Goal: Task Accomplishment & Management: Manage account settings

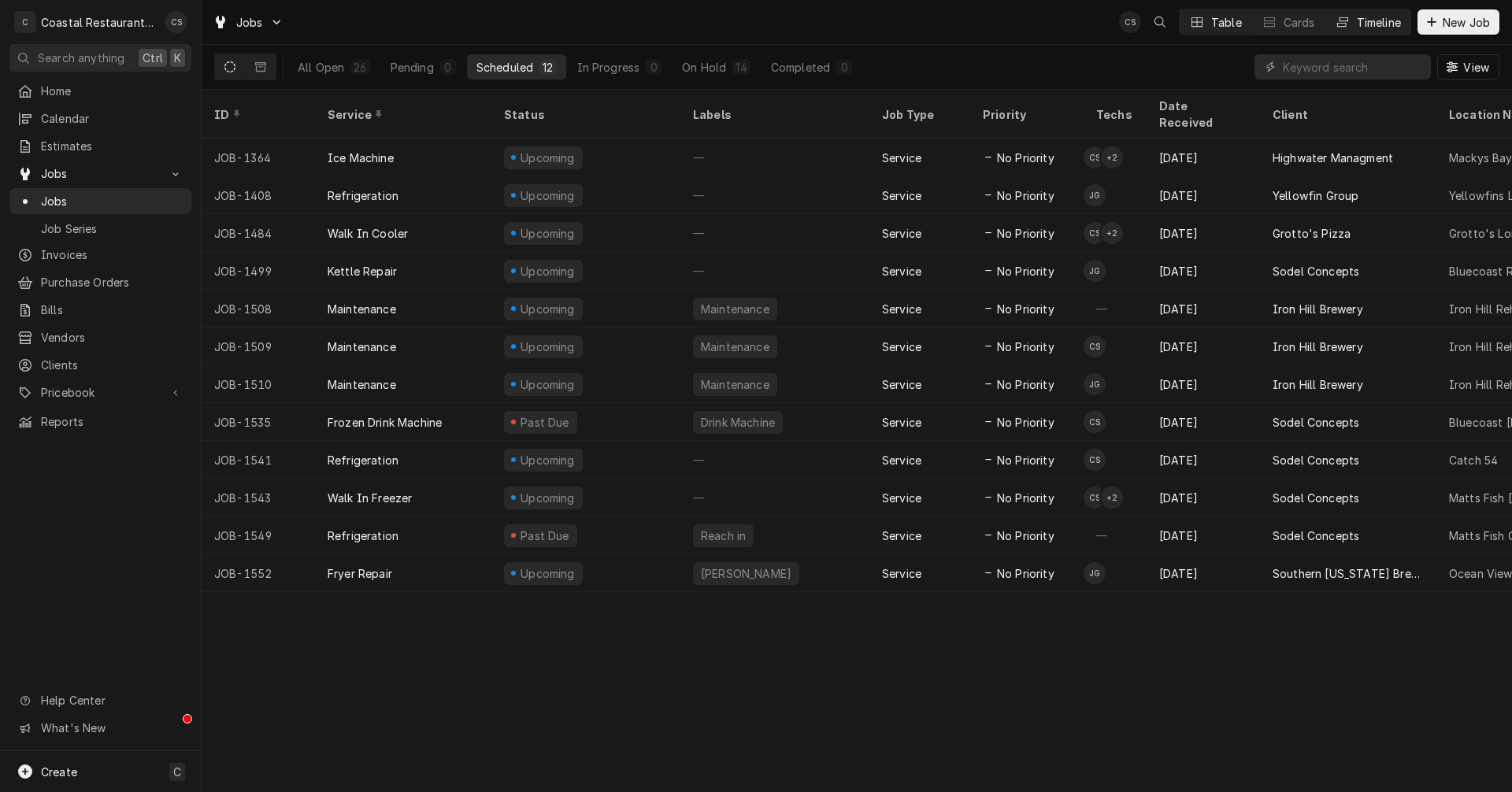
click at [1361, 23] on div "Timeline" at bounding box center [1379, 22] width 44 height 17
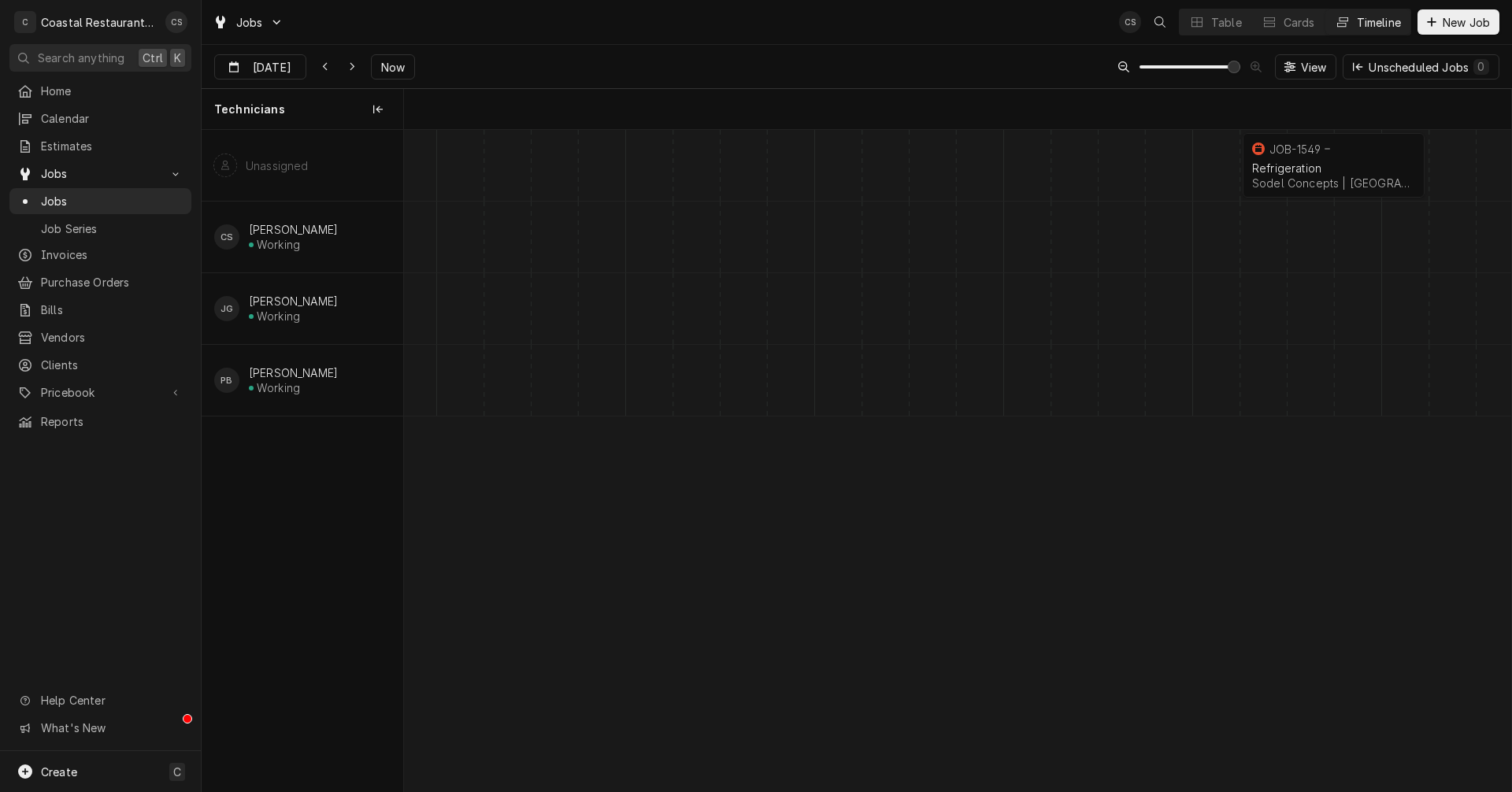
scroll to position [0, 21937]
click at [394, 65] on span "Now" at bounding box center [393, 67] width 30 height 17
type input "[DATE]"
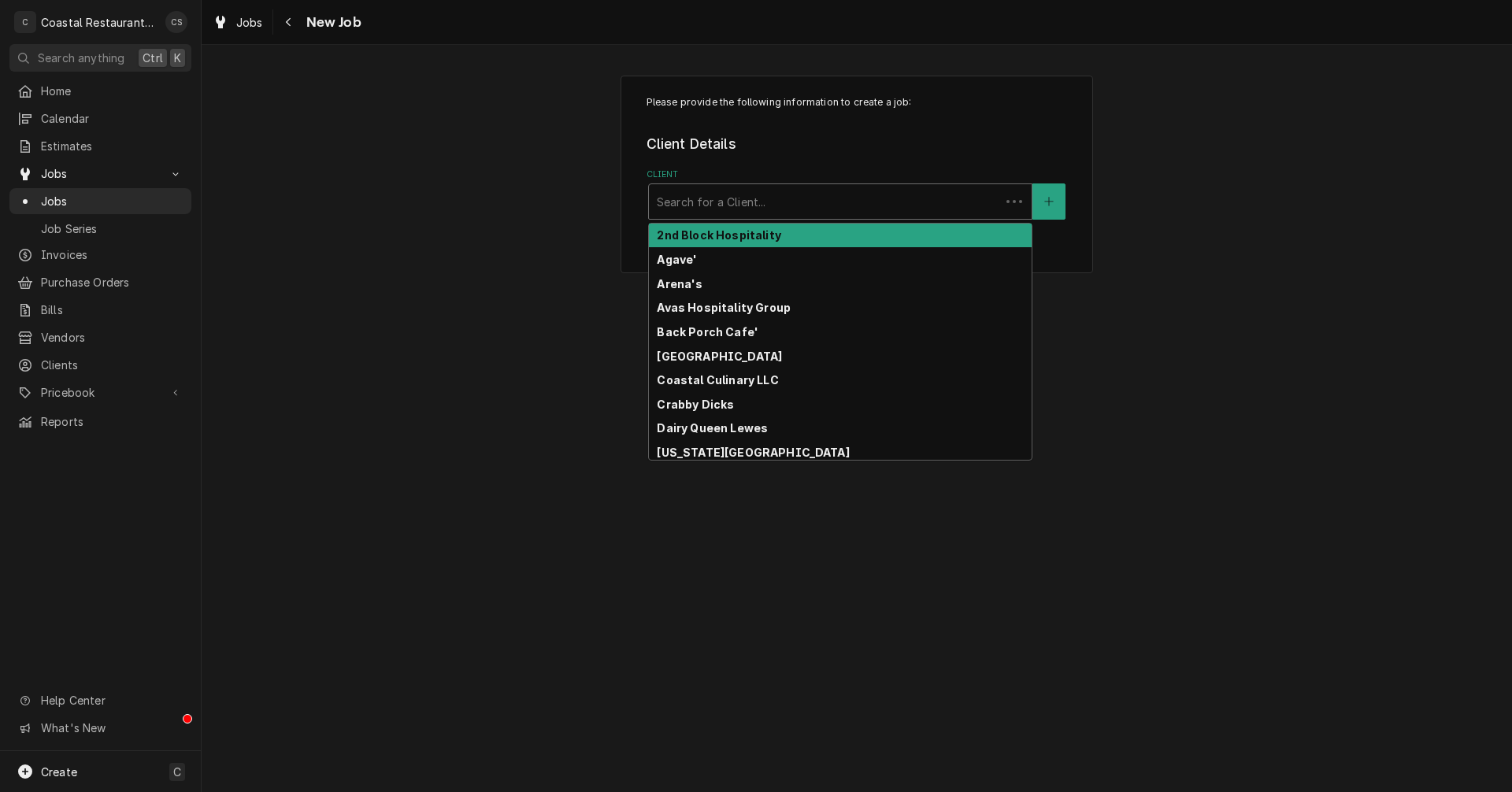
click at [715, 205] on div "Client" at bounding box center [825, 202] width 335 height 28
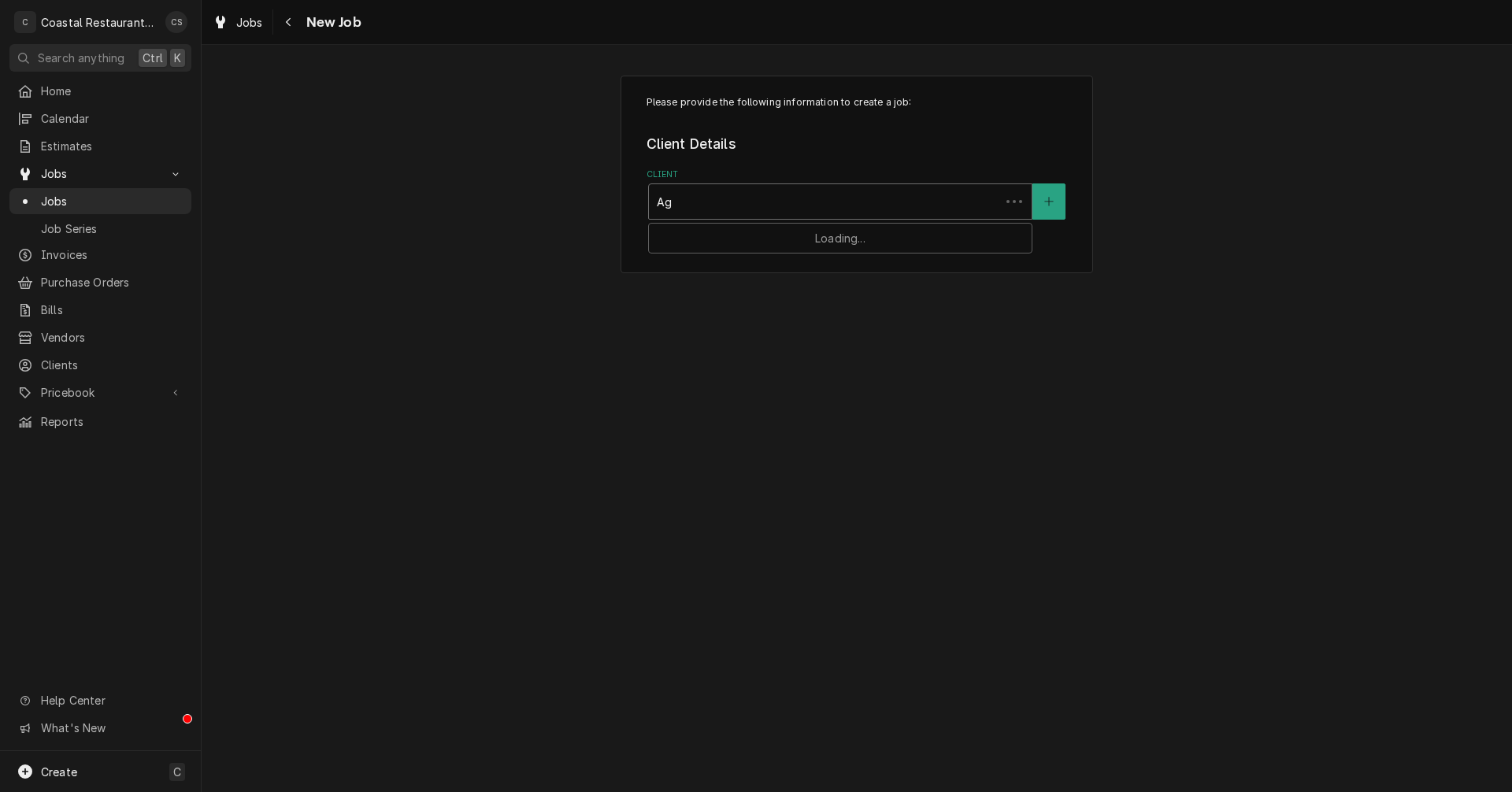
type input "Aga"
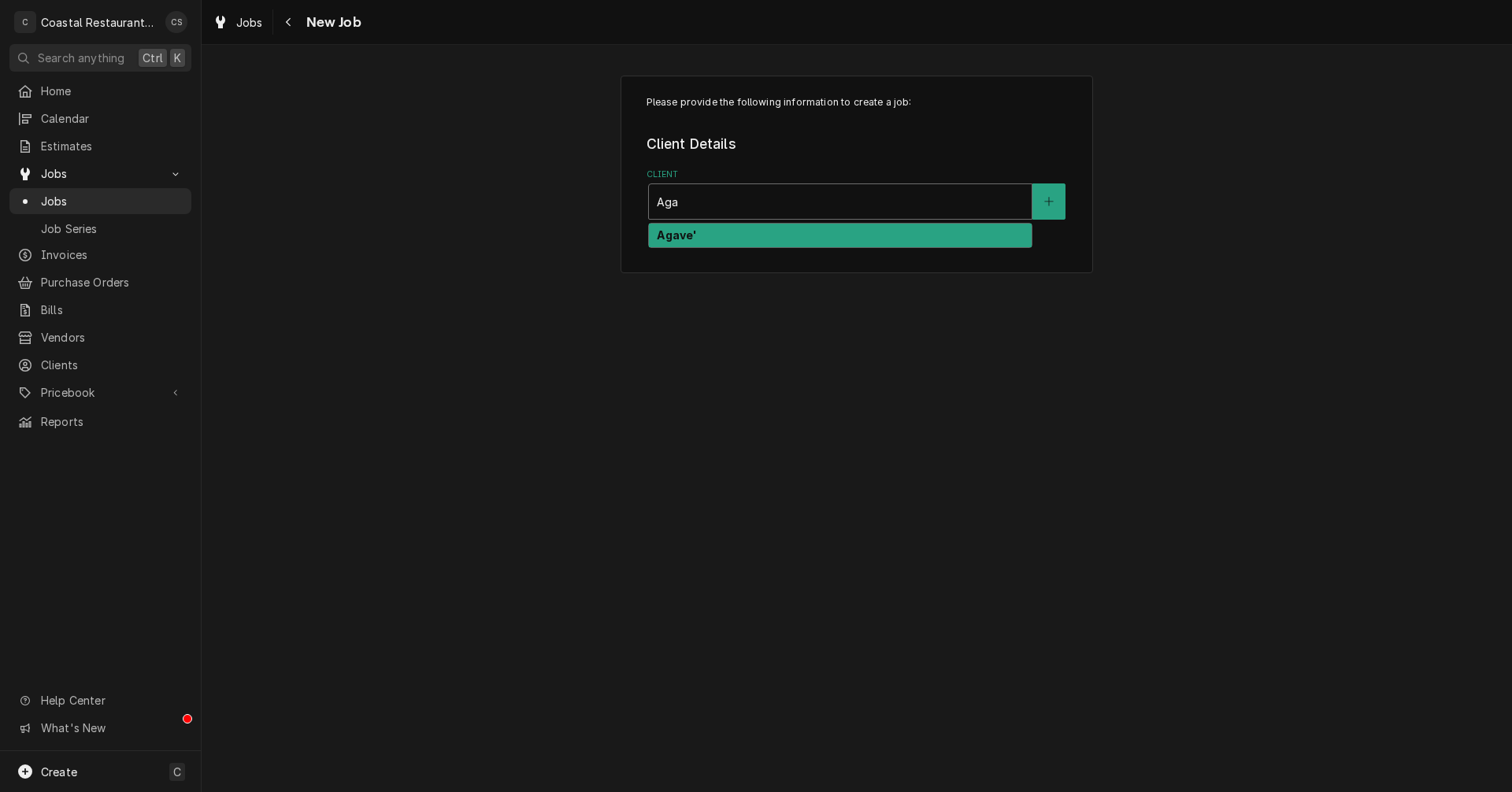
click at [684, 240] on strong "Agave'" at bounding box center [676, 235] width 40 height 13
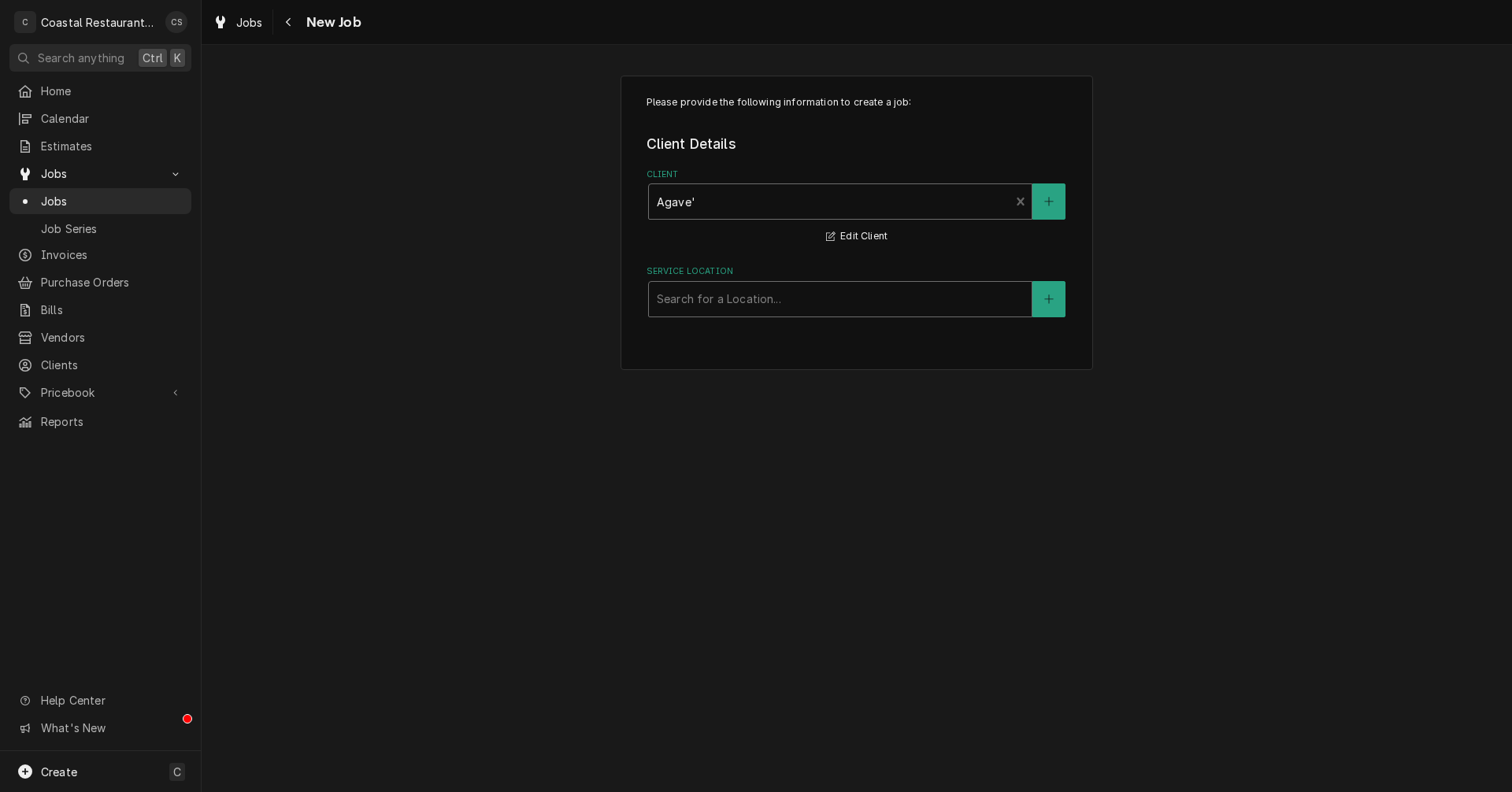
click at [701, 306] on div "Service Location" at bounding box center [840, 299] width 367 height 28
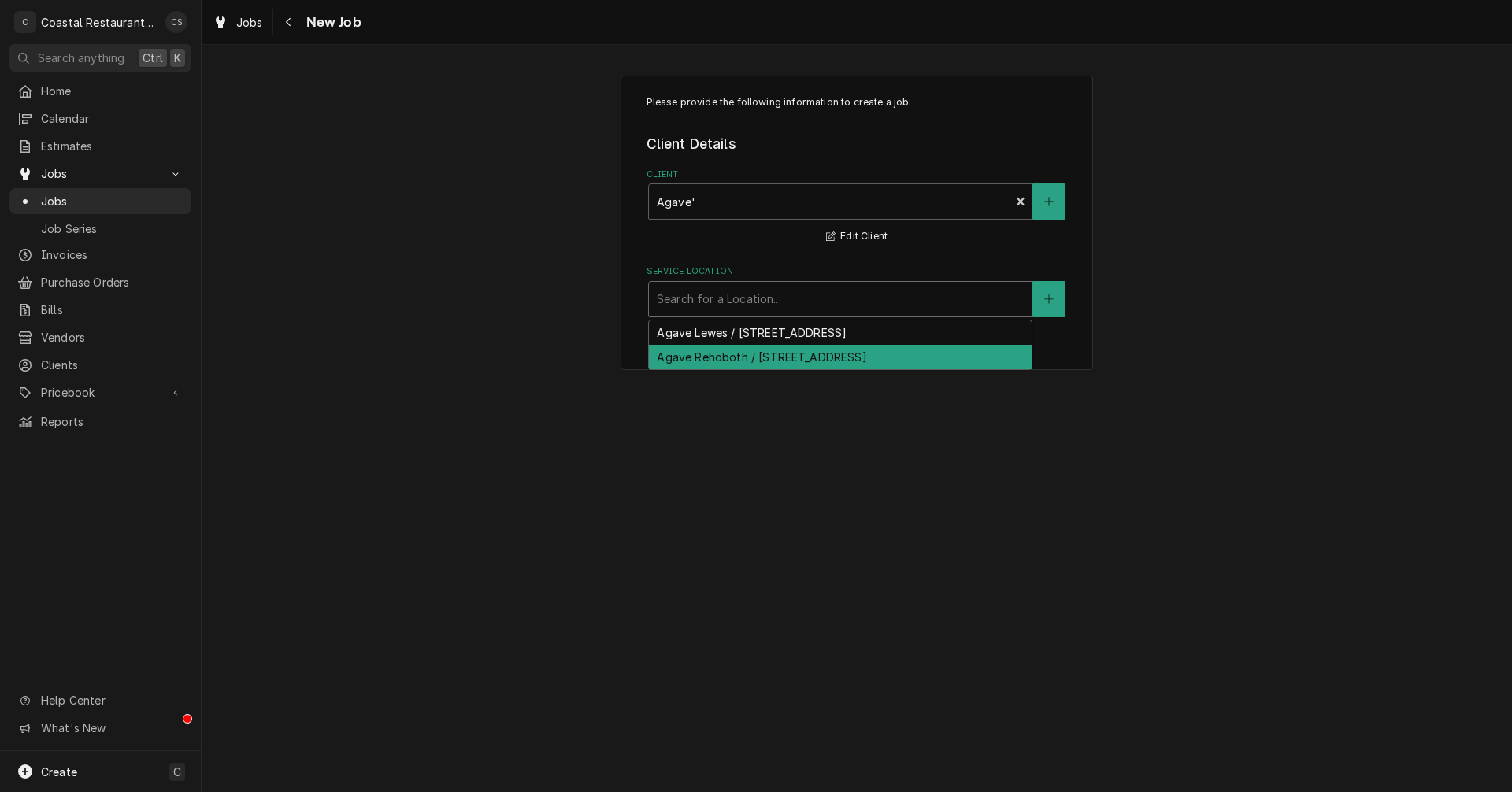
click at [699, 355] on div "Agave Rehoboth / [STREET_ADDRESS]" at bounding box center [840, 357] width 383 height 24
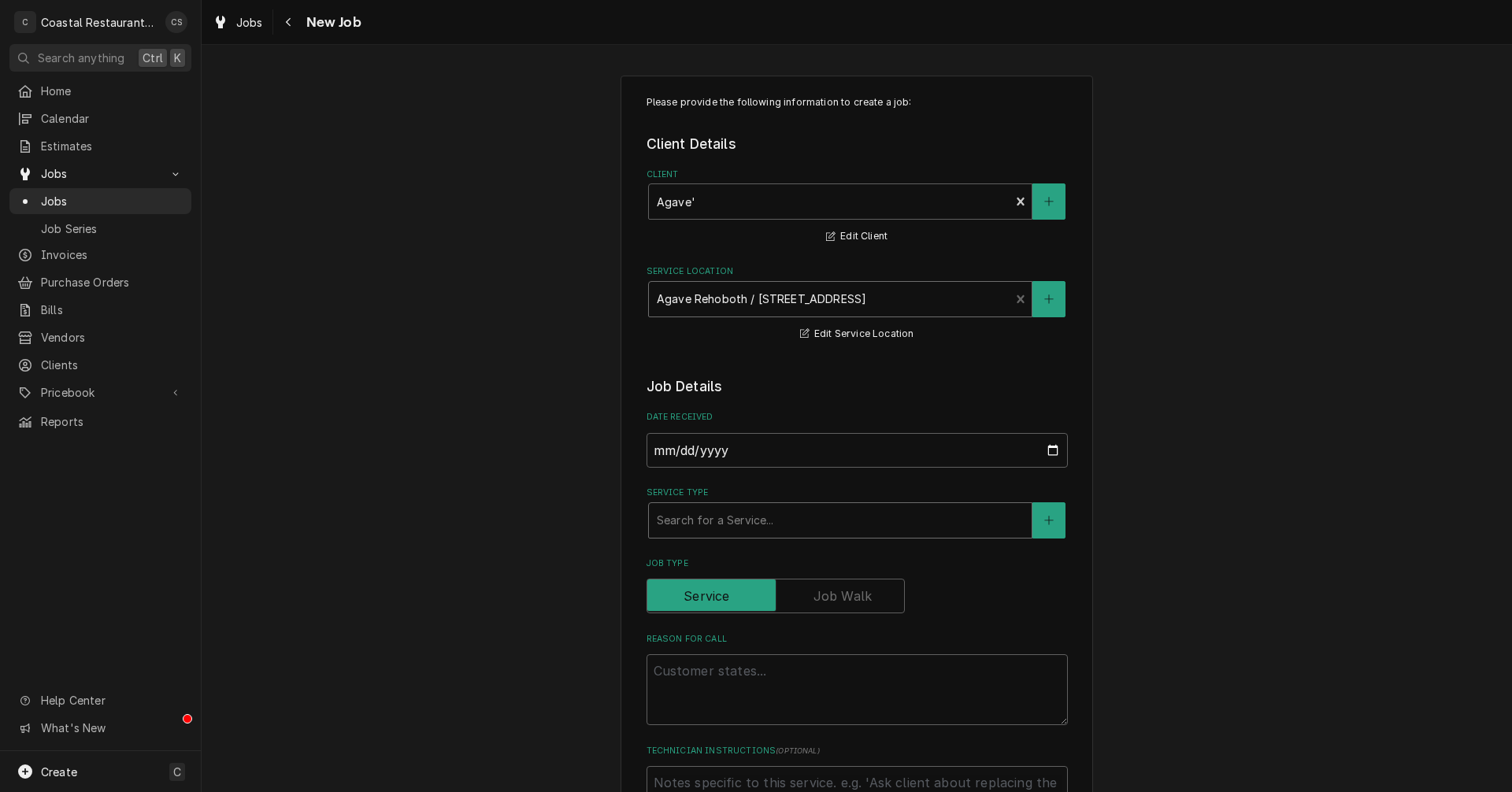
click at [693, 523] on div "Service Type" at bounding box center [840, 520] width 367 height 28
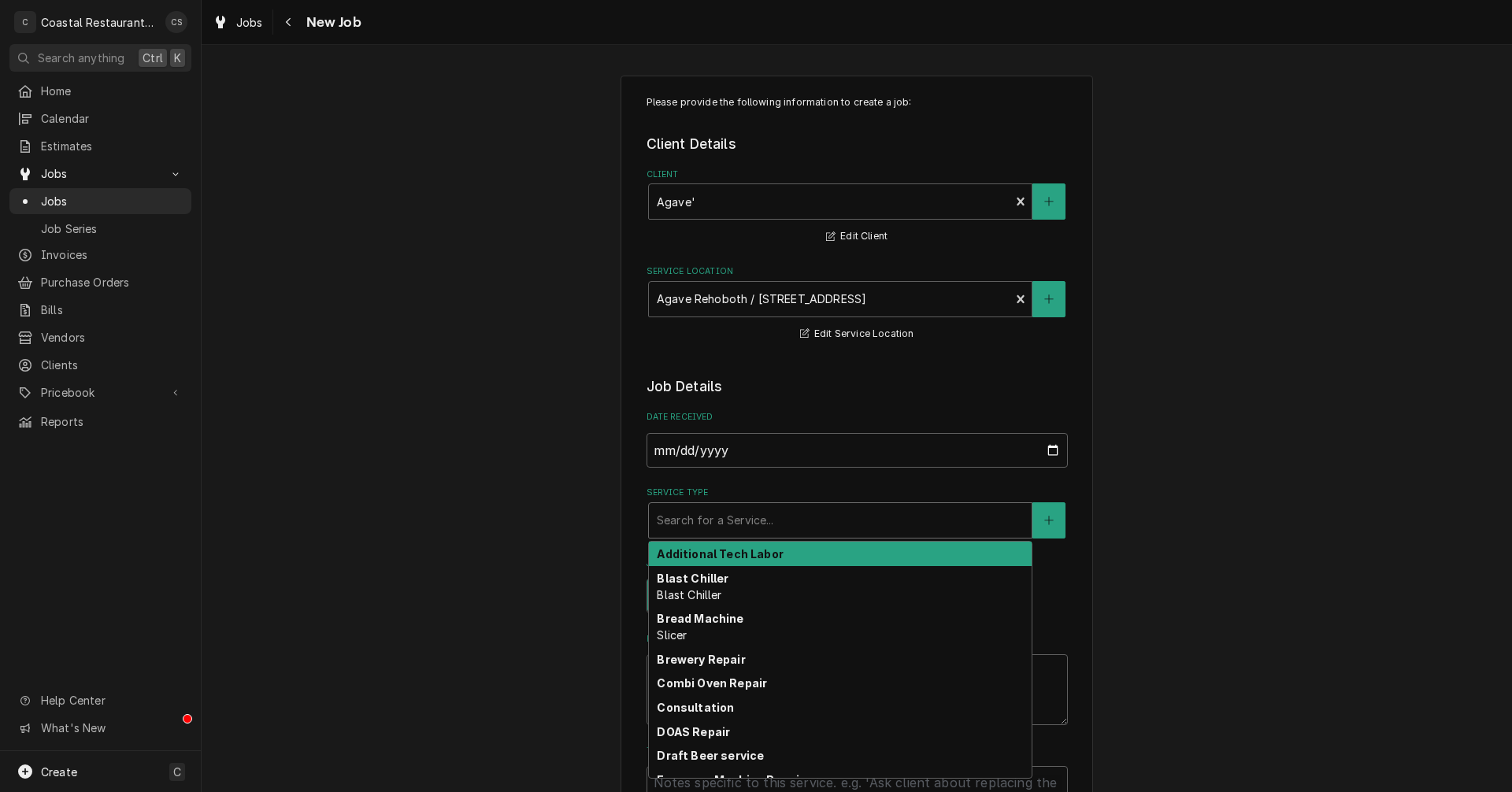
type textarea "x"
type input "w"
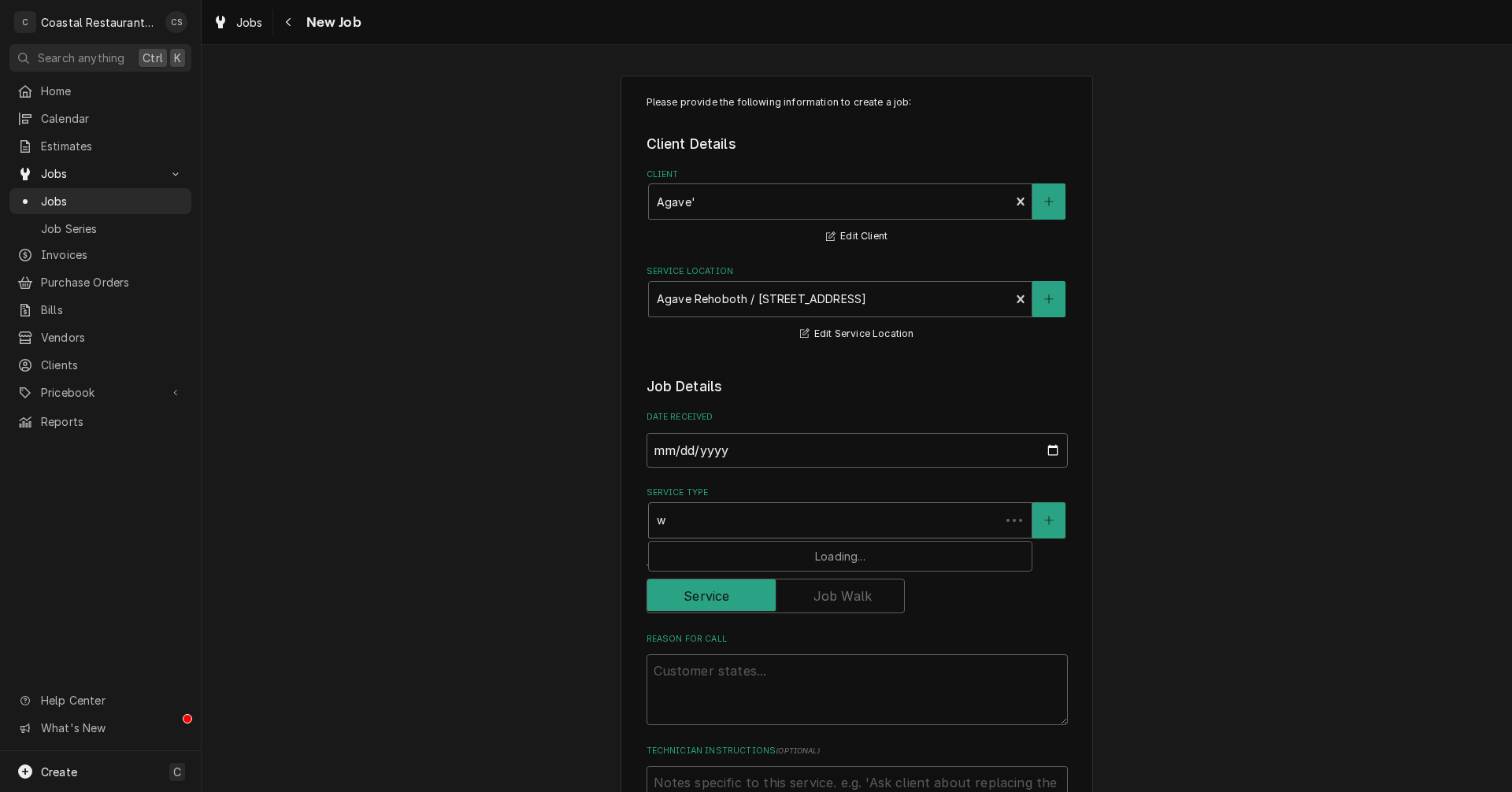
type textarea "x"
type input "wa"
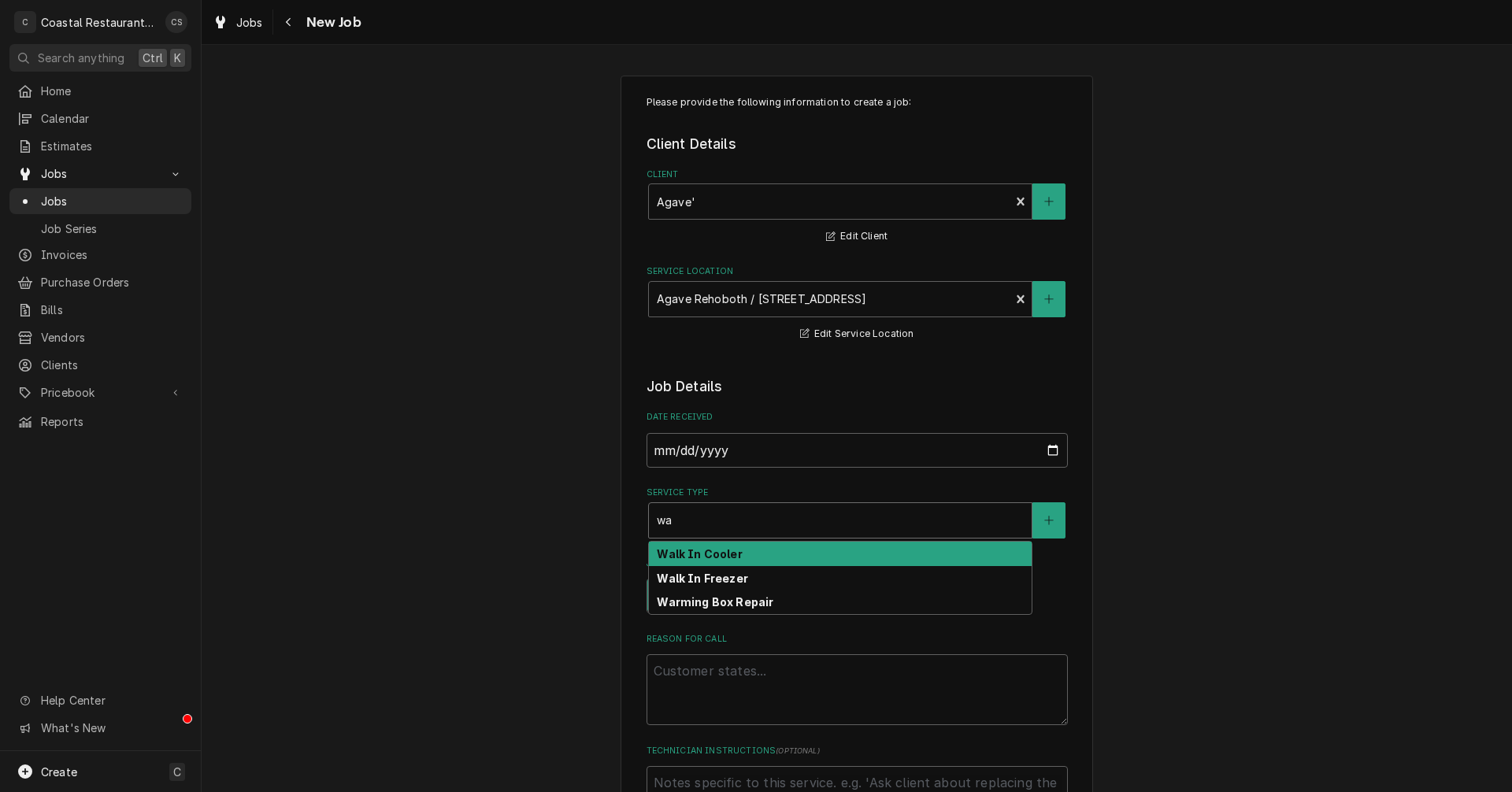
click at [700, 562] on div "Walk In Cooler" at bounding box center [840, 553] width 383 height 24
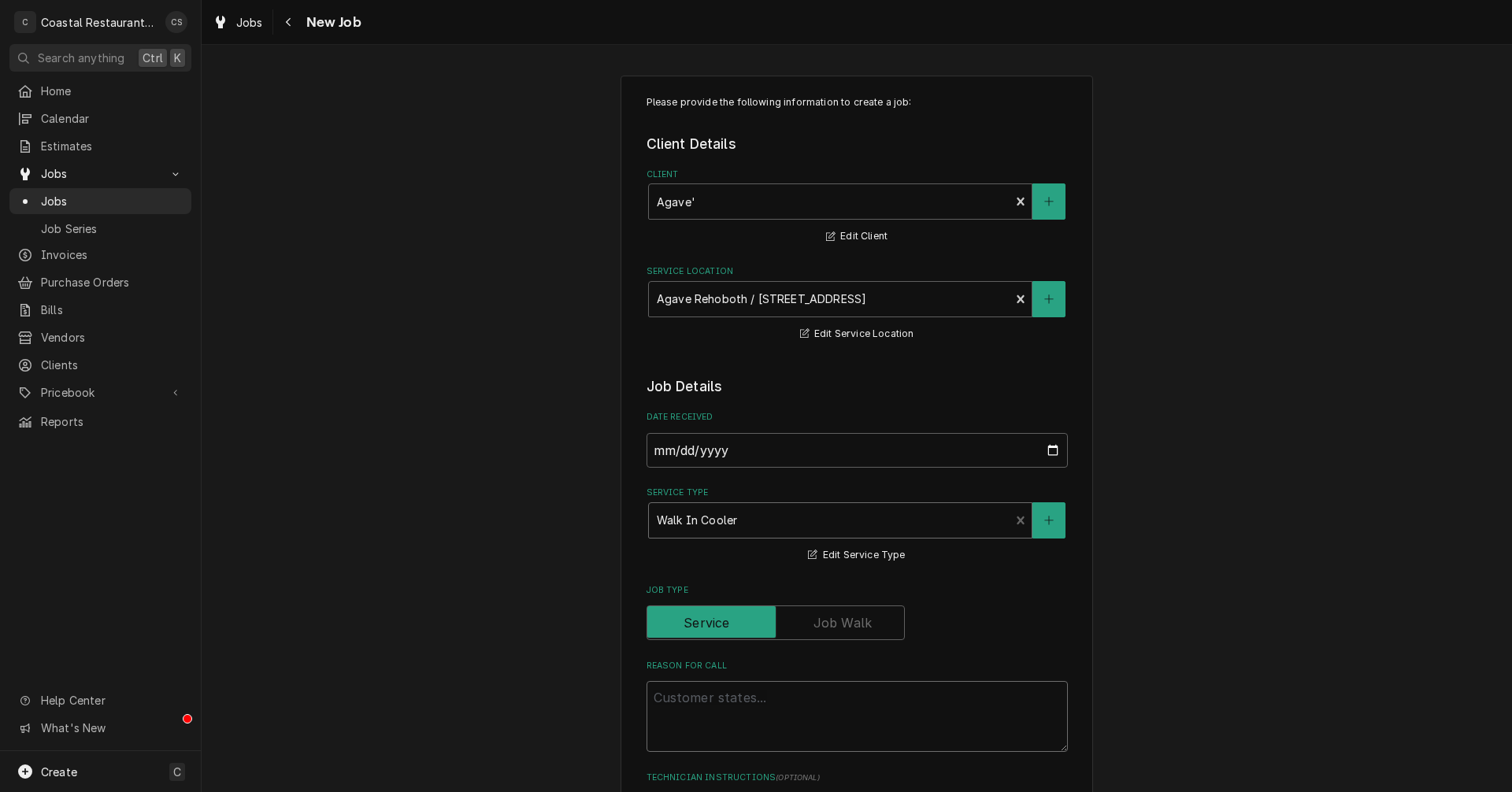
click at [689, 694] on textarea "Reason For Call" at bounding box center [857, 716] width 421 height 71
type textarea "x"
type textarea "O"
type textarea "x"
type textarea "Ou"
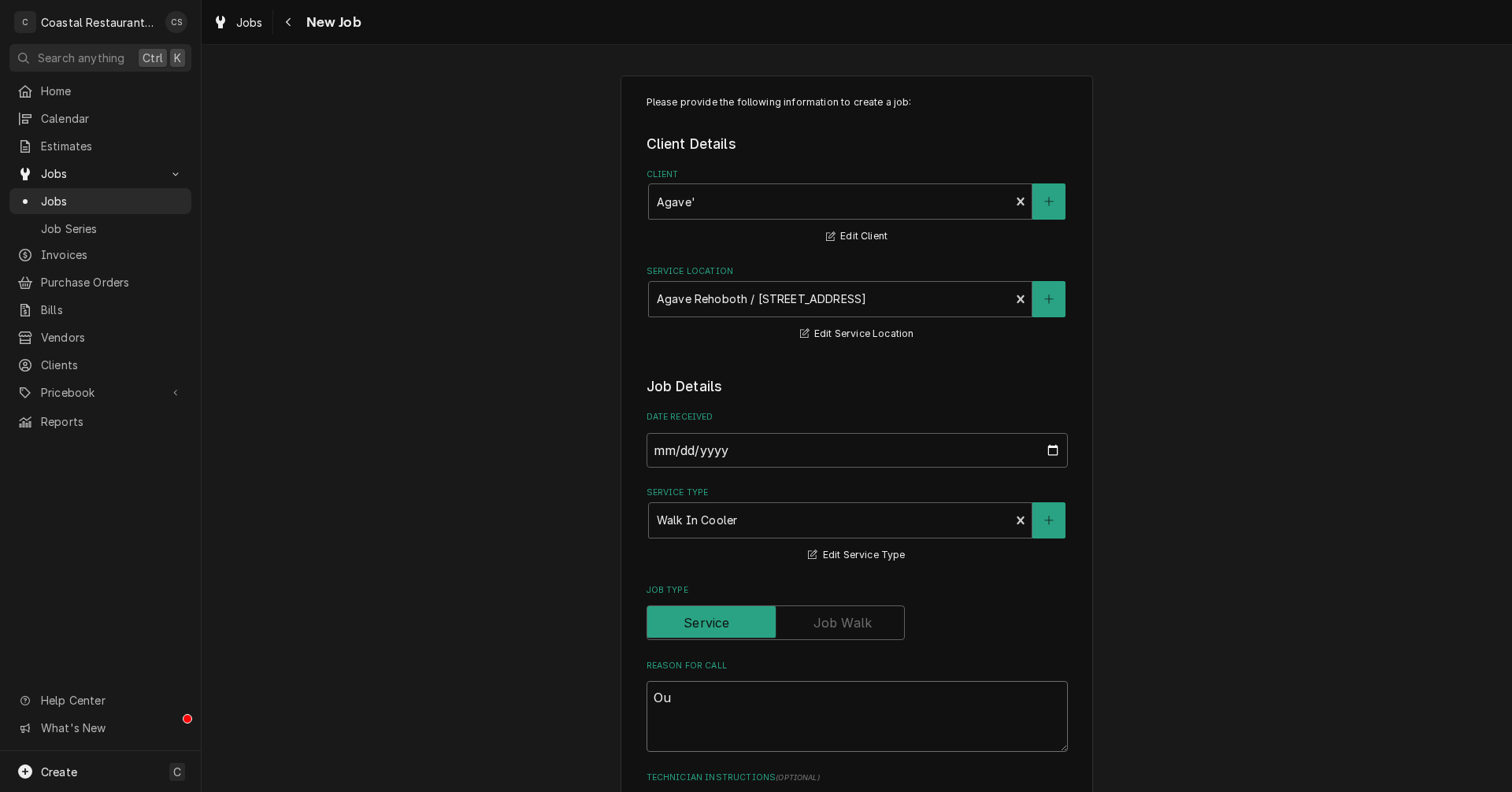
type textarea "x"
type textarea "Out"
type textarea "x"
type textarea "Outd"
type textarea "x"
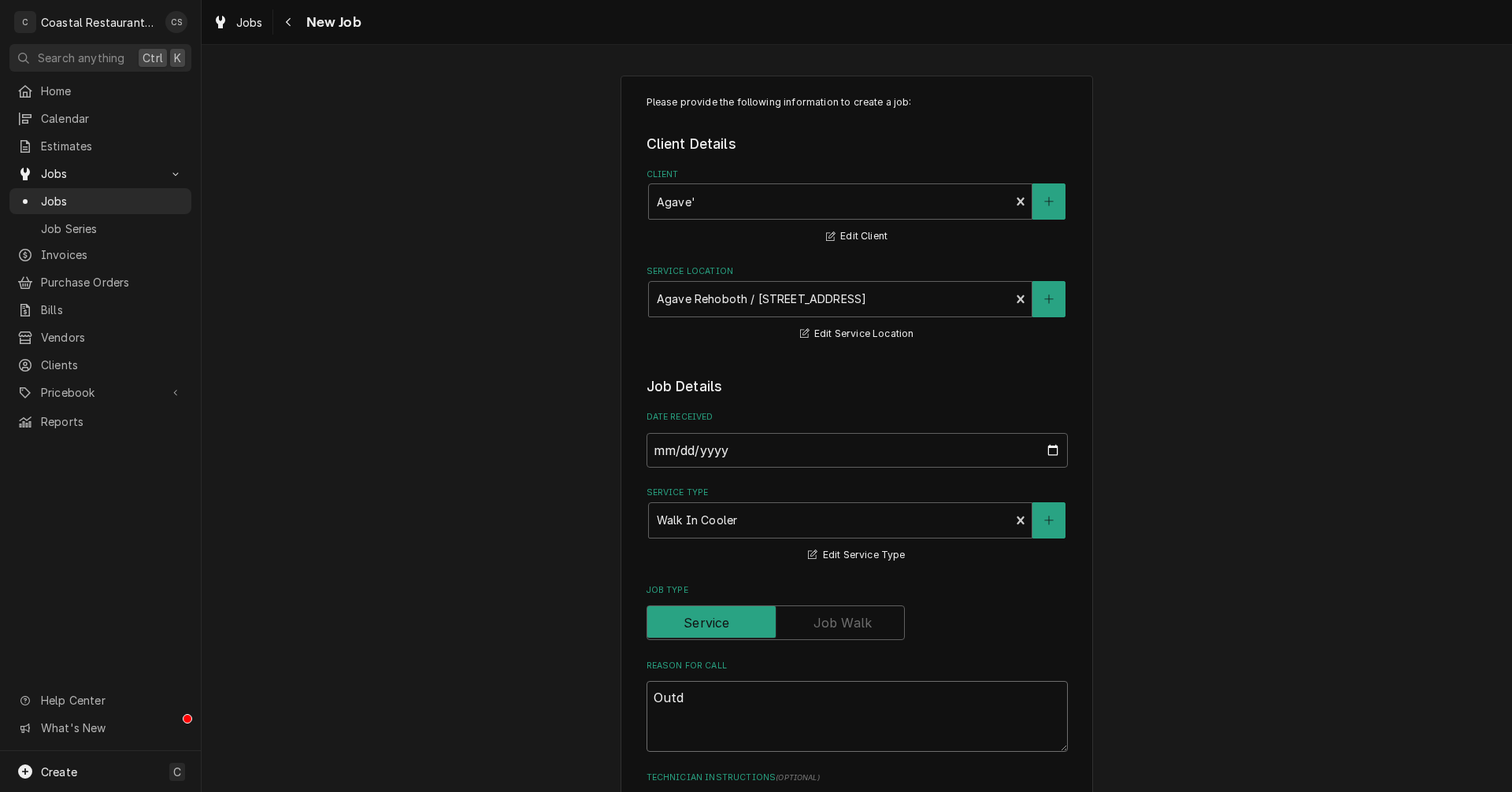
type textarea "Outdo"
type textarea "x"
type textarea "Outdoo"
type textarea "x"
type textarea "Outdoor"
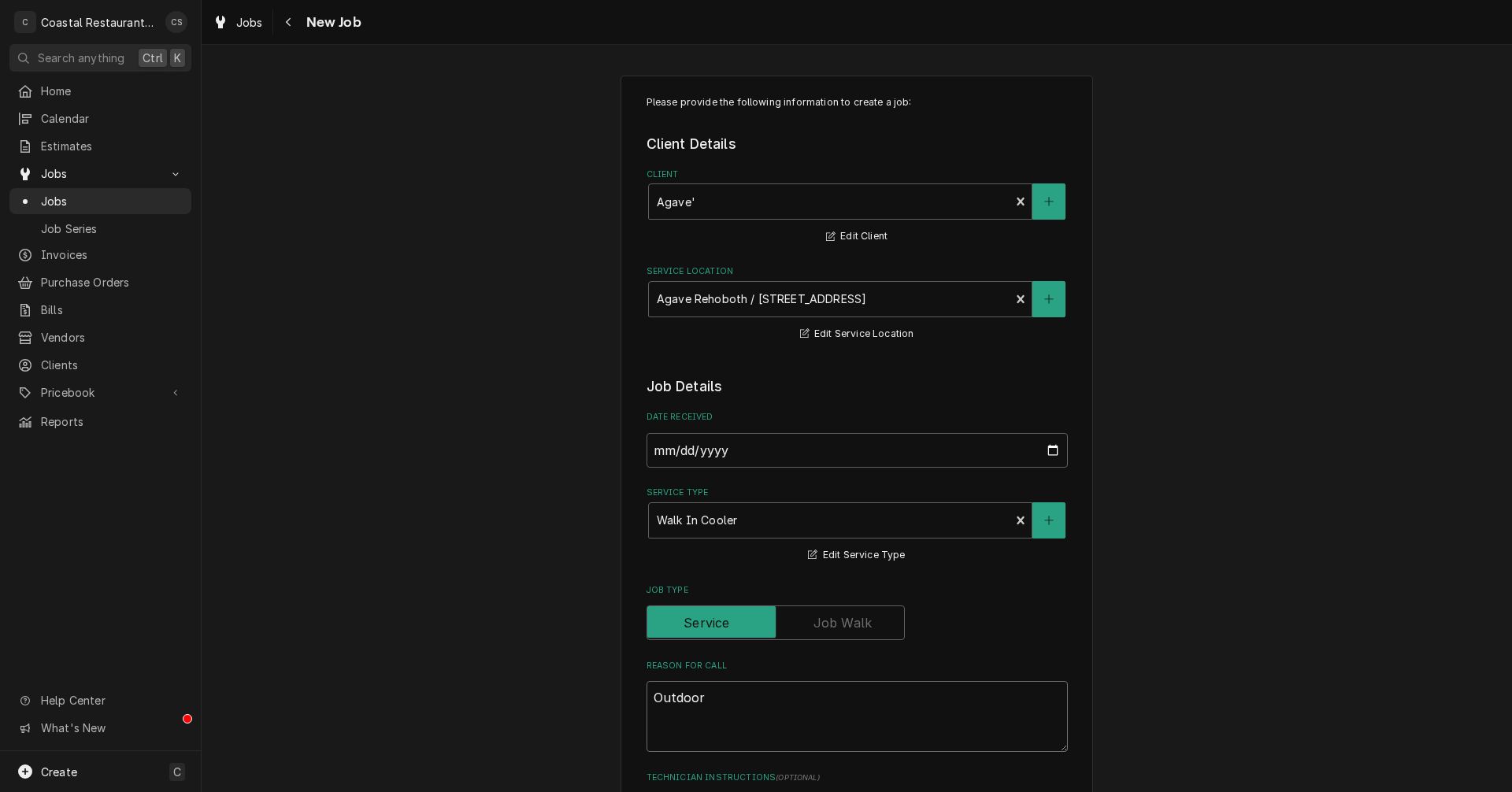
type textarea "x"
type textarea "Outdoor w"
type textarea "x"
type textarea "Outdoor wo"
type textarea "x"
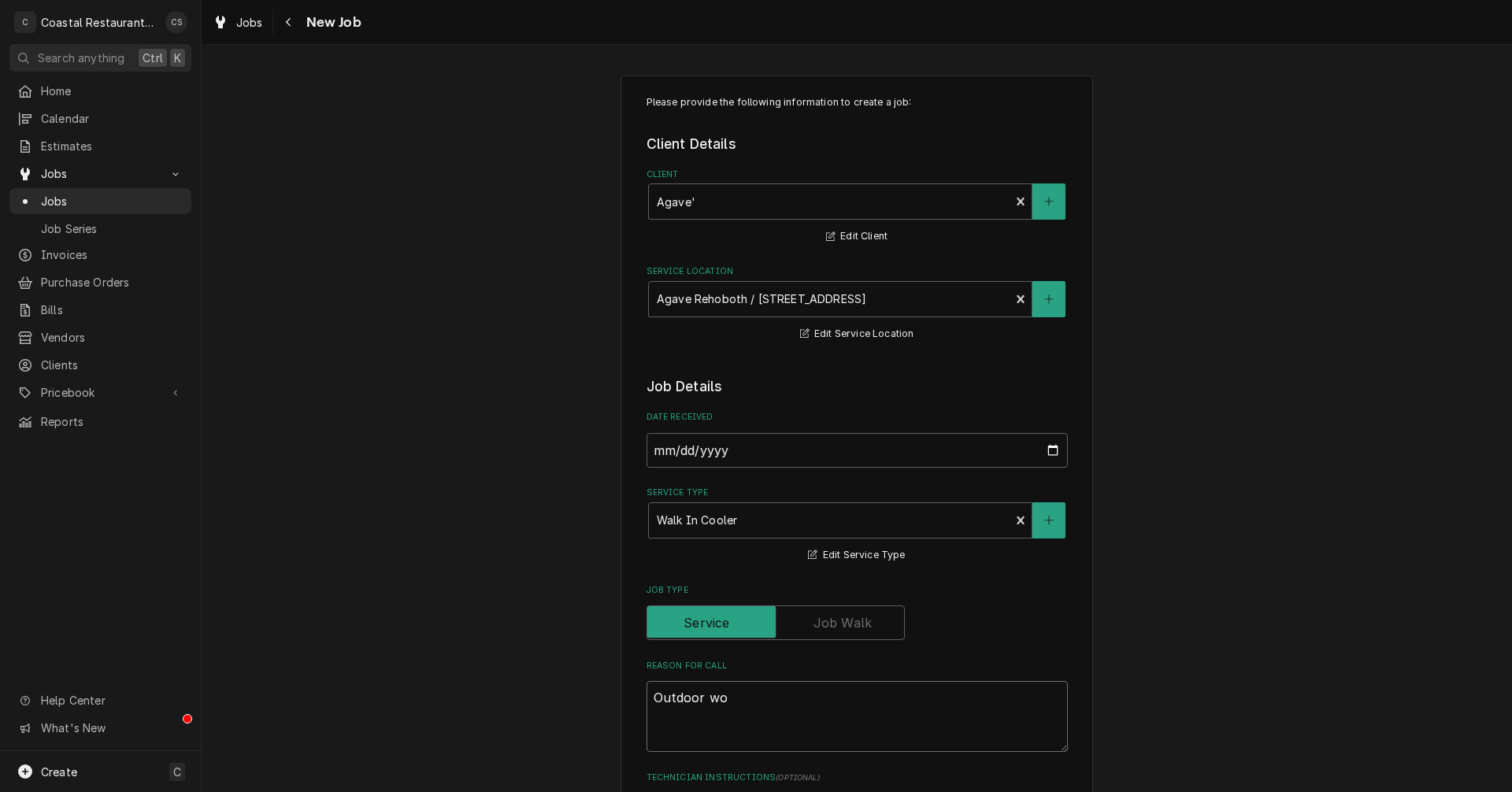
type textarea "Outdoor w"
type textarea "x"
type textarea "Outdoor wa"
type textarea "x"
type textarea "Outdoor wal"
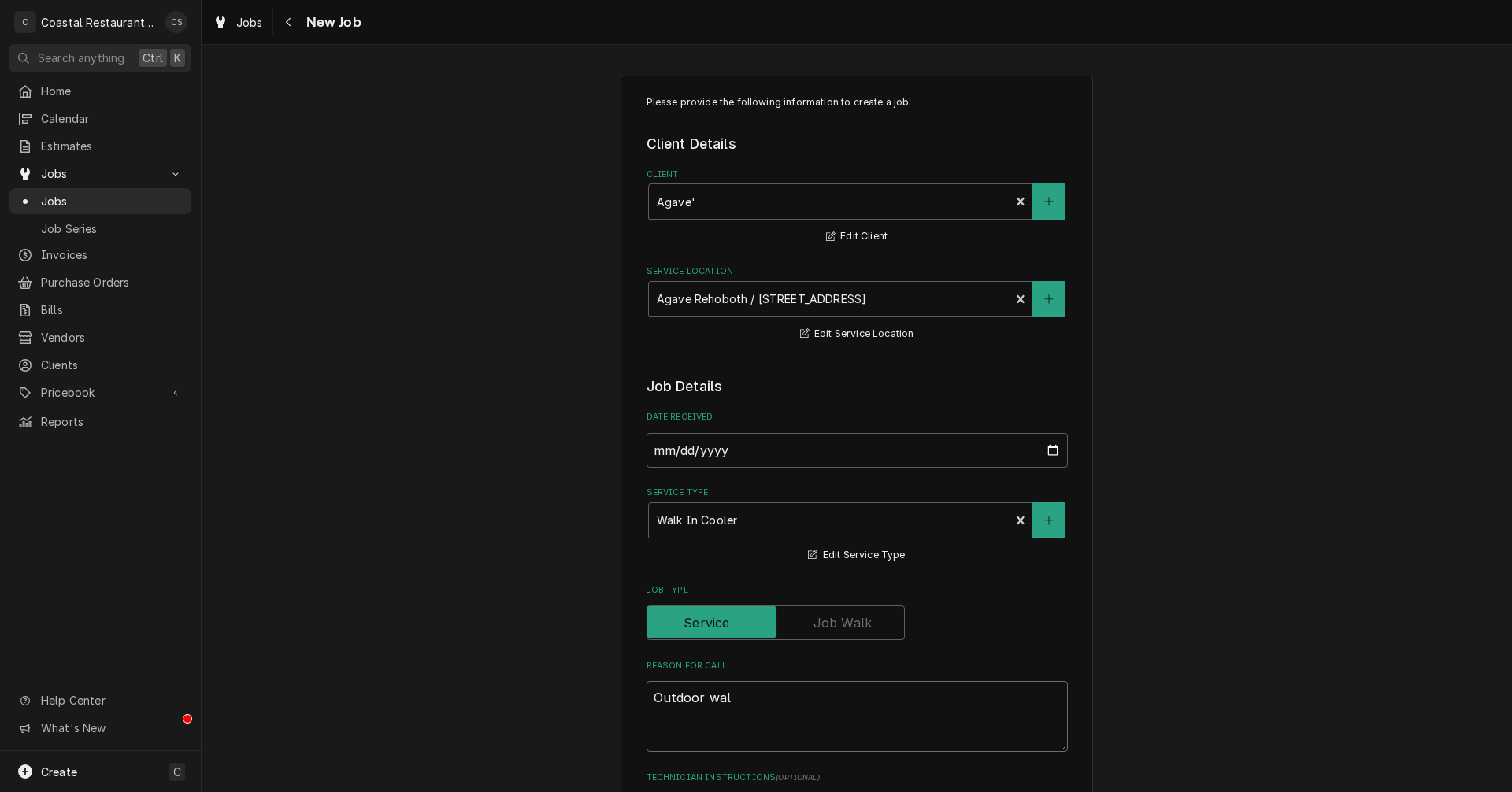
type textarea "x"
type textarea "Outdoor walk"
type textarea "x"
type textarea "Outdoor walk"
type textarea "x"
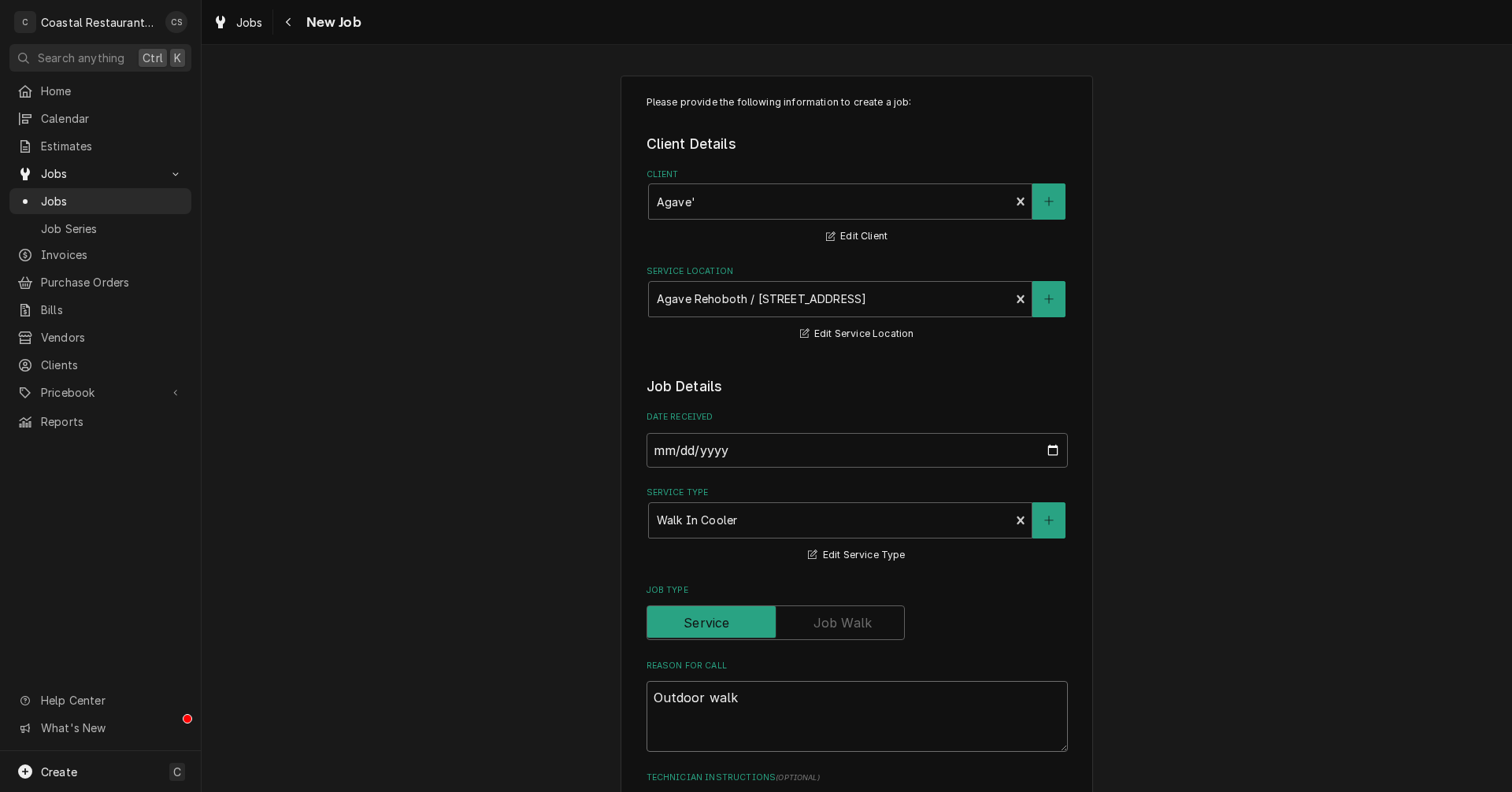
type textarea "Outdoor walk i"
type textarea "x"
type textarea "Outdoor walk in"
type textarea "x"
type textarea "Outdoor walk in c"
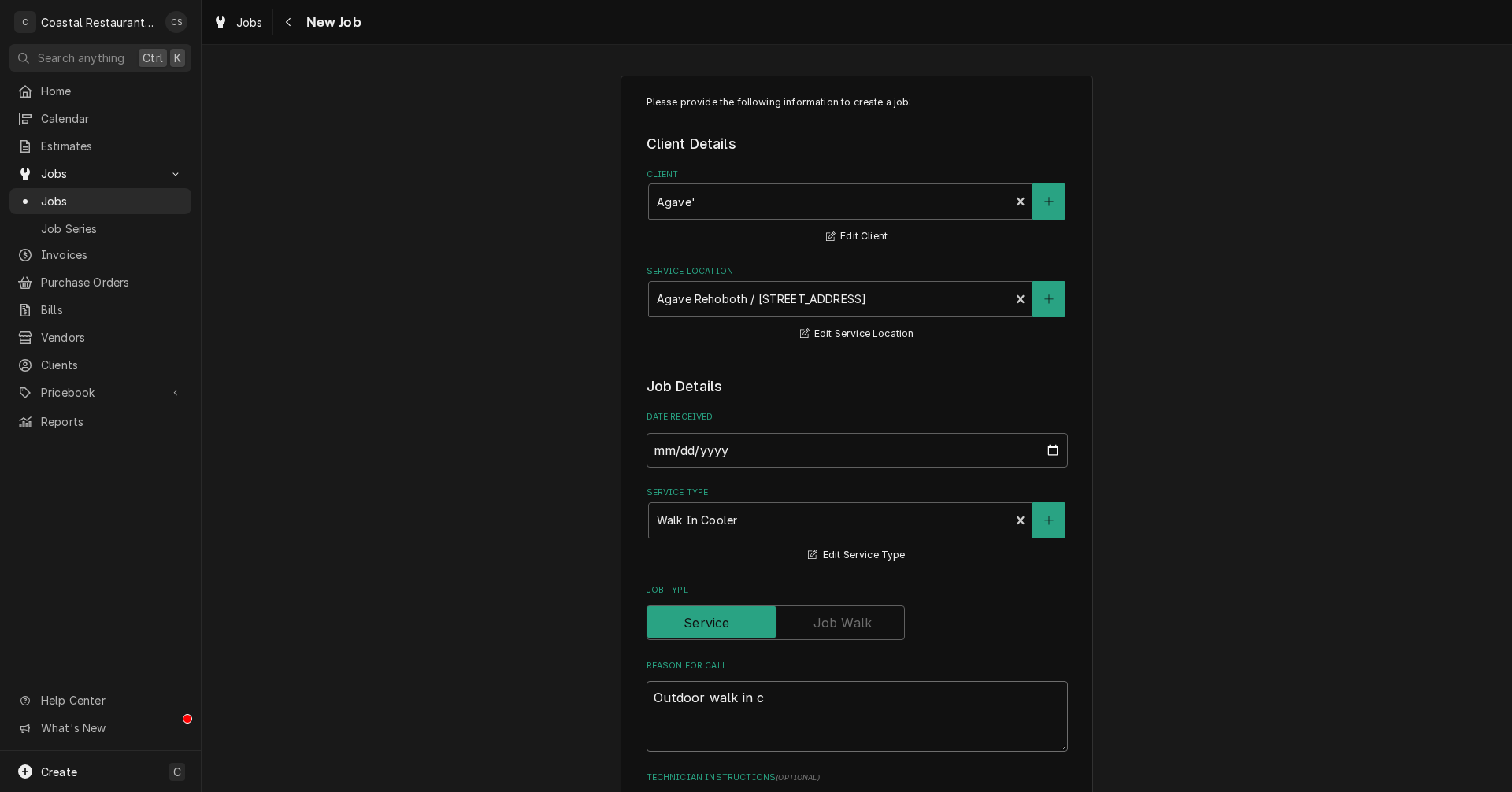
type textarea "x"
type textarea "Outdoor walk in co"
type textarea "x"
type textarea "Outdoor walk in coo"
type textarea "x"
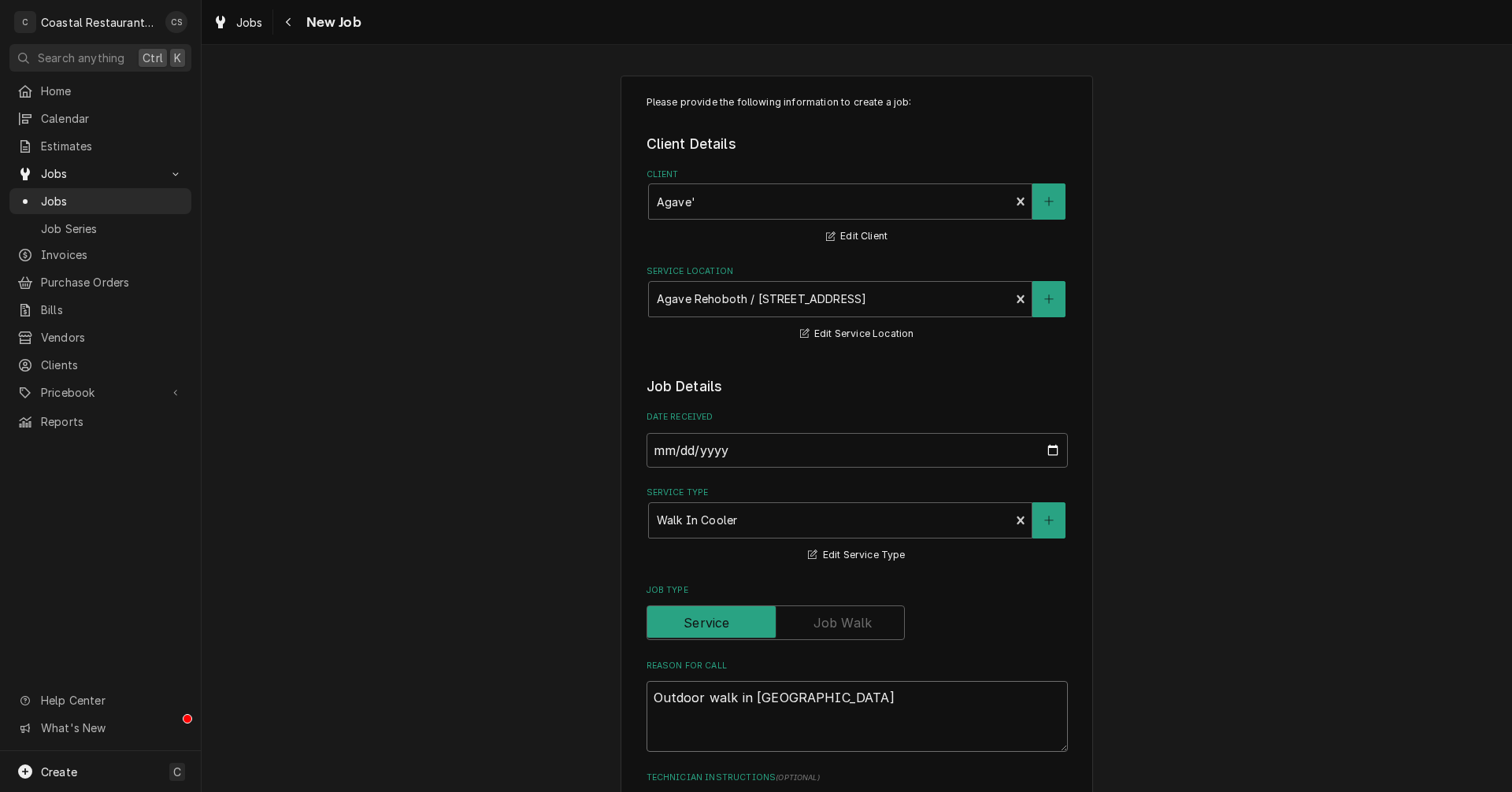
type textarea "Outdoor walk in cool"
type textarea "x"
type textarea "Outdoor walk in coole"
type textarea "x"
type textarea "Outdoor walk in cooler"
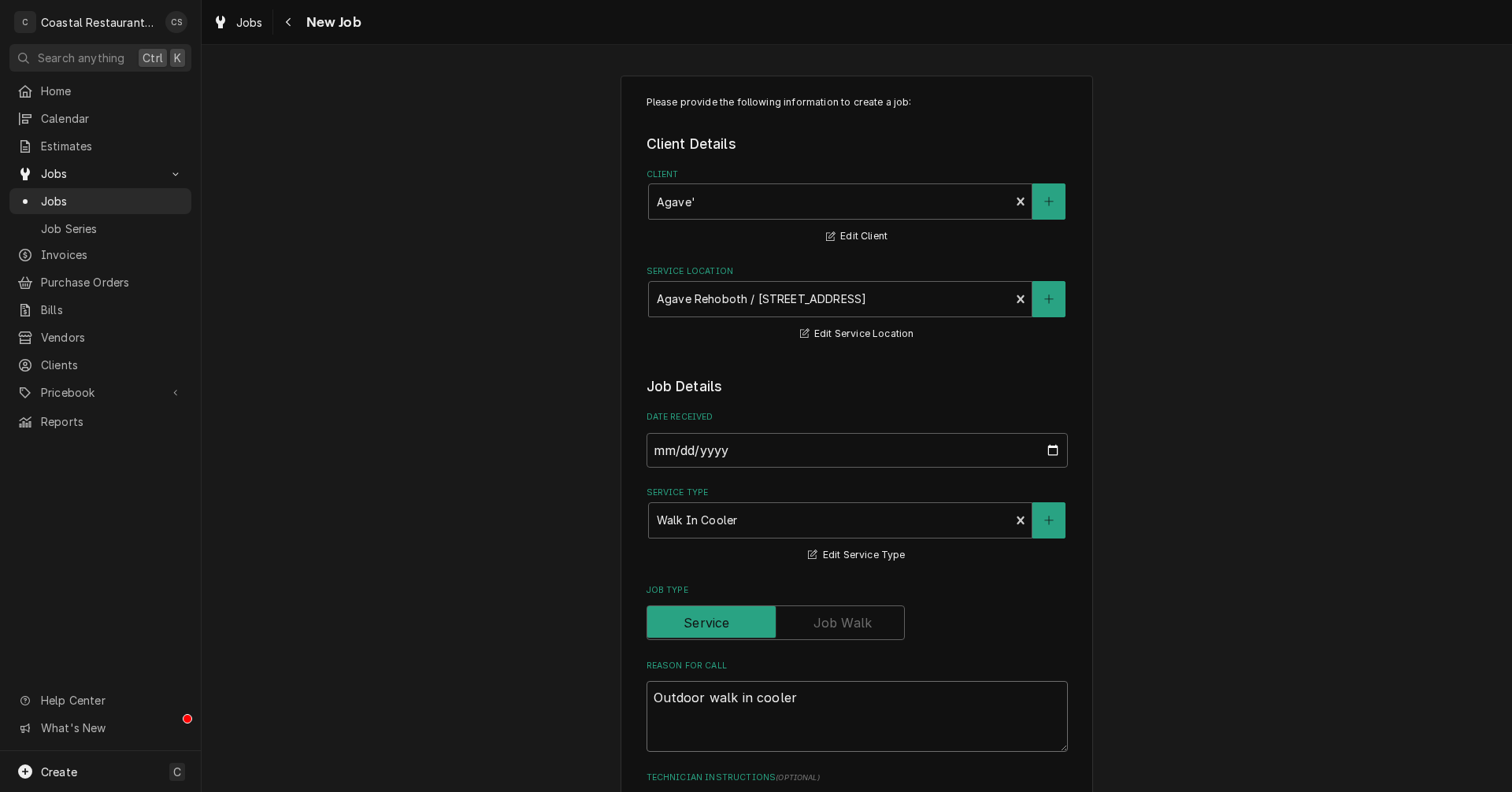
type textarea "x"
type textarea "Outdoor walk in cooler"
type textarea "x"
type textarea "Outdoor walk in cooler r"
type textarea "x"
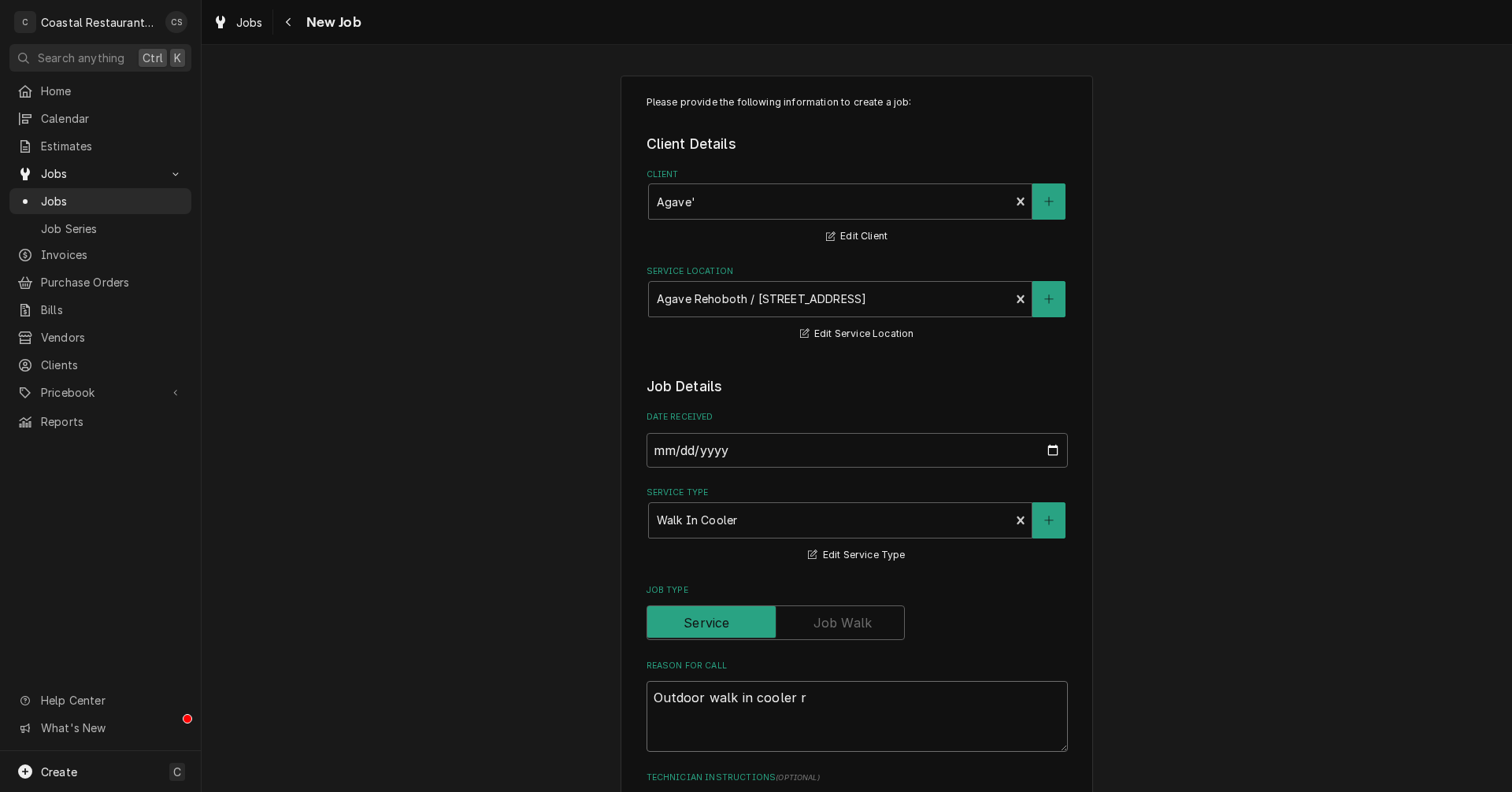
type textarea "Outdoor walk in cooler ru"
type textarea "x"
type textarea "Outdoor walk in cooler run"
type textarea "x"
type textarea "Outdoor walk in cooler runn"
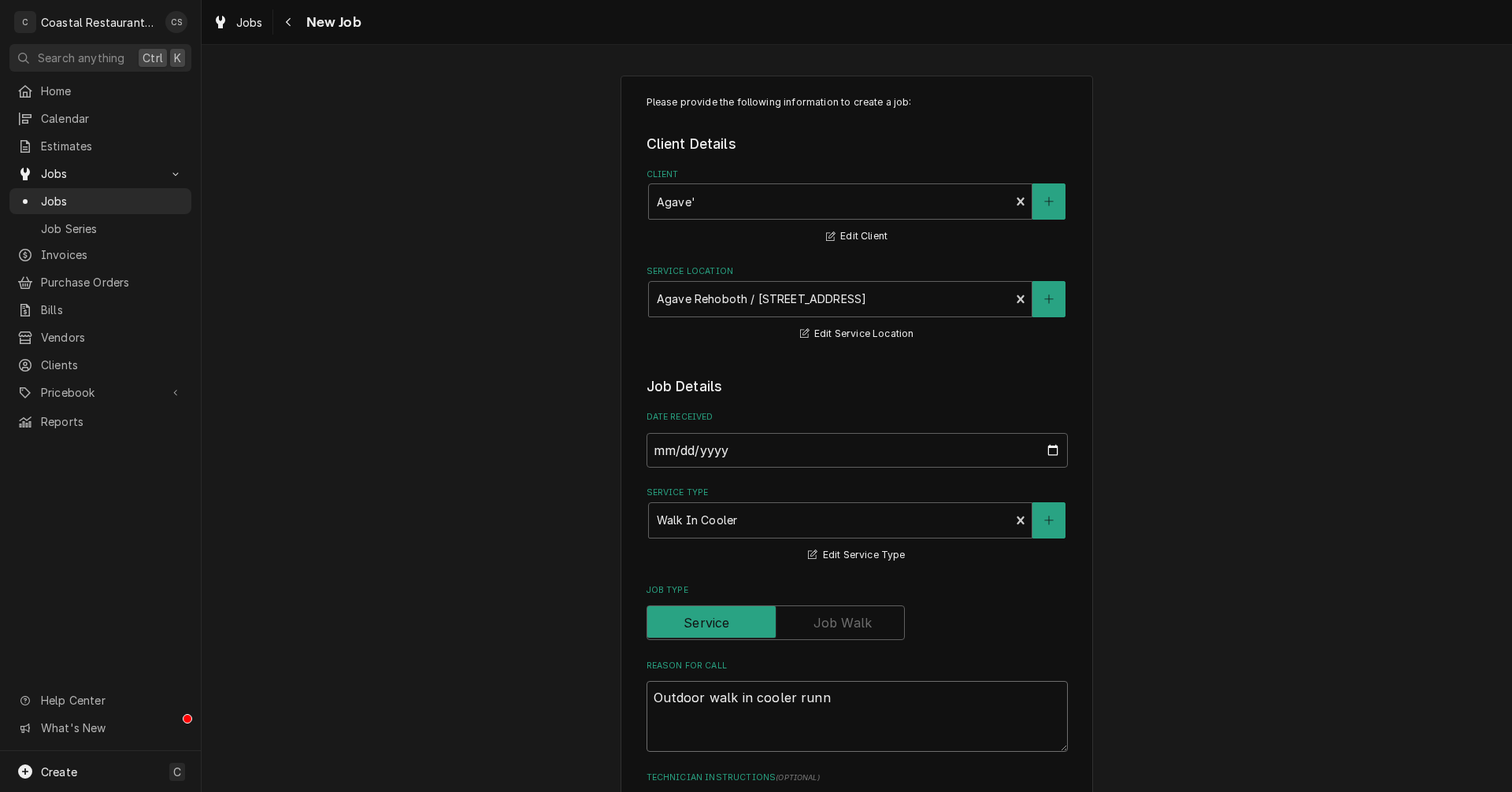
type textarea "x"
type textarea "Outdoor walk in cooler runni"
type textarea "x"
type textarea "Outdoor walk in cooler runnin"
type textarea "x"
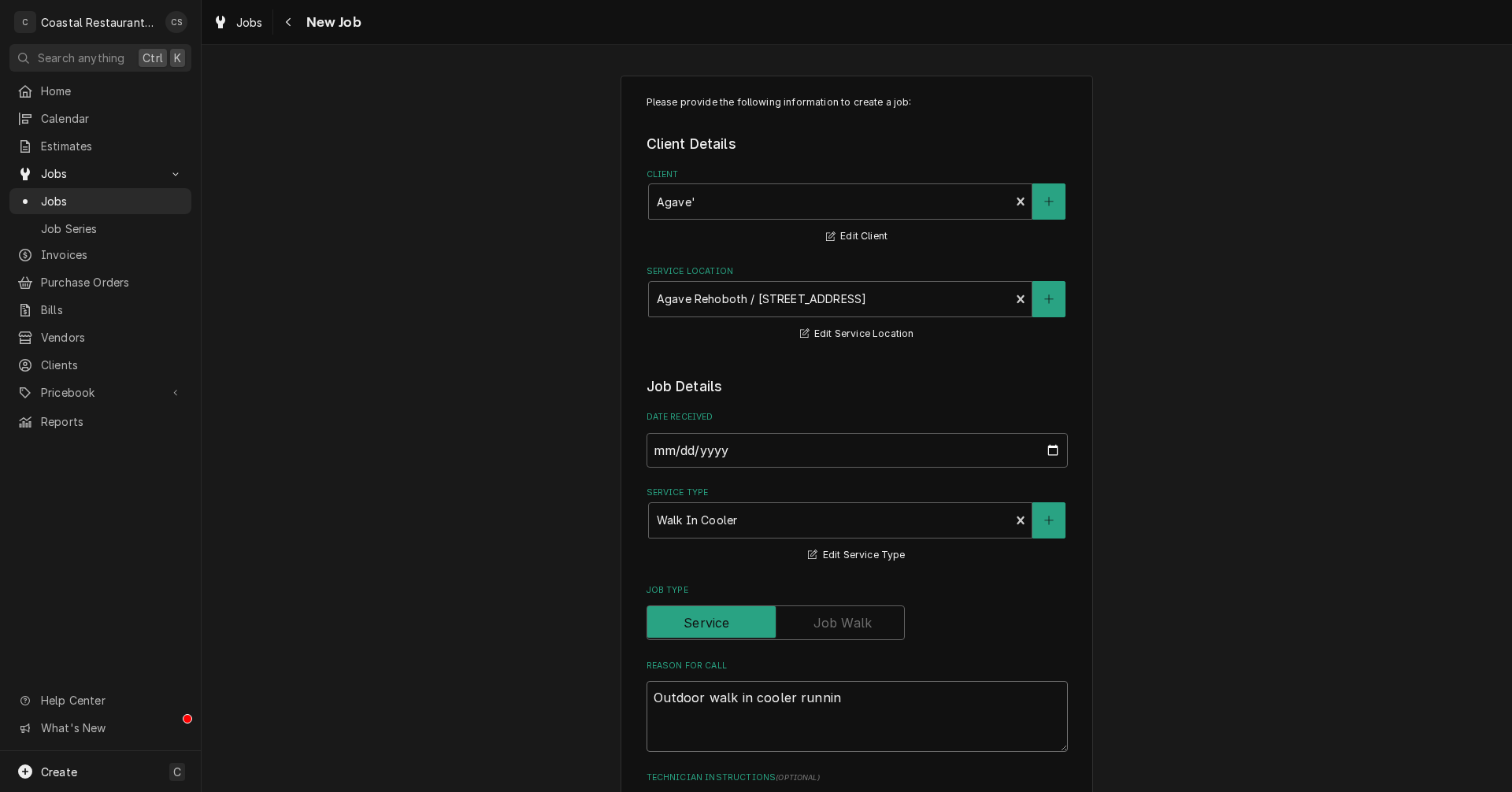
type textarea "Outdoor walk in cooler running"
type textarea "x"
type textarea "Outdoor walk in cooler running"
type textarea "x"
type textarea "Outdoor walk in cooler running t"
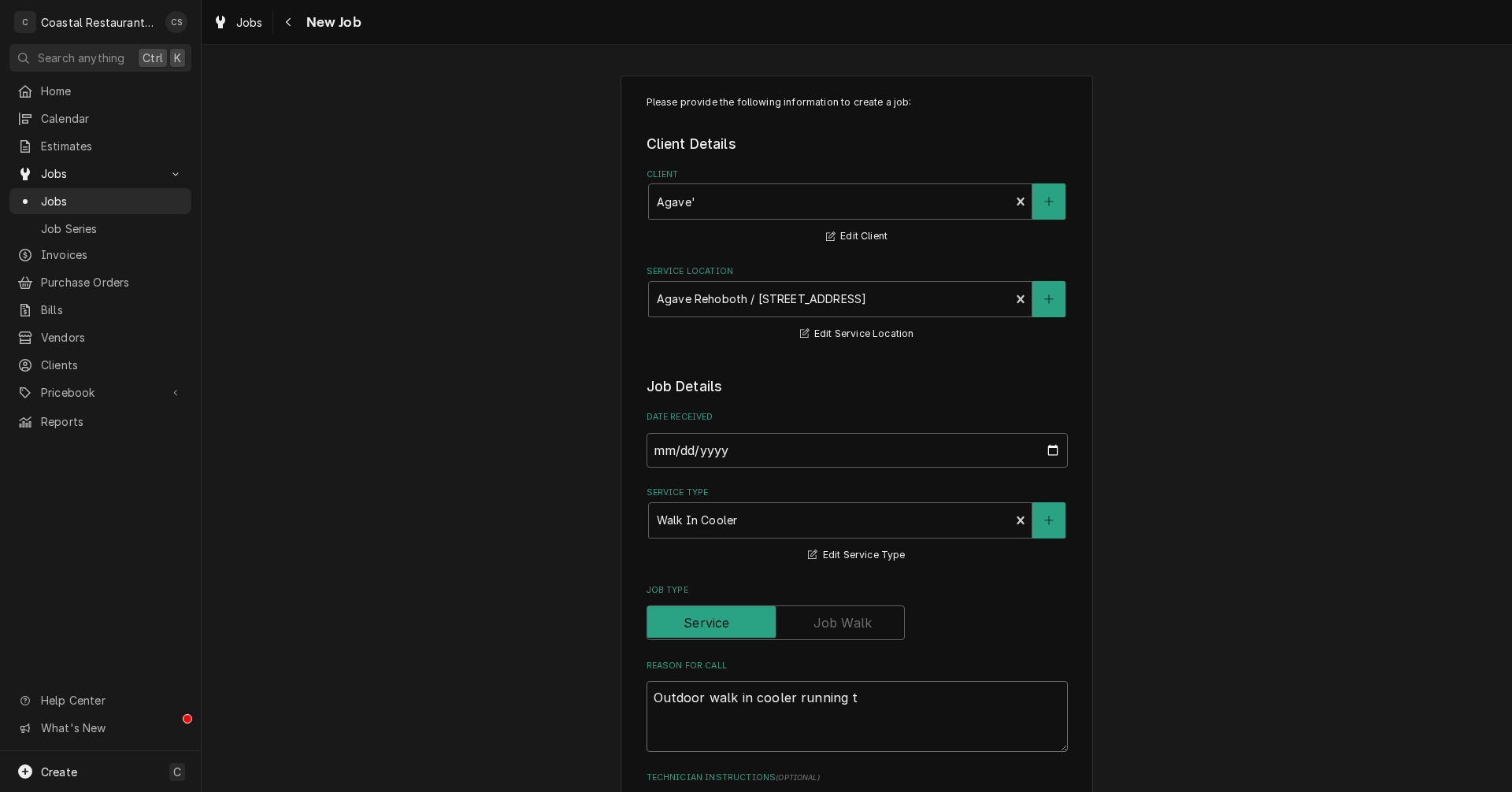
type textarea "x"
type textarea "Outdoor walk in cooler running to"
type textarea "x"
type textarea "Outdoor walk in cooler running to"
type textarea "x"
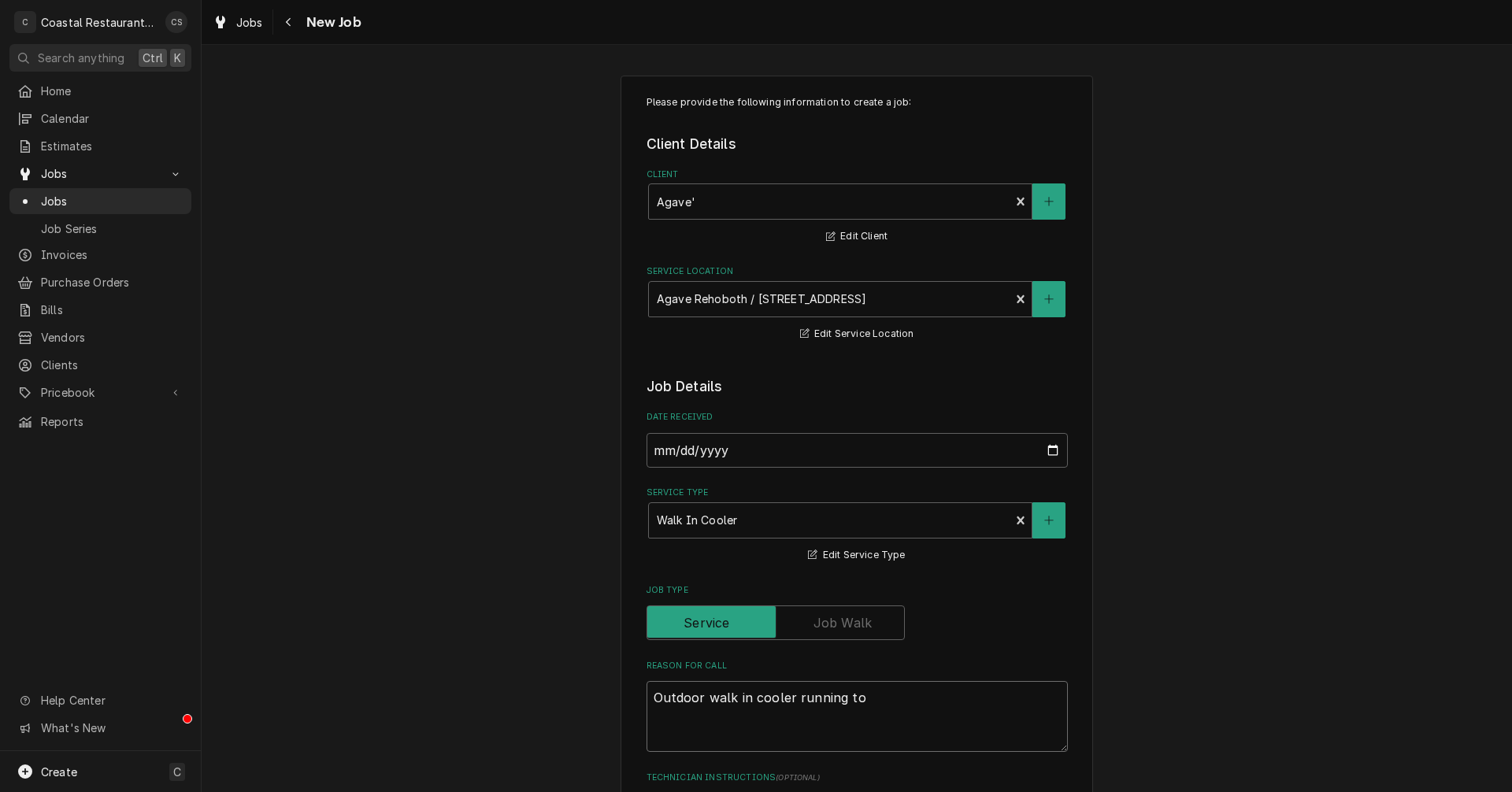
type textarea "Outdoor walk in cooler running to c"
type textarea "x"
type textarea "Outdoor walk in cooler running to co"
type textarea "x"
type textarea "Outdoor walk in cooler running to col"
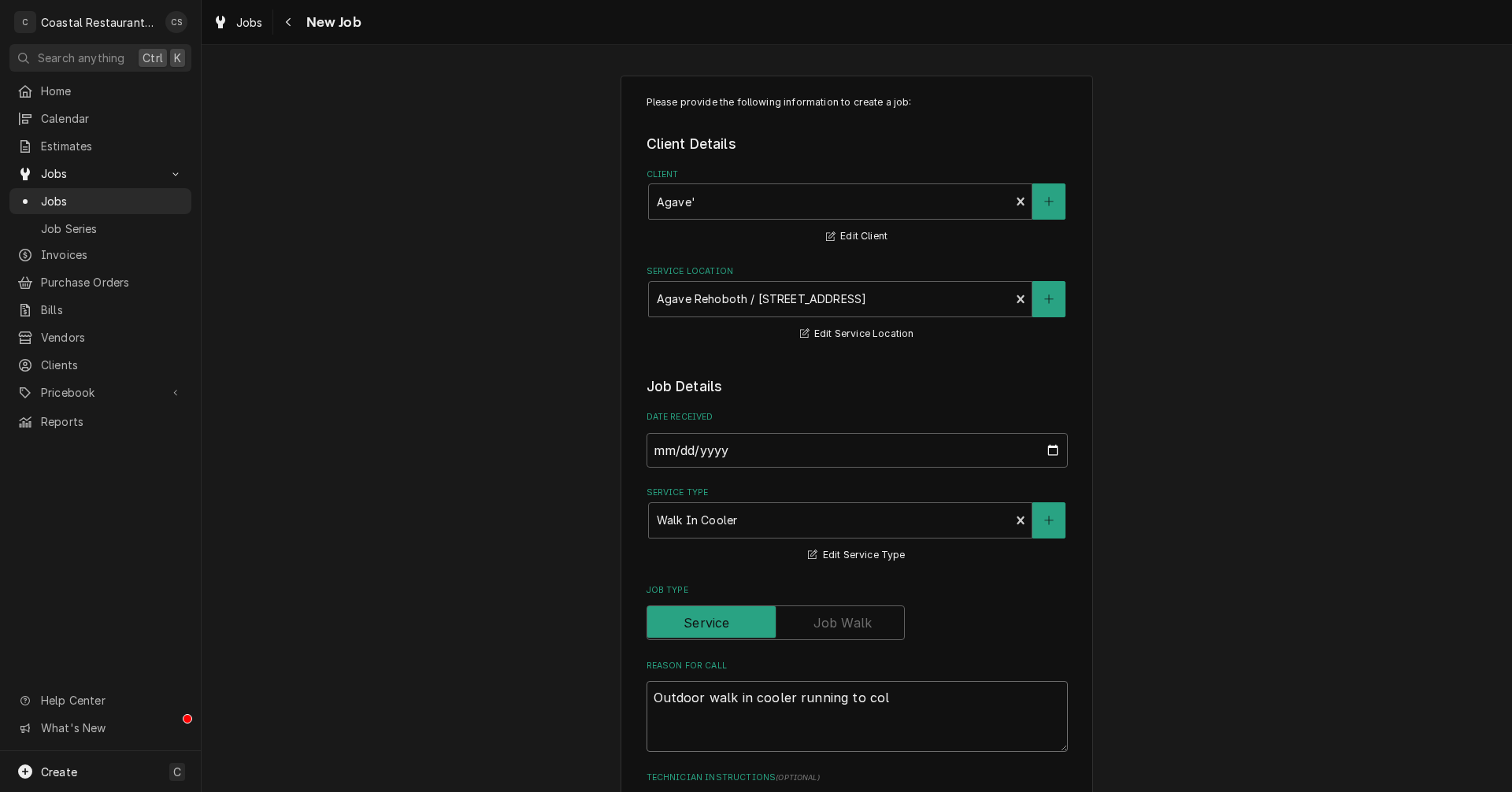
type textarea "x"
type textarea "Outdoor walk in cooler running to cold"
type textarea "x"
type textarea "Outdoor walk in cooler running to cold"
type textarea "x"
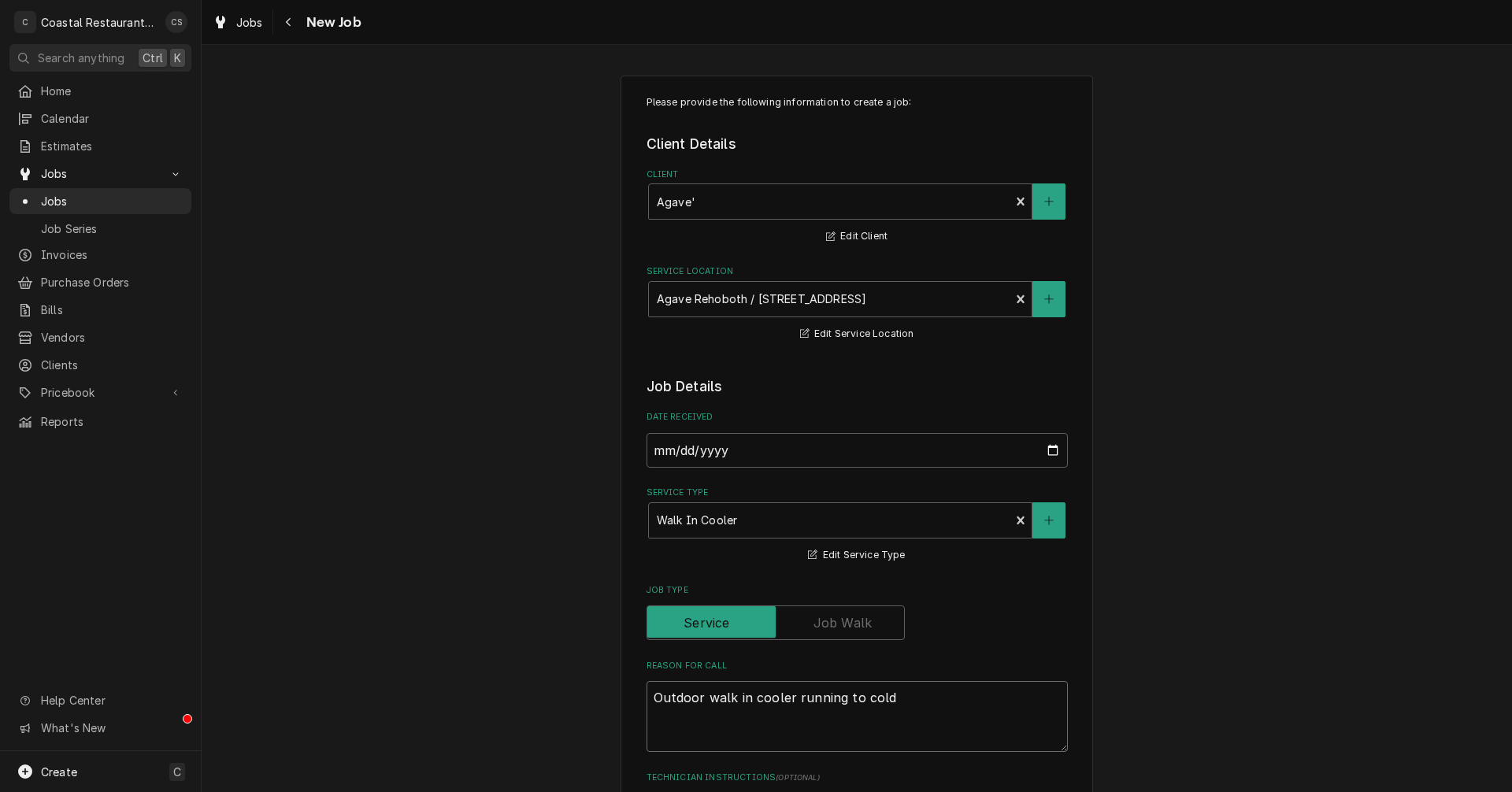
type textarea "Outdoor walk in cooler running to cold s"
type textarea "x"
type textarea "Outdoor walk in cooler running to cold"
type textarea "x"
type textarea "Outdoor walk in cooler running to cold a"
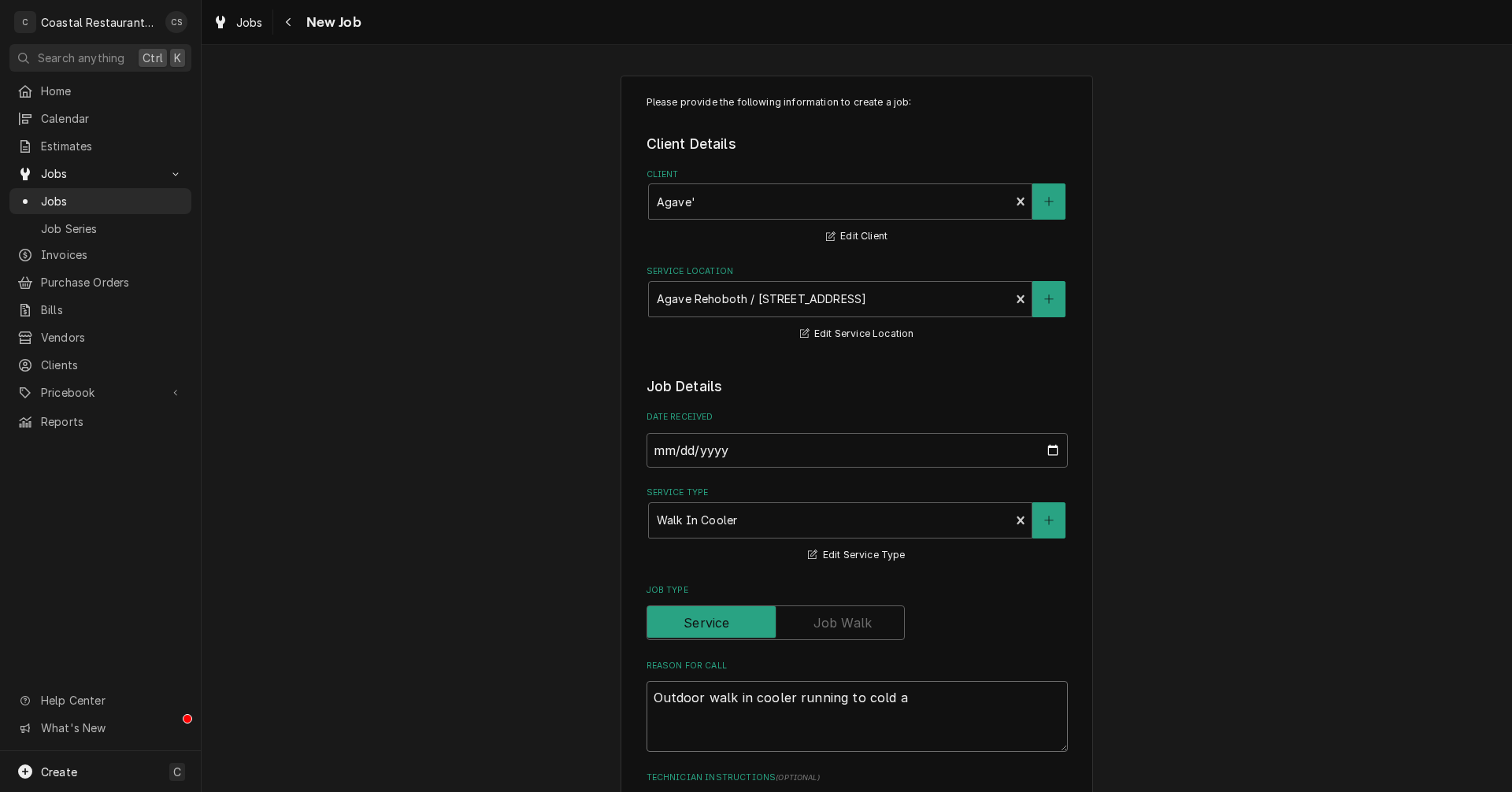
type textarea "x"
type textarea "Outdoor walk in cooler running to cold an"
type textarea "x"
type textarea "Outdoor walk in cooler running to cold and"
type textarea "x"
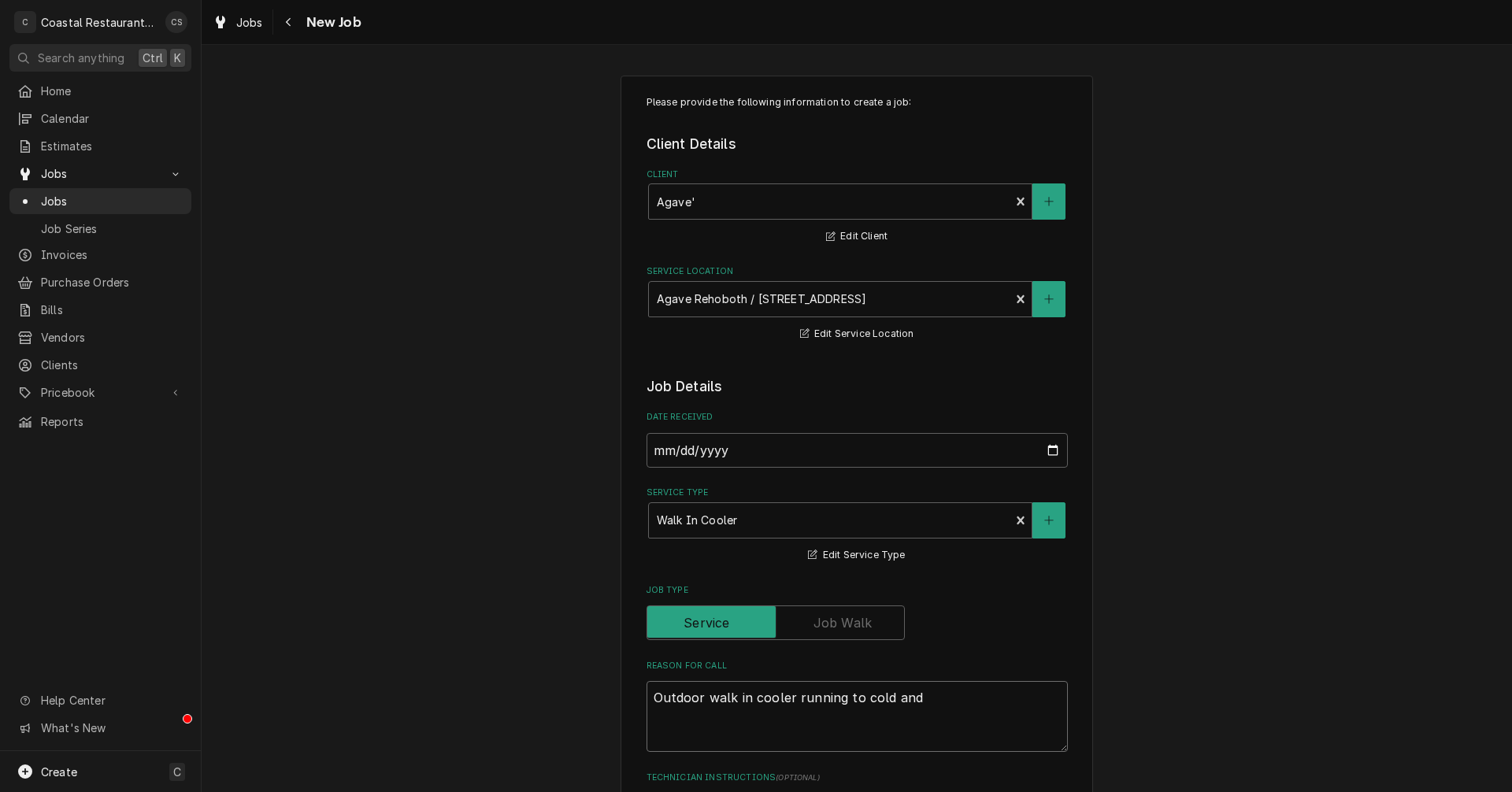
type textarea "Outdoor walk in cooler running to cold and"
type textarea "x"
type textarea "Outdoor walk in cooler running to cold and s"
type textarea "x"
type textarea "Outdoor walk in cooler running to cold and st"
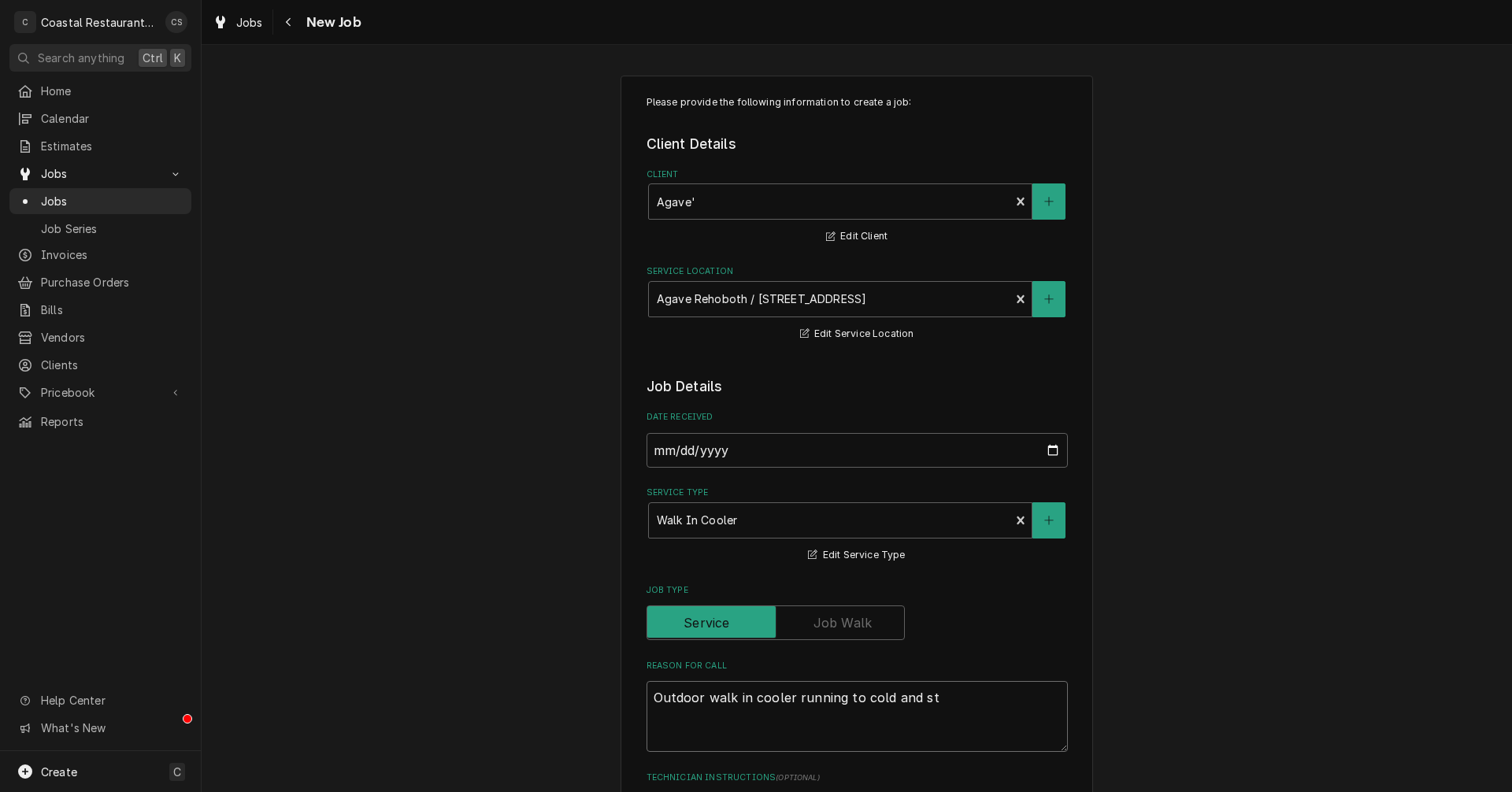
type textarea "x"
type textarea "Outdoor walk in cooler running to cold and sta"
type textarea "x"
type textarea "Outdoor walk in cooler running to cold and star"
type textarea "x"
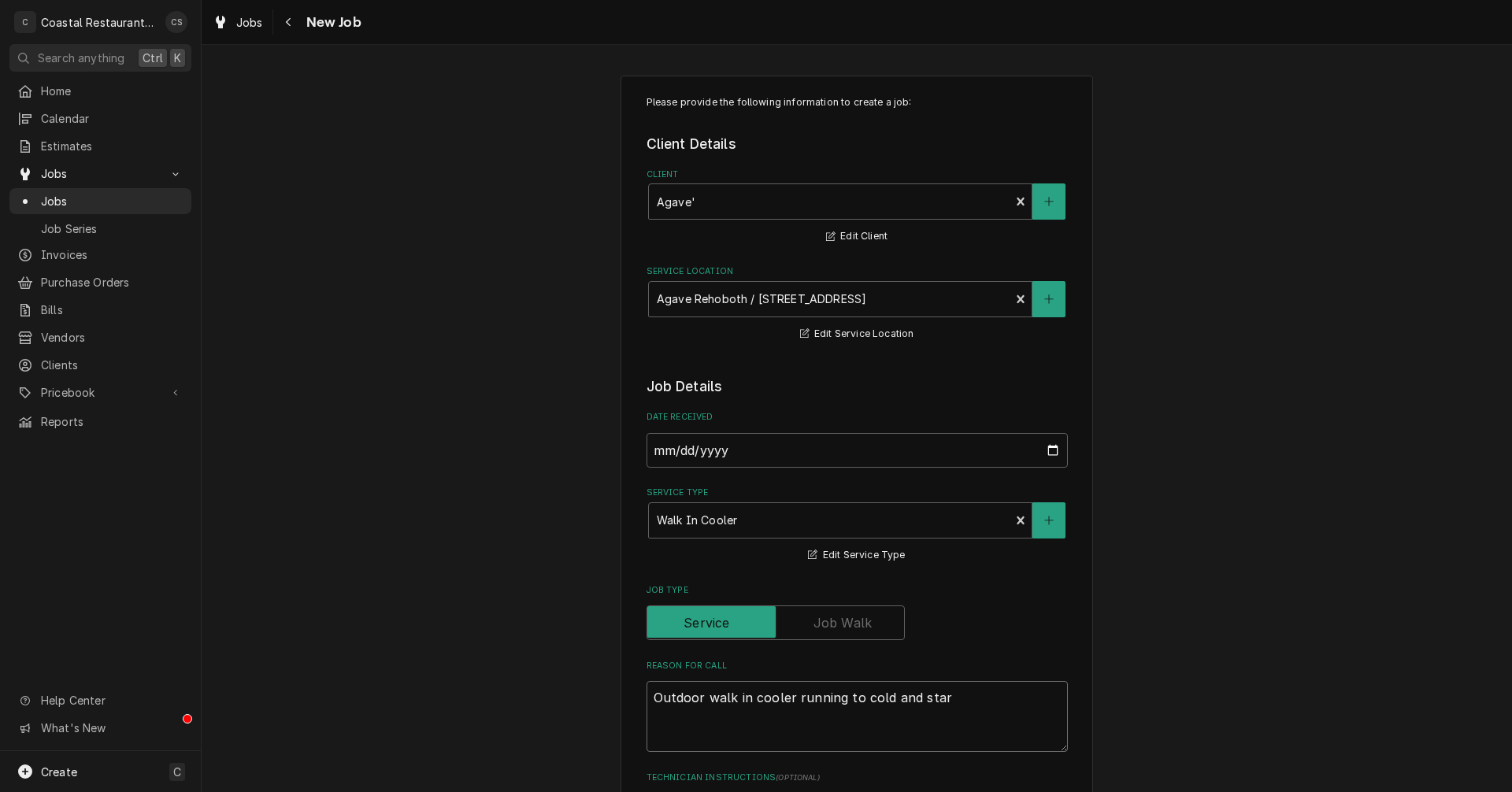
type textarea "Outdoor walk in cooler running to cold and start"
type textarea "x"
type textarea "Outdoor walk in cooler running to cold and starti"
type textarea "x"
type textarea "Outdoor walk in cooler running to cold and startin"
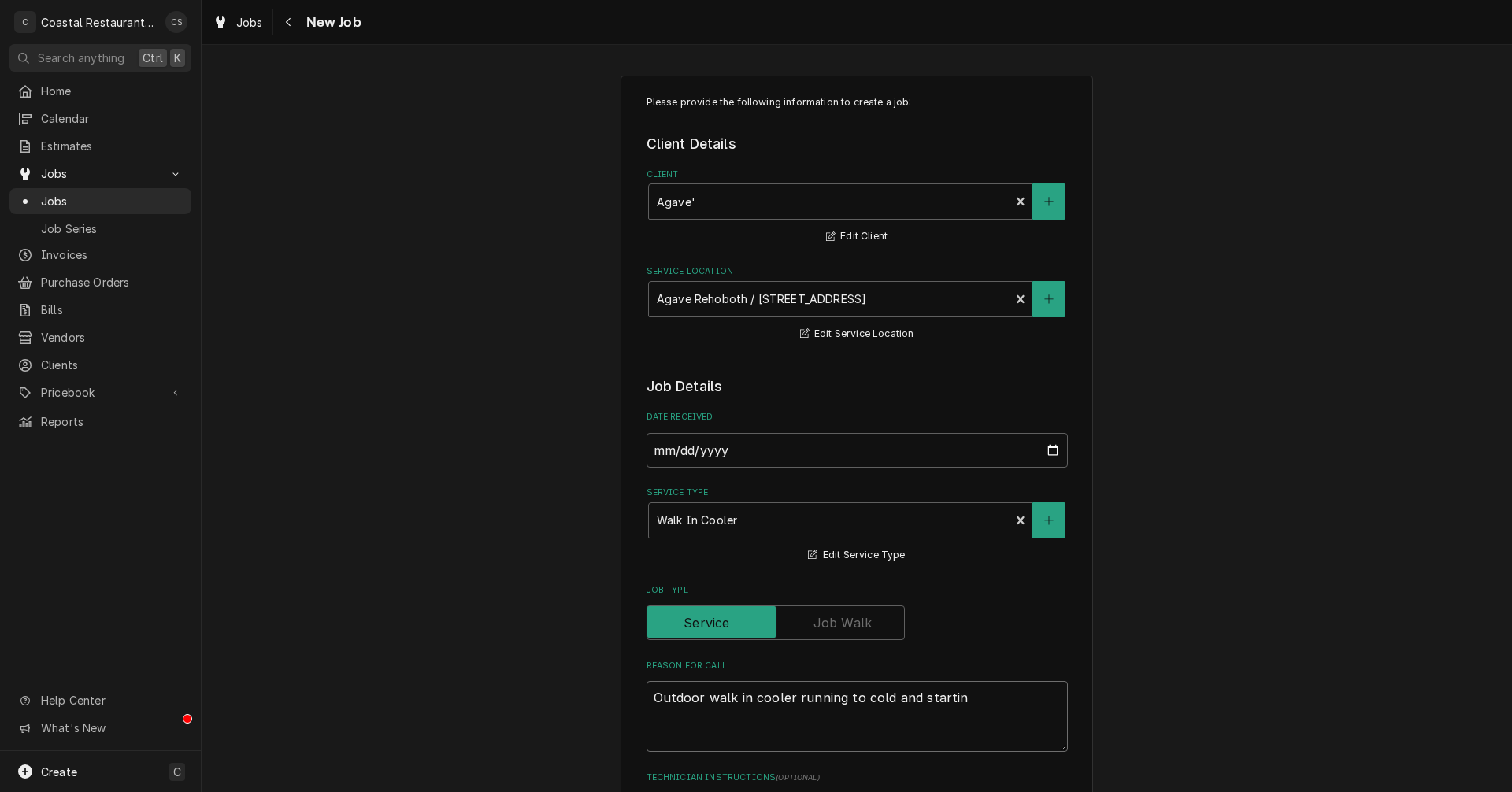
type textarea "x"
type textarea "Outdoor walk in cooler running to cold and starting"
type textarea "x"
type textarea "Outdoor walk in cooler running to cold and starting"
type textarea "x"
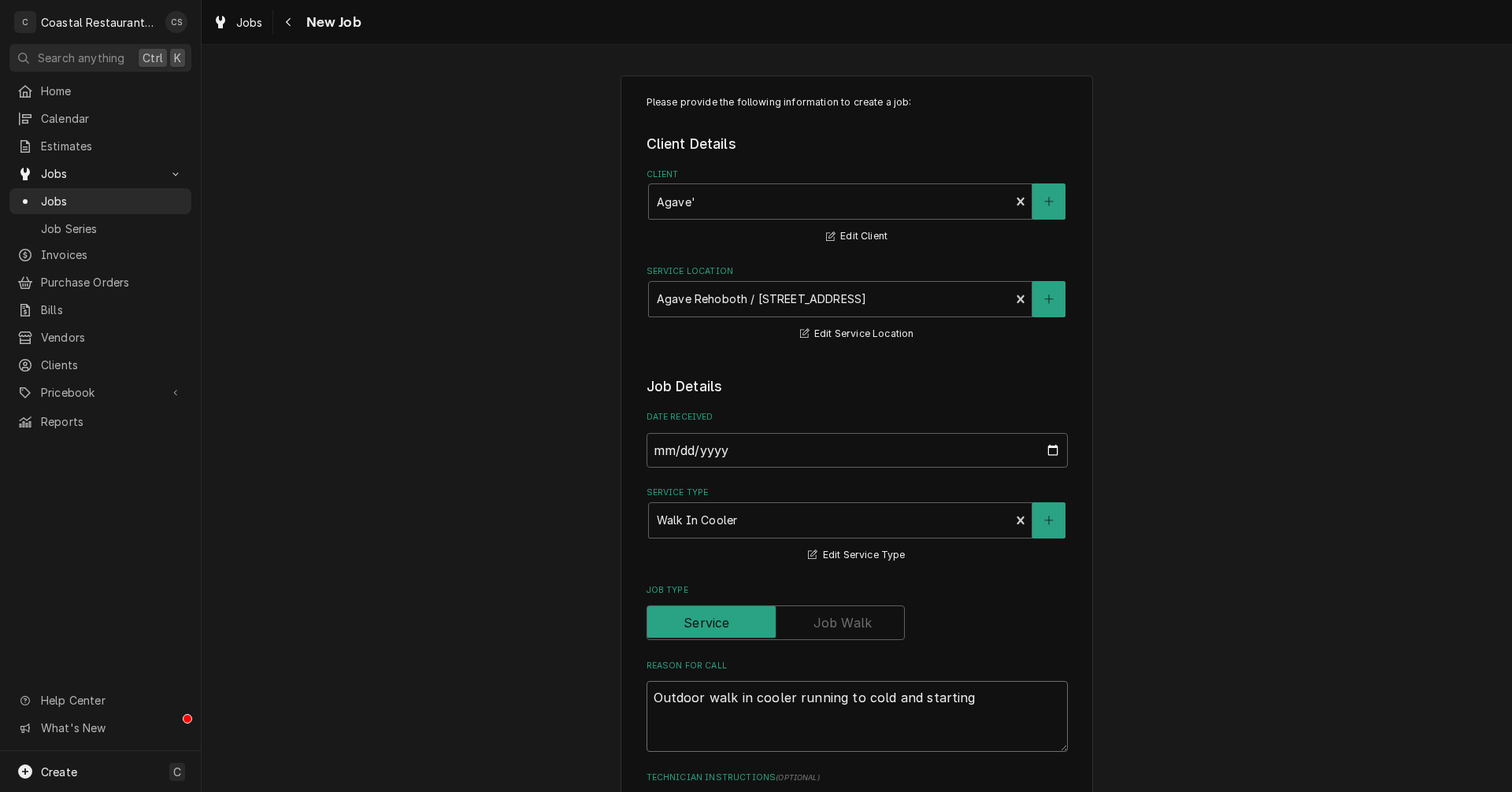
type textarea "Outdoor walk in cooler running to cold and starting t"
type textarea "x"
type textarea "Outdoor walk in cooler running to cold and starting to"
type textarea "x"
type textarea "Outdoor walk in cooler running to cold and starting to"
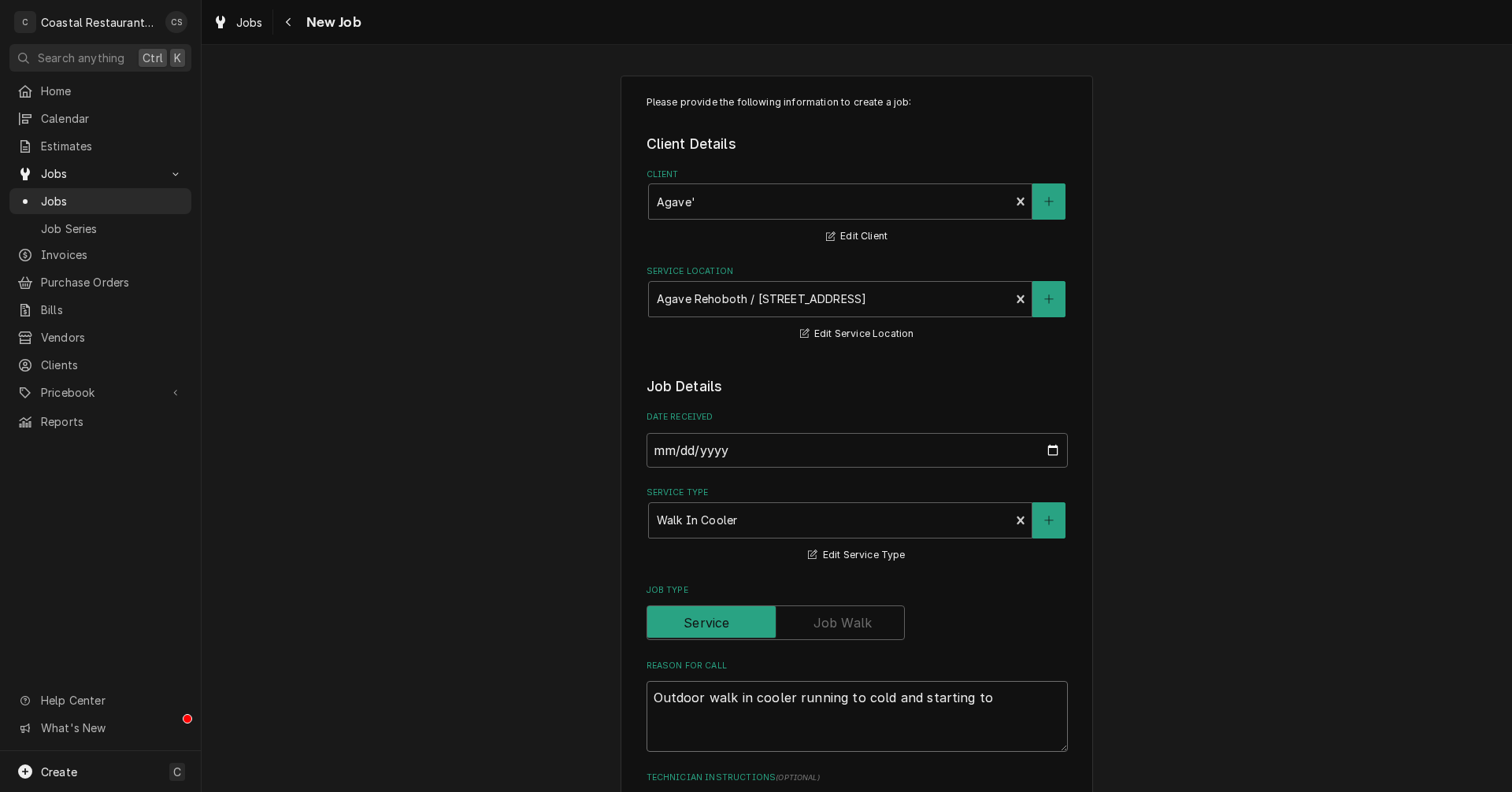
type textarea "x"
type textarea "Outdoor walk in cooler running to cold and starting to f"
type textarea "x"
type textarea "Outdoor walk in cooler running to cold and starting to fe"
type textarea "x"
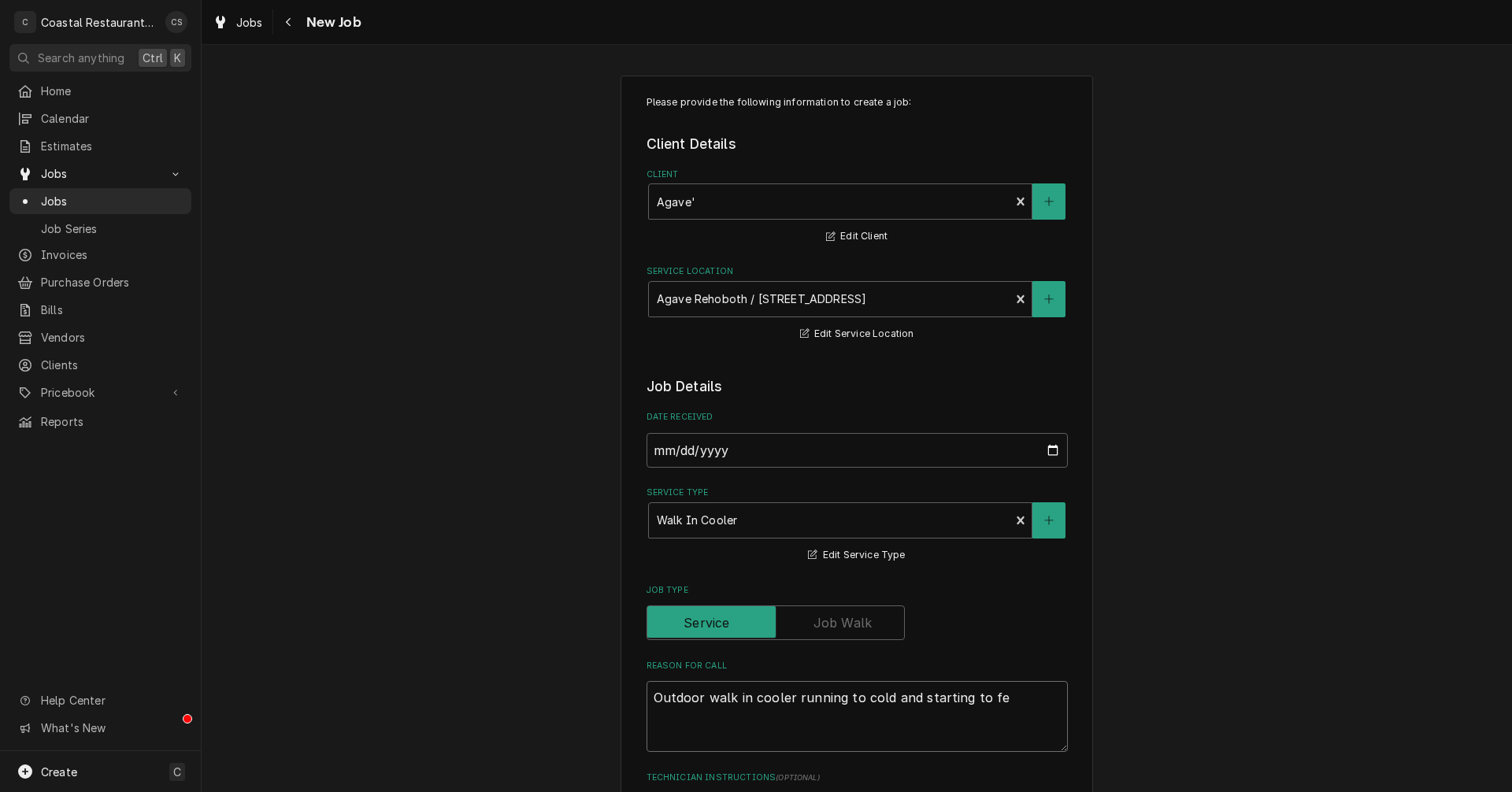
type textarea "Outdoor walk in cooler running to cold and starting to f"
type textarea "x"
type textarea "Outdoor walk in cooler running to cold and starting to fr"
type textarea "x"
type textarea "Outdoor walk in cooler running to cold and starting to fre"
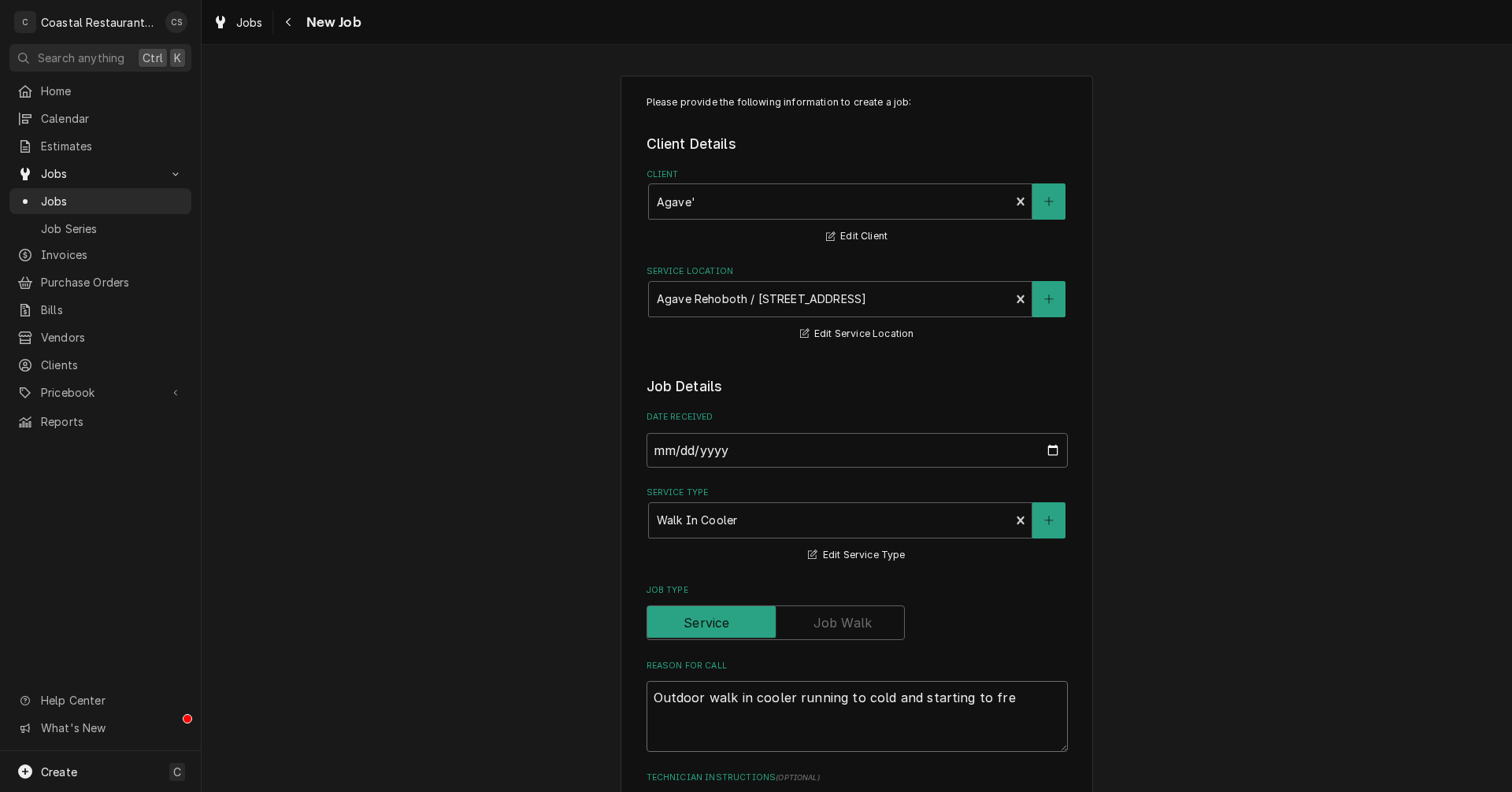
type textarea "x"
type textarea "Outdoor walk in cooler running to cold and starting to free"
type textarea "x"
type textarea "Outdoor walk in cooler running to cold and starting to freez"
type textarea "x"
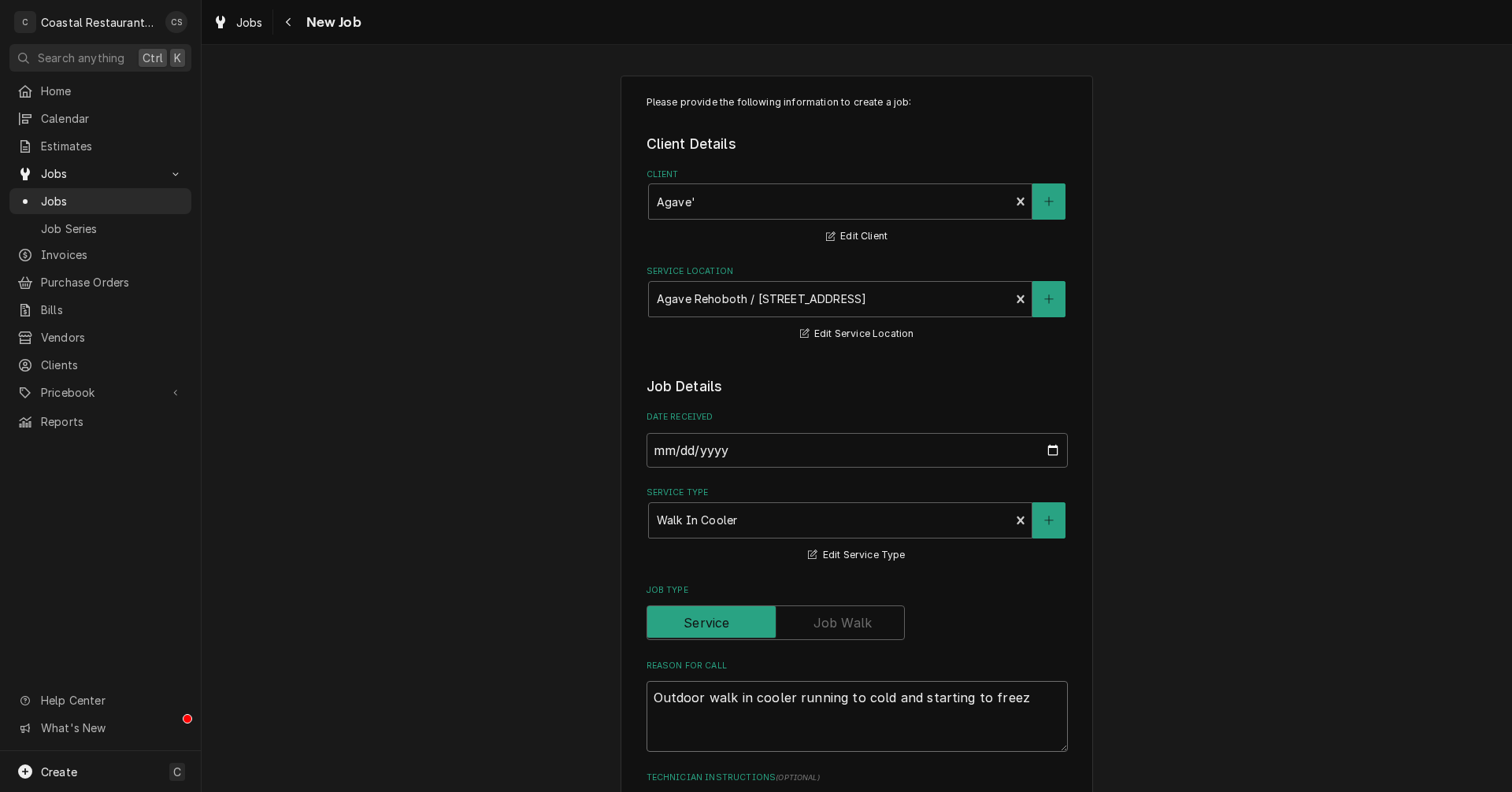
type textarea "Outdoor walk in cooler running to cold and starting to freeze"
type textarea "x"
type textarea "Outdoor walk in cooler running to cold and starting to freeze"
type textarea "x"
type textarea "Outdoor walk in cooler running to cold and starting to freeze p"
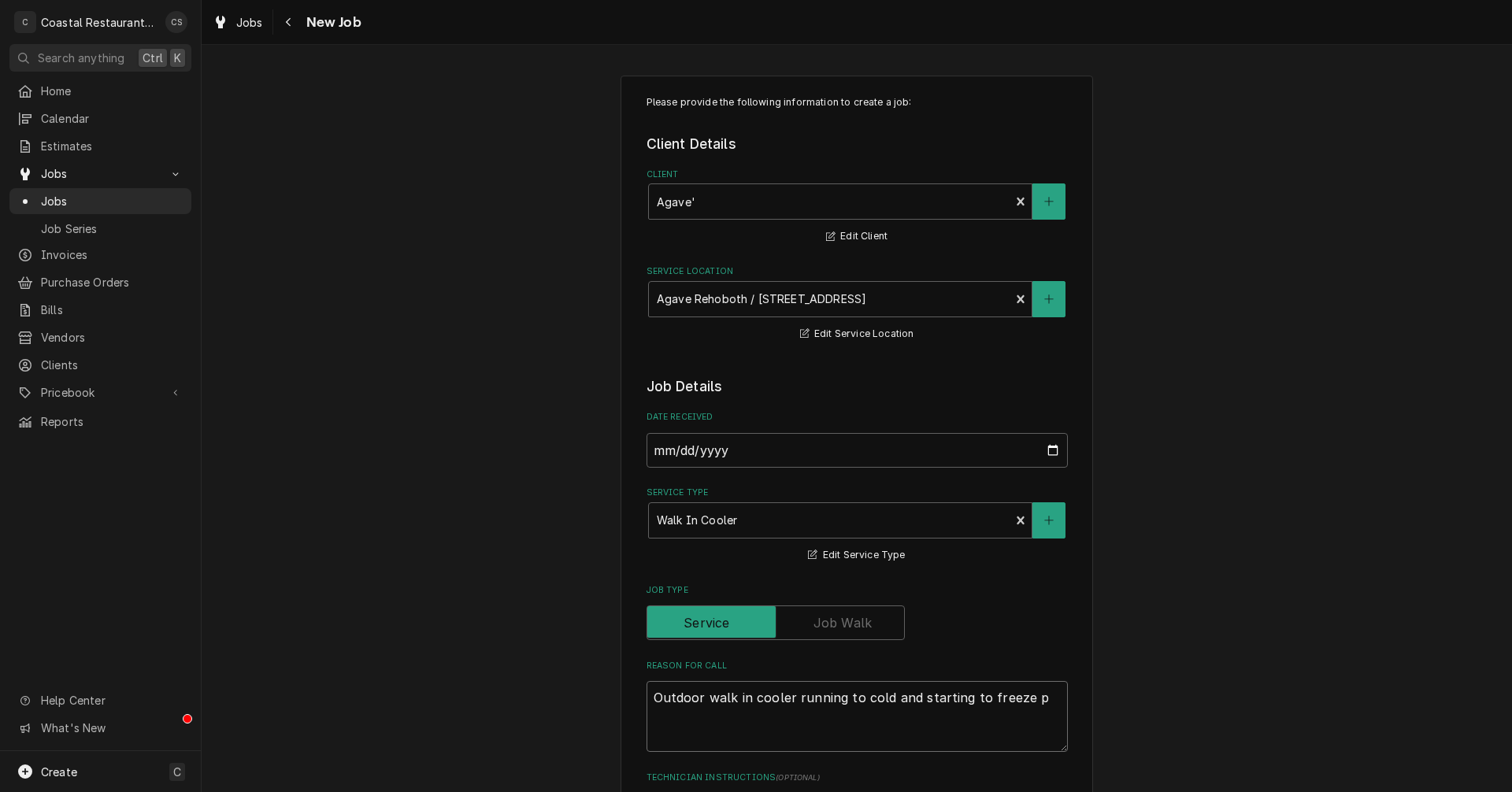
type textarea "x"
type textarea "Outdoor walk in cooler running to cold and starting to freeze pr"
type textarea "x"
type textarea "Outdoor walk in cooler running to cold and starting to freeze pro"
type textarea "x"
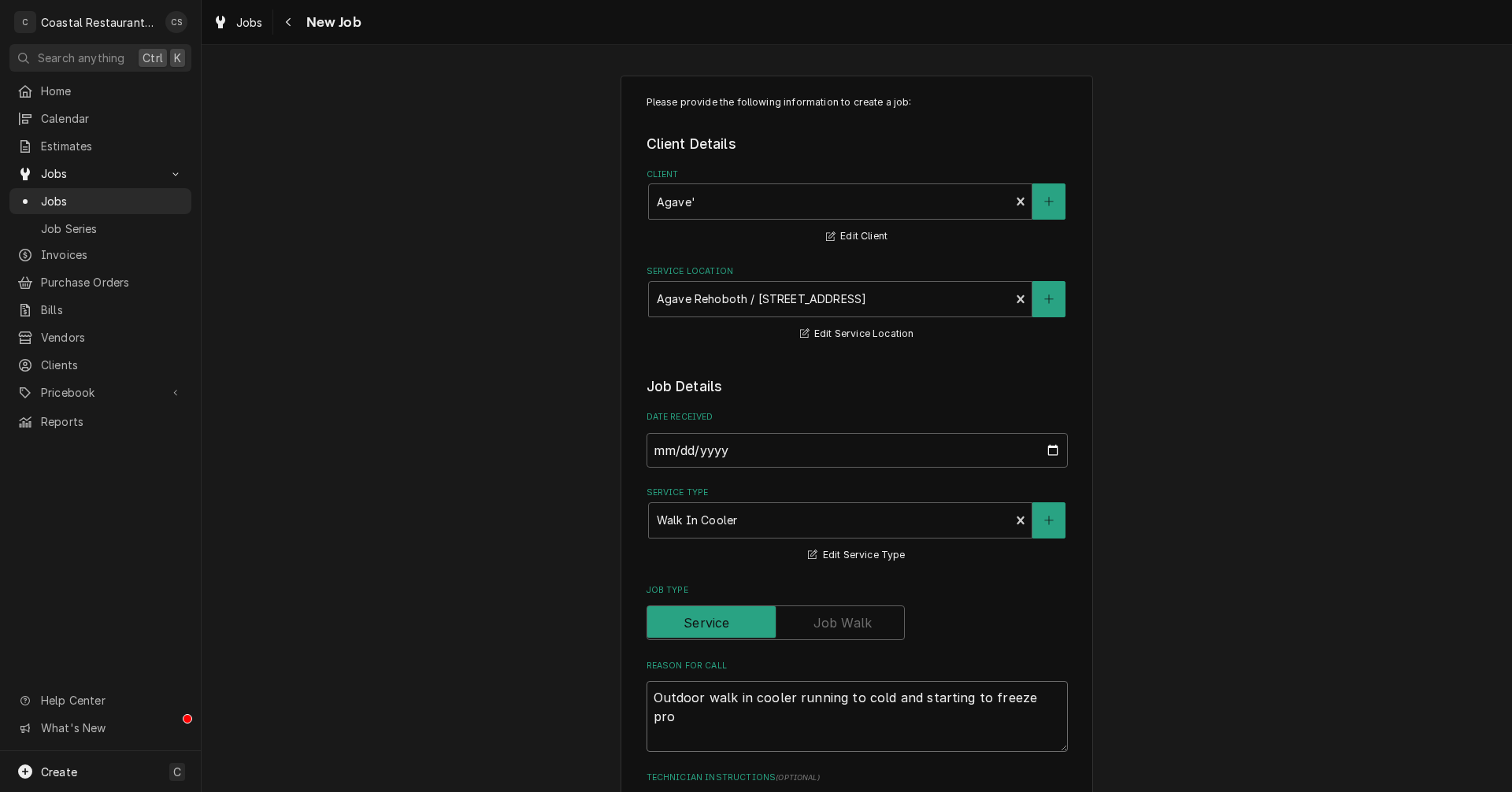
type textarea "Outdoor walk in cooler running to cold and starting to freeze prod"
type textarea "x"
type textarea "Outdoor walk in cooler running to cold and starting to freeze produ"
type textarea "x"
type textarea "Outdoor walk in cooler running to cold and starting to freeze produc"
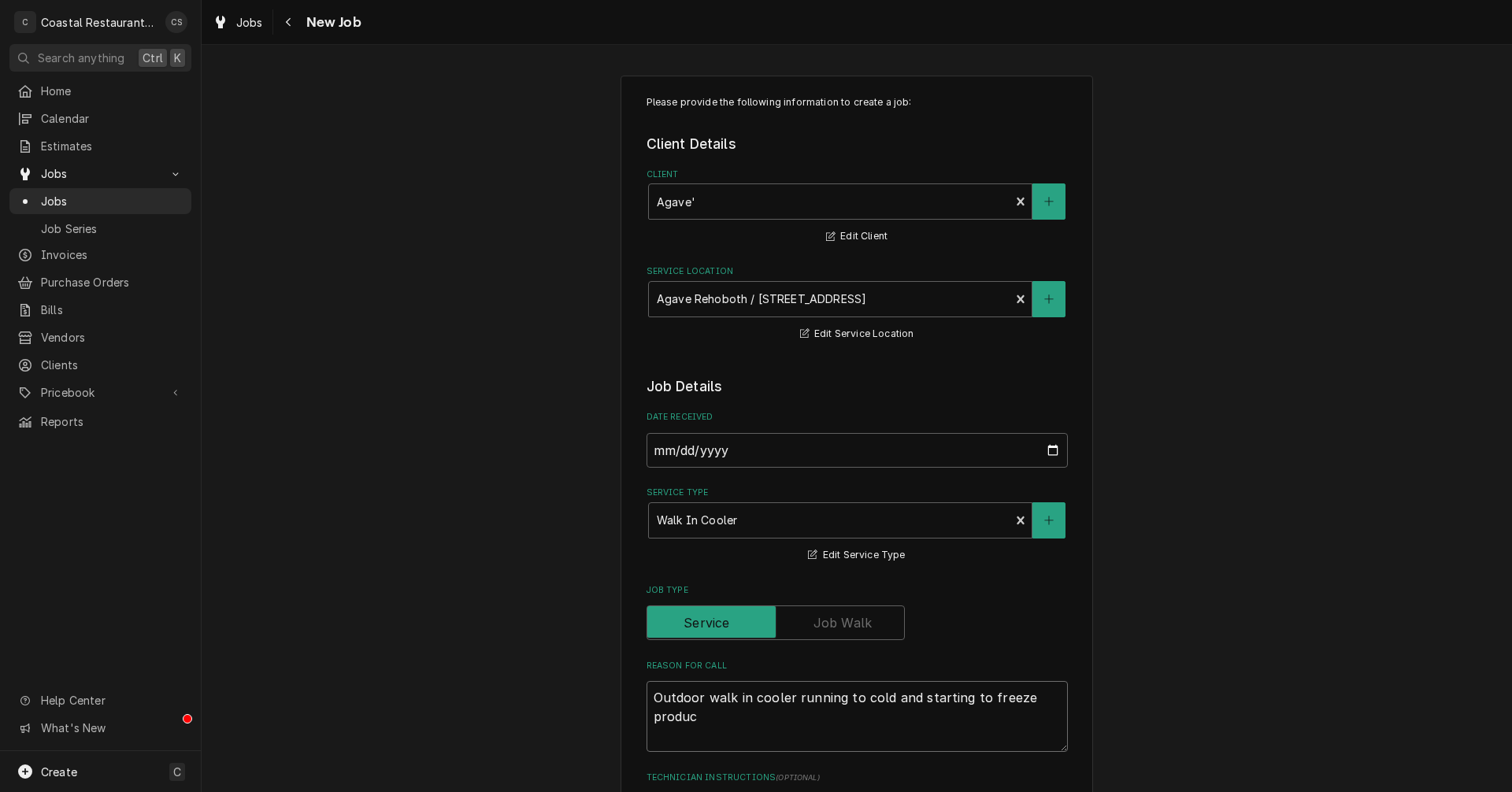
type textarea "x"
type textarea "Outdoor walk in cooler running to cold and starting to freeze product"
type textarea "x"
type textarea "Outdoor walk in cooler running to cold and starting to freeze product."
type textarea "x"
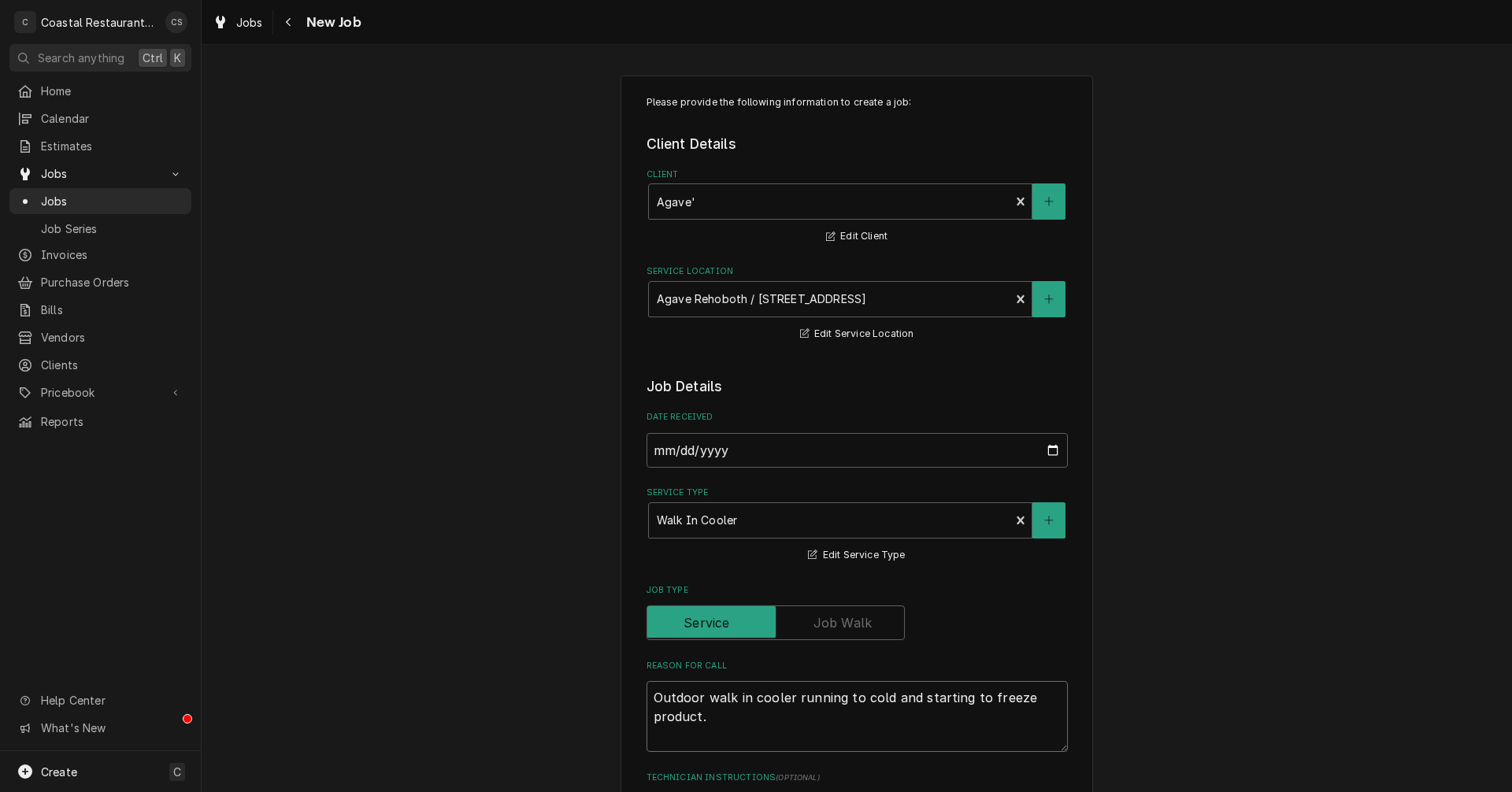
type textarea "Outdoor walk in cooler running to cold and starting to freeze product."
type textarea "x"
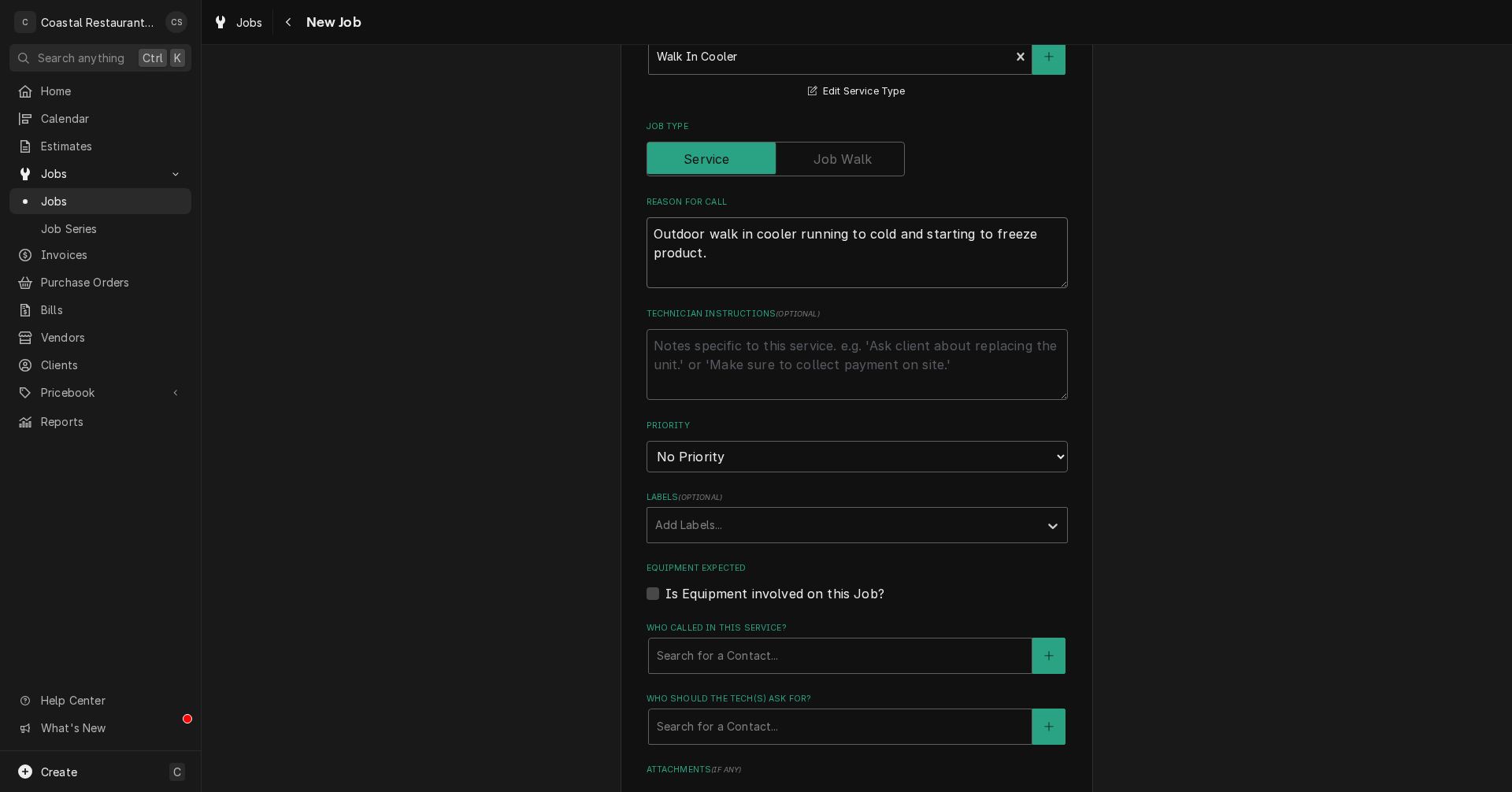
scroll to position [472, 0]
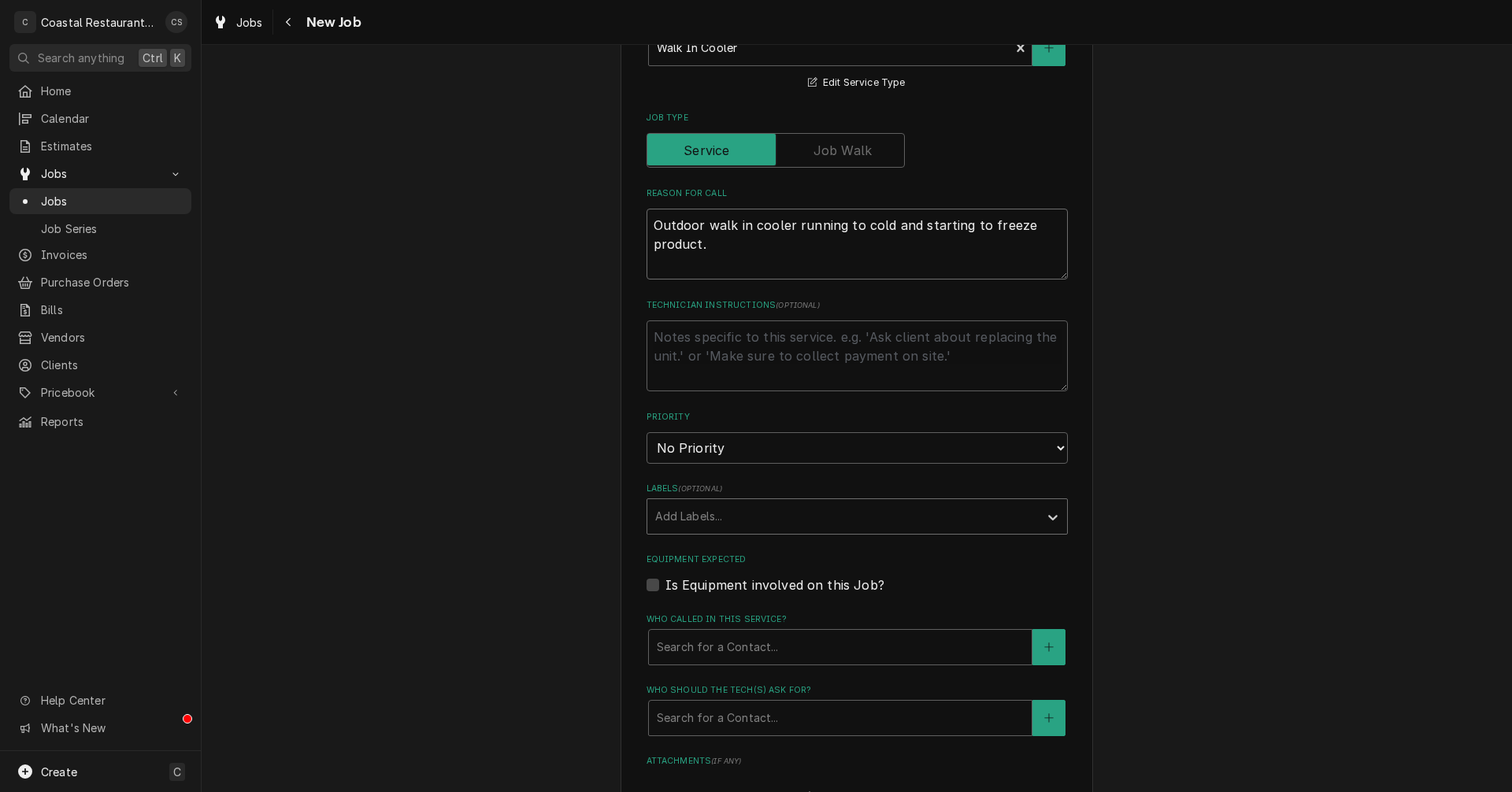
type textarea "Outdoor walk in cooler running to cold and starting to freeze product."
click at [673, 509] on div "Labels" at bounding box center [843, 516] width 376 height 28
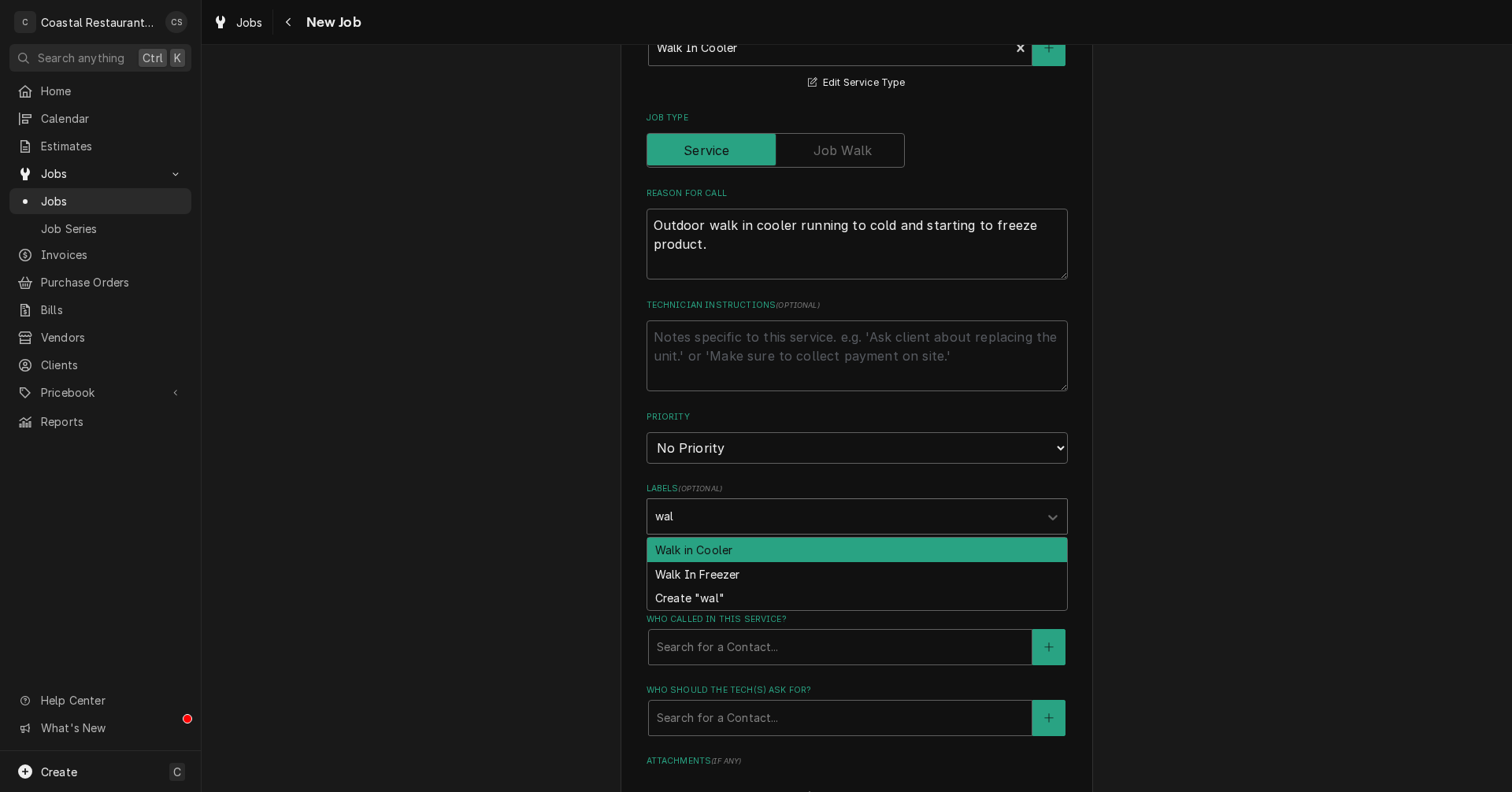
type input "walk"
click at [690, 551] on div "Walk in Cooler" at bounding box center [857, 550] width 420 height 24
type textarea "x"
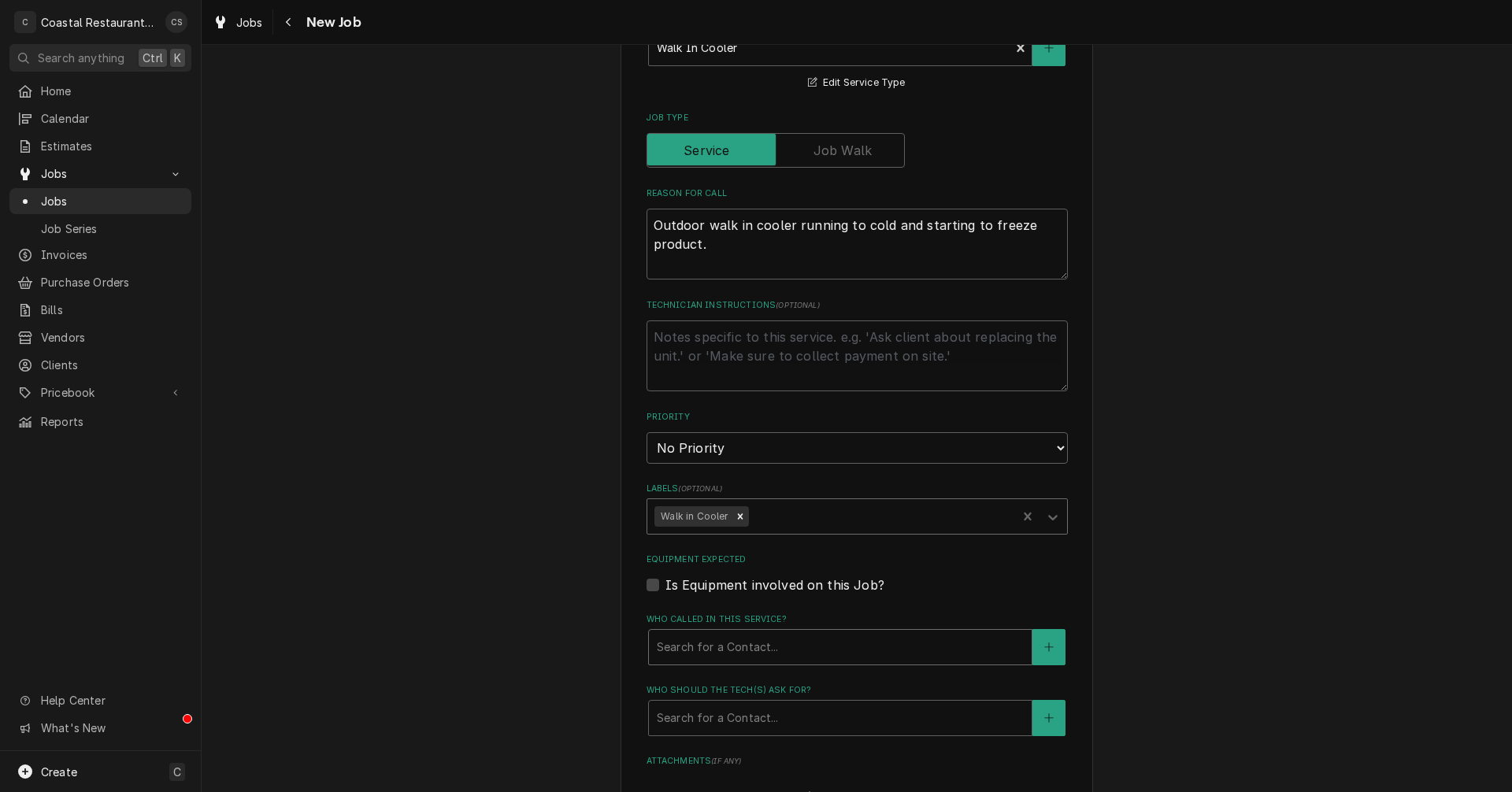
click at [708, 652] on div "Who called in this service?" at bounding box center [840, 647] width 367 height 28
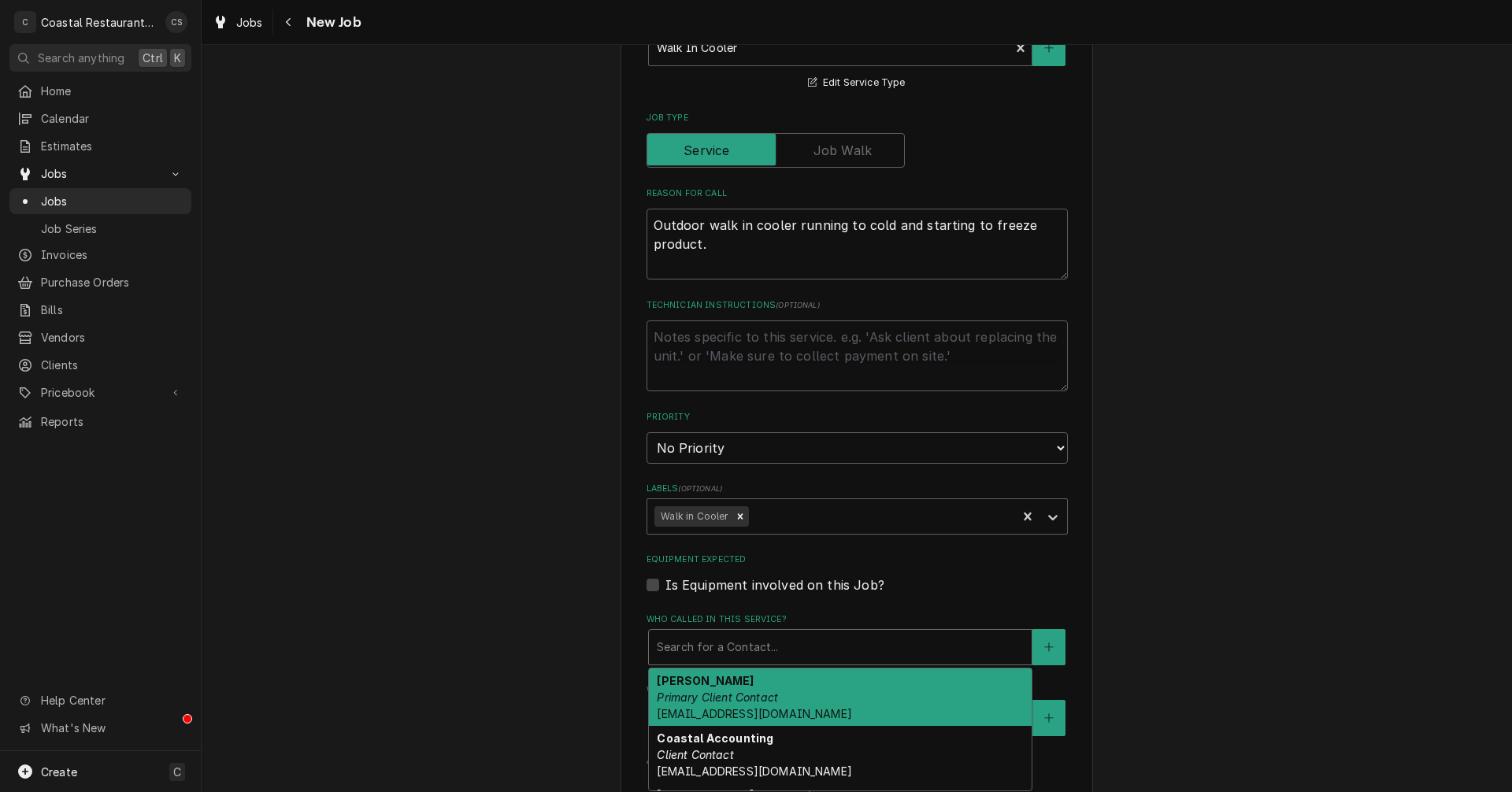
drag, startPoint x: 709, startPoint y: 690, endPoint x: 713, endPoint y: 714, distance: 24.3
click at [710, 690] on em "Primary Client Contact" at bounding box center [717, 697] width 121 height 13
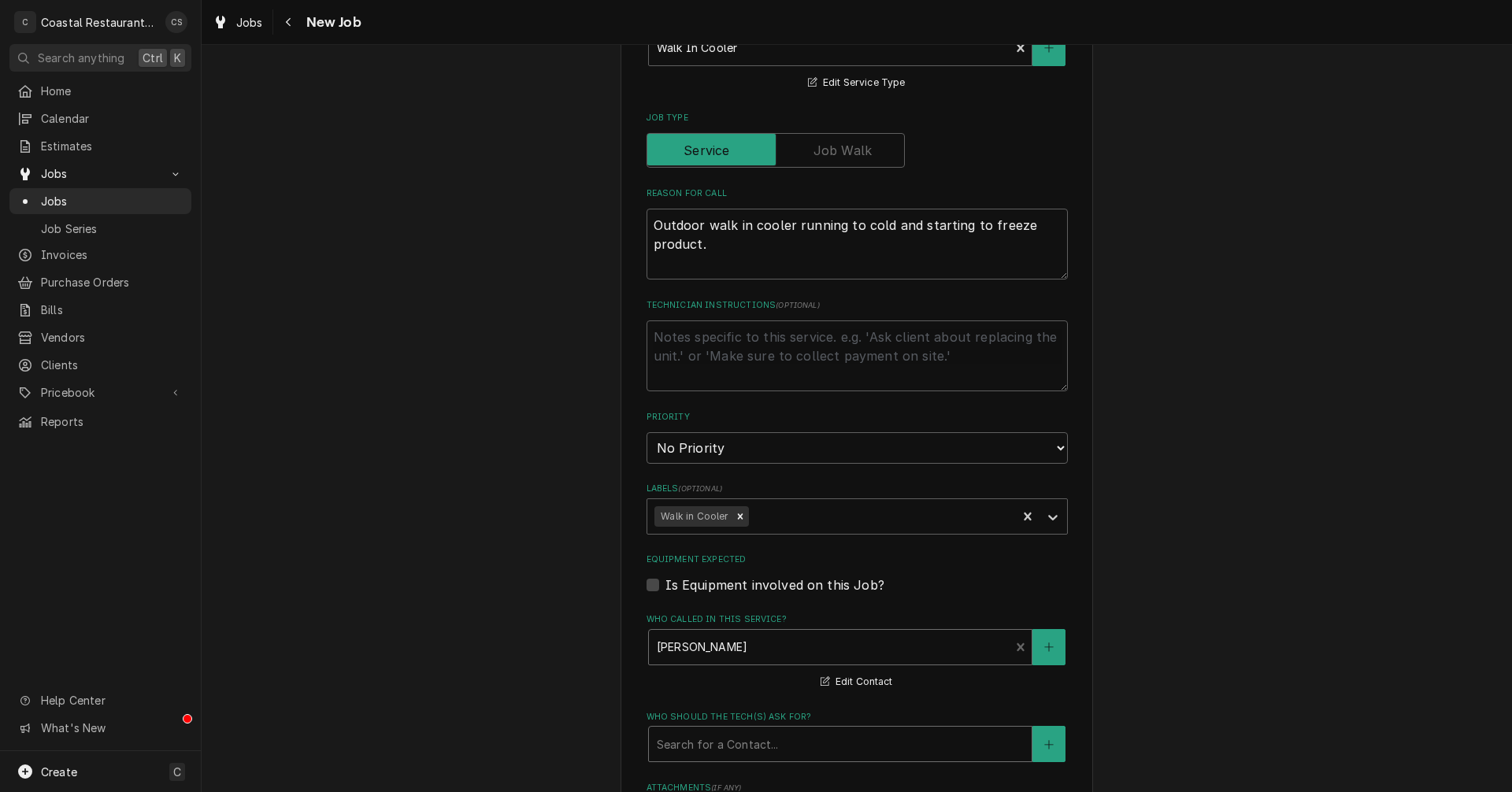
click at [714, 752] on div "Who should the tech(s) ask for?" at bounding box center [840, 744] width 367 height 28
drag, startPoint x: 714, startPoint y: 779, endPoint x: 748, endPoint y: 729, distance: 60.5
click at [715, 779] on strong "Chris McKeown" at bounding box center [705, 778] width 97 height 13
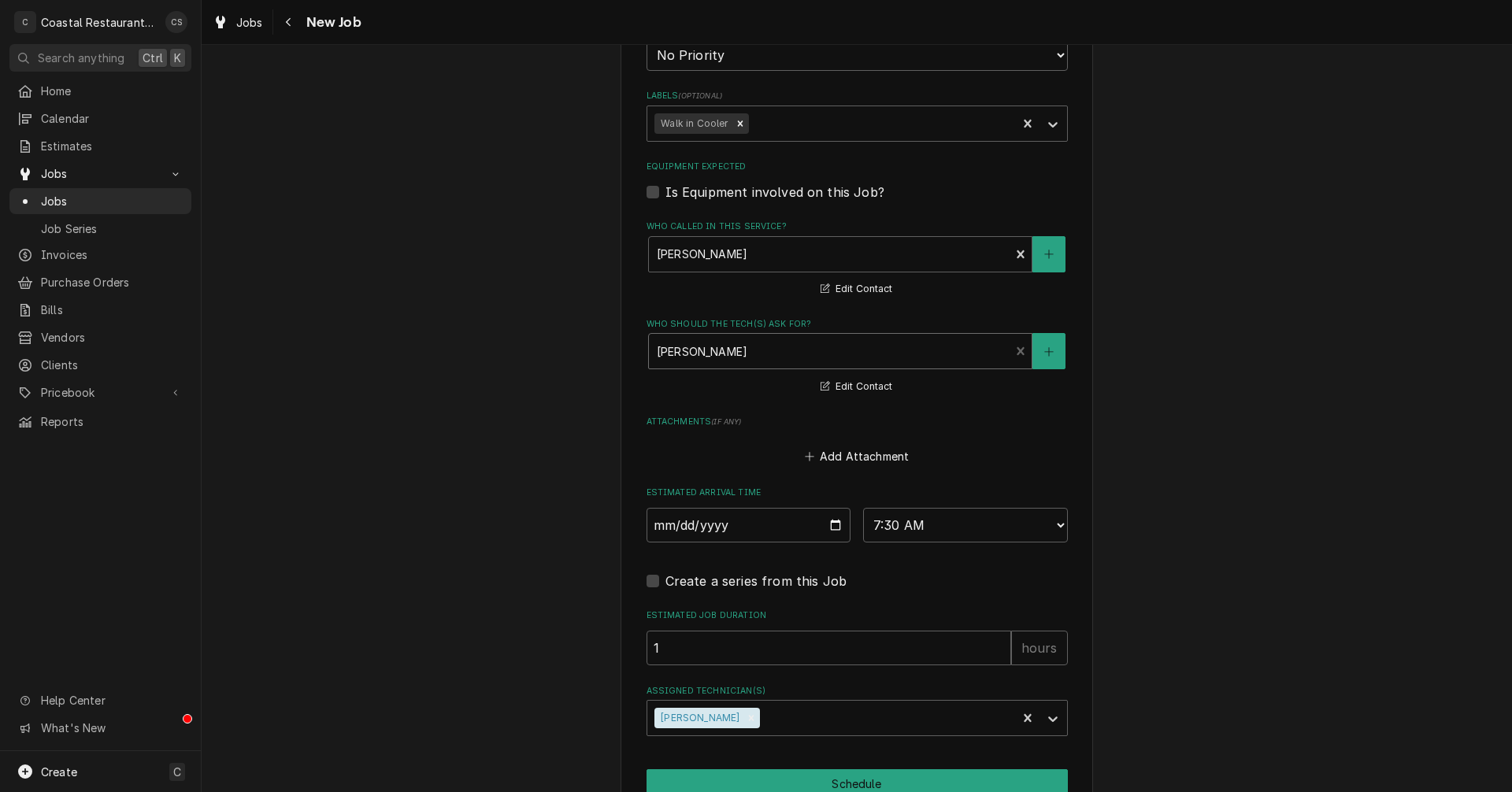
scroll to position [866, 0]
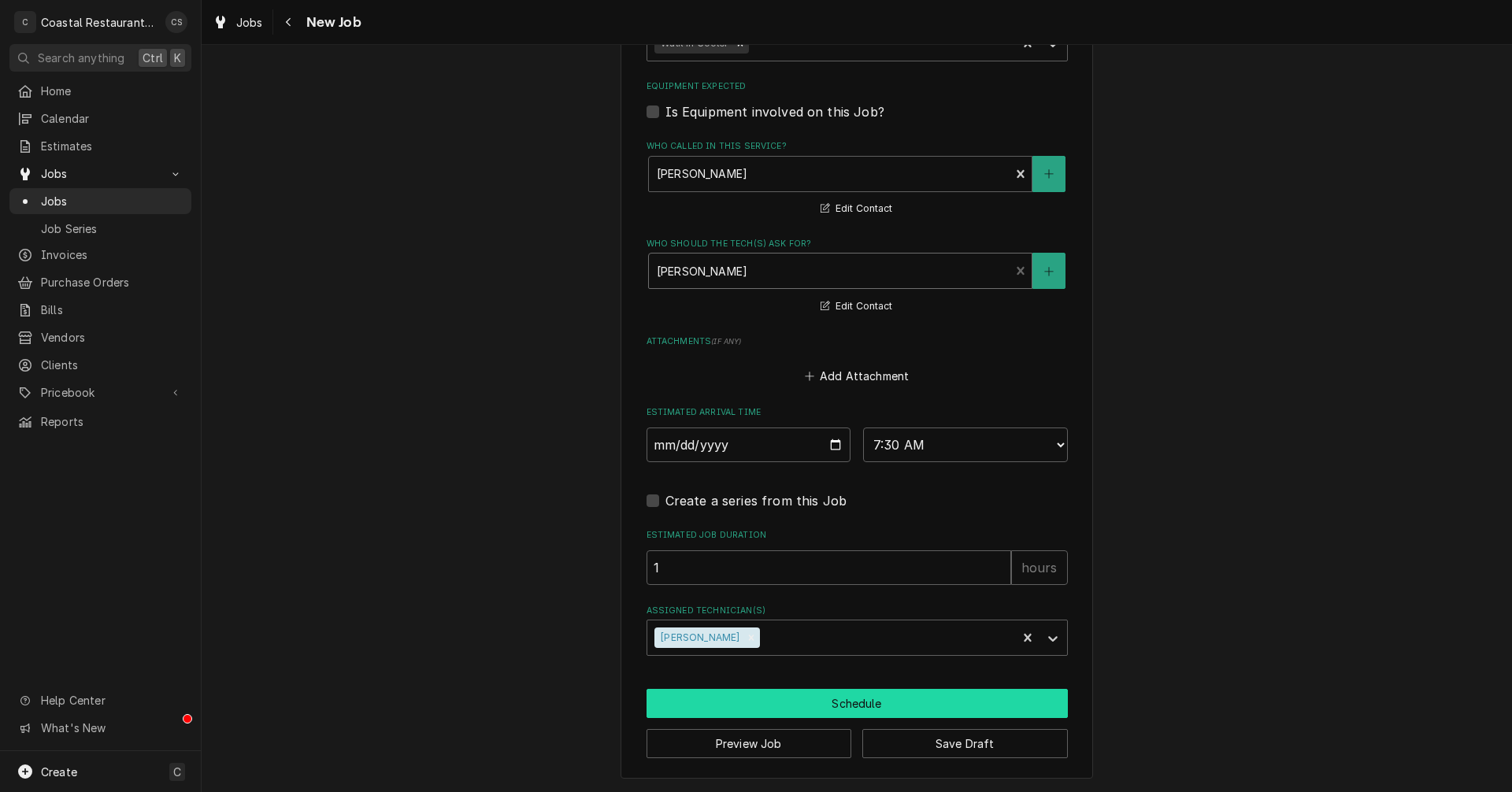
click at [861, 708] on button "Schedule" at bounding box center [857, 703] width 421 height 29
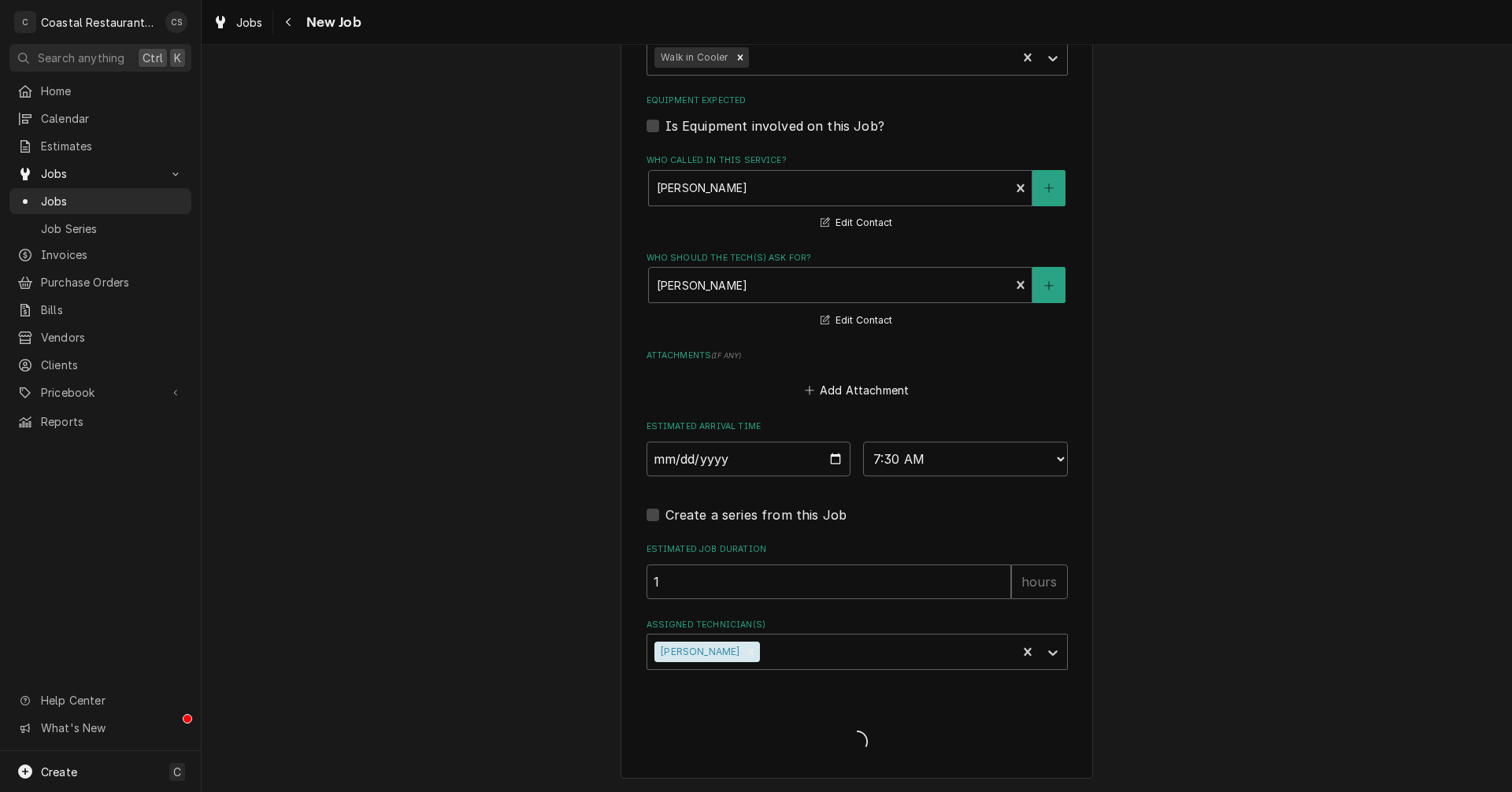
scroll to position [931, 0]
type textarea "x"
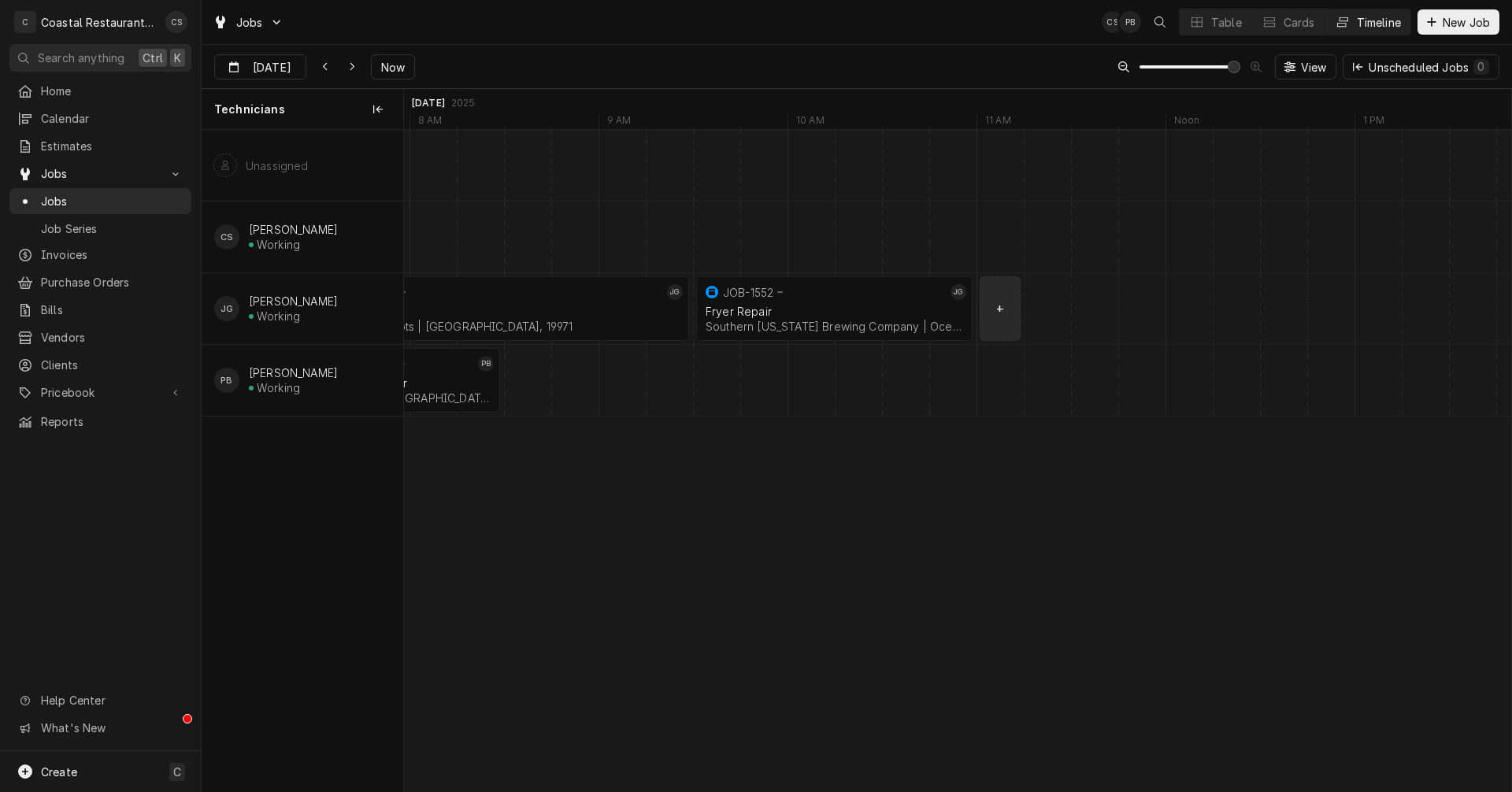
click at [1000, 308] on div "normal" at bounding box center [503, 309] width 45545 height 71
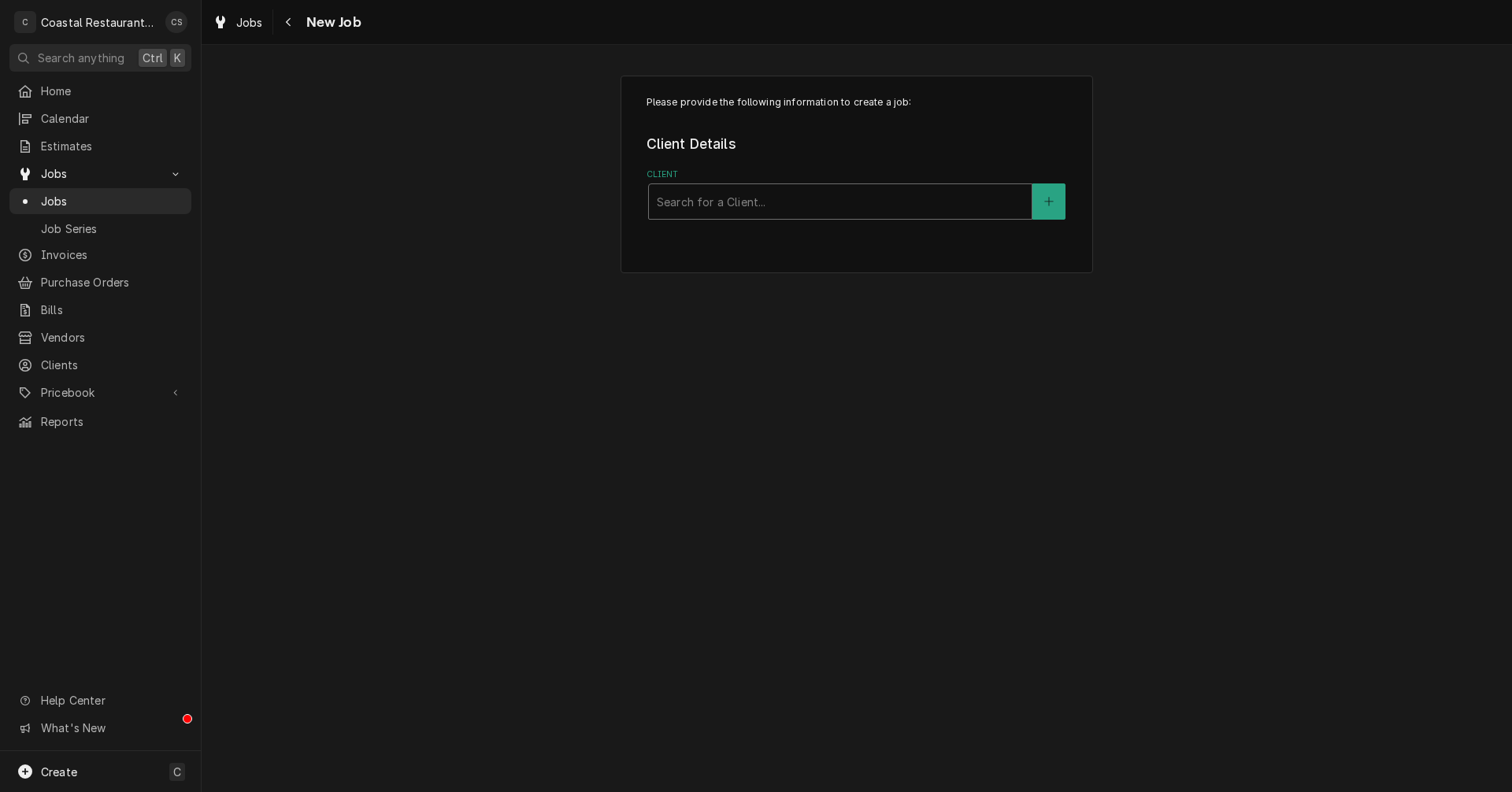
click at [872, 202] on div "Client" at bounding box center [840, 202] width 367 height 28
type input "sodel"
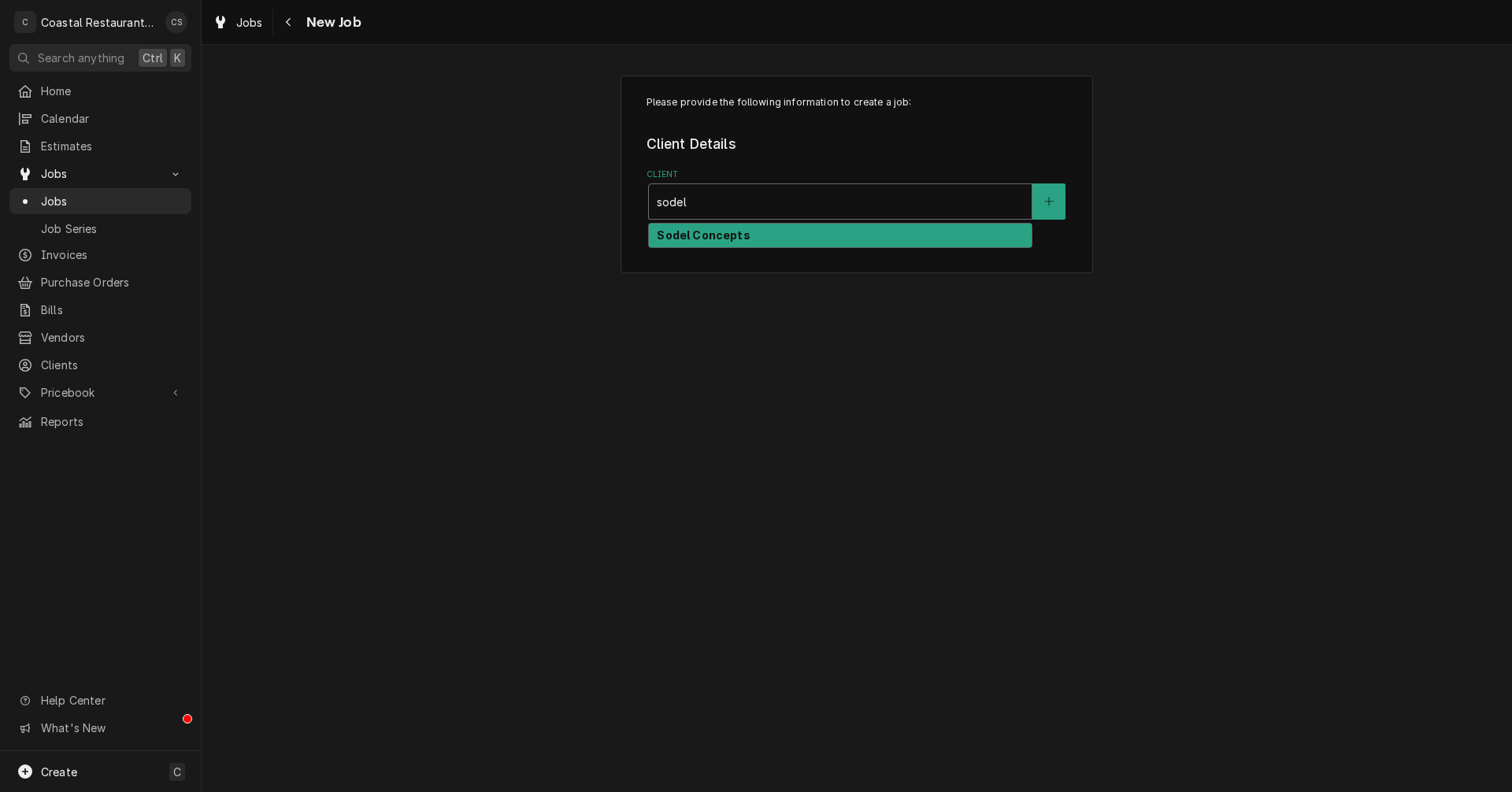
click at [720, 232] on strong "Sodel Concepts" at bounding box center [703, 235] width 93 height 13
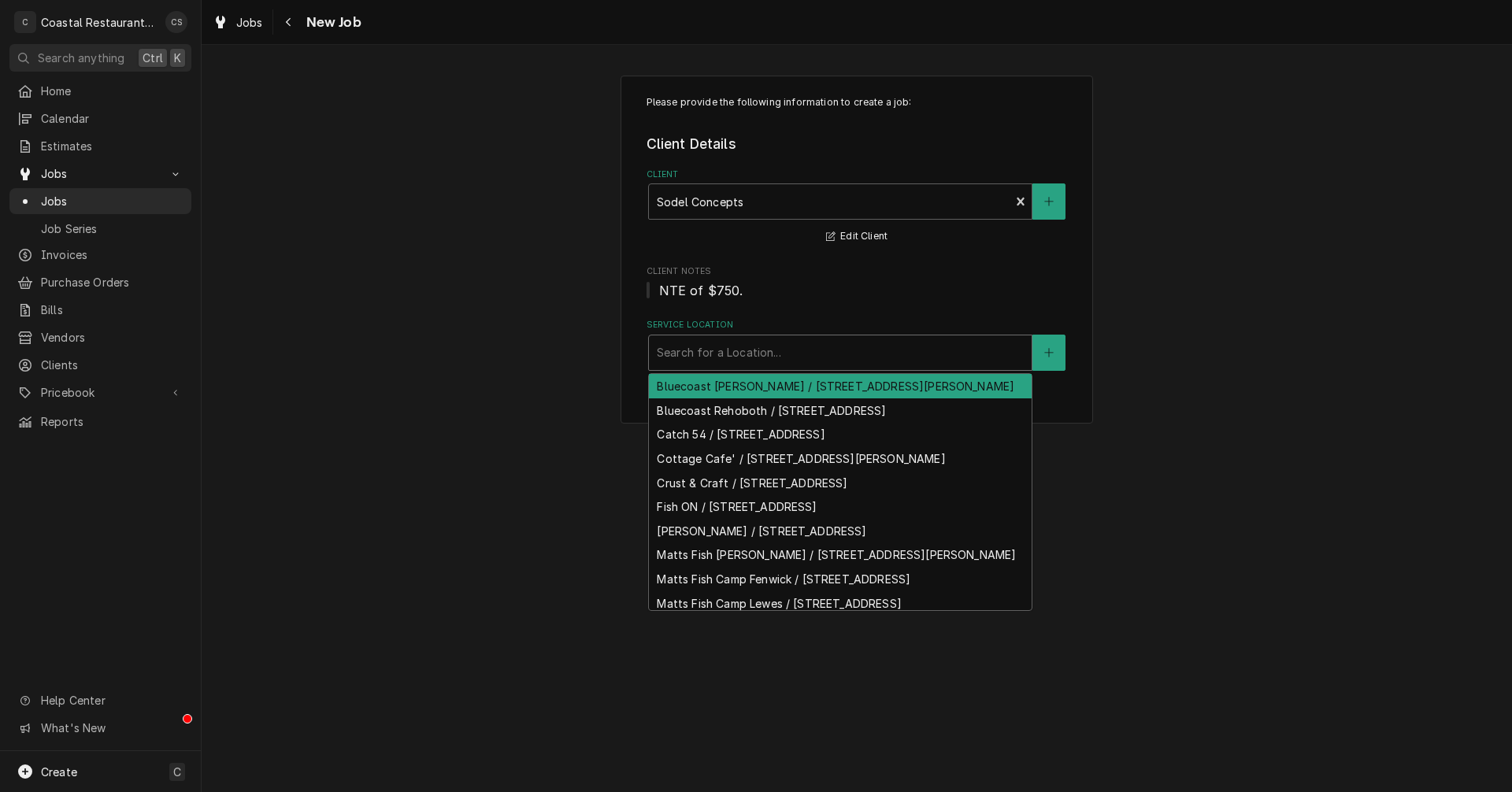
click at [721, 358] on div "Service Location" at bounding box center [840, 353] width 367 height 28
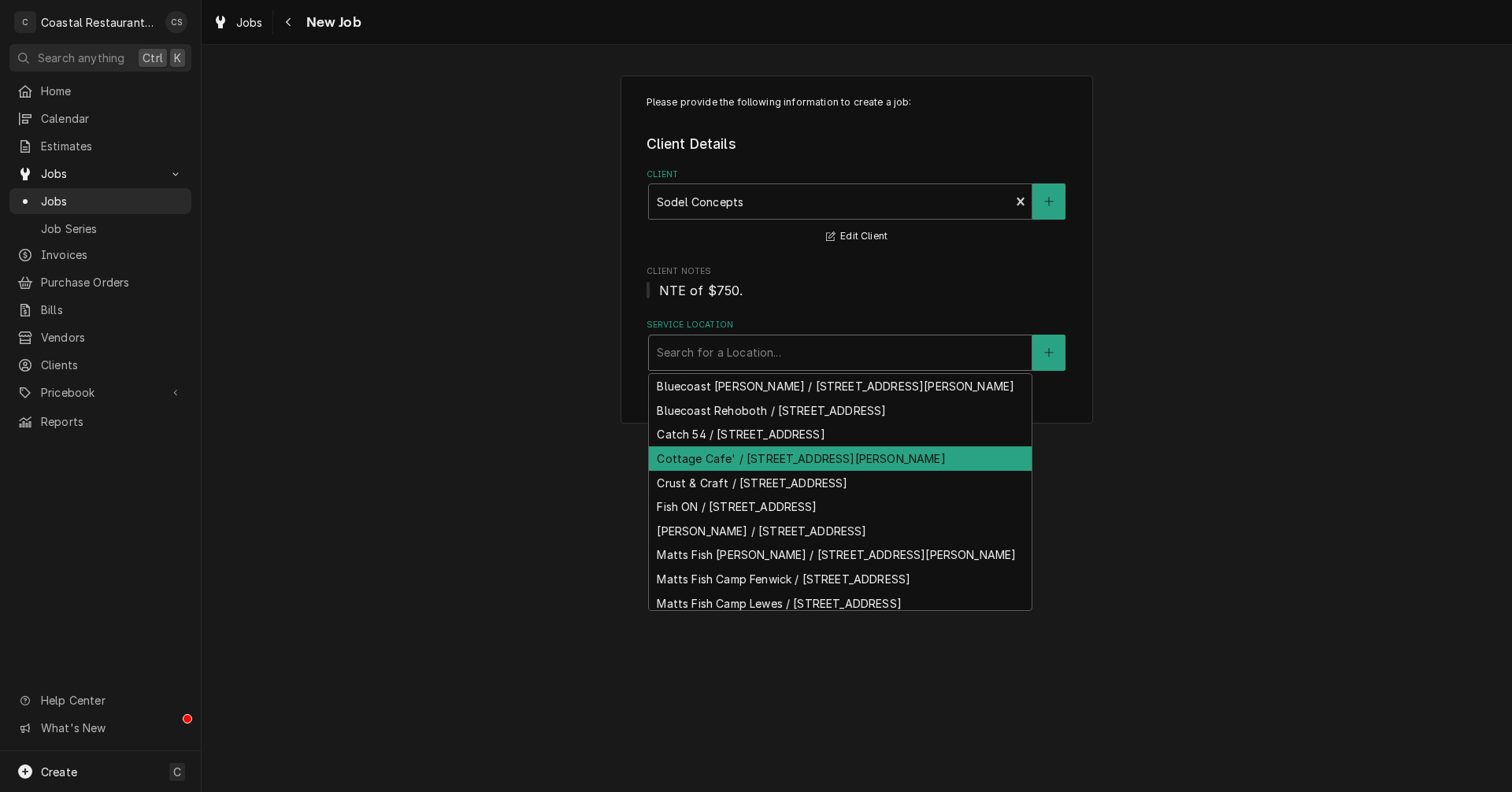
click at [722, 471] on div "Cottage Cafe' / 33034 Coastal Hwy, Bethany Beach, DE 19930" at bounding box center [840, 458] width 383 height 24
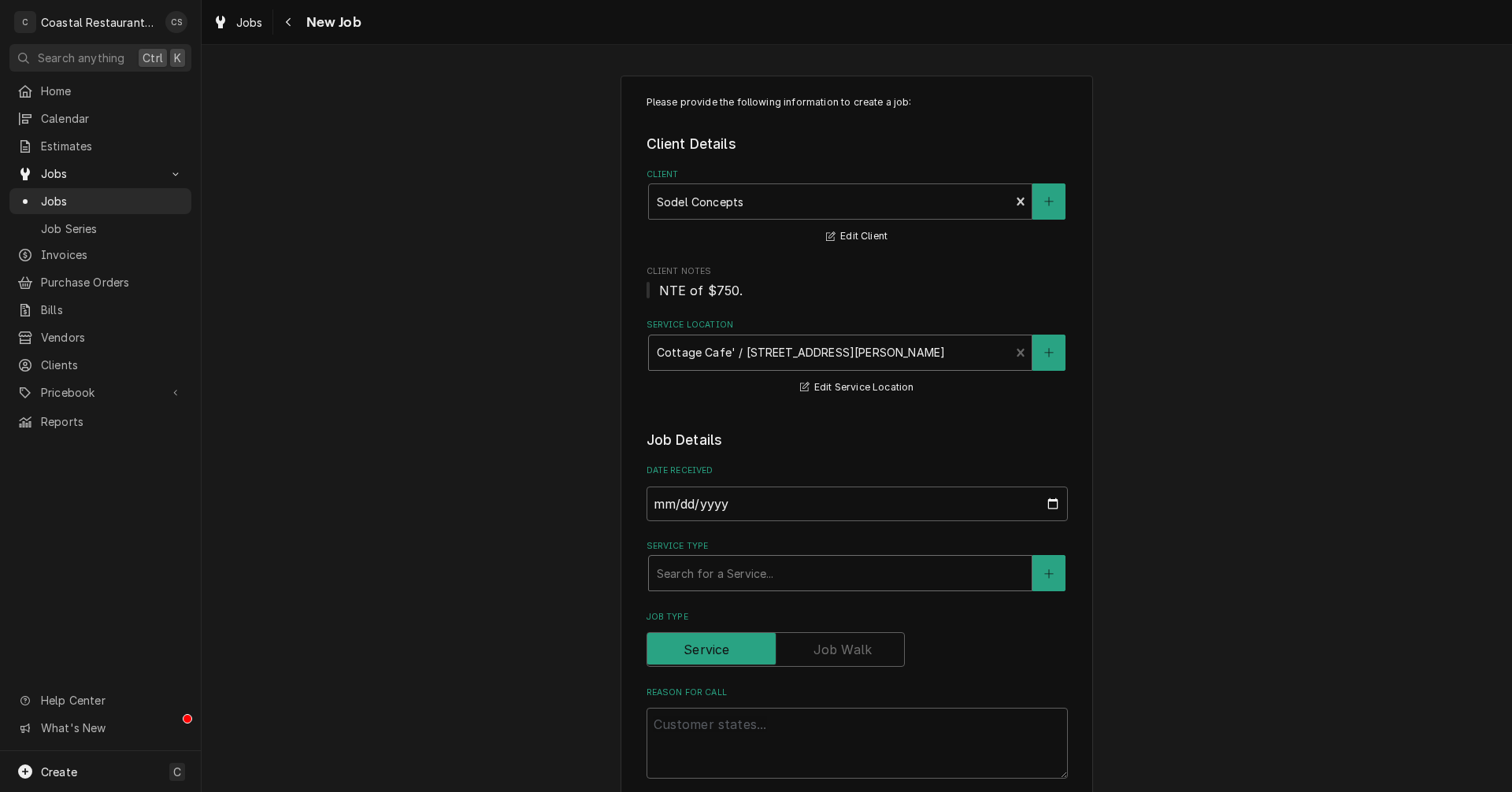
click at [707, 572] on div "Service Type" at bounding box center [840, 573] width 367 height 28
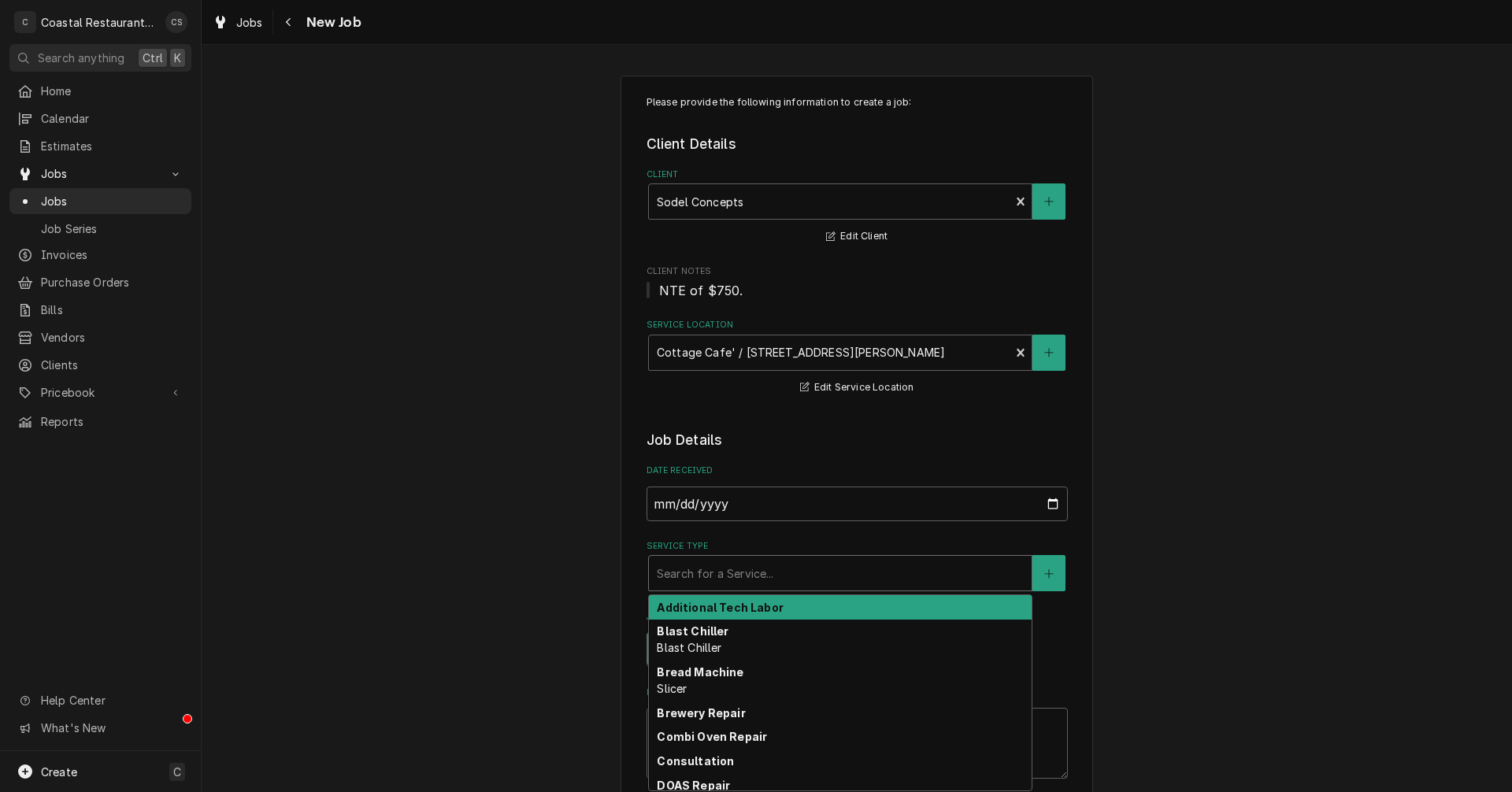
type textarea "x"
type input "k"
type textarea "x"
type input "ke"
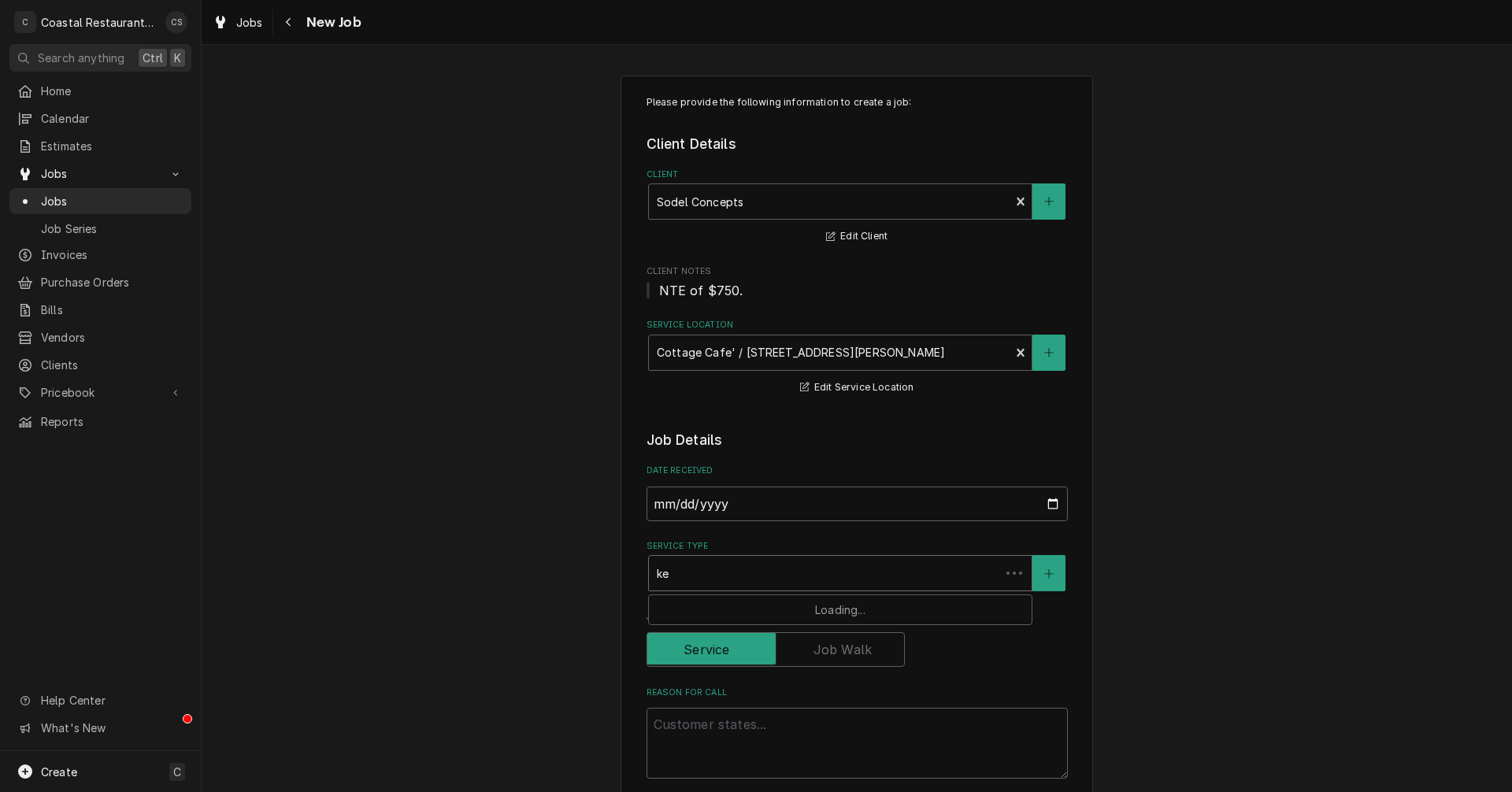
type textarea "x"
type input "ket"
type textarea "x"
type input "kett"
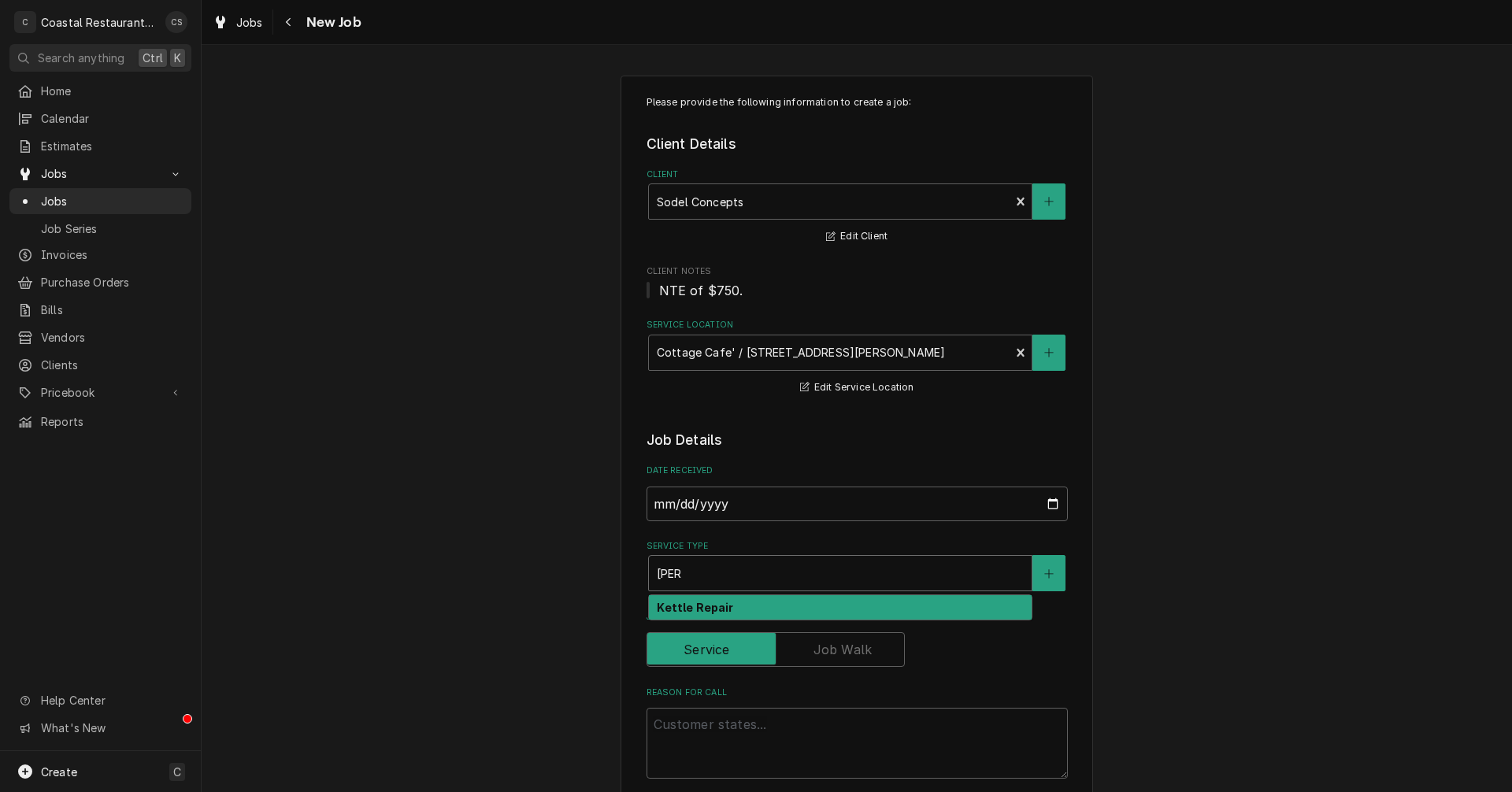
click at [692, 608] on strong "Kettle Repair" at bounding box center [695, 607] width 76 height 13
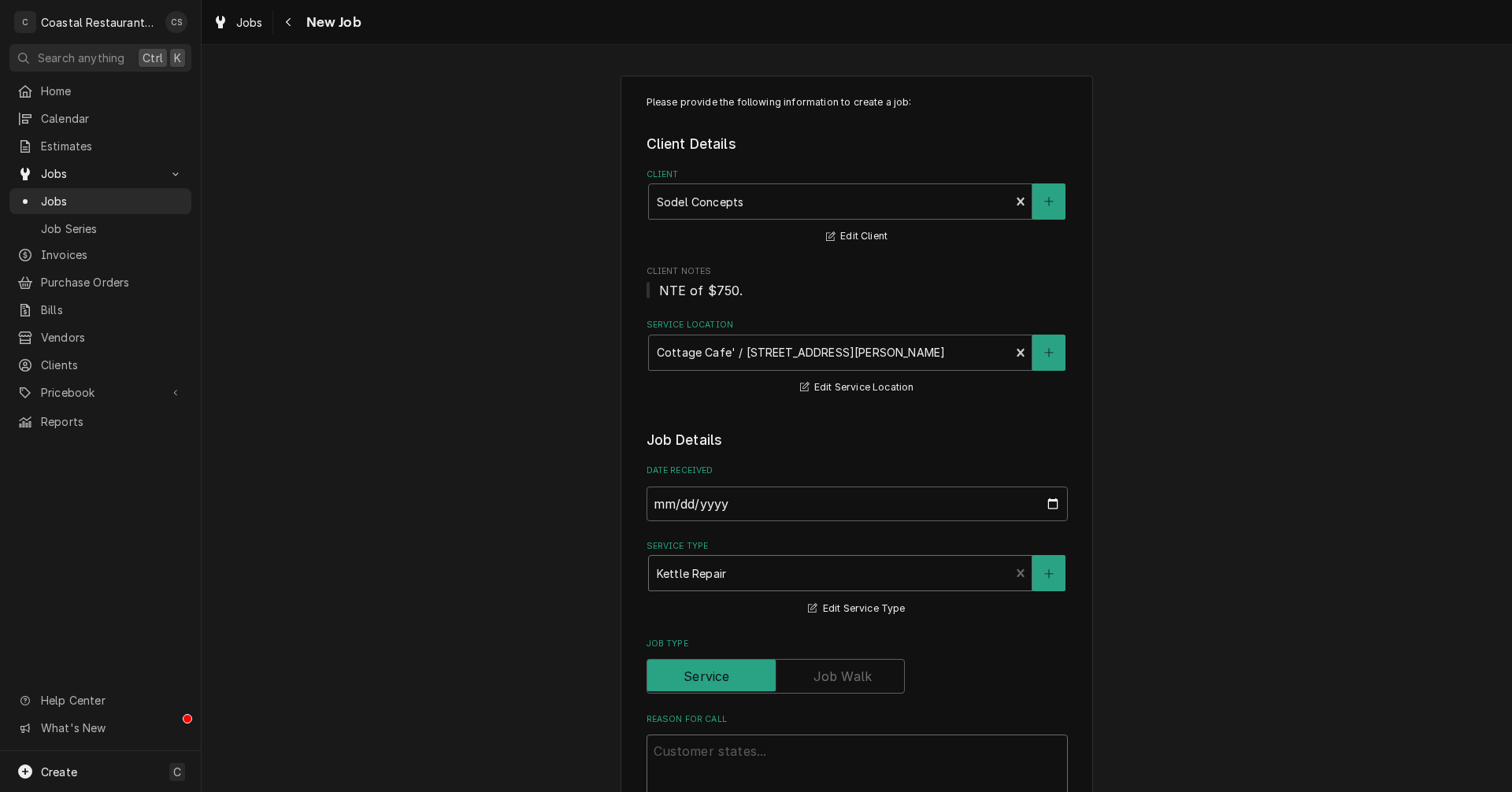
click at [706, 756] on textarea "Reason For Call" at bounding box center [857, 770] width 421 height 71
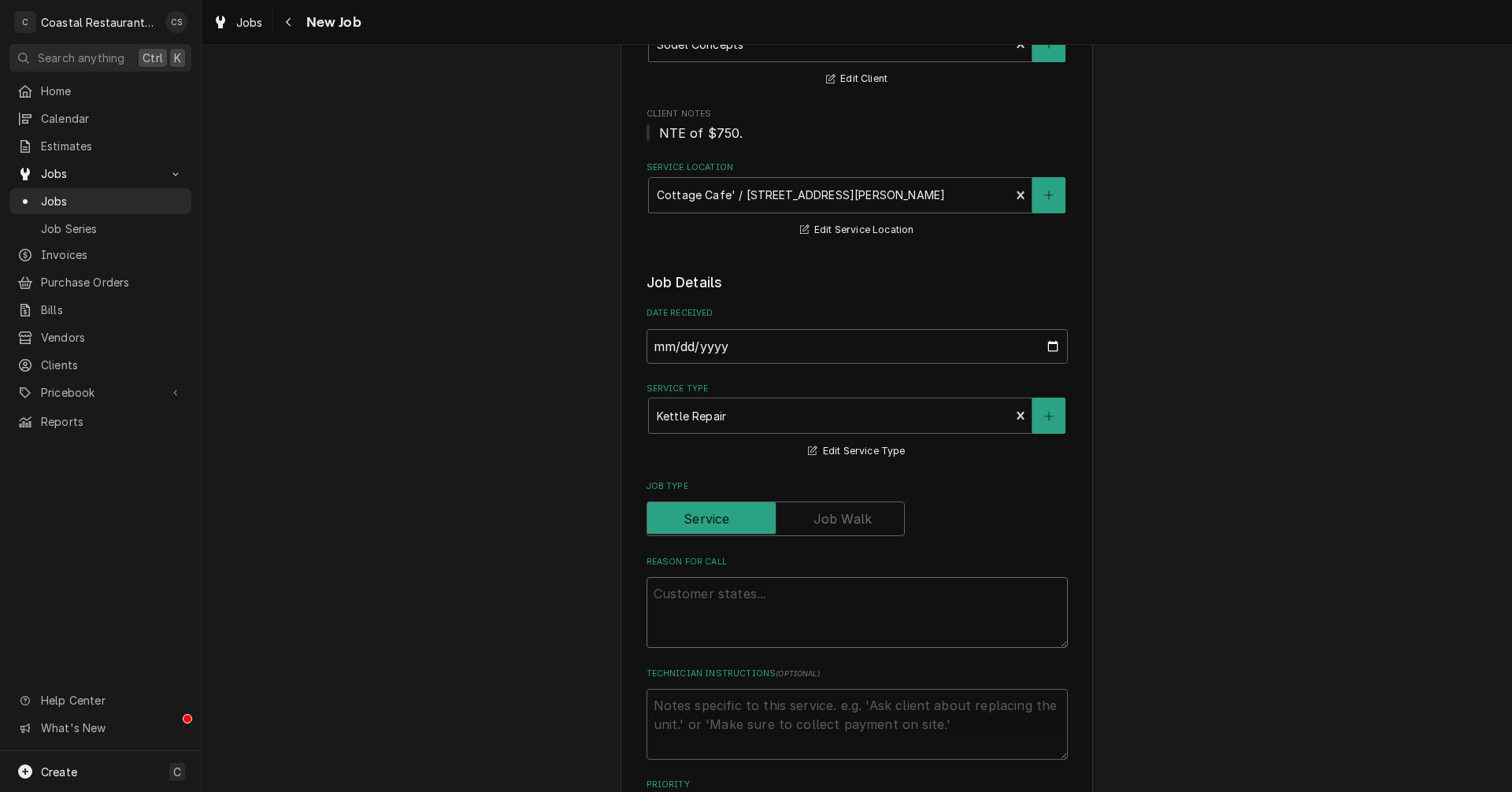
click at [713, 596] on textarea "Reason For Call" at bounding box center [857, 613] width 421 height 71
paste textarea "Work Order ID: 14055"
type textarea "x"
type textarea "Work Order ID: 14055"
type textarea "x"
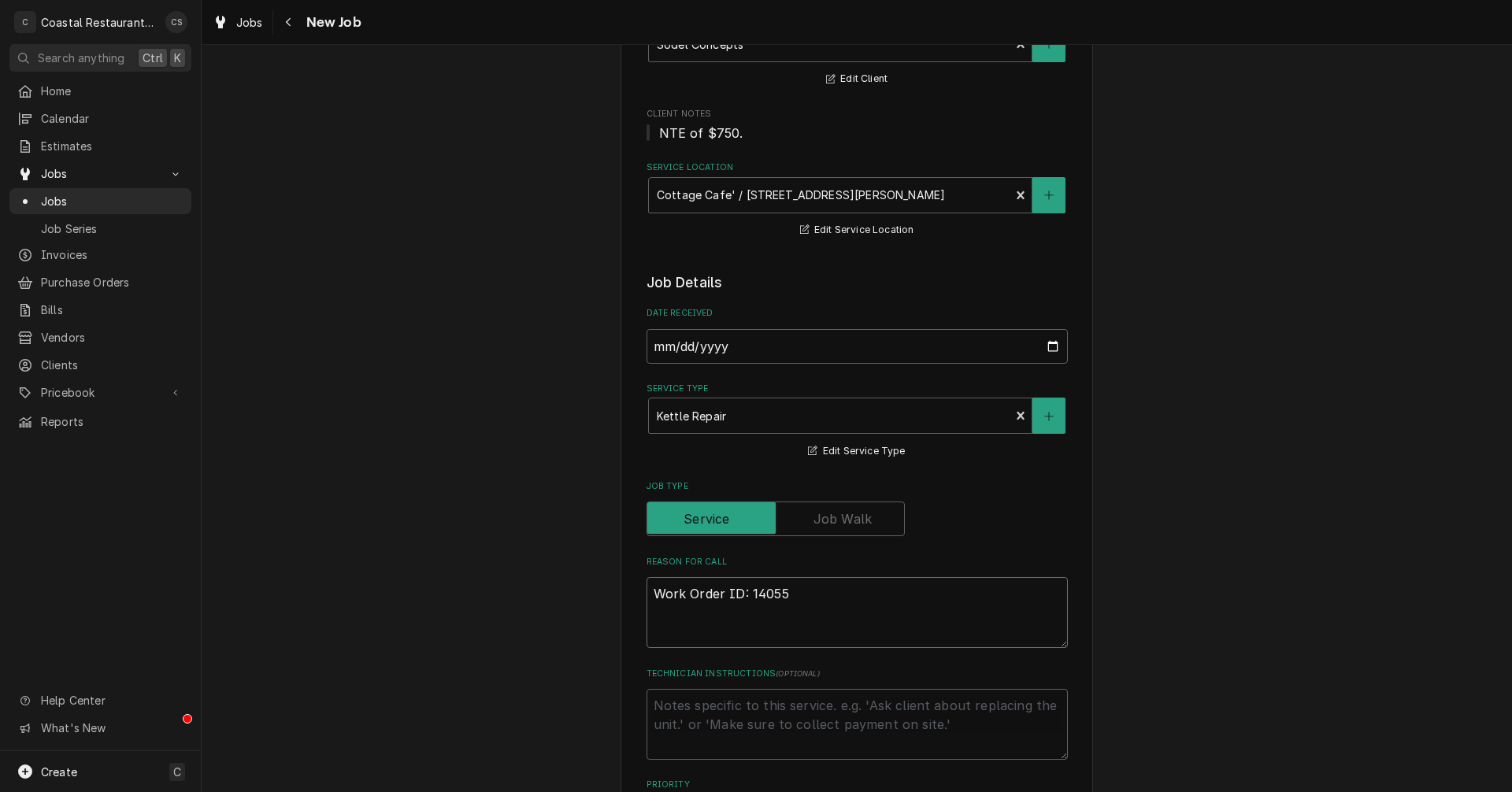
type textarea "Work Order ID: 14055"
type textarea "x"
type textarea "Work Order ID: 14055"
click at [802, 596] on textarea "Work Order ID: 14055" at bounding box center [857, 613] width 421 height 71
paste textarea "The right kettle is letting out a large amount of steam from the back, not from…"
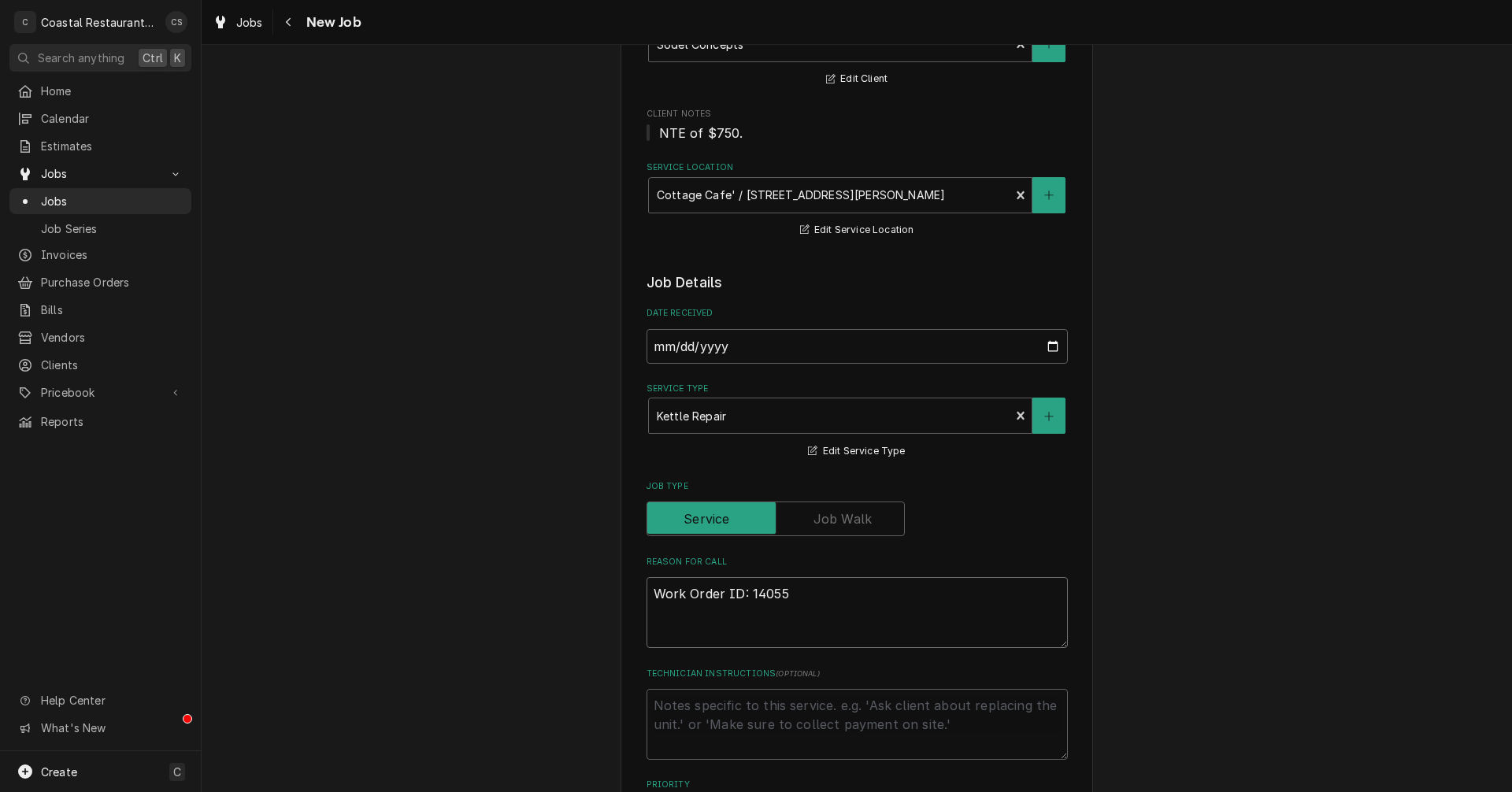
type textarea "x"
type textarea "Work Order ID: 14055 The right kettle is letting out a large amount of steam fr…"
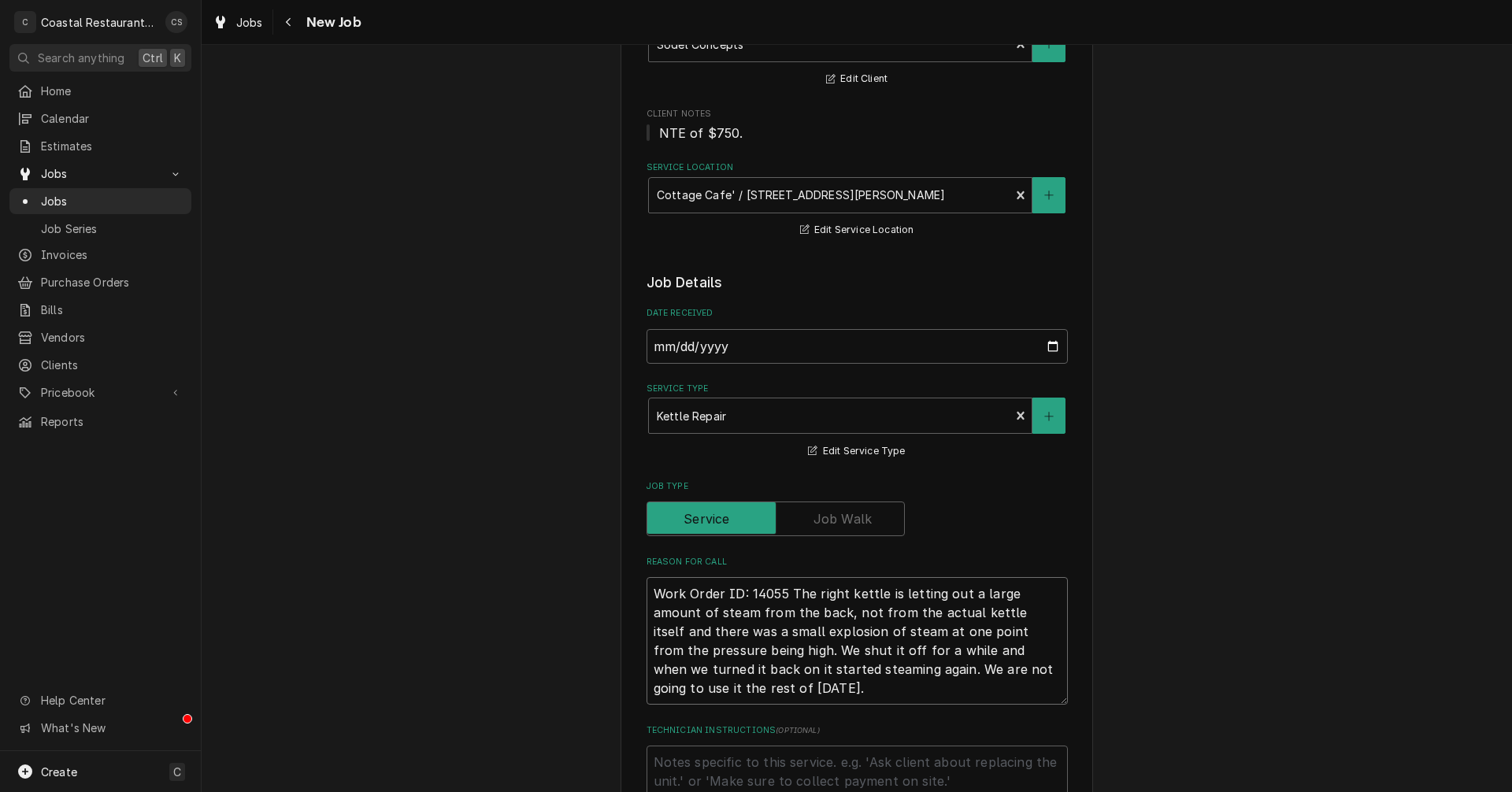
type textarea "x"
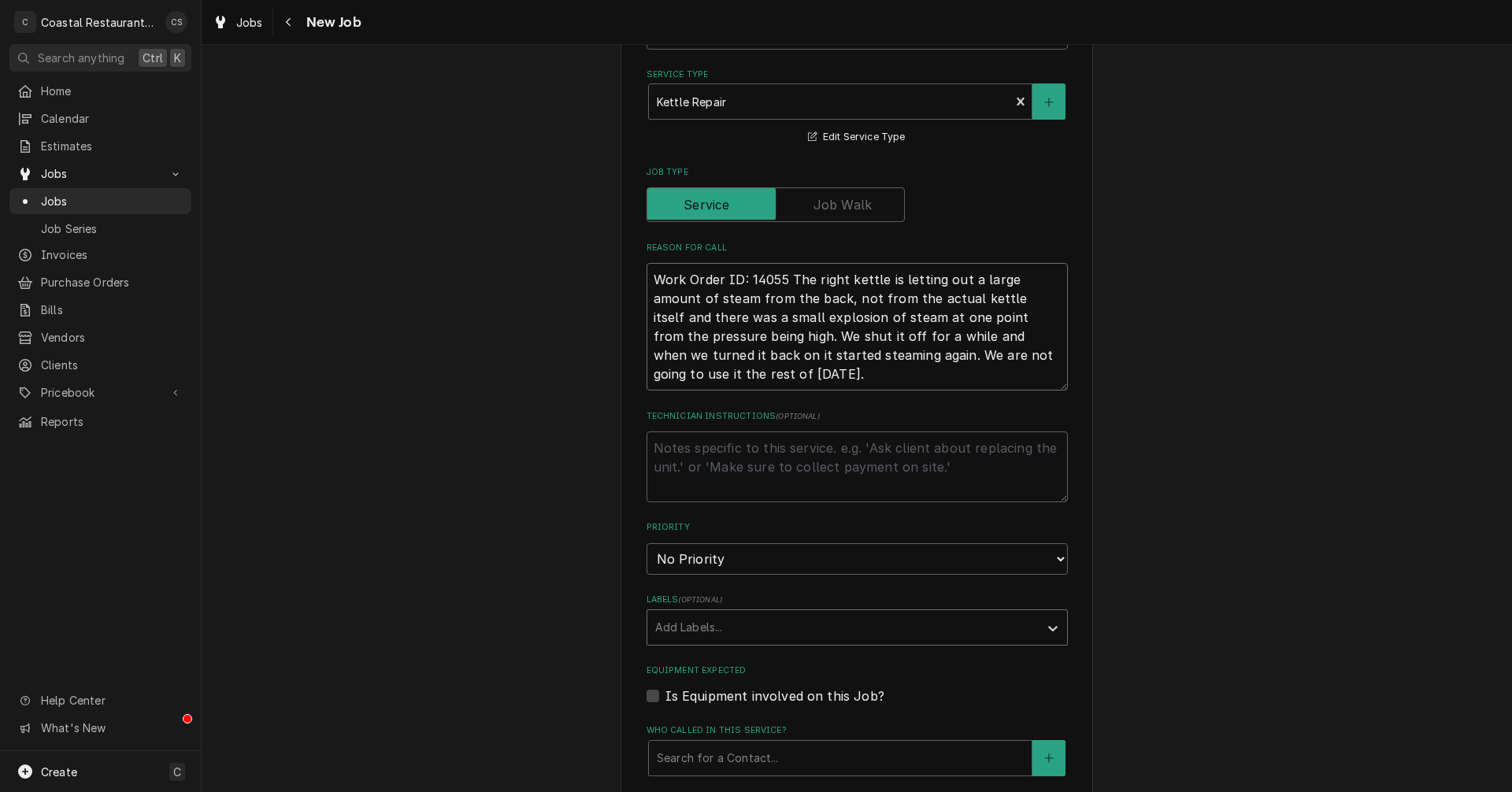
scroll to position [472, 0]
type textarea "Work Order ID: 14055 The right kettle is letting out a large amount of steam fr…"
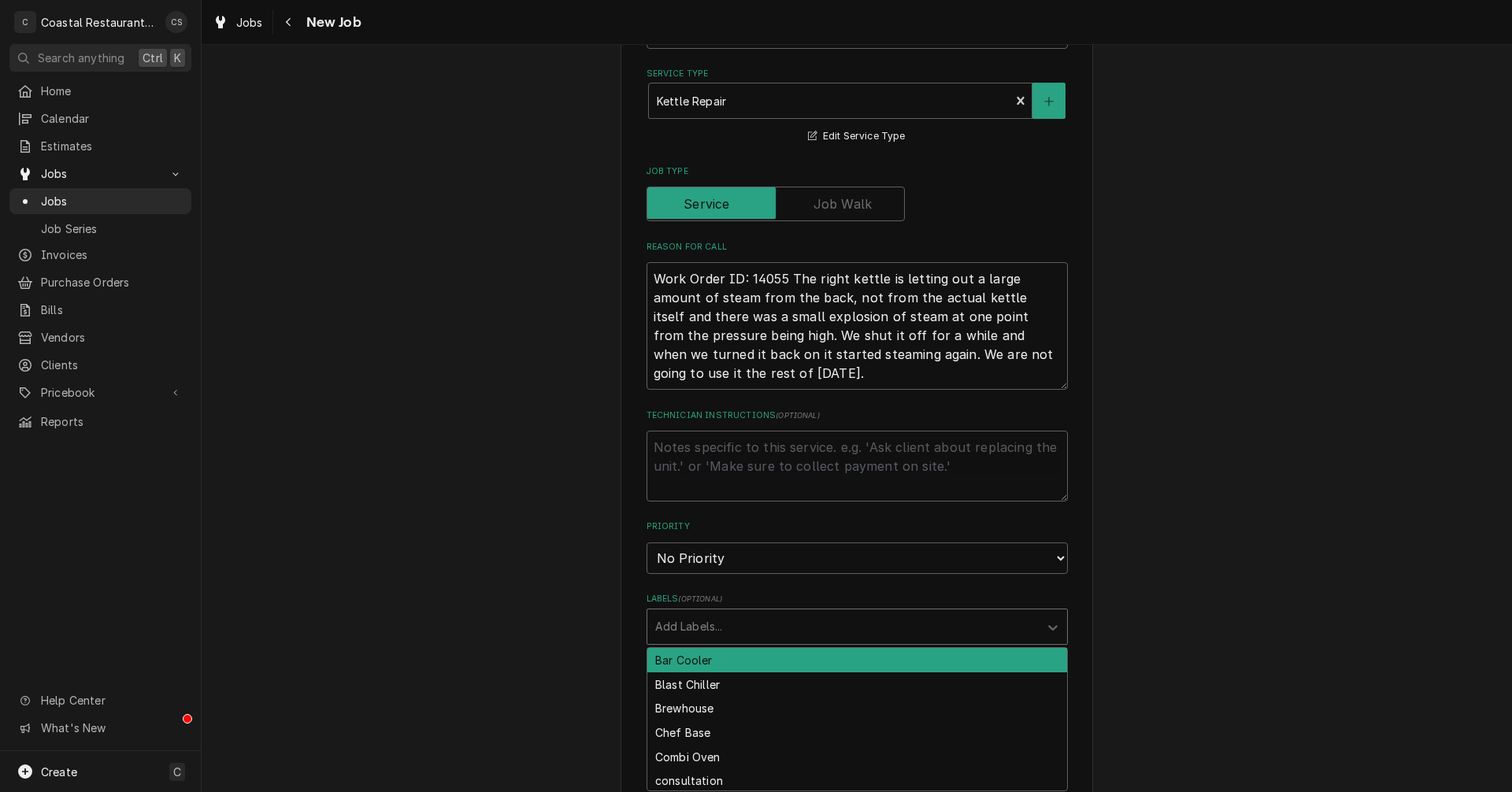
click at [695, 626] on div "Labels" at bounding box center [843, 627] width 376 height 28
type input "ke"
click at [684, 663] on div "Kettle" at bounding box center [857, 660] width 420 height 24
type textarea "x"
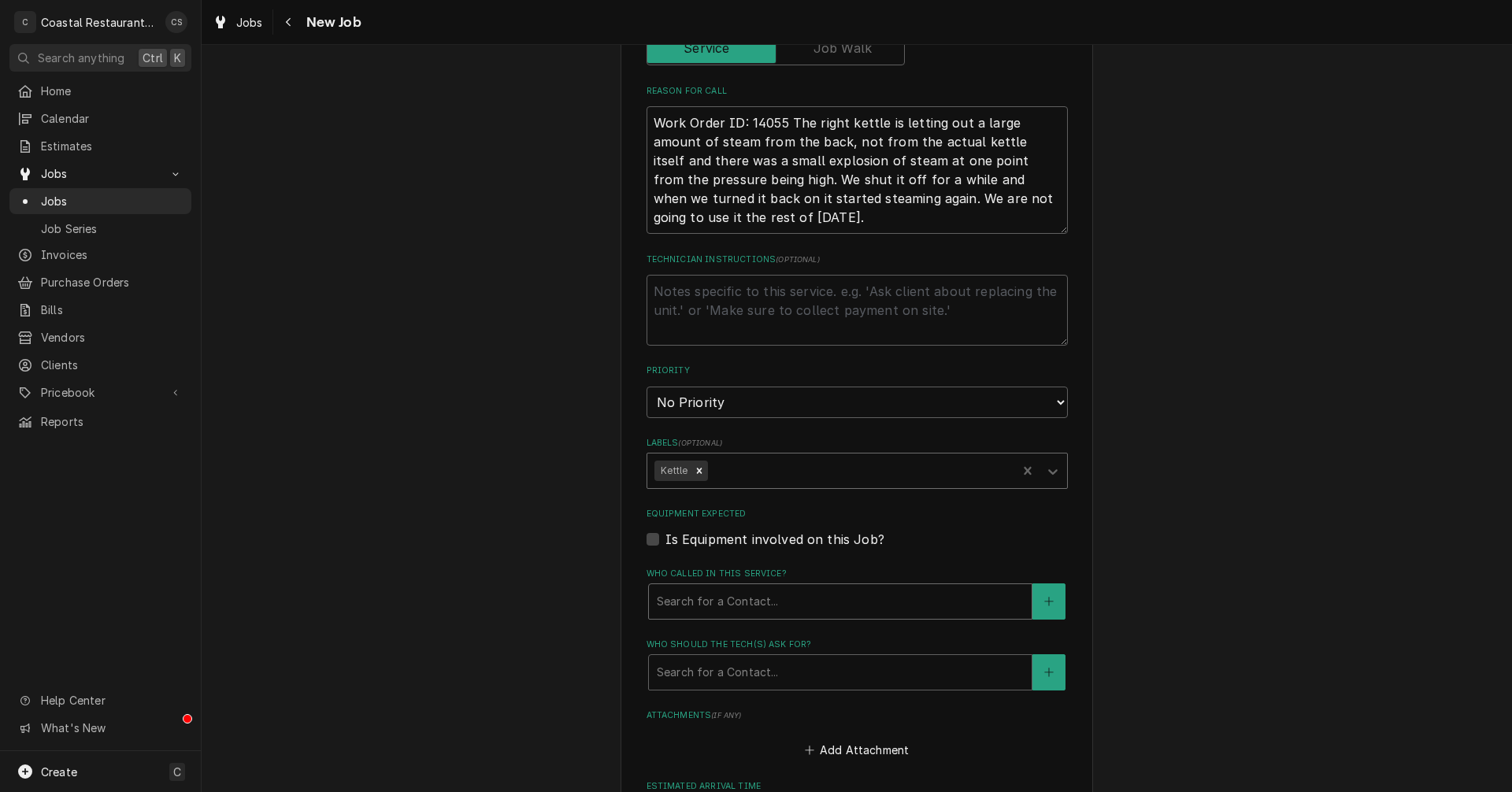
scroll to position [630, 0]
click at [696, 605] on div "Who called in this service?" at bounding box center [840, 600] width 367 height 28
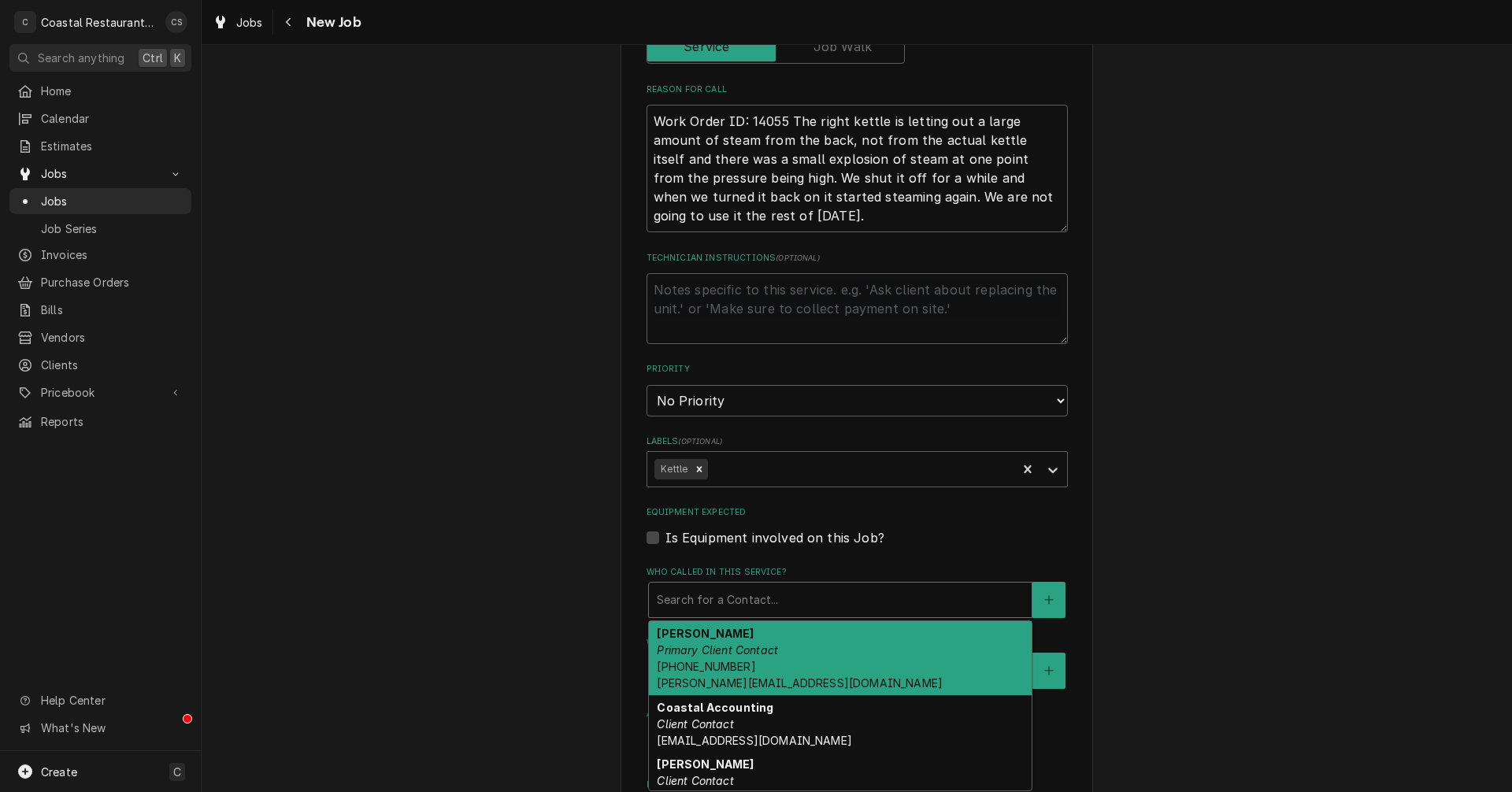
click at [714, 639] on strong "Andrew Dickinson" at bounding box center [705, 633] width 97 height 13
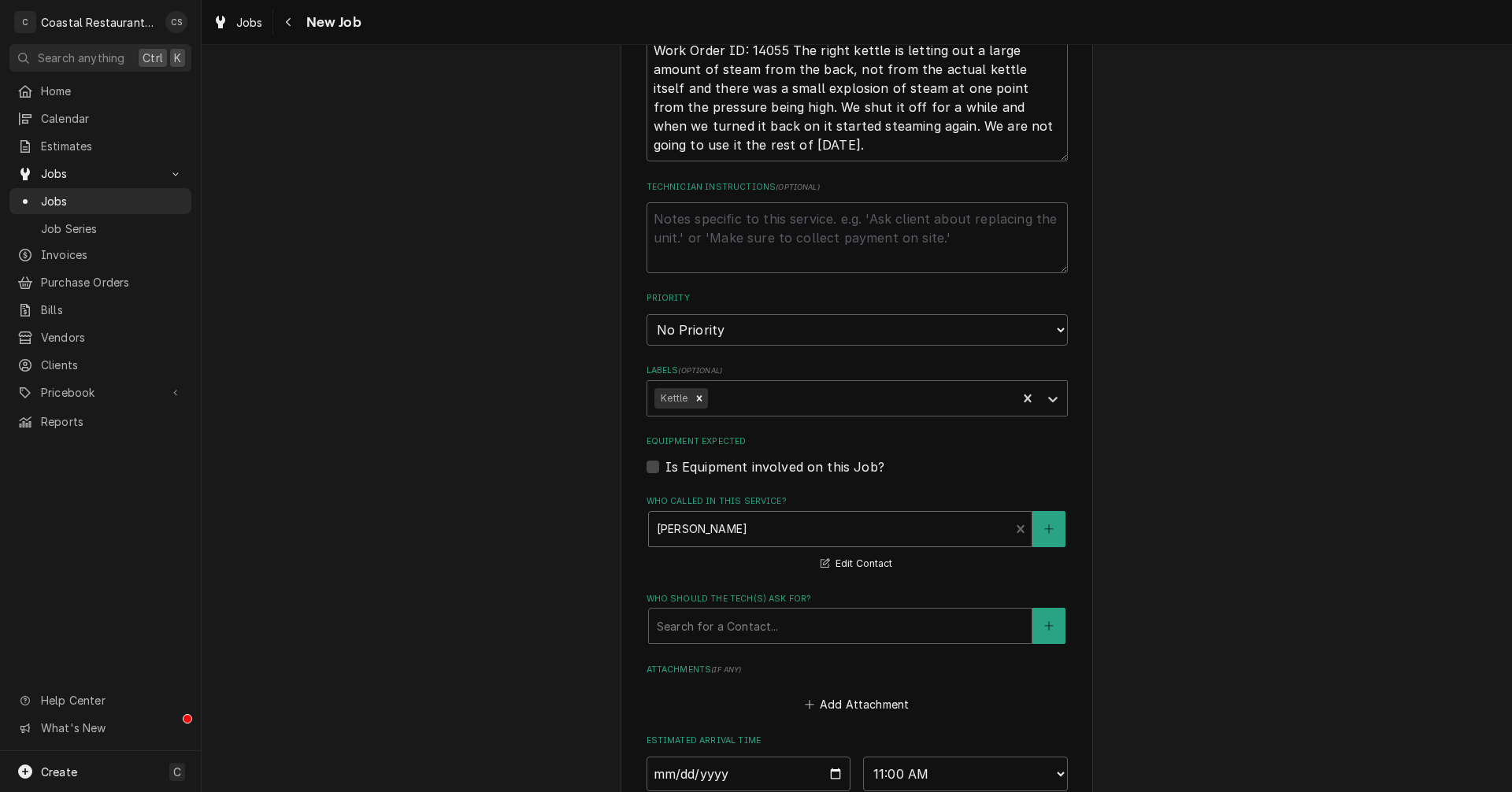
scroll to position [787, 0]
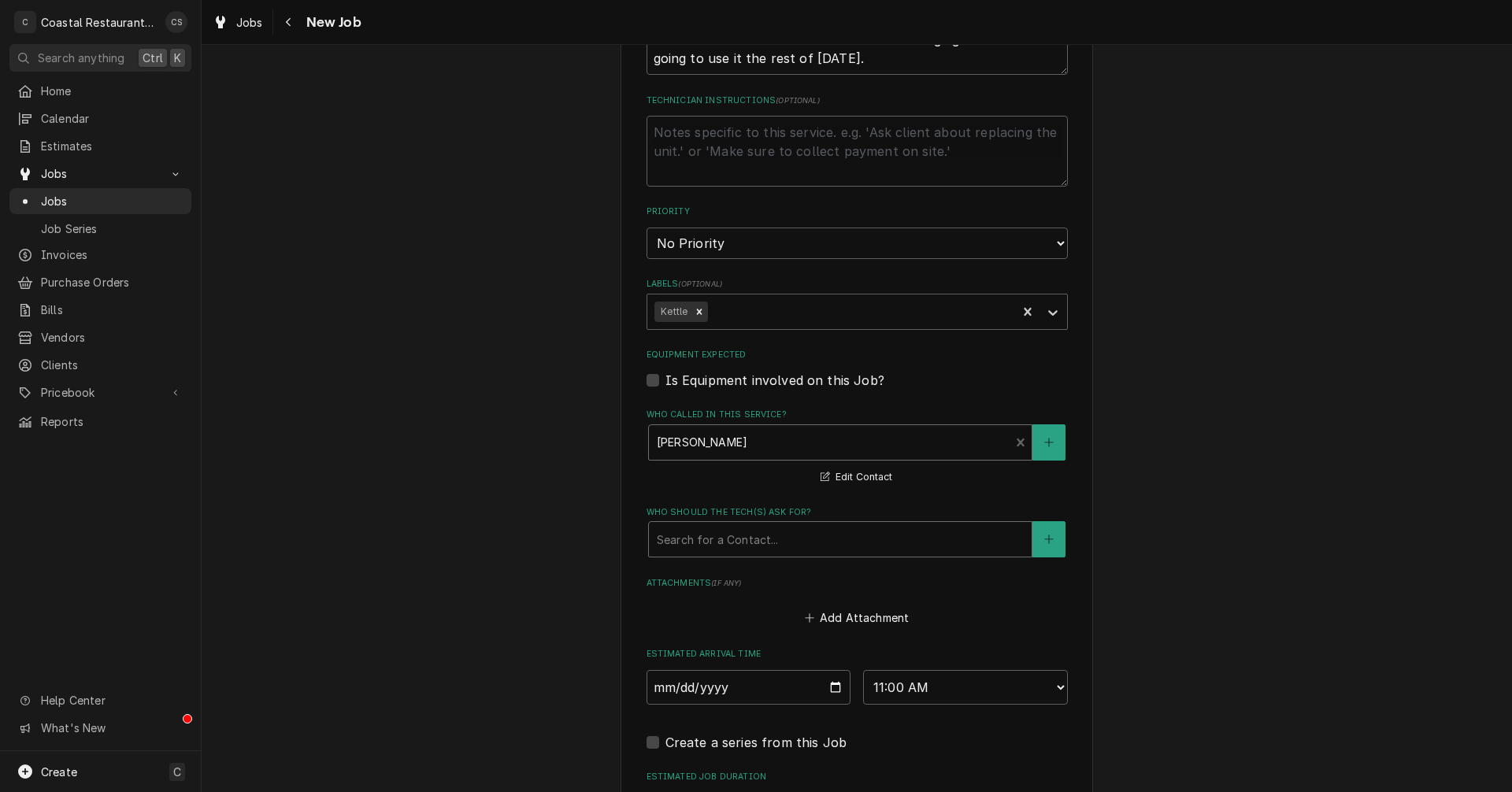
click at [706, 541] on div "Who should the tech(s) ask for?" at bounding box center [840, 539] width 367 height 28
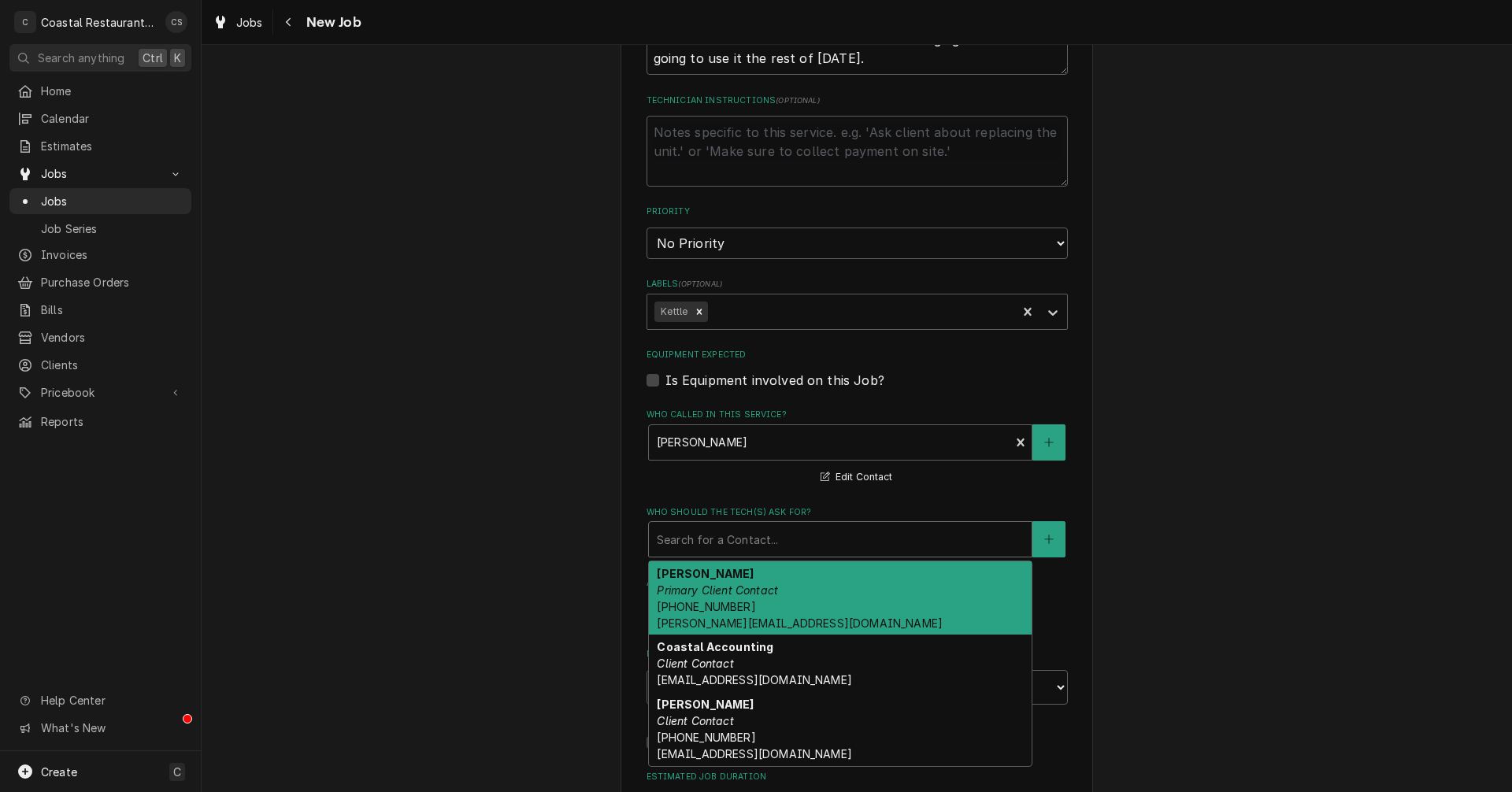
click at [702, 594] on em "Primary Client Contact" at bounding box center [717, 590] width 121 height 13
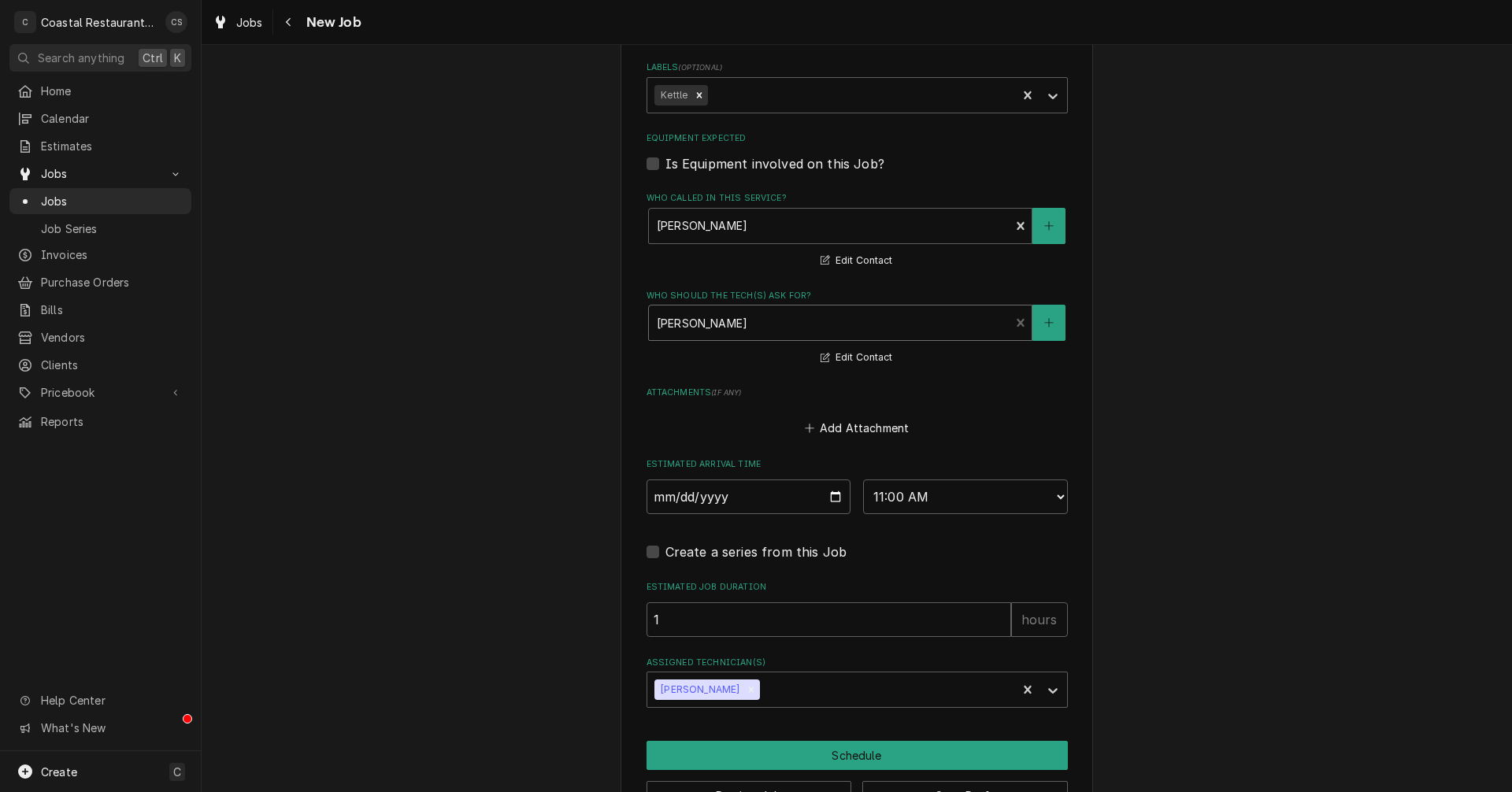
scroll to position [1023, 0]
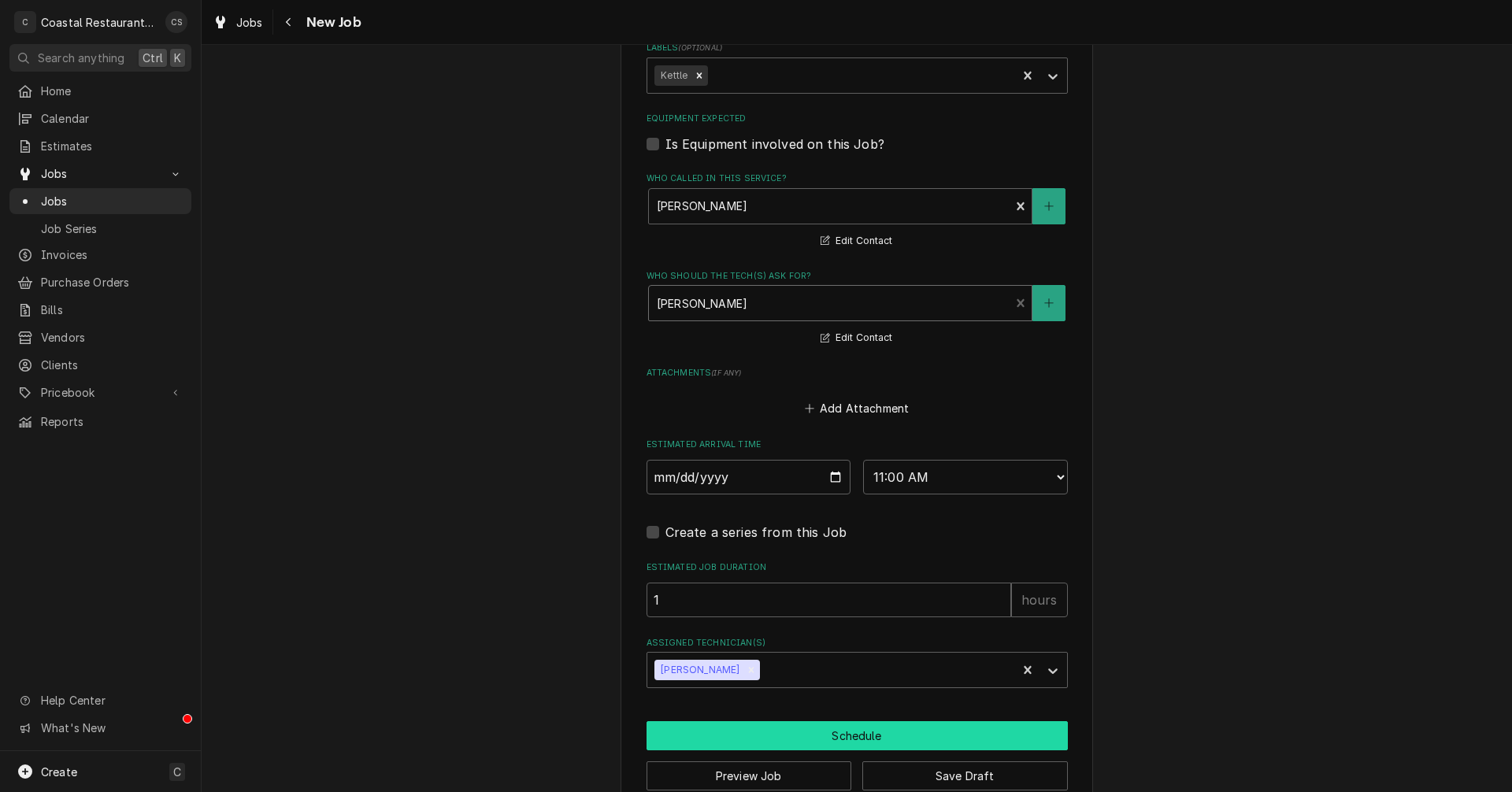
click at [828, 736] on button "Schedule" at bounding box center [857, 735] width 421 height 29
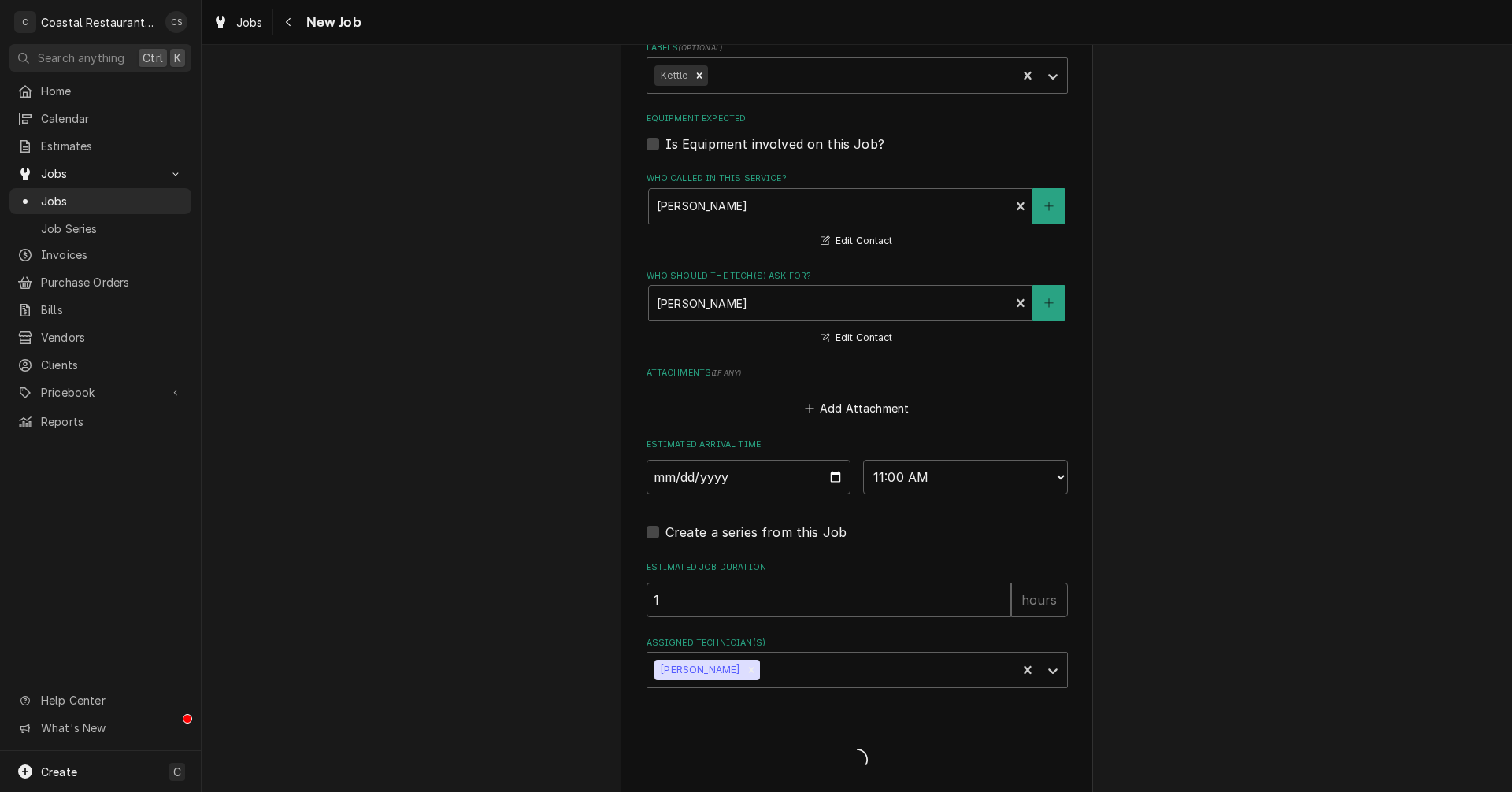
type textarea "x"
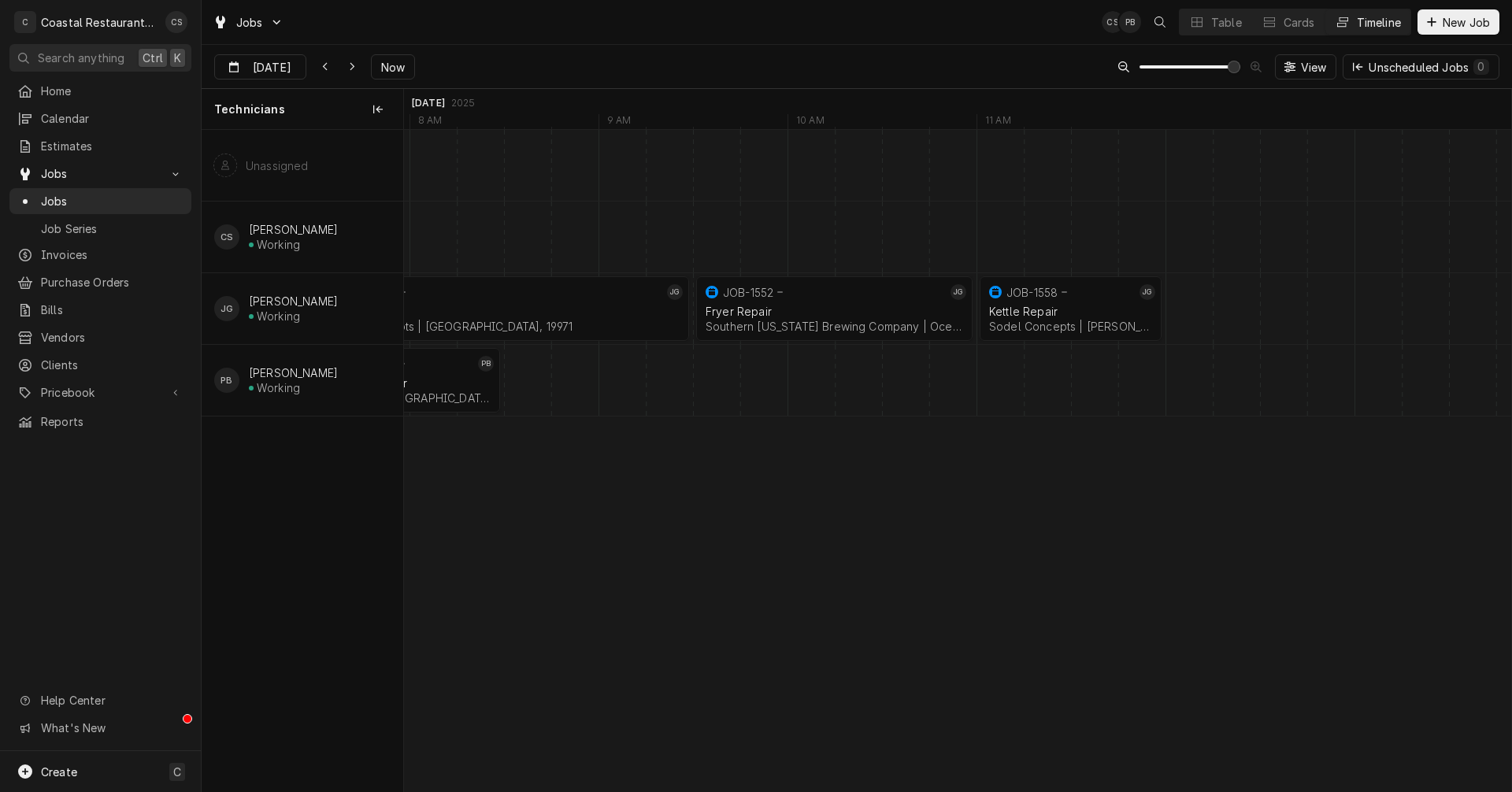
scroll to position [0, 21248]
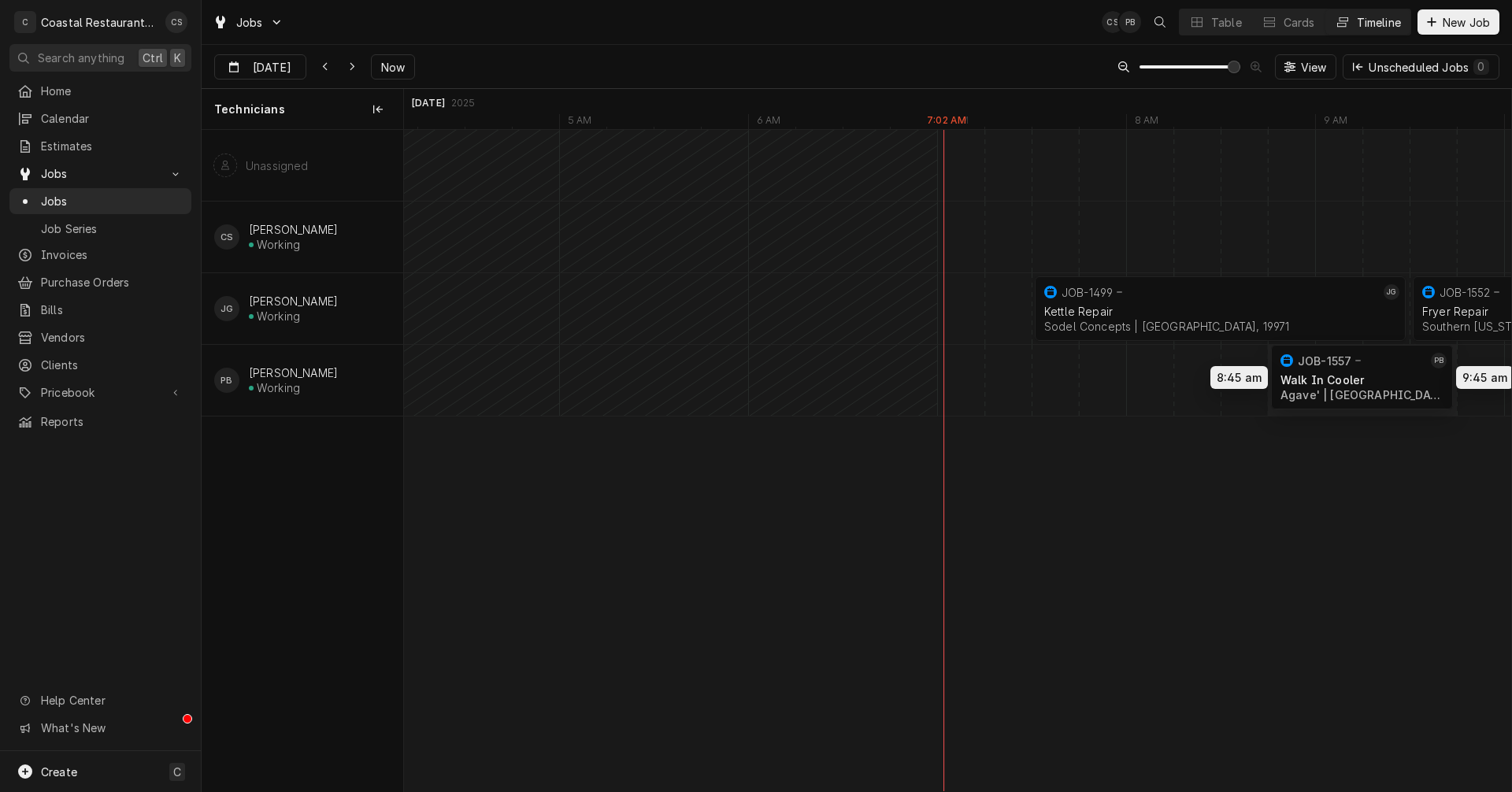
drag, startPoint x: 1118, startPoint y: 378, endPoint x: 1376, endPoint y: 375, distance: 258.0
click at [1376, 375] on div "7:30 AM 9:30 AM JOB-1499 JG Kettle Repair Sodel Concepts | Rehoboth Beach, 1997…" at bounding box center [958, 461] width 1107 height 661
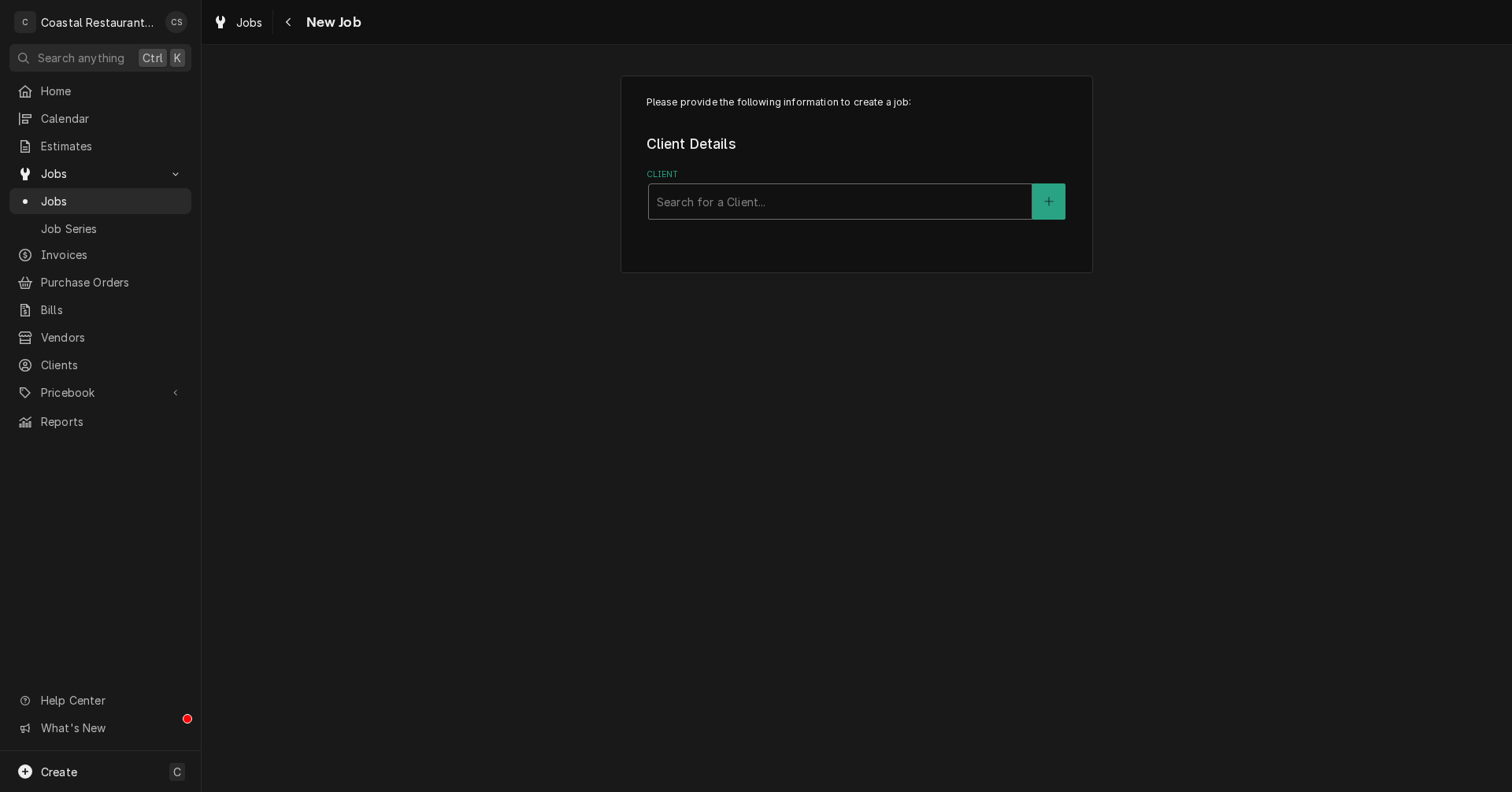
click at [718, 210] on div "Client" at bounding box center [840, 202] width 367 height 28
type input "Matts"
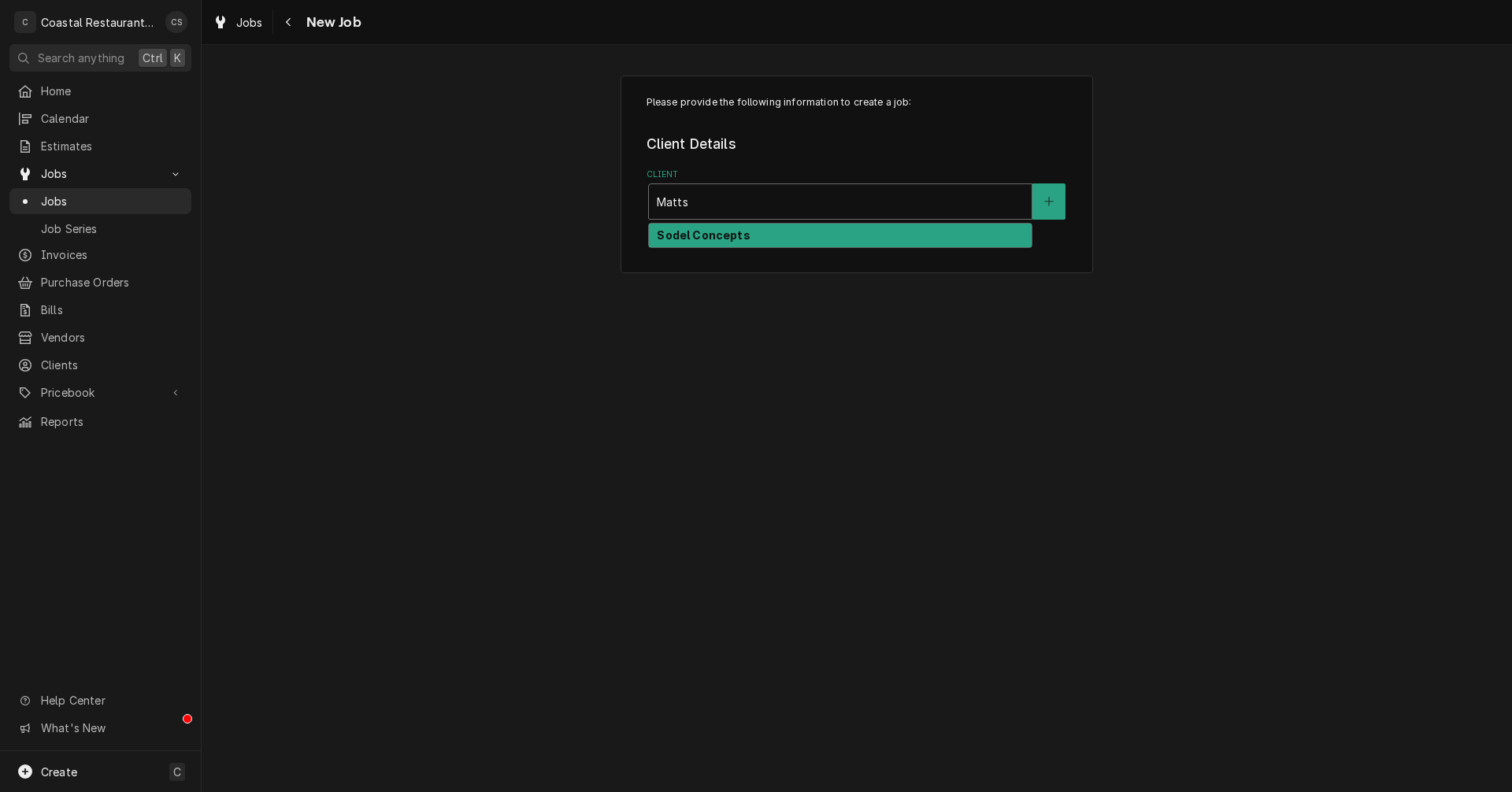
click at [710, 233] on strong "Sodel Concepts" at bounding box center [703, 235] width 93 height 13
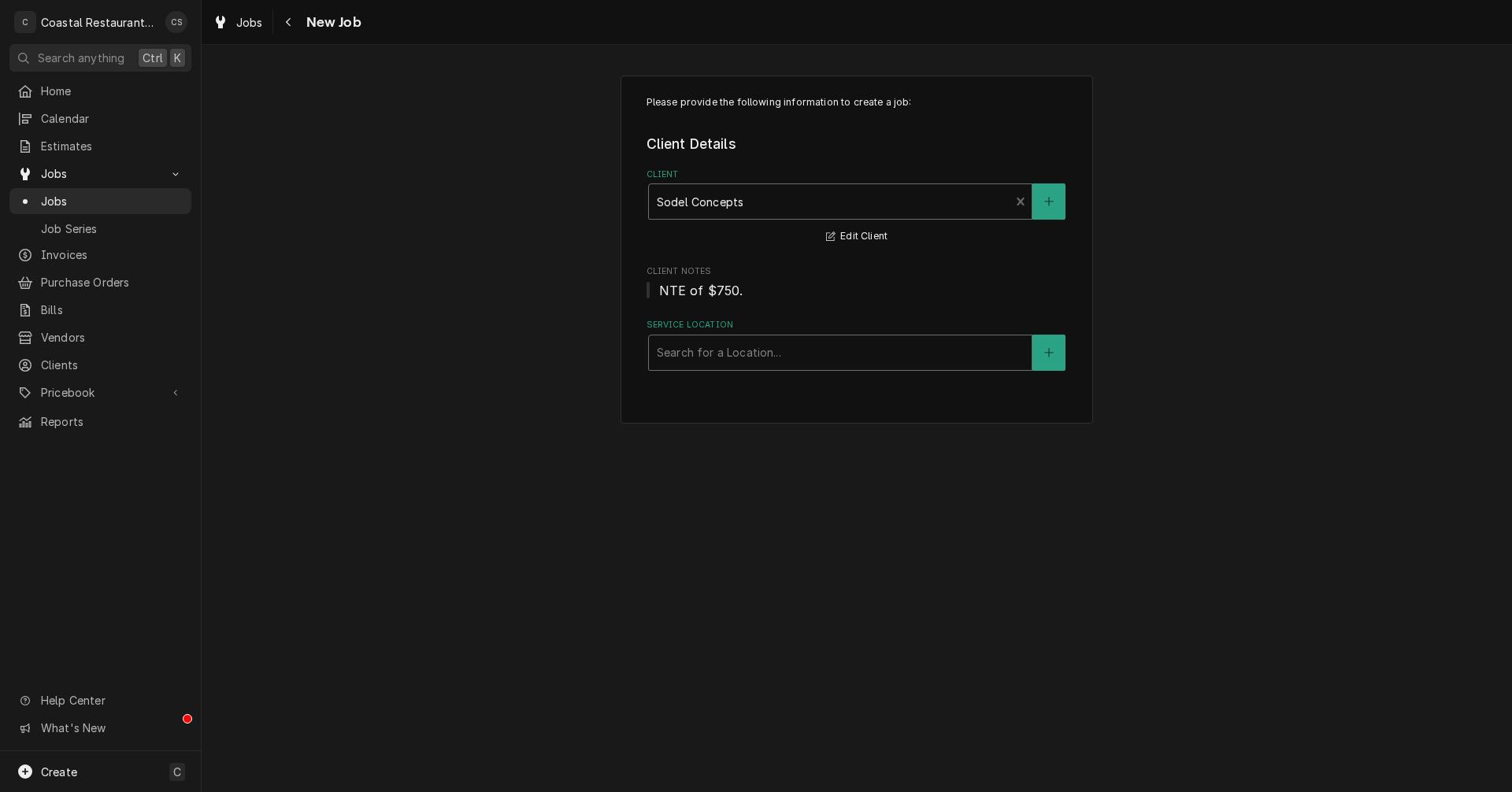
click at [712, 353] on div "Service Location" at bounding box center [840, 353] width 367 height 28
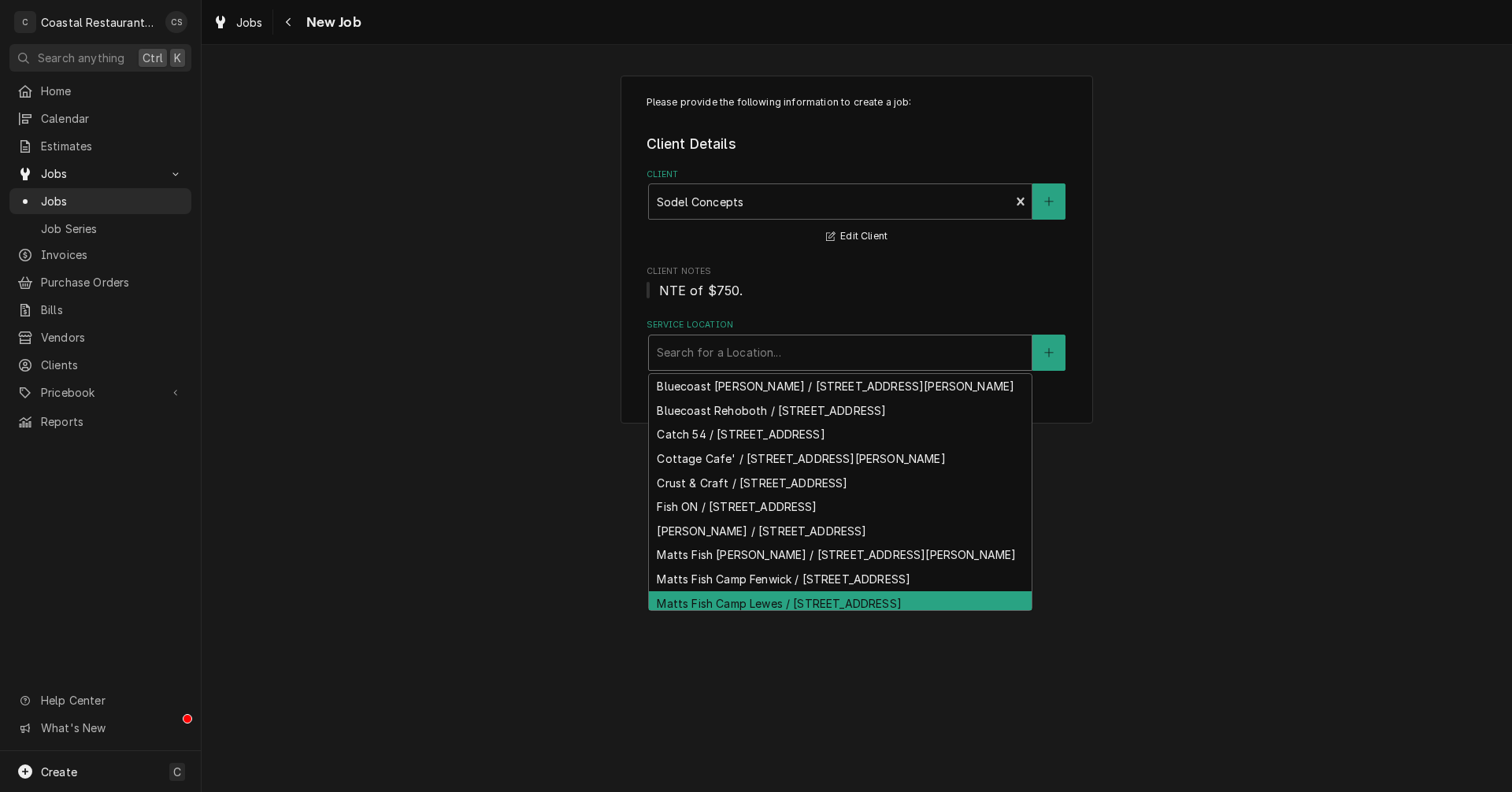
scroll to position [71, 0]
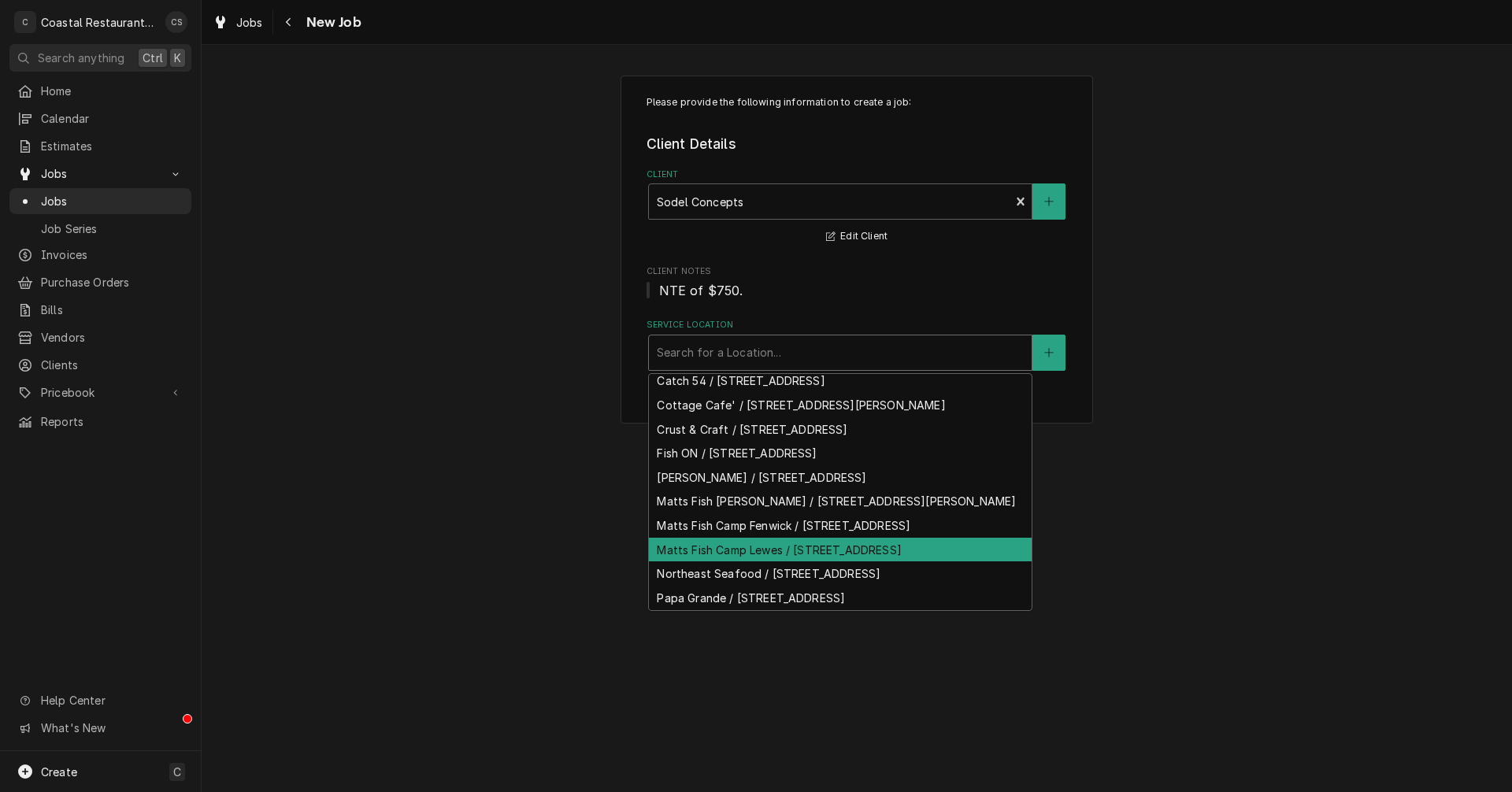
click at [734, 562] on div "Matts Fish Camp Lewes / 34401 Tenley Court,, Lewes, DE 19958" at bounding box center [840, 550] width 383 height 24
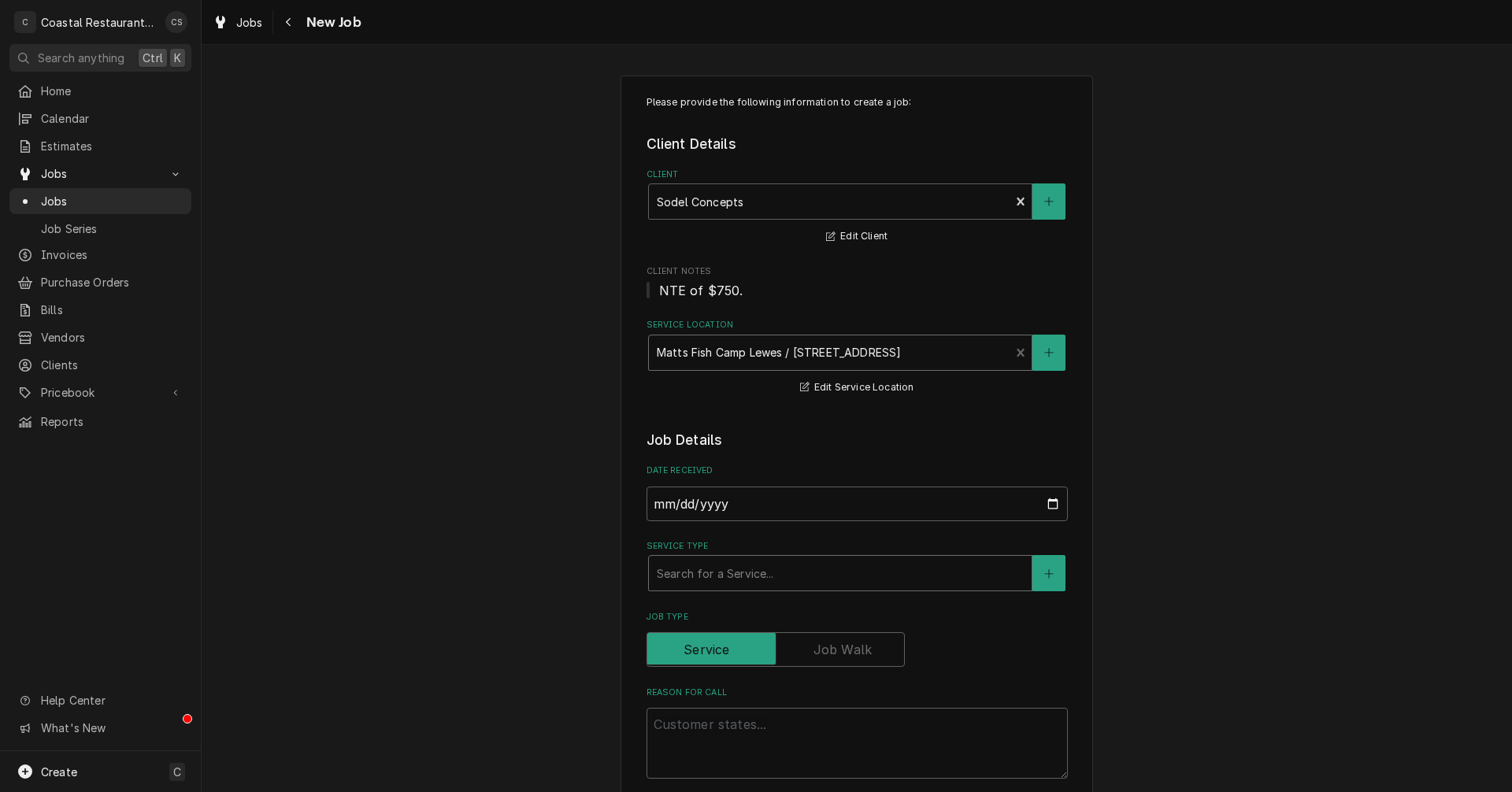
click at [698, 582] on div "Service Type" at bounding box center [840, 573] width 367 height 28
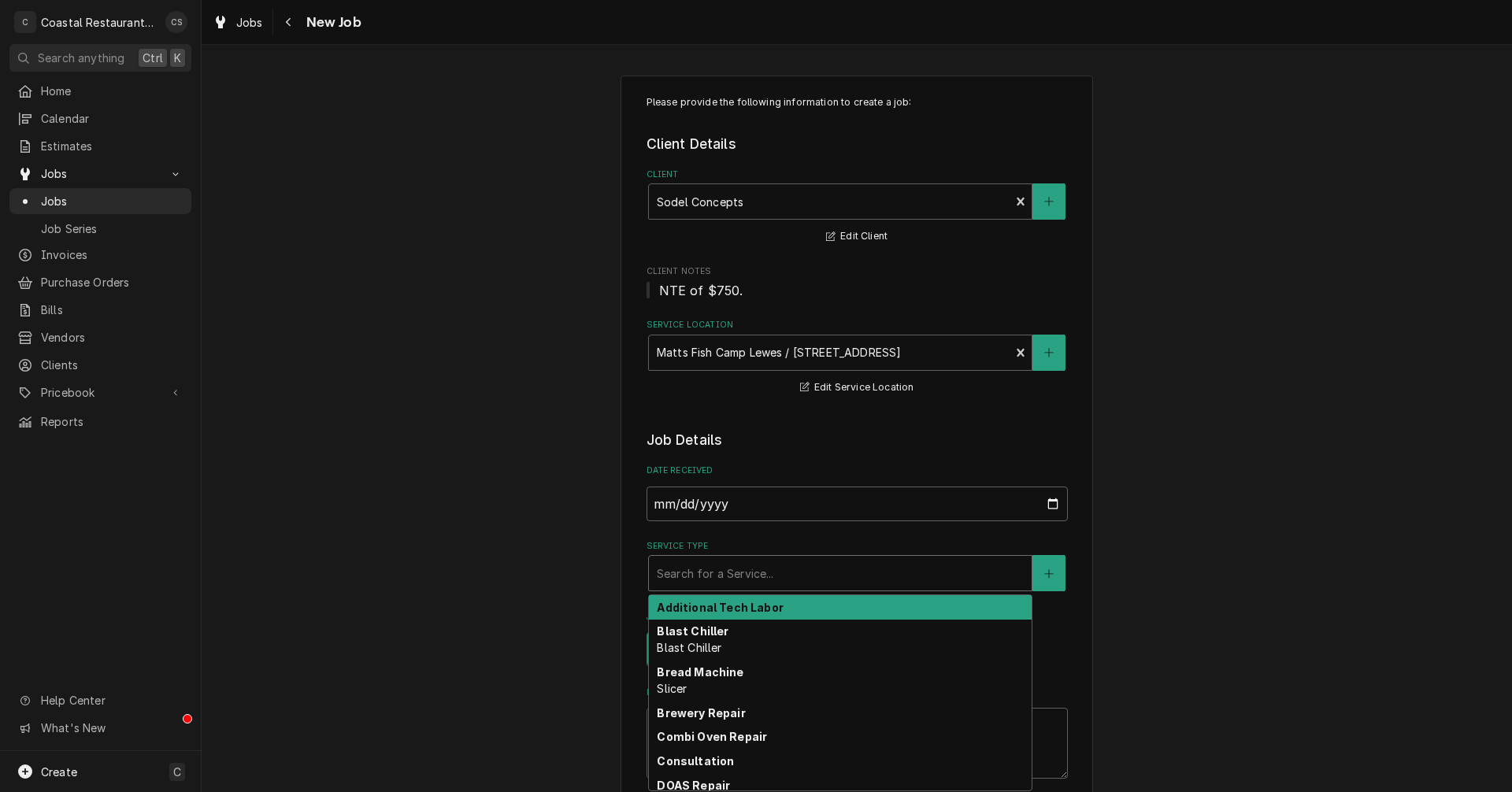
type textarea "x"
type input "r"
type textarea "x"
type input "re"
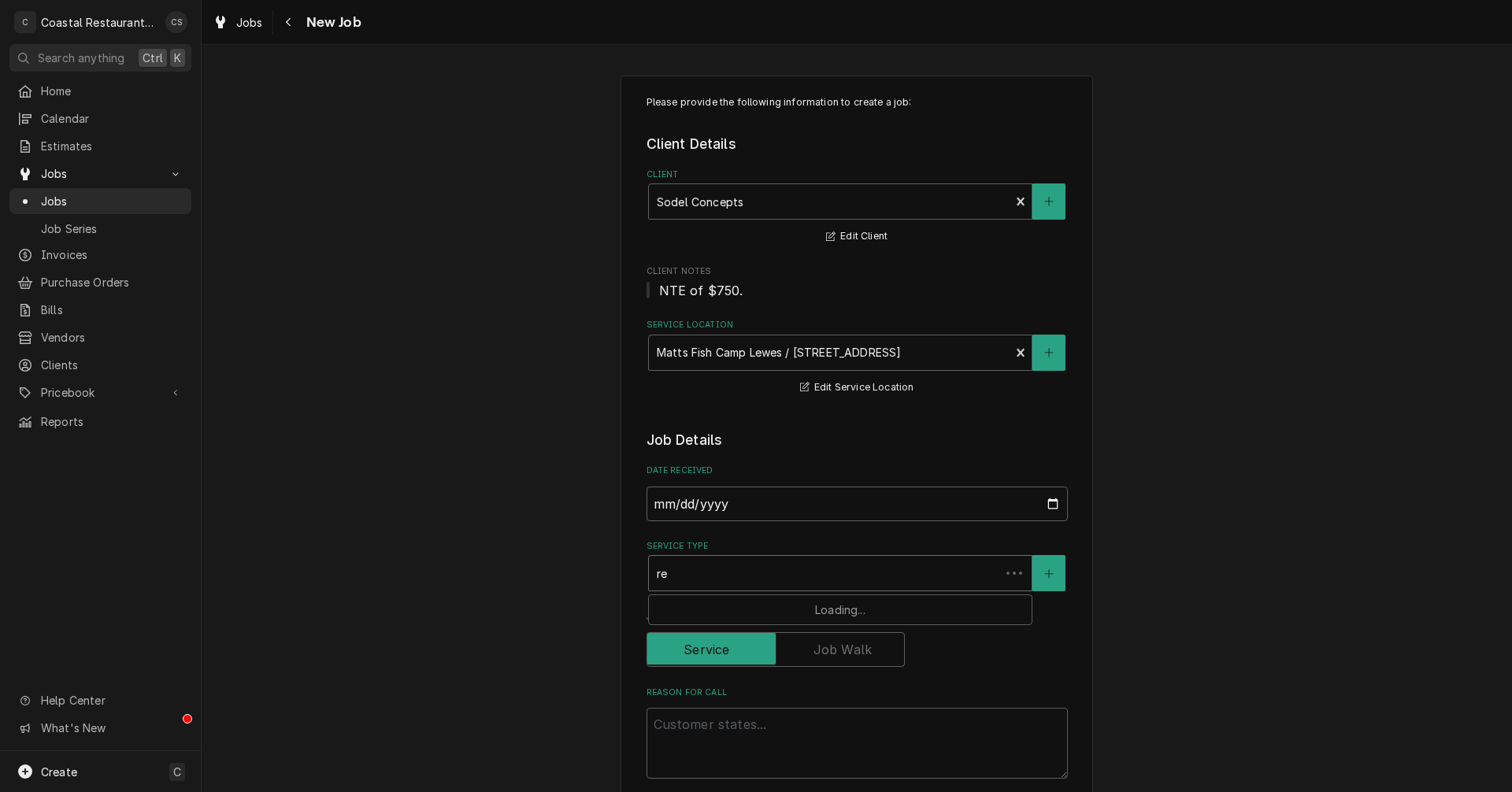
type textarea "x"
type input "ref"
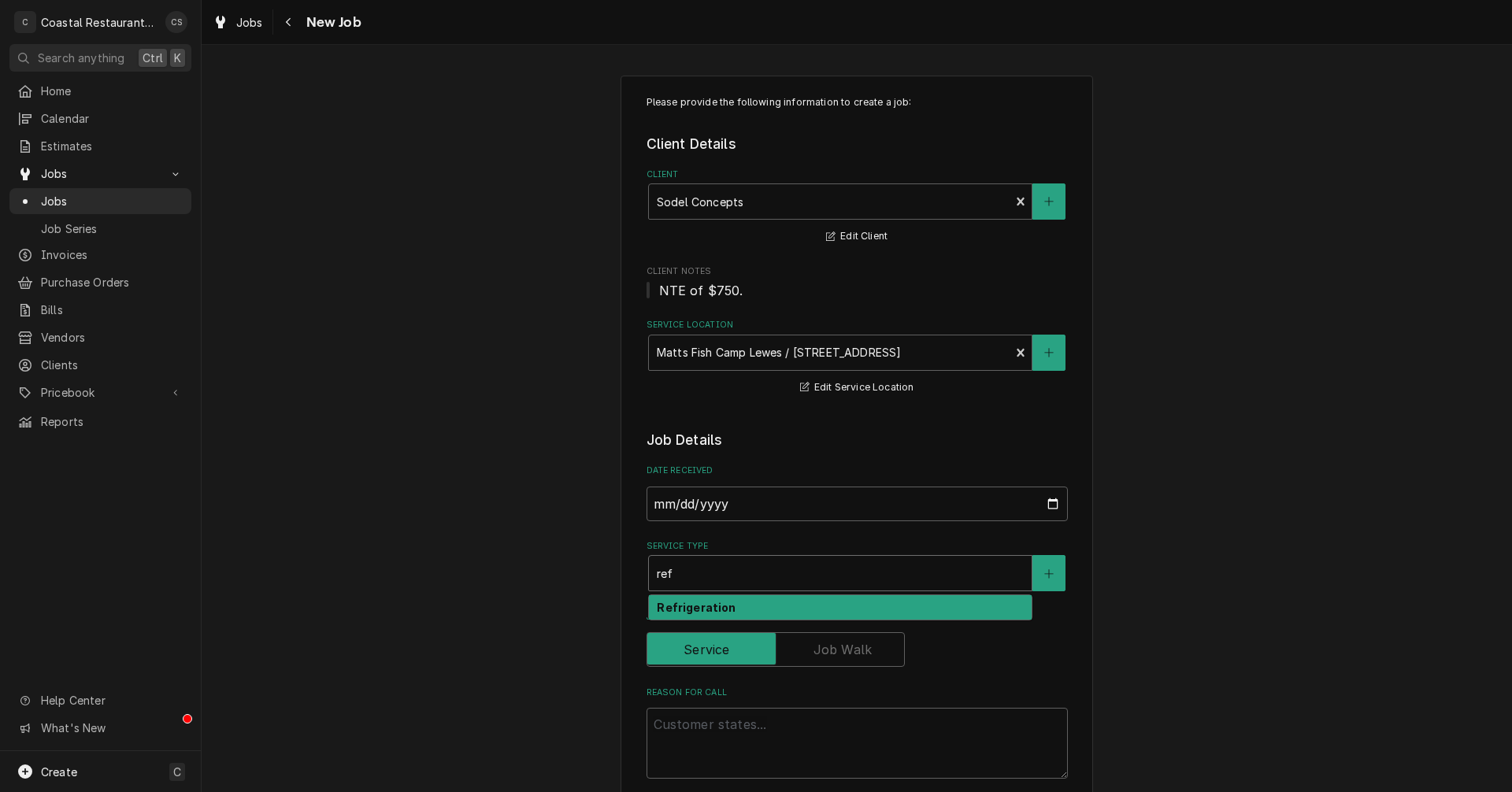
click at [698, 607] on strong "Refrigeration" at bounding box center [696, 607] width 79 height 13
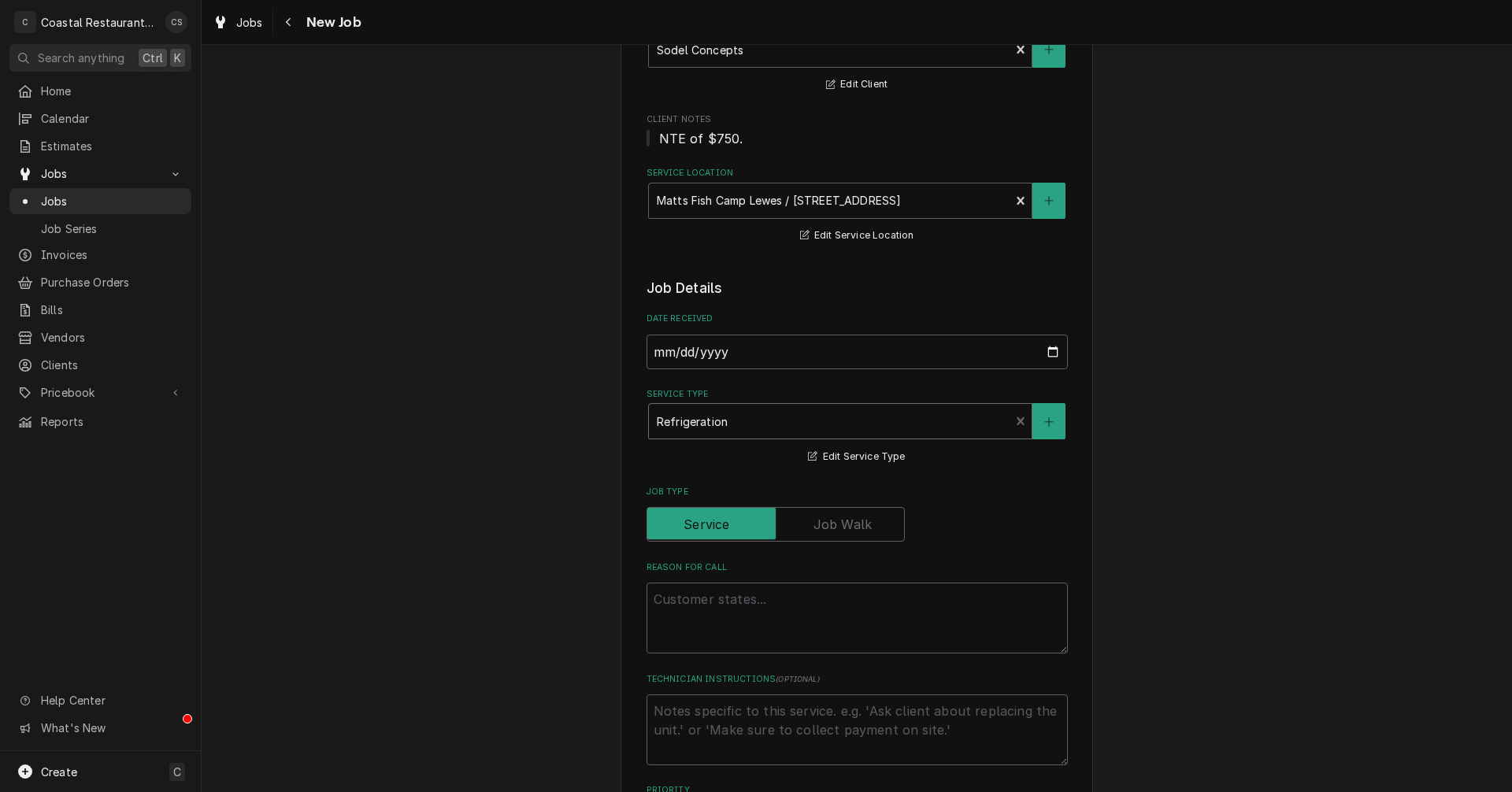
scroll to position [157, 0]
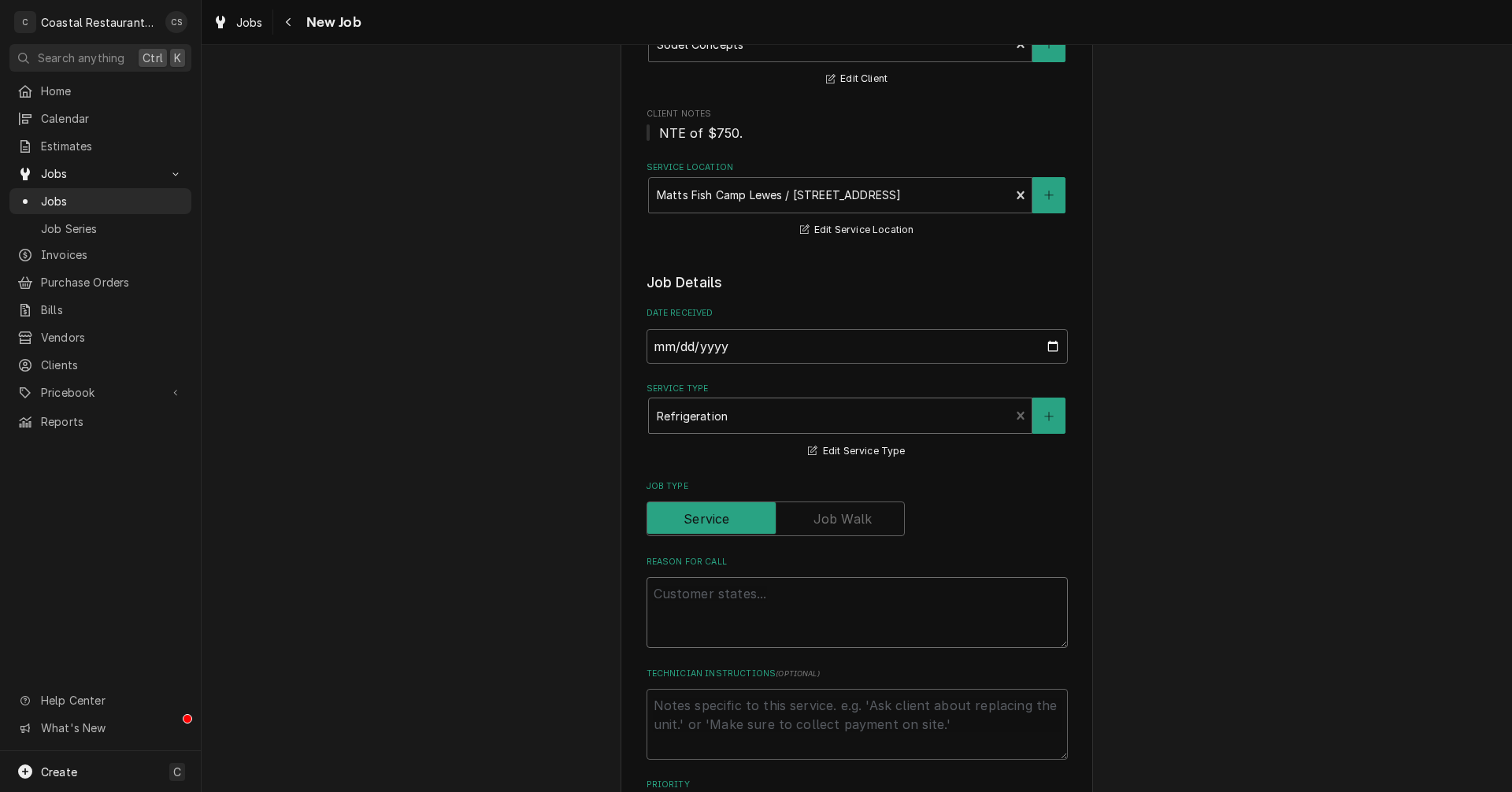
click at [701, 594] on textarea "Reason For Call" at bounding box center [857, 613] width 421 height 71
click at [661, 591] on textarea "Reason For Call" at bounding box center [857, 613] width 421 height 71
paste textarea "Work Order ID: 14054"
type textarea "x"
type textarea "Work Order ID: 14054"
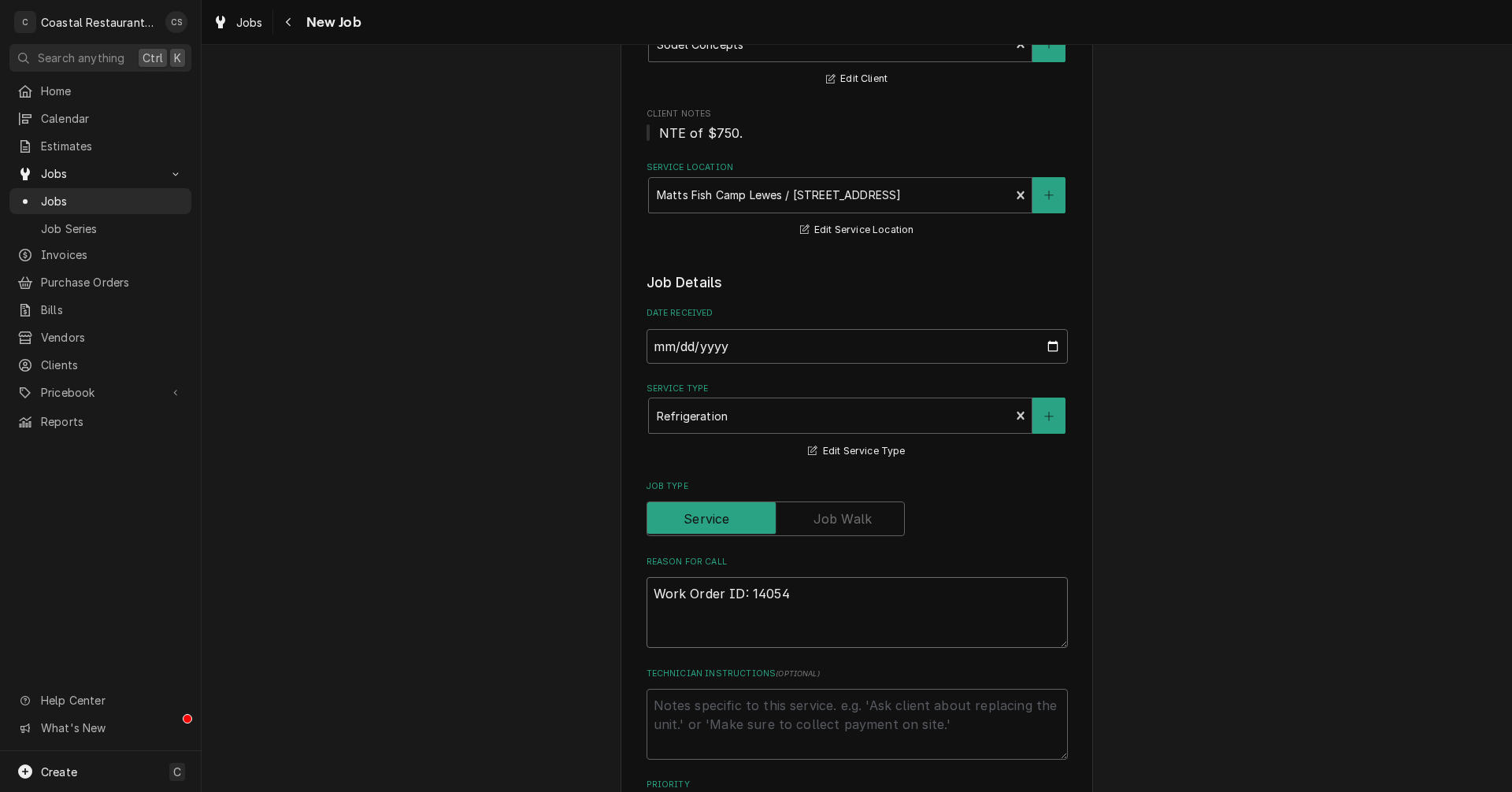
type textarea "x"
type textarea "Work Order ID: 14054"
type textarea "x"
type textarea "Work Order ID: 14054"
click at [799, 593] on textarea "Work Order ID: 14054" at bounding box center [857, 613] width 421 height 71
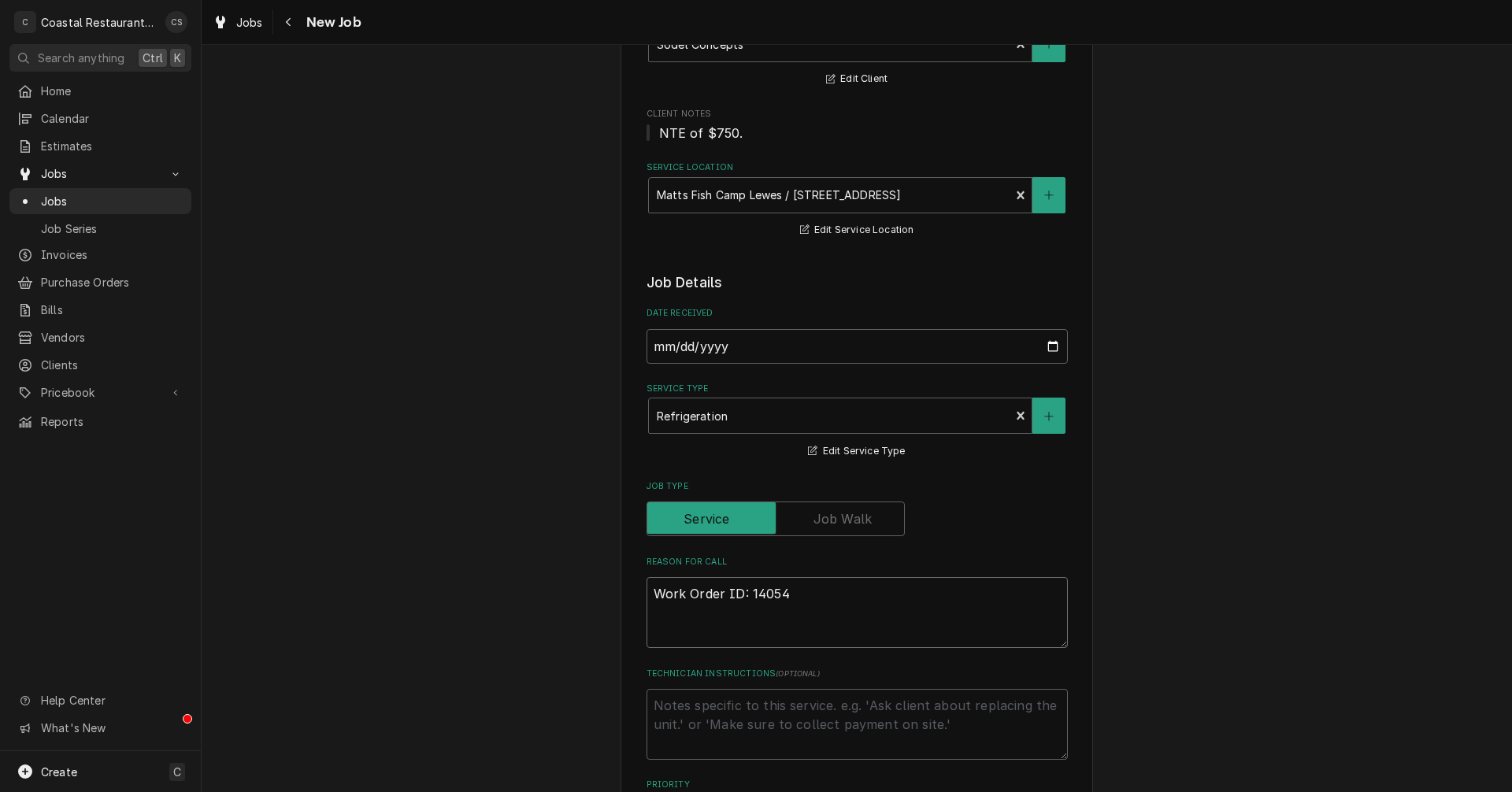
paste textarea "Bar cooler not getting to temp, the beer is warm."
type textarea "x"
type textarea "Work Order ID: 14054 Bar cooler not getting to temp, the beer is warm."
type textarea "x"
type textarea "Work Order ID: 14054 Bar cooler not getting to temp, the beer is warm."
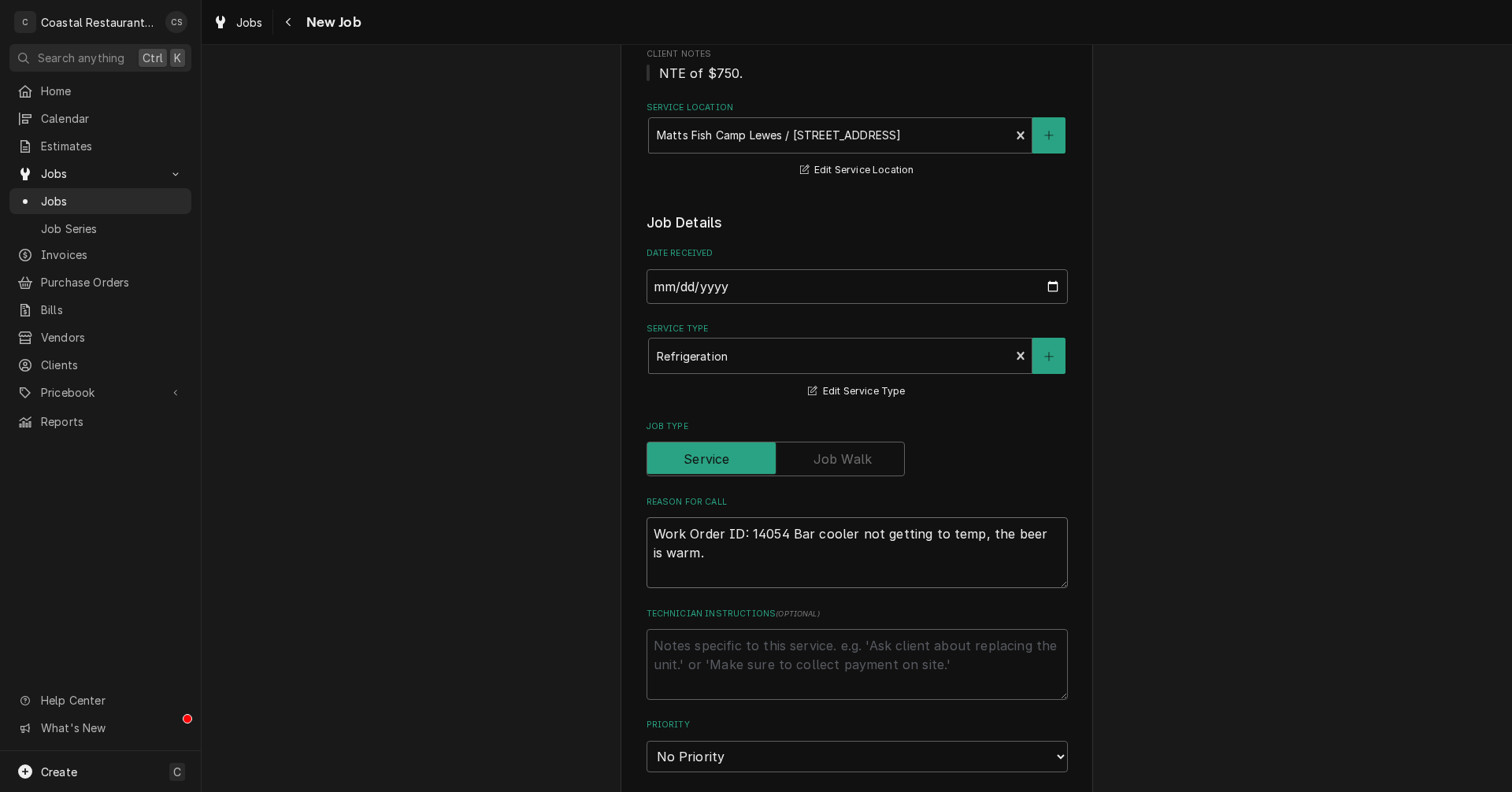
type textarea "x"
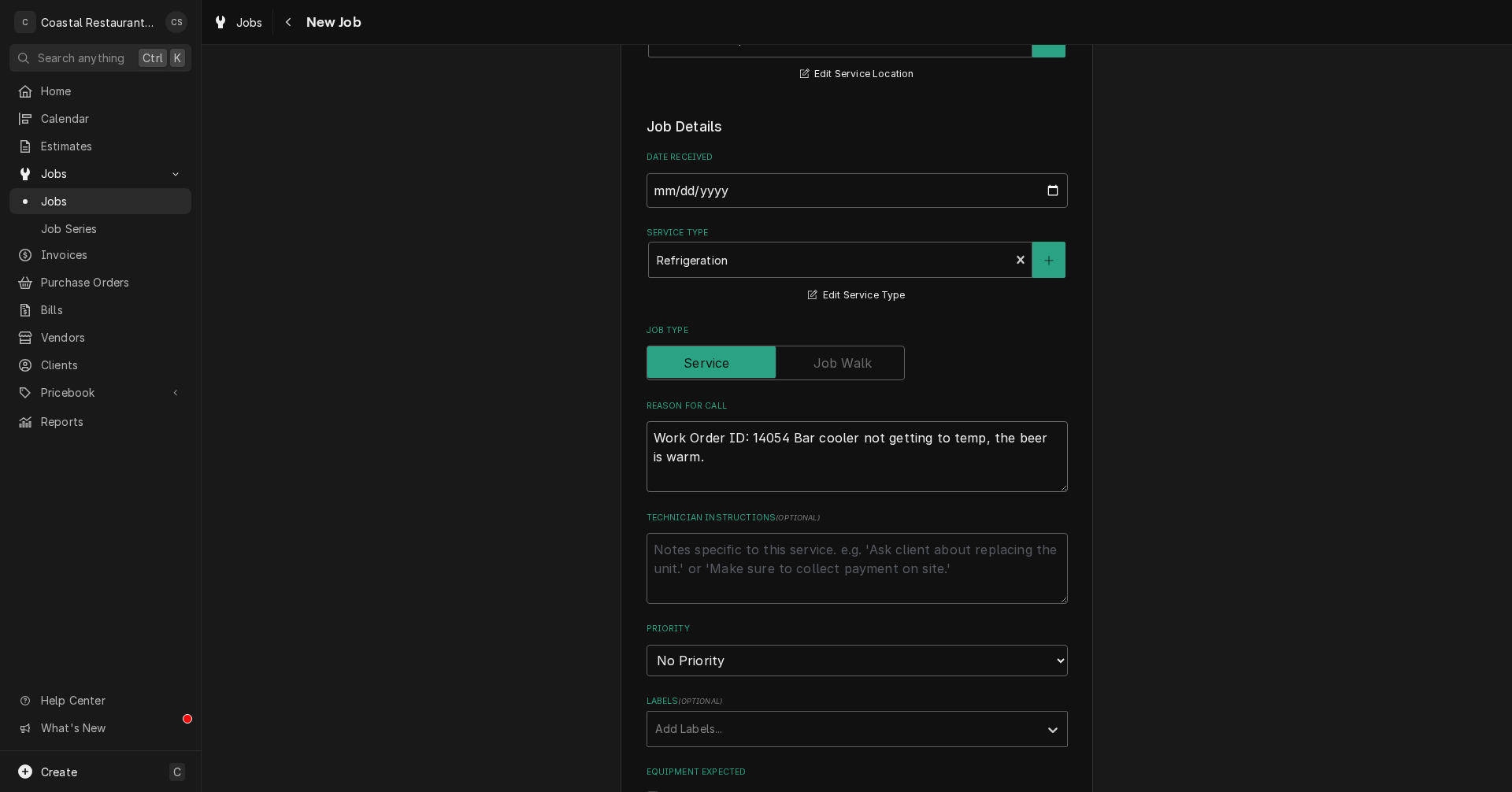
scroll to position [315, 0]
type textarea "Work Order ID: 14054 Bar cooler not getting to temp, the beer is warm."
click at [717, 732] on div "Labels" at bounding box center [843, 727] width 376 height 28
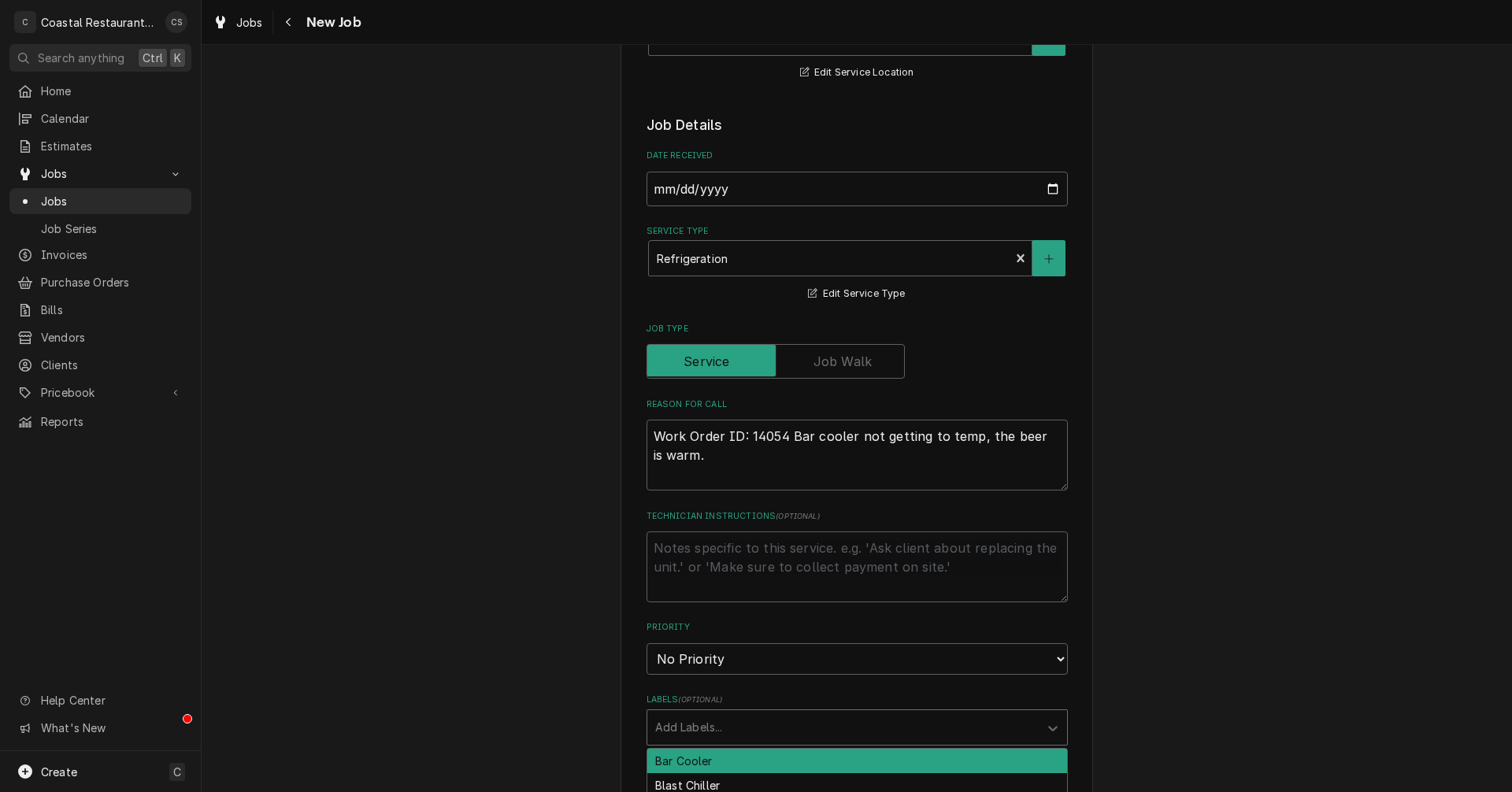
click at [706, 763] on div "Bar Cooler" at bounding box center [857, 761] width 420 height 24
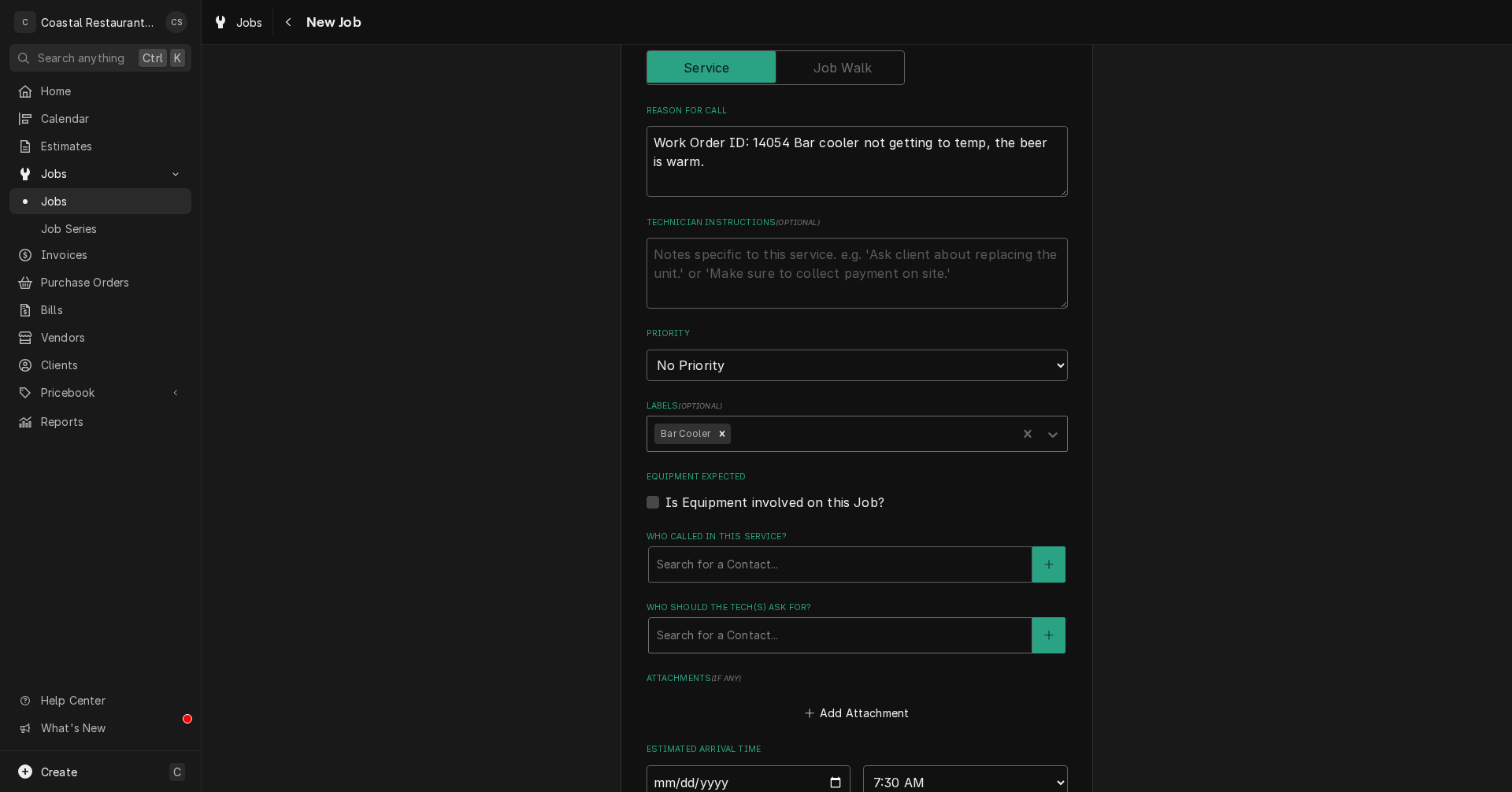
scroll to position [630, 0]
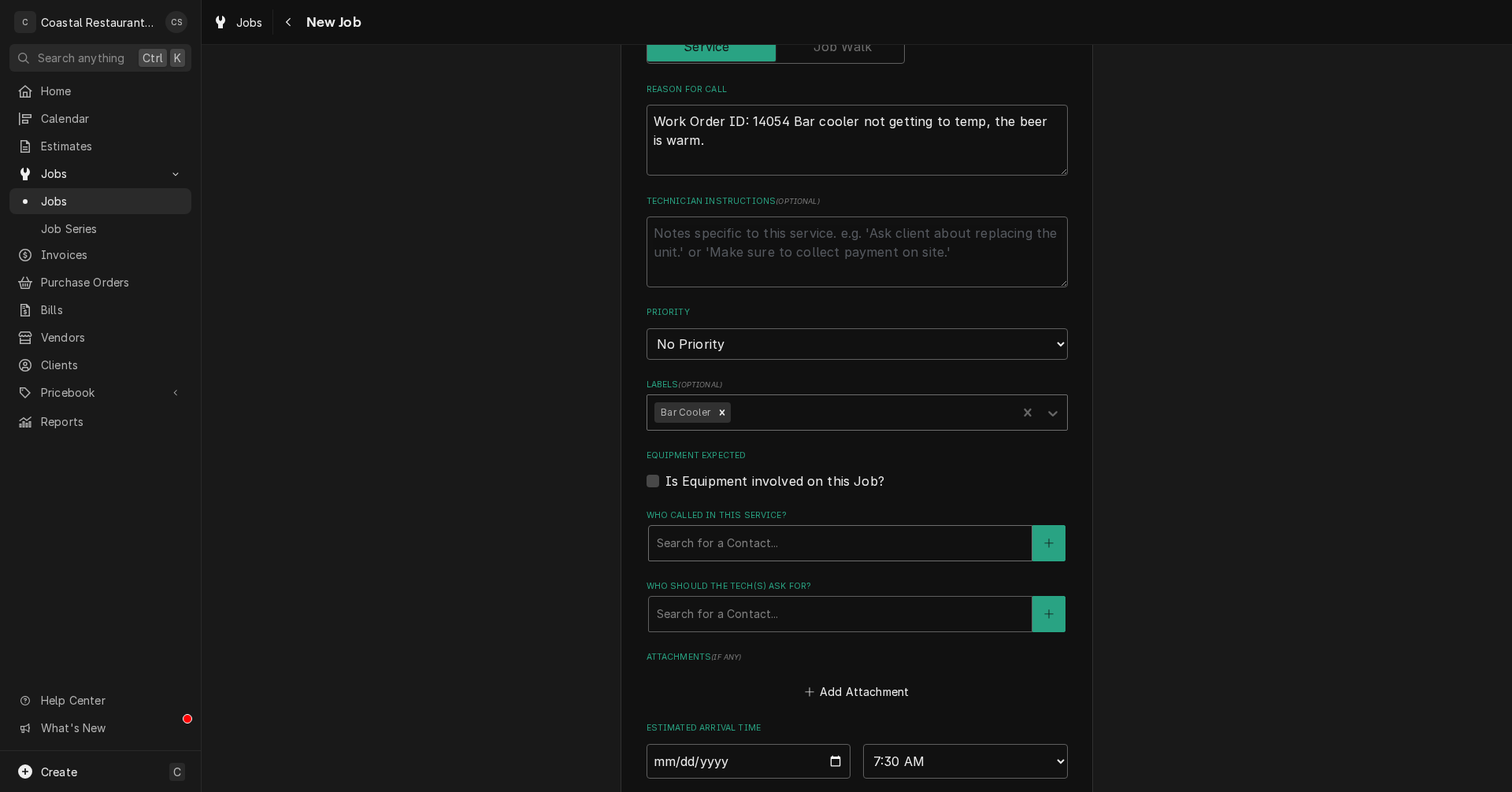
click at [747, 546] on div "Who called in this service?" at bounding box center [840, 543] width 367 height 28
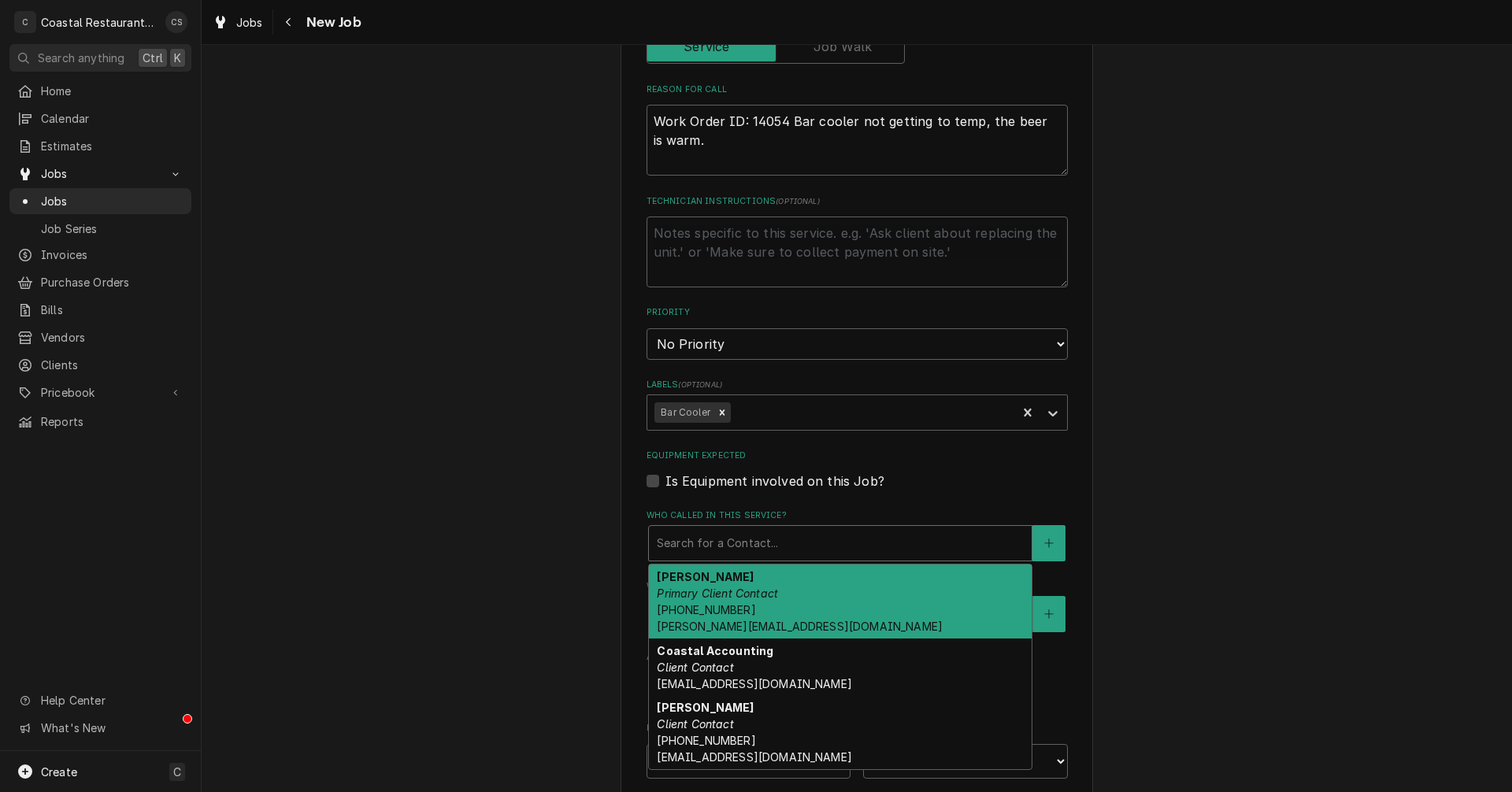
click at [749, 601] on div "Andrew Dickinson Primary Client Contact (302) 381-0571 Andrew@sodelconcepts.com" at bounding box center [840, 601] width 383 height 74
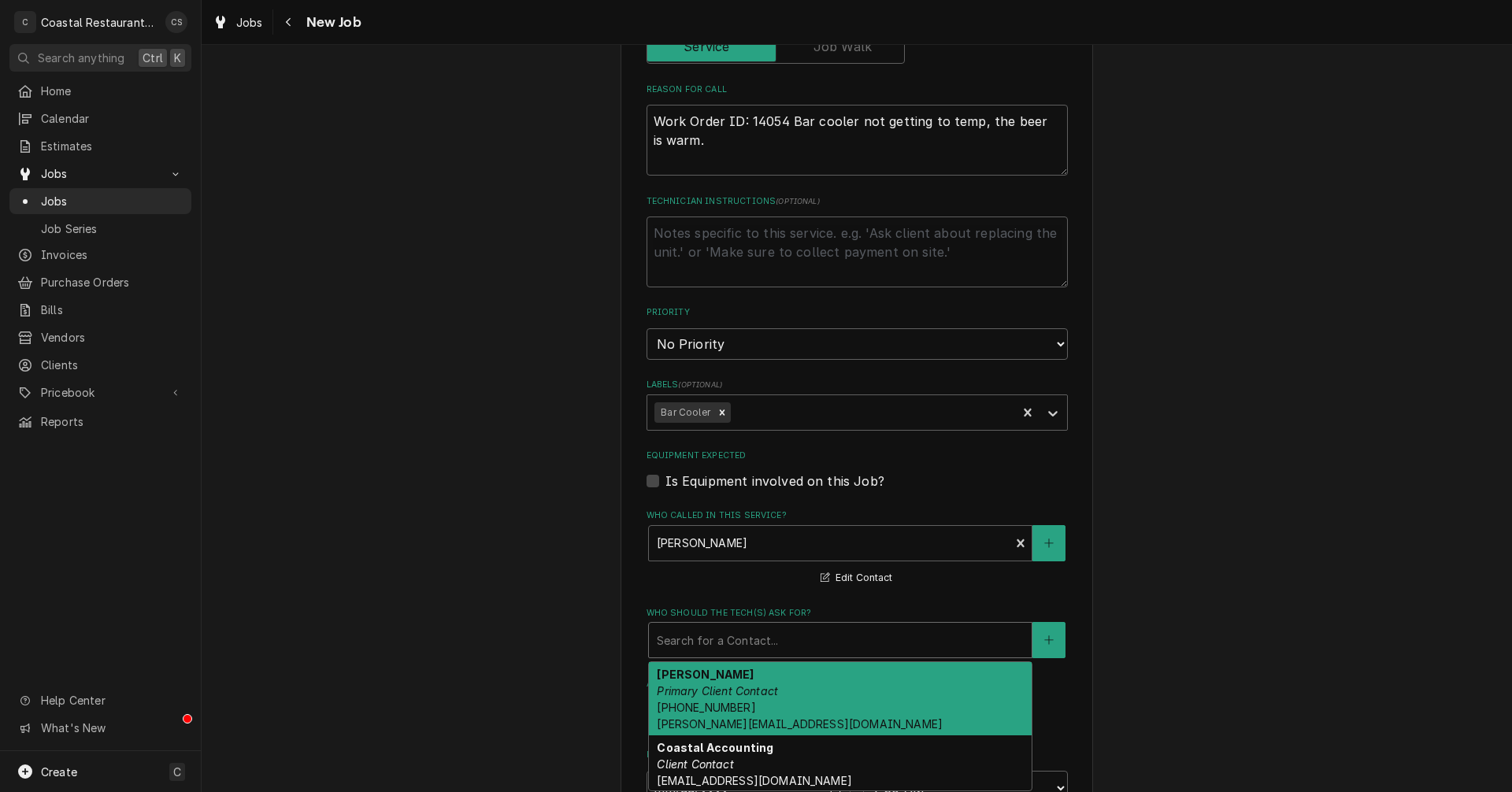
click at [735, 642] on div "Who should the tech(s) ask for?" at bounding box center [840, 640] width 367 height 28
click at [736, 704] on div "Andrew Dickinson Primary Client Contact (302) 381-0571 Andrew@sodelconcepts.com" at bounding box center [840, 699] width 383 height 74
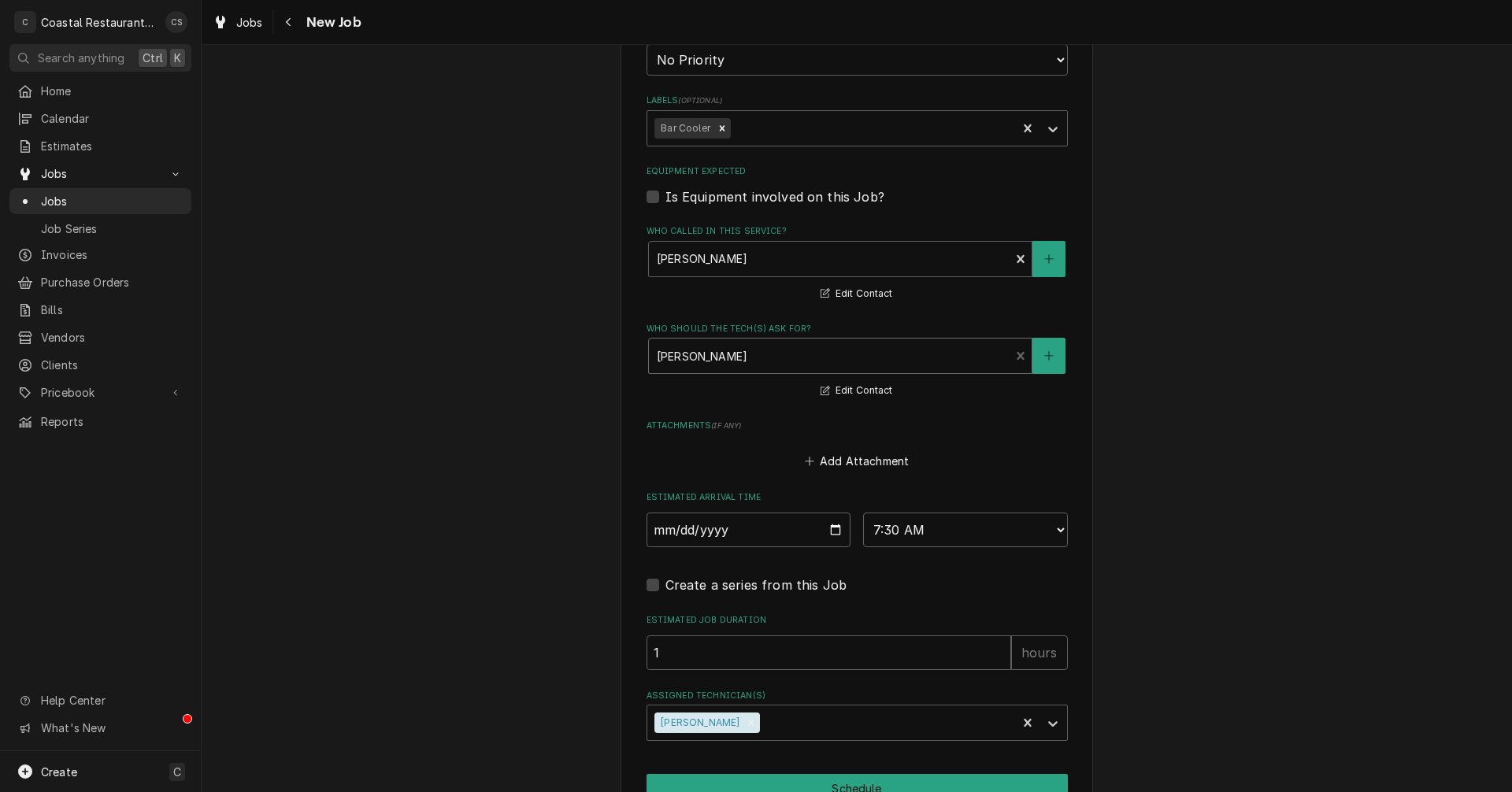
scroll to position [999, 0]
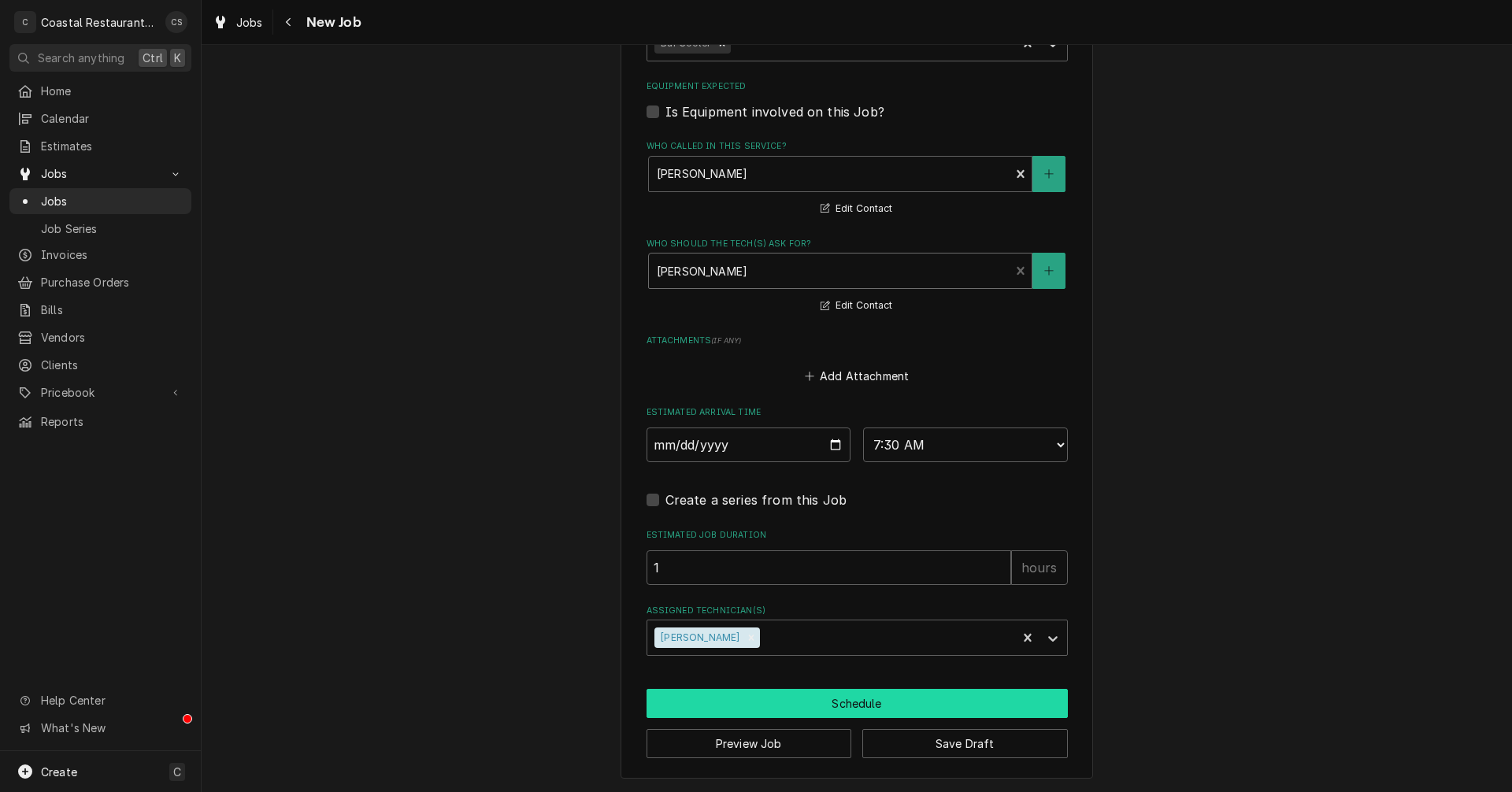
click at [828, 705] on button "Schedule" at bounding box center [857, 703] width 421 height 29
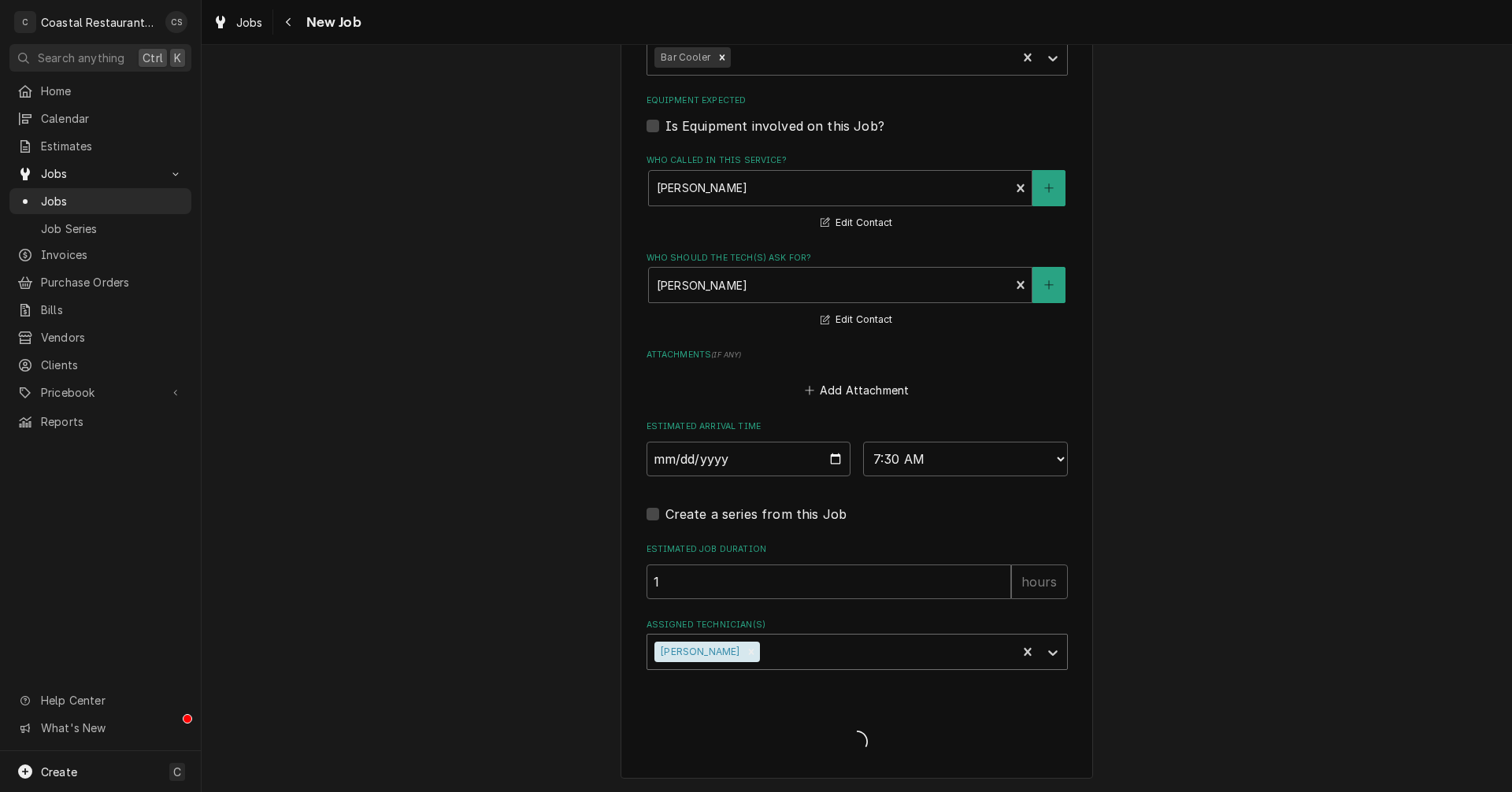
scroll to position [985, 0]
type textarea "x"
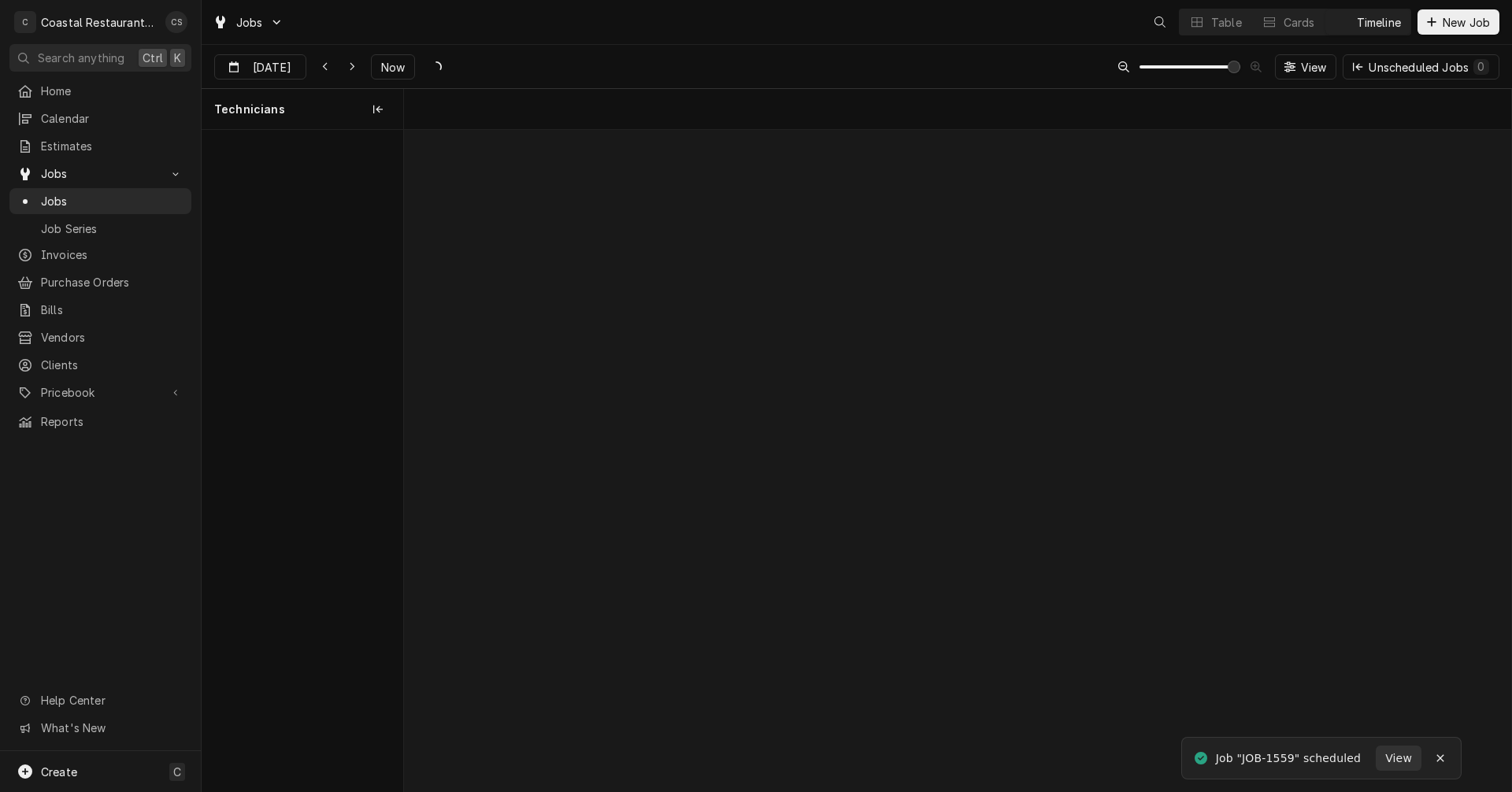
scroll to position [0, 21956]
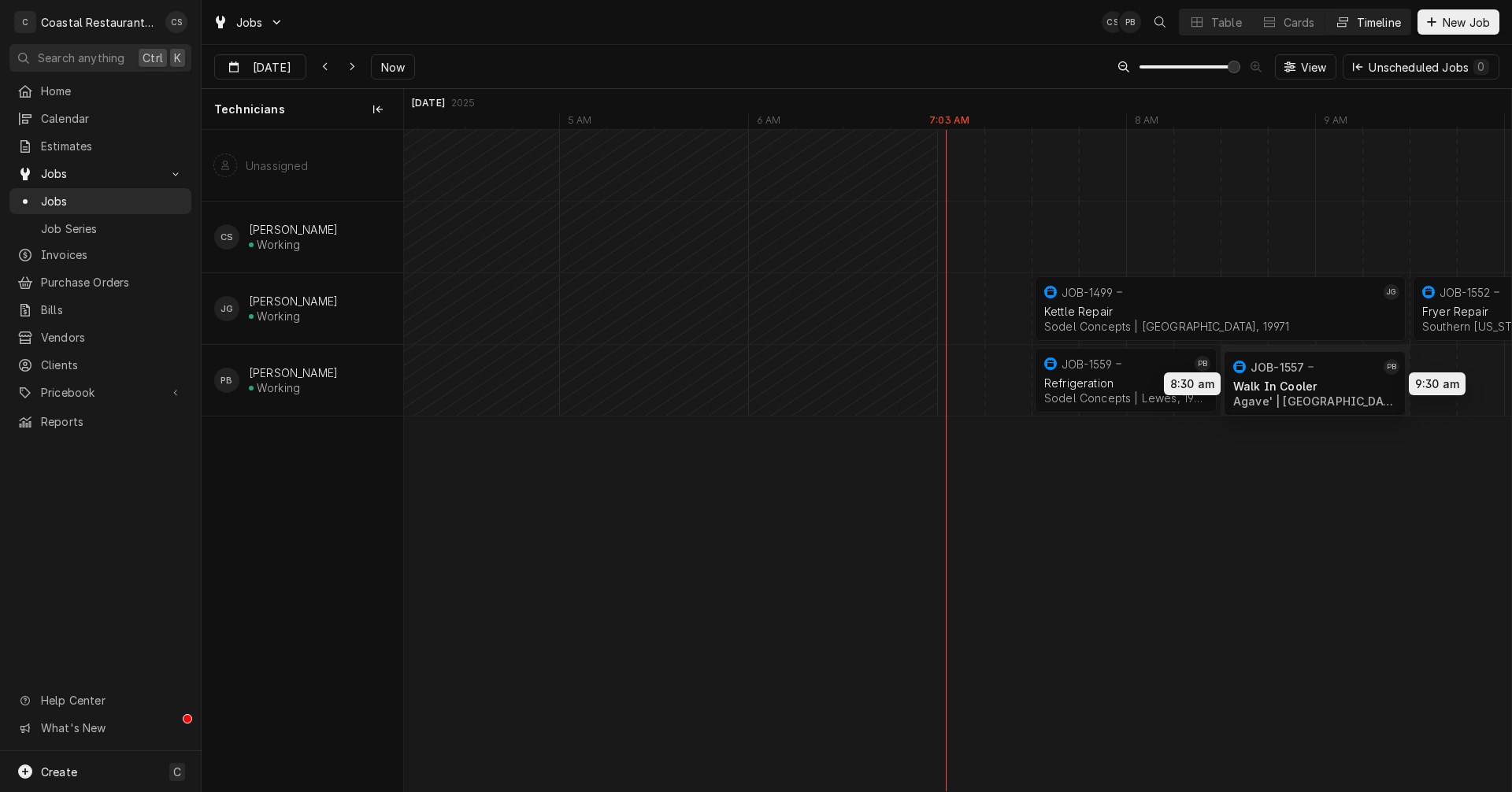
drag, startPoint x: 1331, startPoint y: 374, endPoint x: 1283, endPoint y: 377, distance: 48.1
click at [1283, 377] on div "7:30 AM 9:30 AM JOB-1499 [PERSON_NAME] Repair Sodel Concepts | [GEOGRAPHIC_DATA…" at bounding box center [958, 461] width 1107 height 661
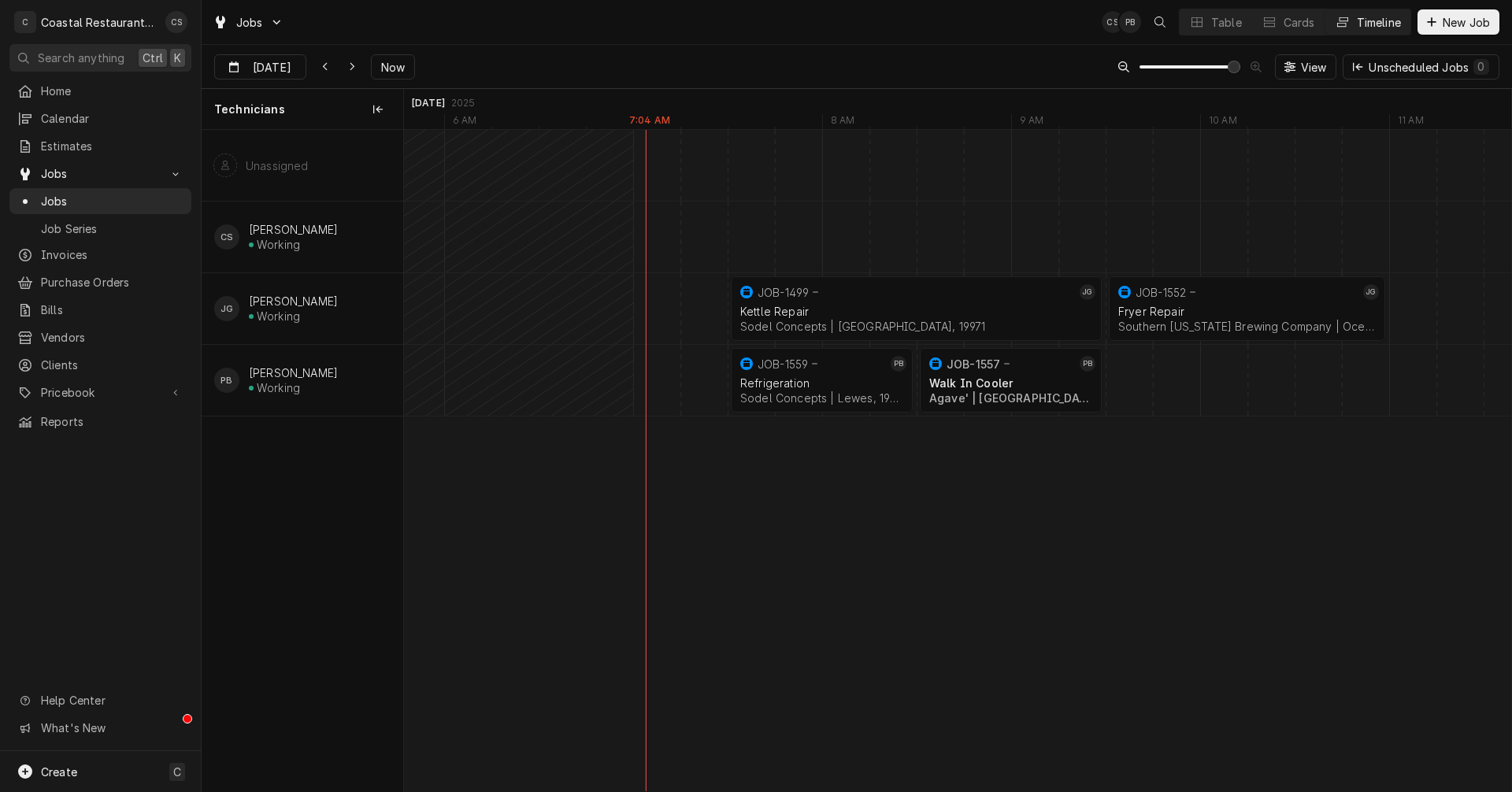
scroll to position [0, 0]
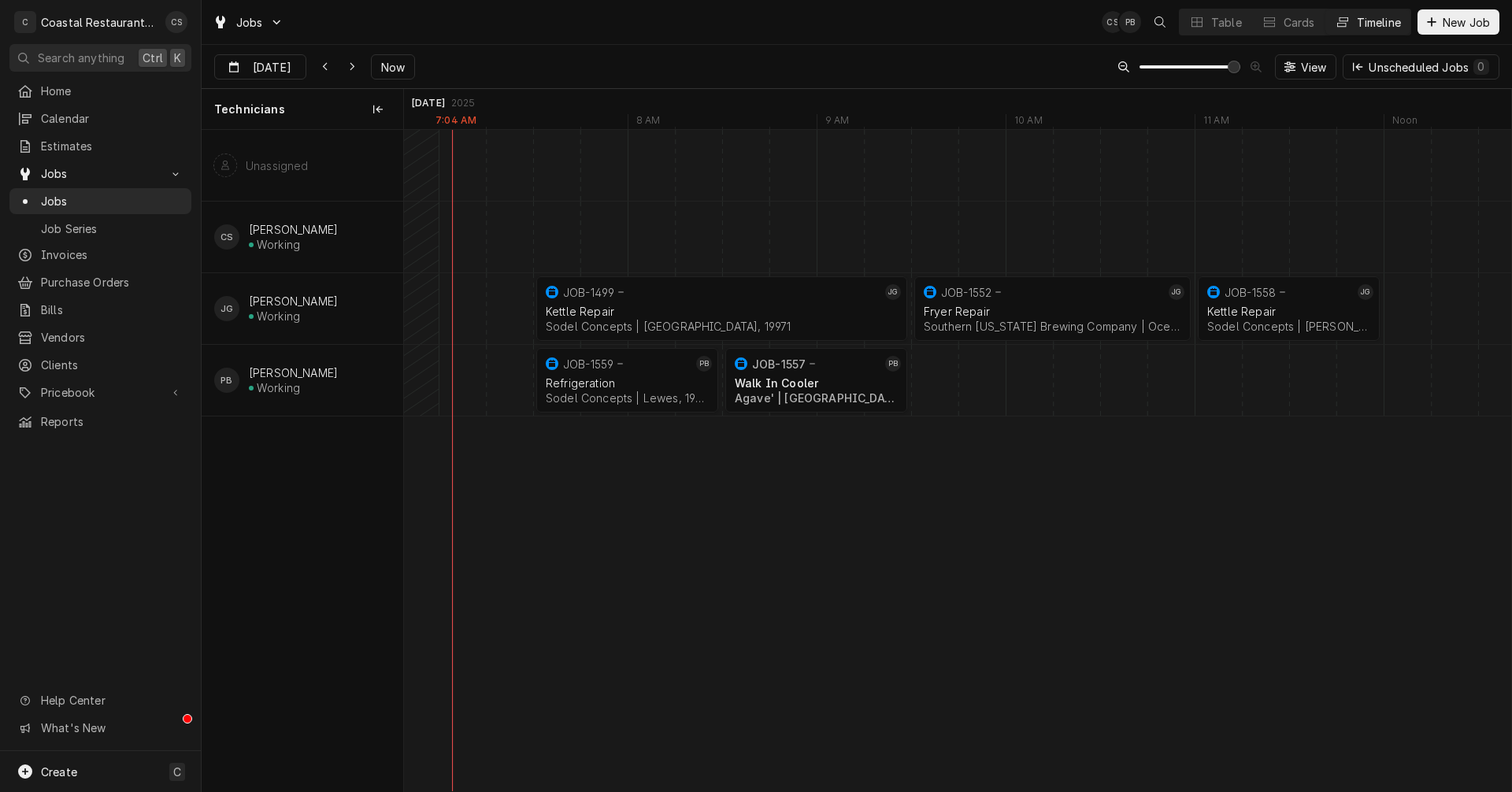
click at [940, 377] on div "Dynamic Content Wrapper" at bounding box center [698, 380] width 45498 height 71
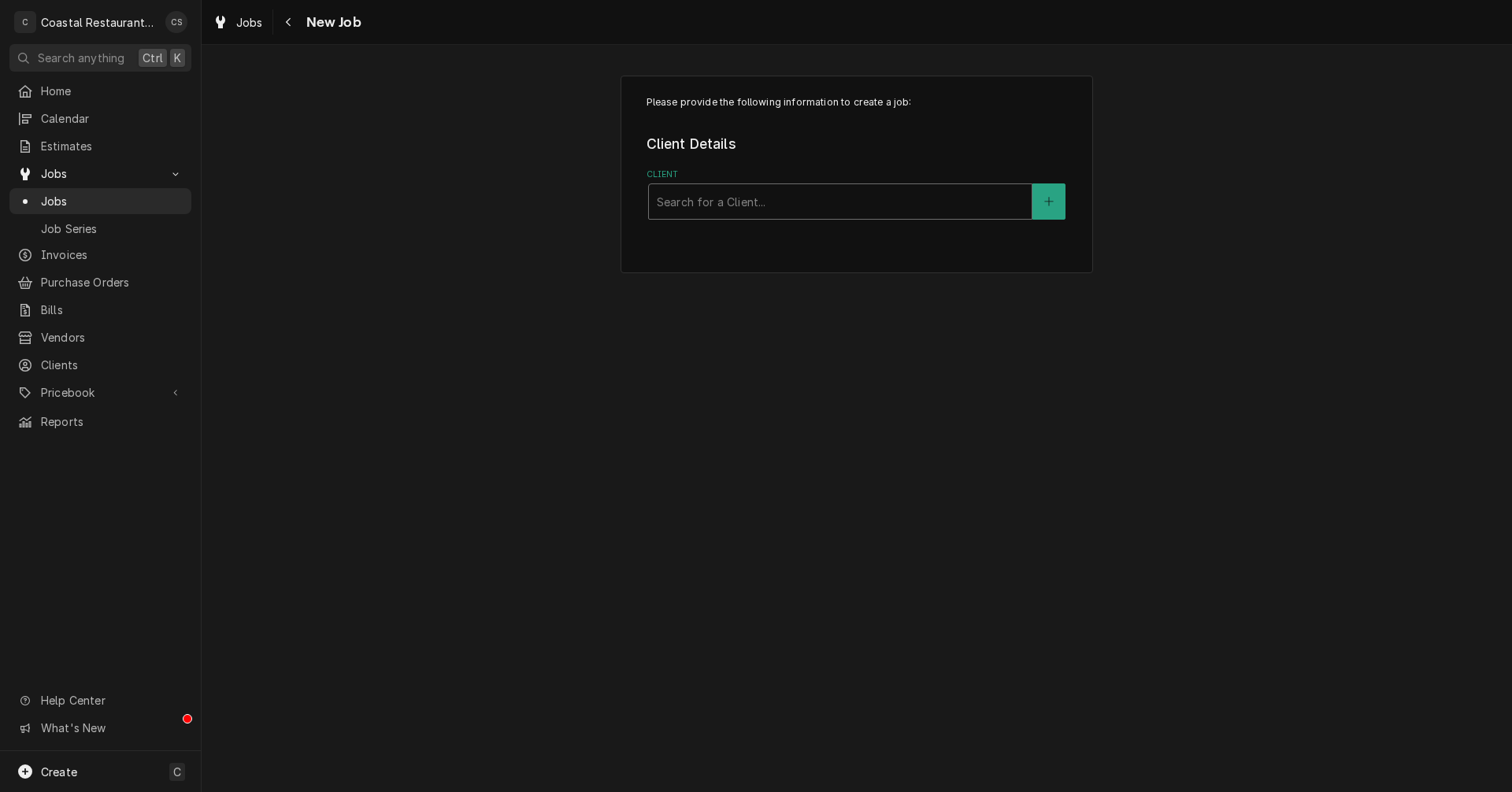
click at [793, 204] on div "Client" at bounding box center [840, 202] width 367 height 28
type input "Yellow"
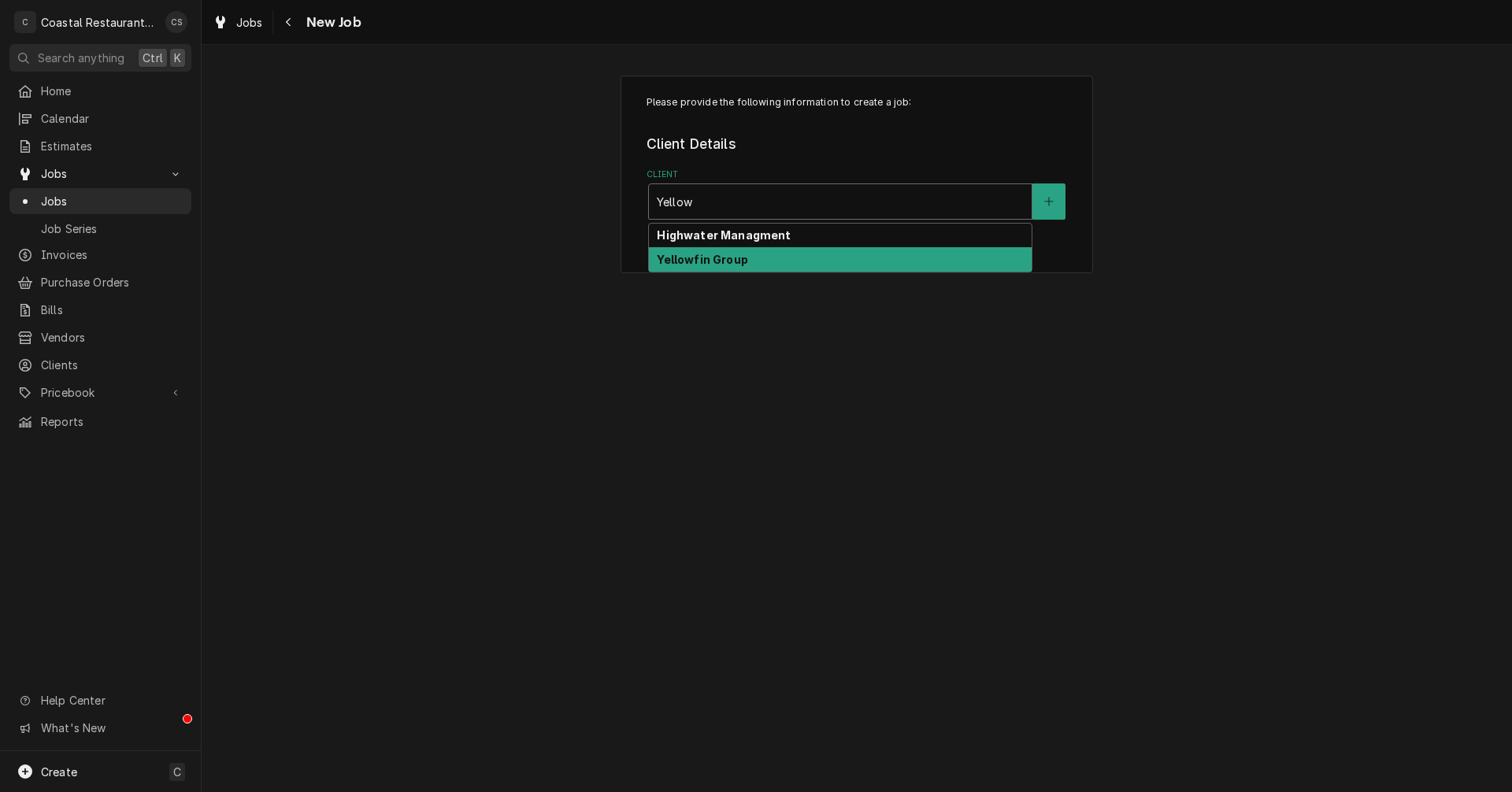
click at [710, 261] on strong "Yellowfin Group" at bounding box center [702, 259] width 91 height 13
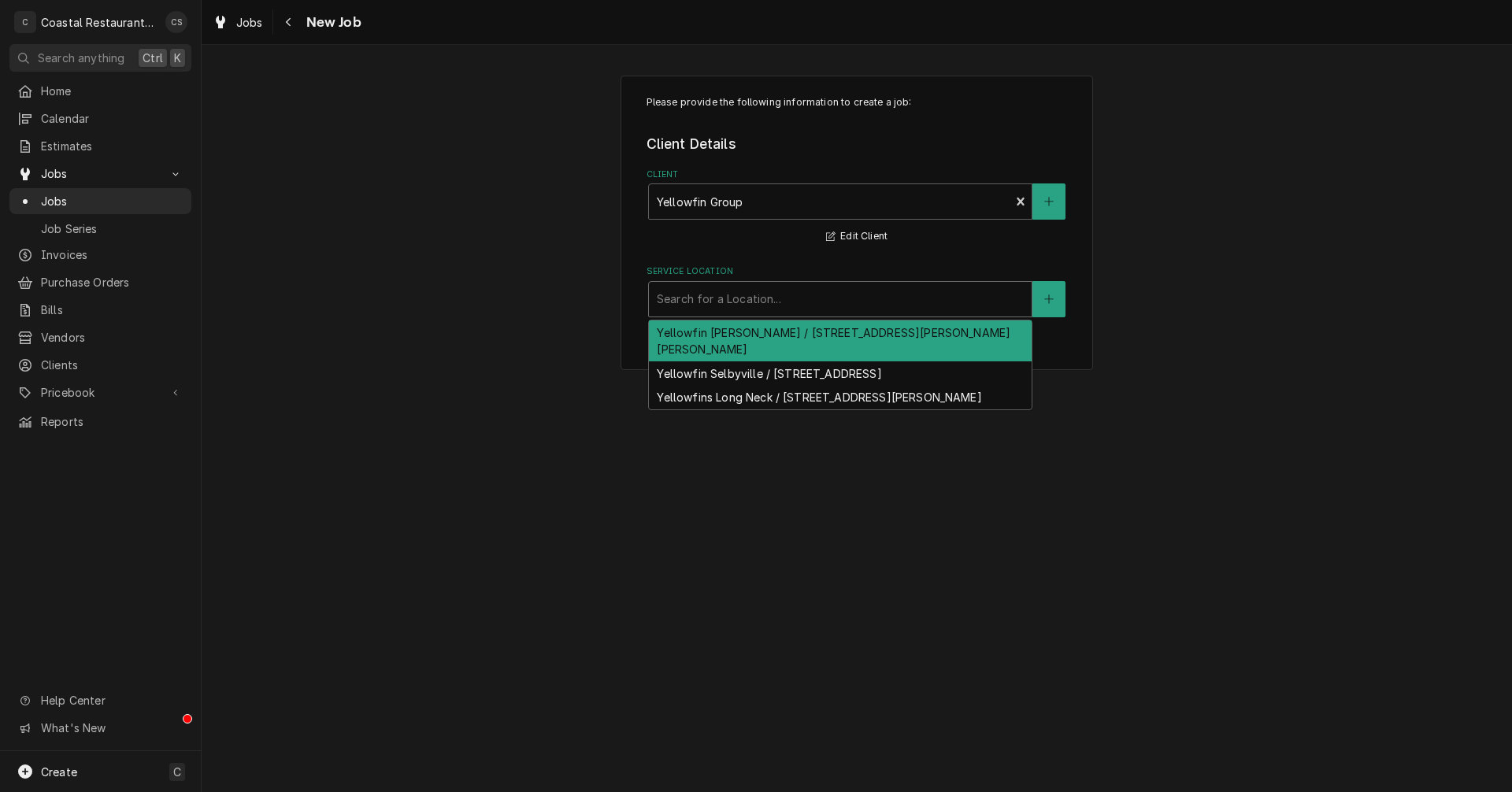
click at [712, 300] on div "Service Location" at bounding box center [840, 299] width 367 height 28
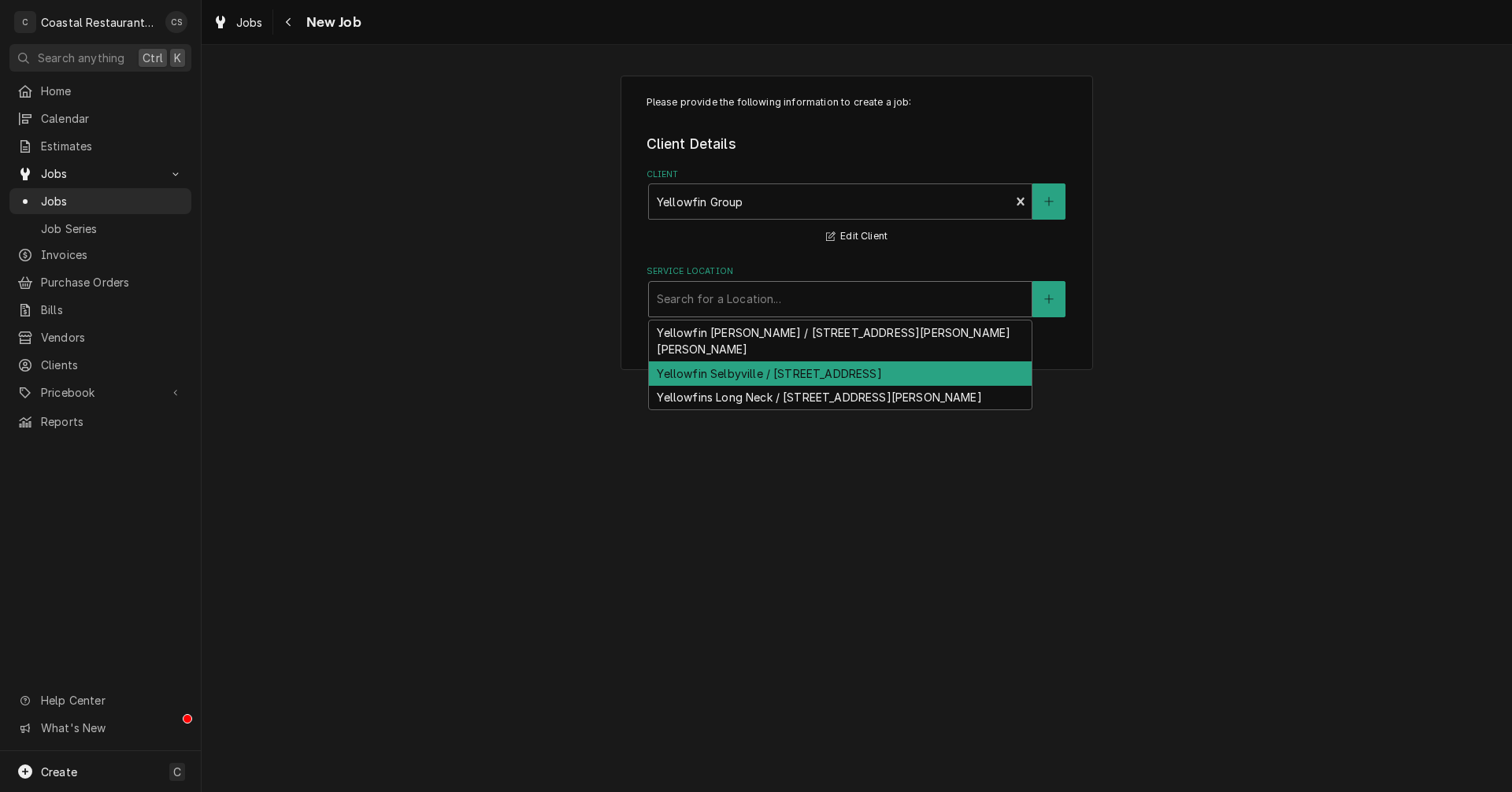
click at [718, 361] on div "Yellowfin Selbyville / [STREET_ADDRESS]" at bounding box center [840, 373] width 383 height 24
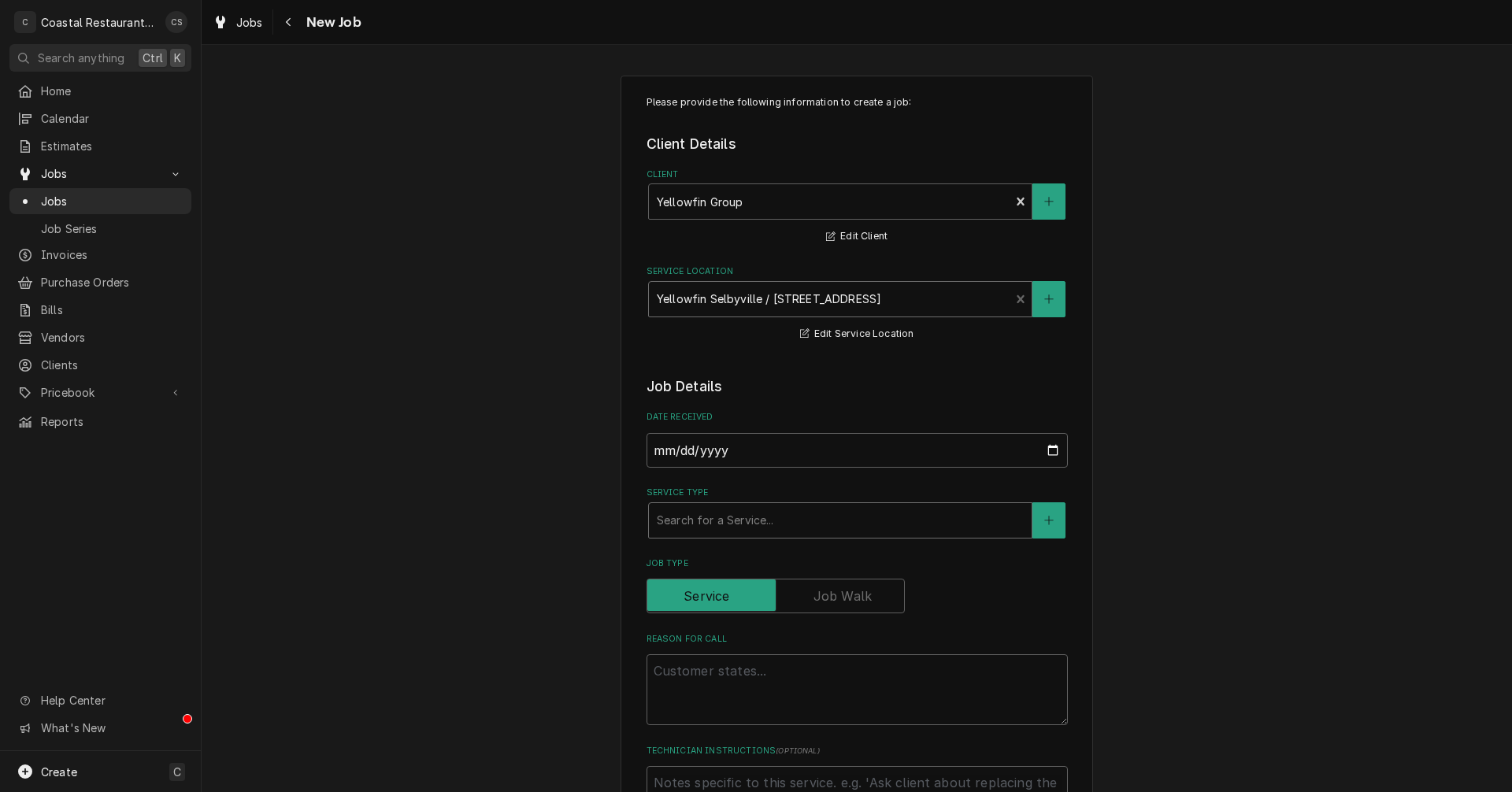
click at [700, 515] on div "Service Type" at bounding box center [840, 520] width 367 height 28
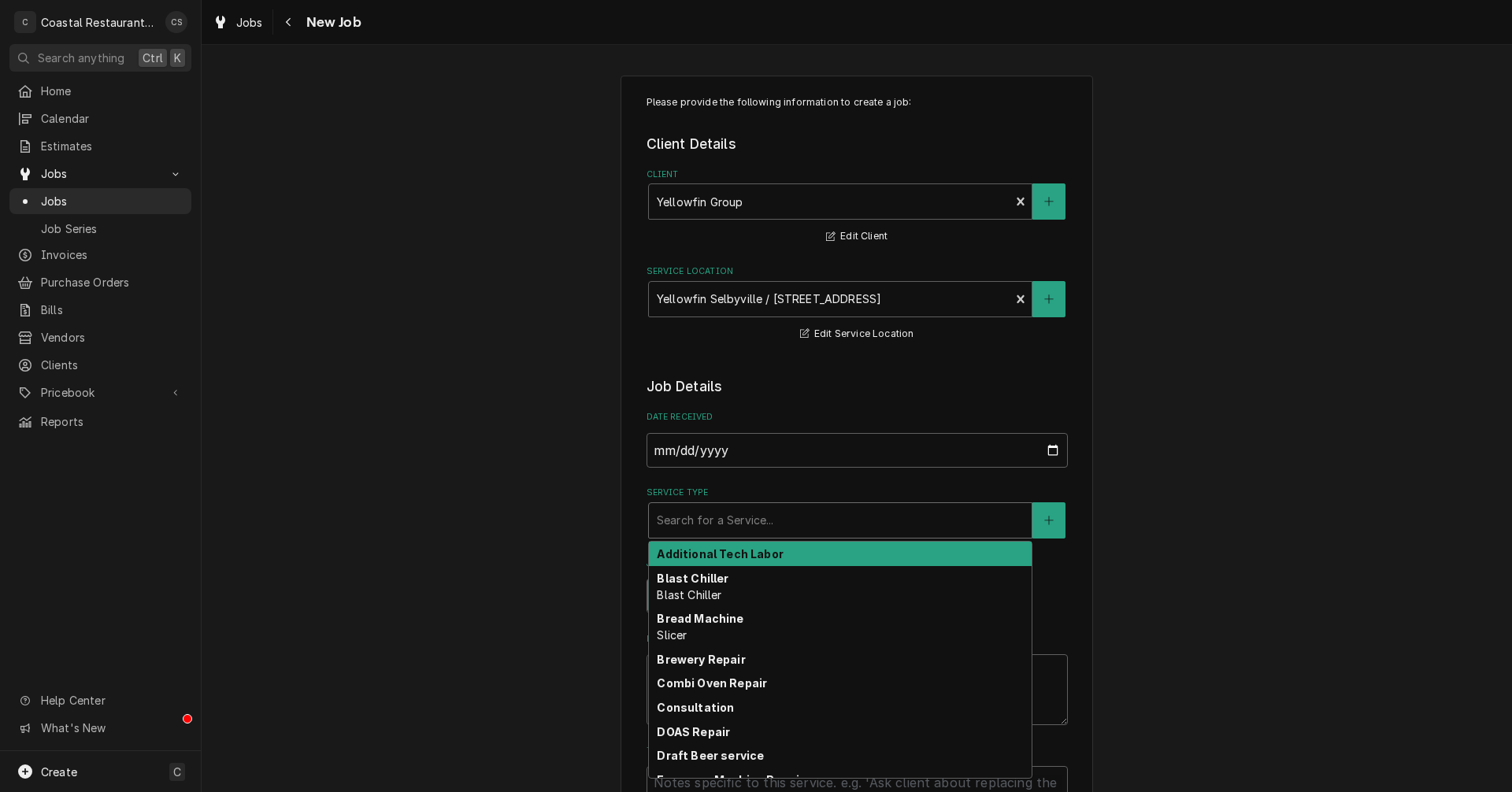
type textarea "x"
type input "I"
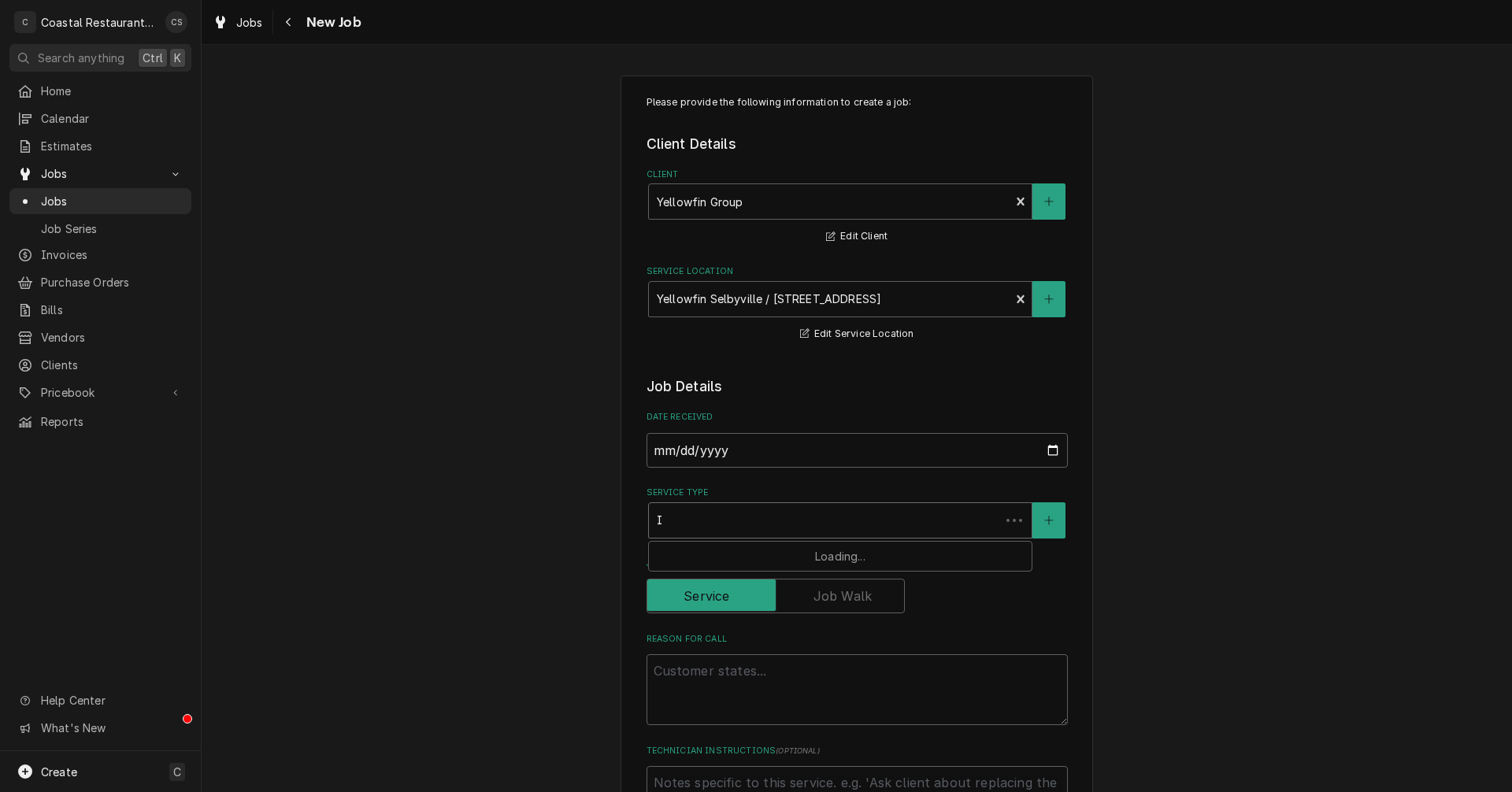
type textarea "x"
type input "In"
type textarea "x"
type input "Ins"
type textarea "x"
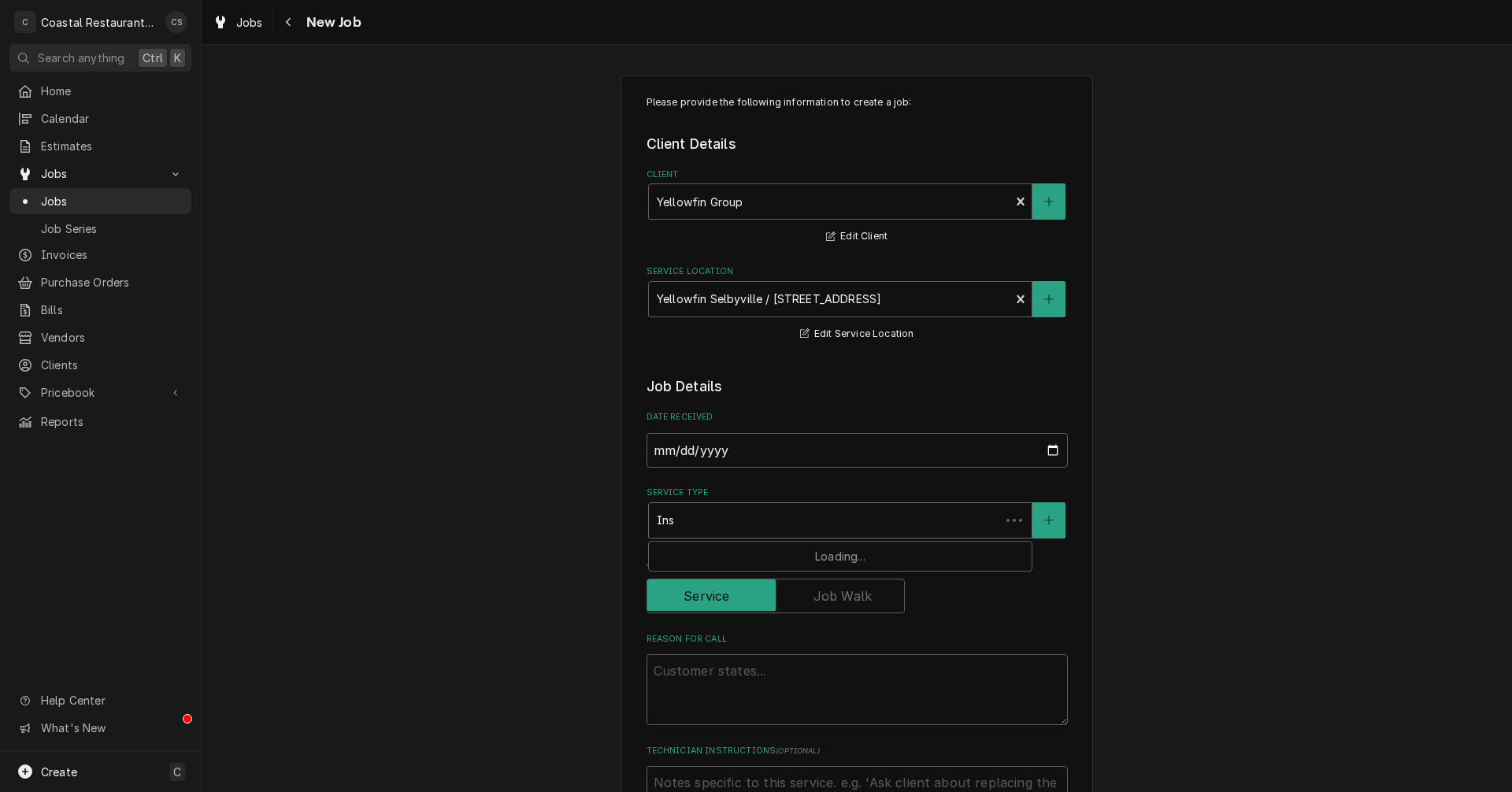
type input "Inst"
click at [689, 552] on strong "Installation" at bounding box center [692, 553] width 71 height 13
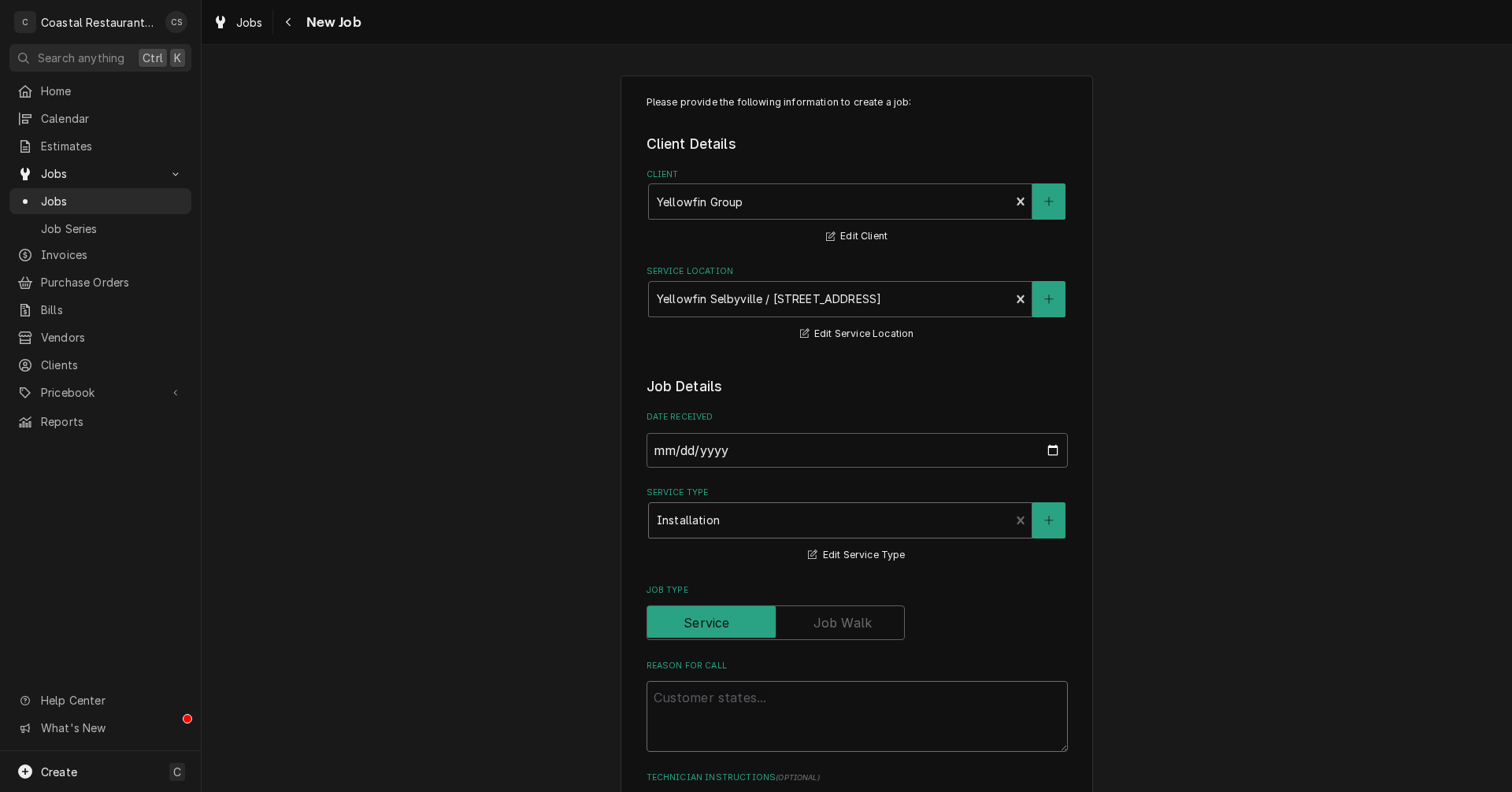
click at [689, 709] on textarea "Reason For Call" at bounding box center [857, 716] width 421 height 71
click at [672, 701] on textarea "Reason For Call" at bounding box center [857, 716] width 421 height 71
paste textarea "Work Order ID: 2546"
type textarea "x"
type textarea "Work Order ID: 2546"
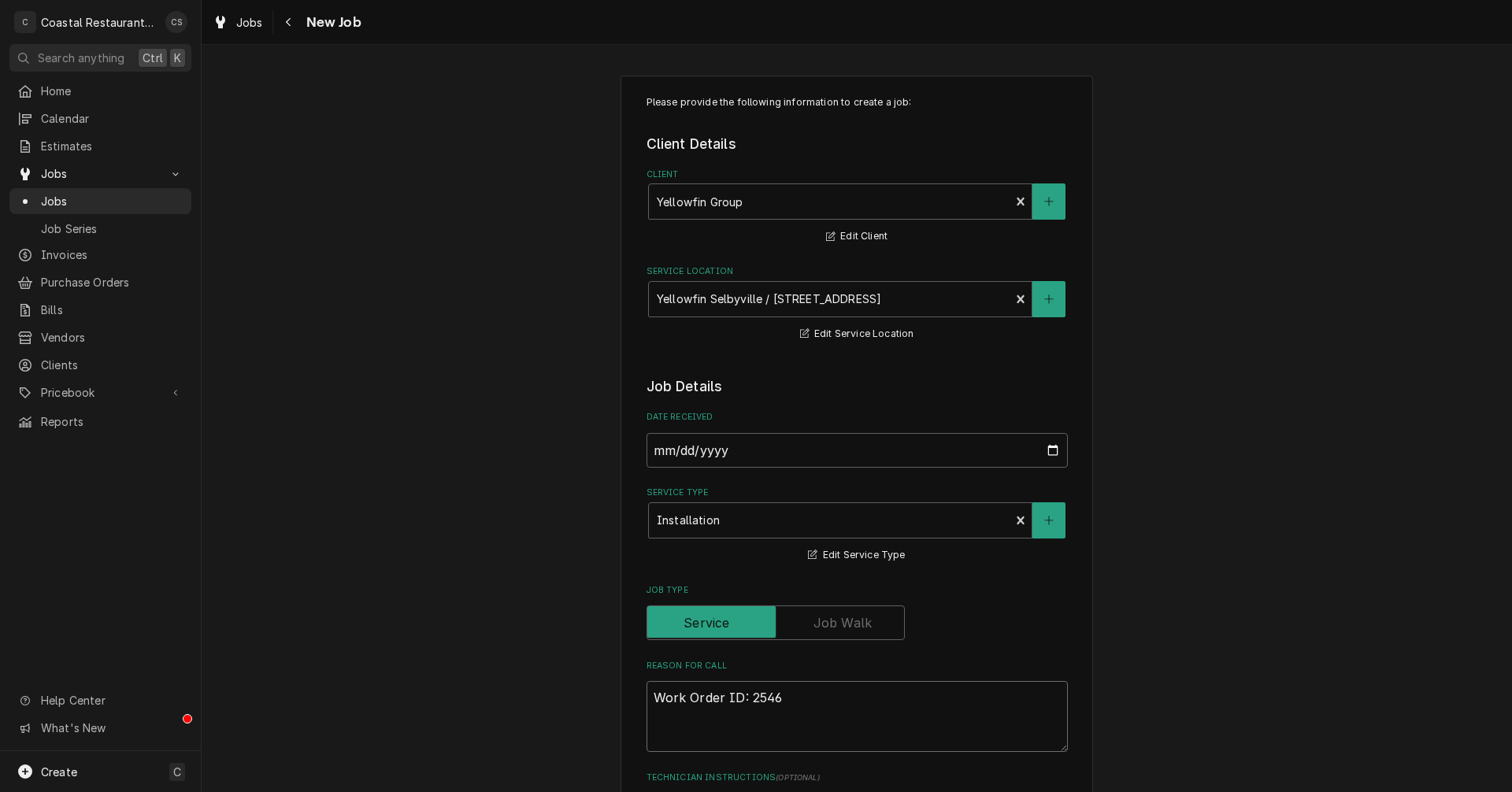
type textarea "x"
type textarea "Work Order ID: 2546"
type textarea "x"
type textarea "Work Order ID: 2546"
click at [809, 703] on textarea "Work Order ID: 2546" at bounding box center [857, 716] width 421 height 71
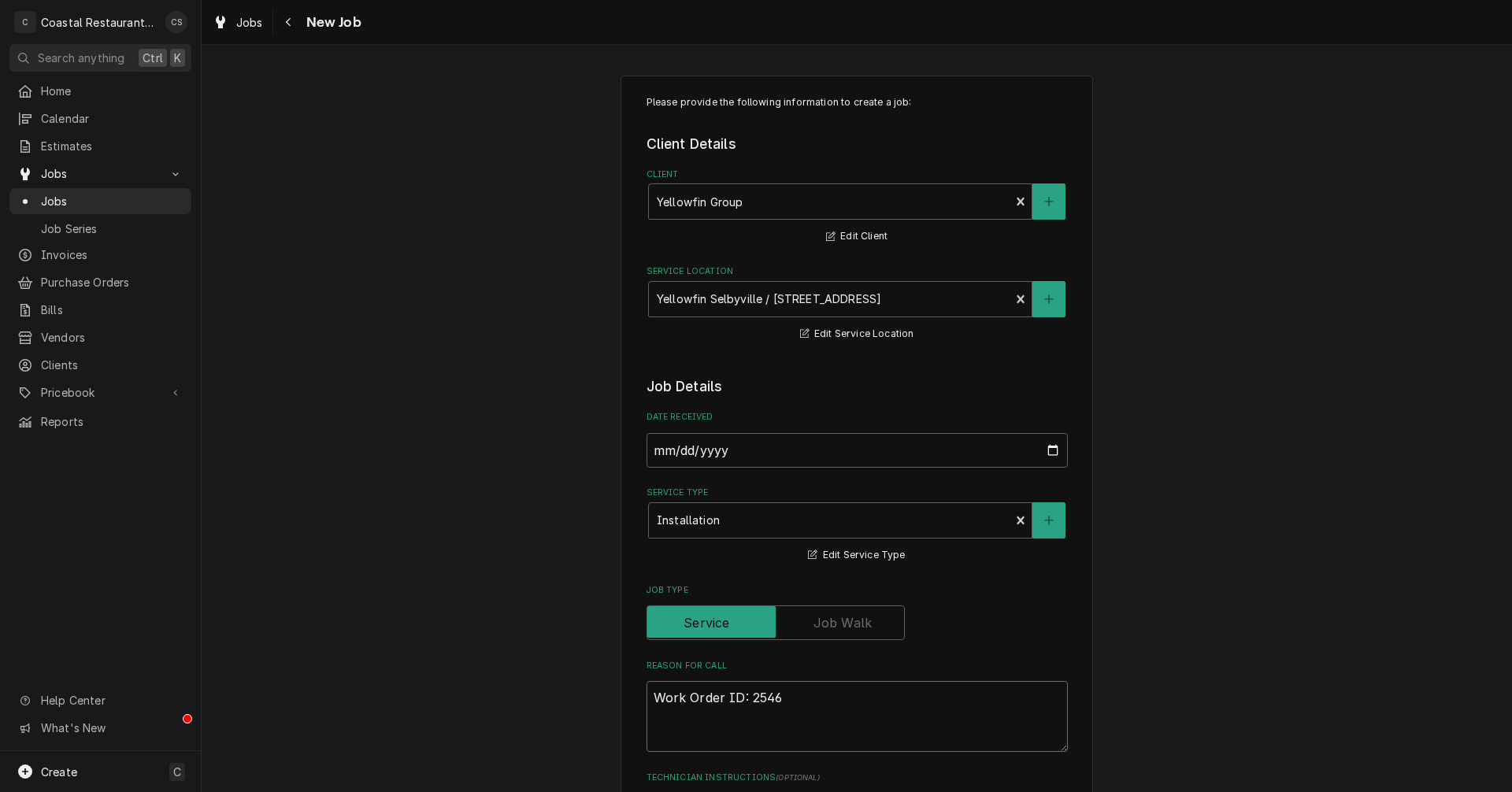
paste textarea "Install new charbroiler and remove old one."
type textarea "x"
type textarea "Work Order ID: 2546 Install new charbroiler and remove old one."
type textarea "x"
type textarea "Work Order ID: 2546 Install new charbroiler and remove old one."
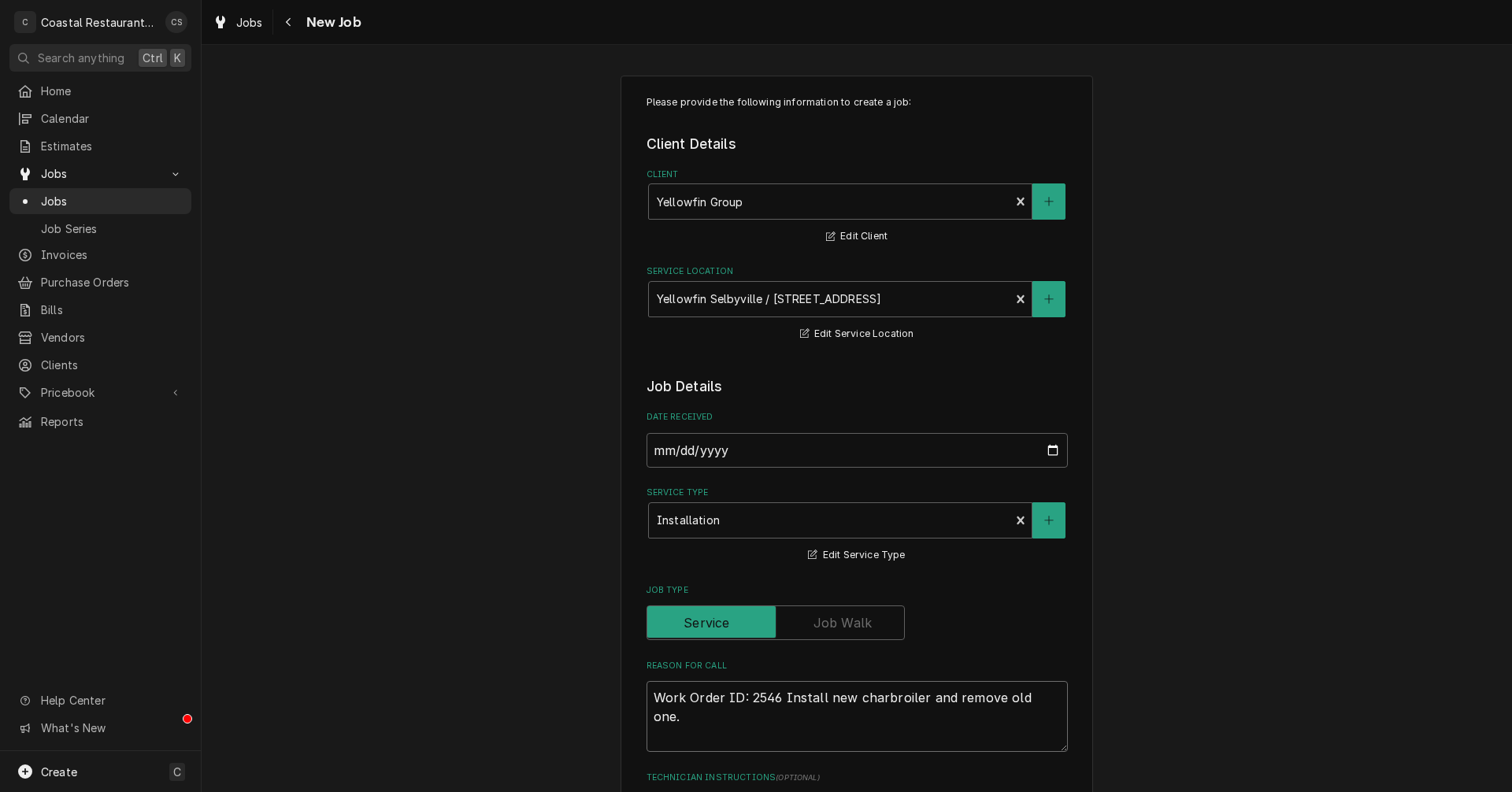
type textarea "x"
type textarea "Work Order ID: 2546 Install new charbroiler and remove old one. N"
type textarea "x"
type textarea "Work Order ID: 2546 Install new charbroiler and remove old one. Ne"
type textarea "x"
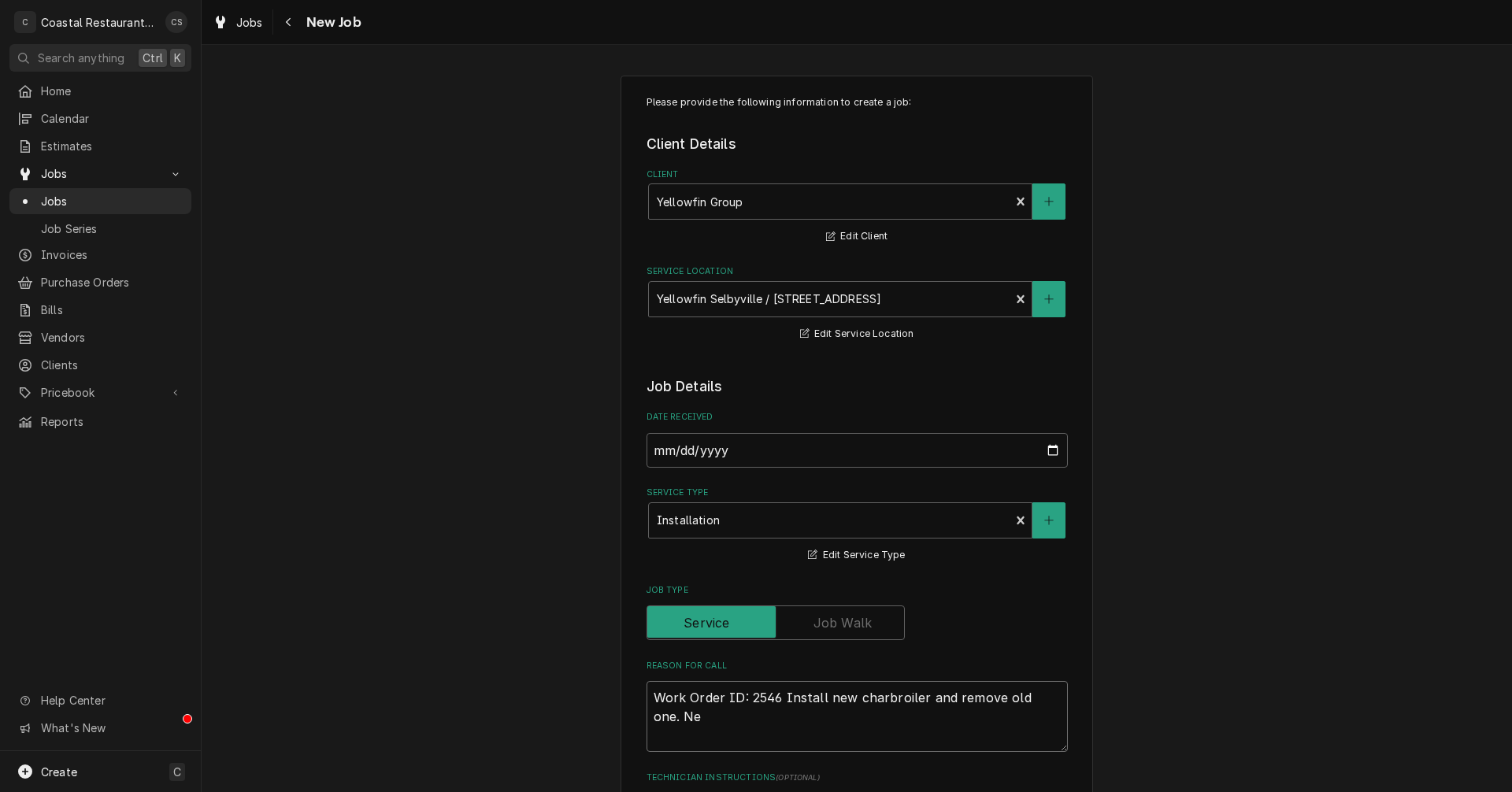
type textarea "Work Order ID: 2546 Install new charbroiler and remove old one. New"
type textarea "x"
type textarea "Work Order ID: 2546 Install new charbroiler and remove old one. New"
type textarea "x"
type textarea "Work Order ID: 2546 Install new charbroiler and remove old one. New o"
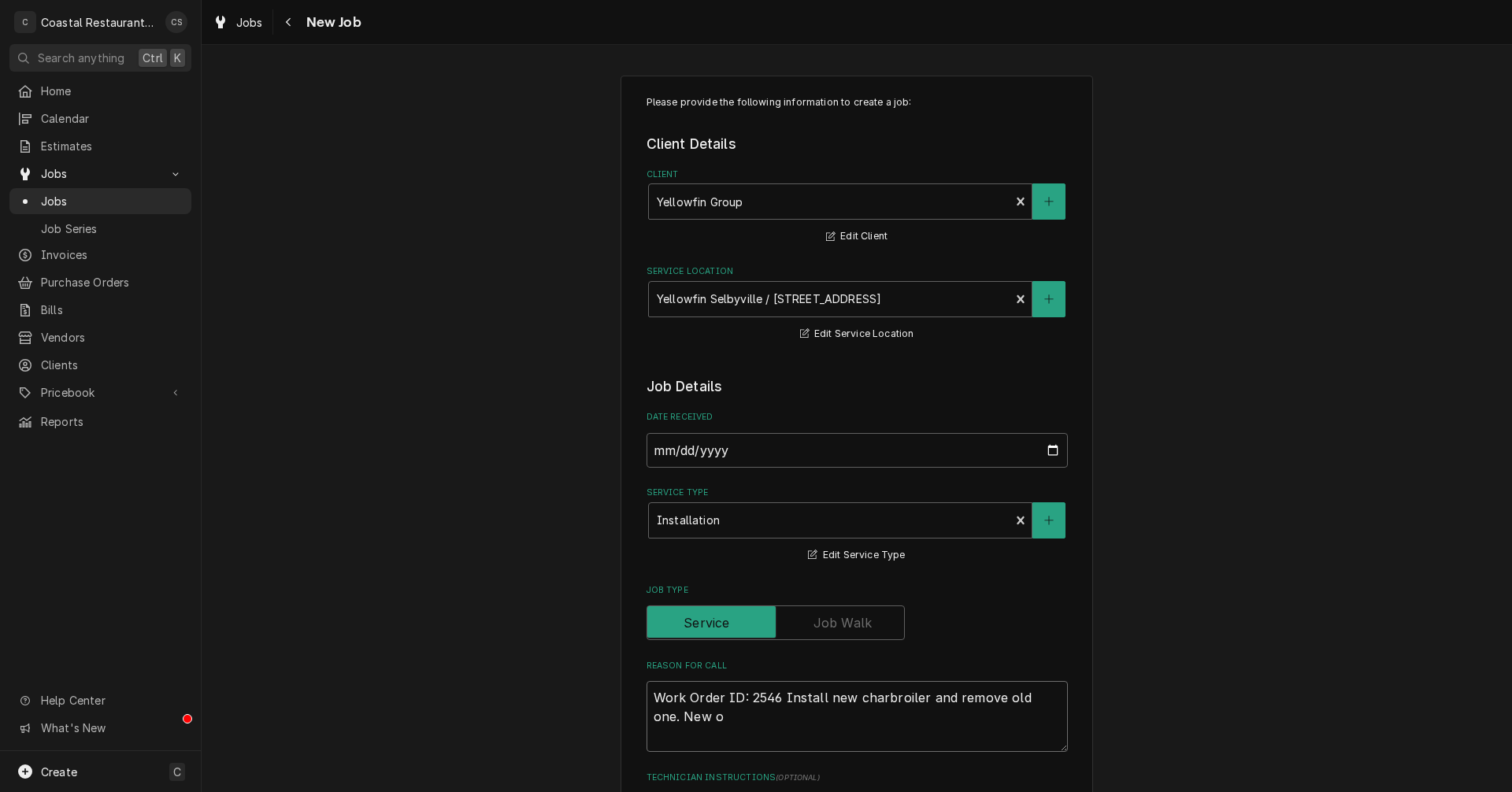
type textarea "x"
type textarea "Work Order ID: 2546 Install new charbroiler and remove old one. New on"
type textarea "x"
type textarea "Work Order ID: 2546 Install new charbroiler and remove old one. New one"
type textarea "x"
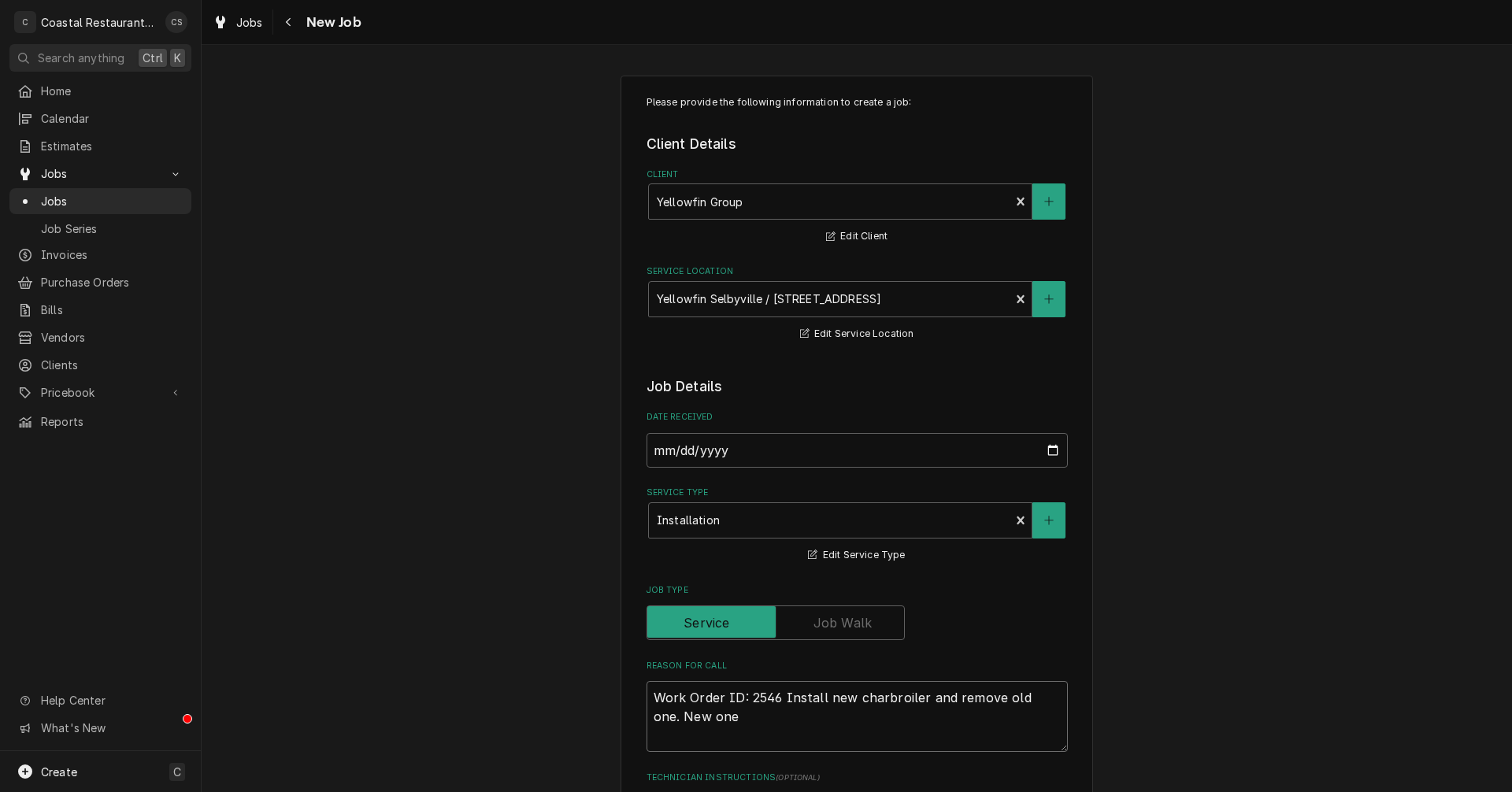
type textarea "Work Order ID: 2546 Install new charbroiler and remove old one. New one"
type textarea "x"
type textarea "Work Order ID: 2546 Install new charbroiler and remove old one. New one i"
type textarea "x"
type textarea "Work Order ID: 2546 Install new charbroiler and remove old one. New one is"
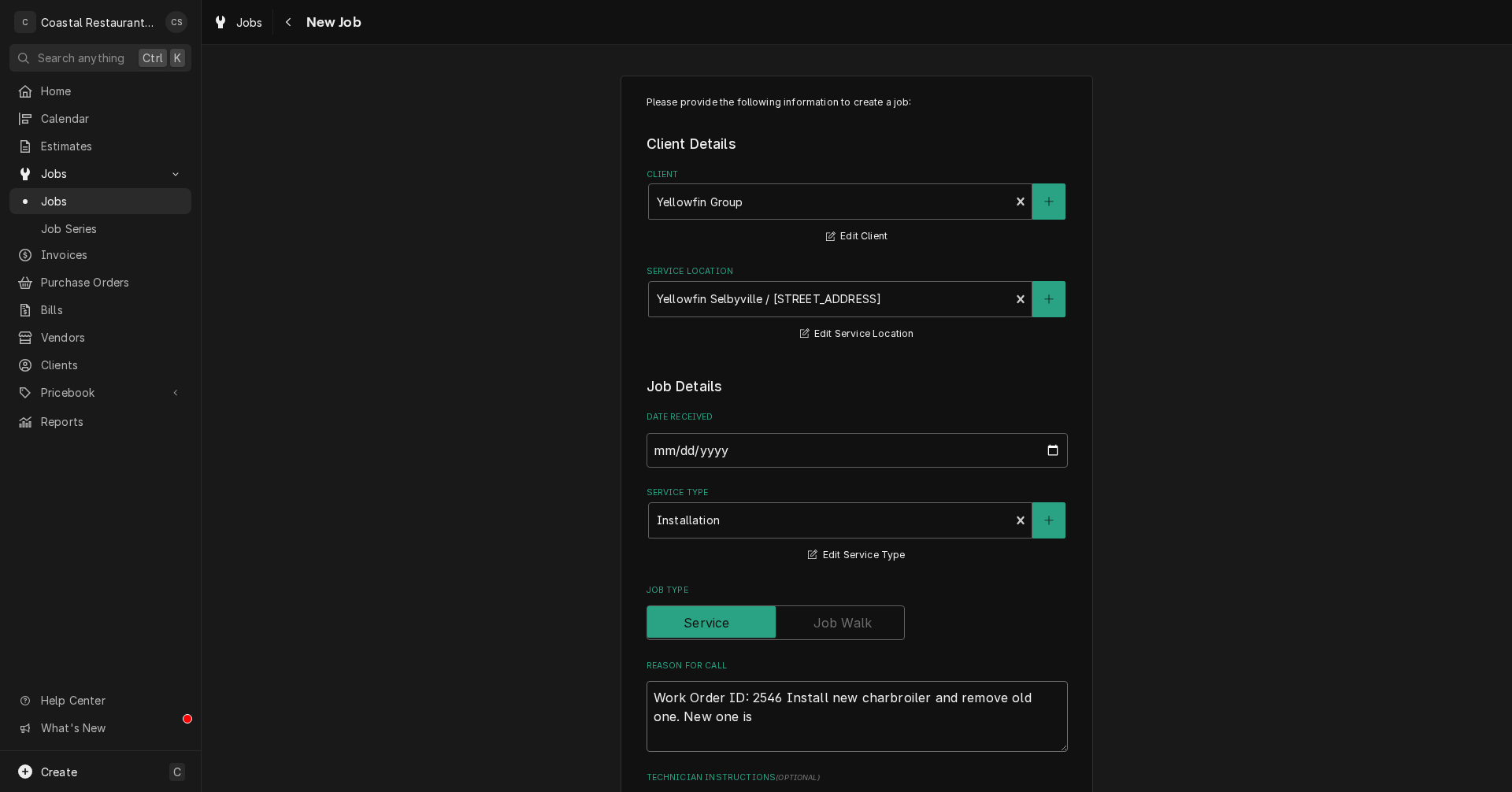
type textarea "x"
type textarea "Work Order ID: 2546 Install new charbroiler and remove old one. New one is"
type textarea "x"
type textarea "Work Order ID: 2546 Install new charbroiler and remove old one. New one is o"
type textarea "x"
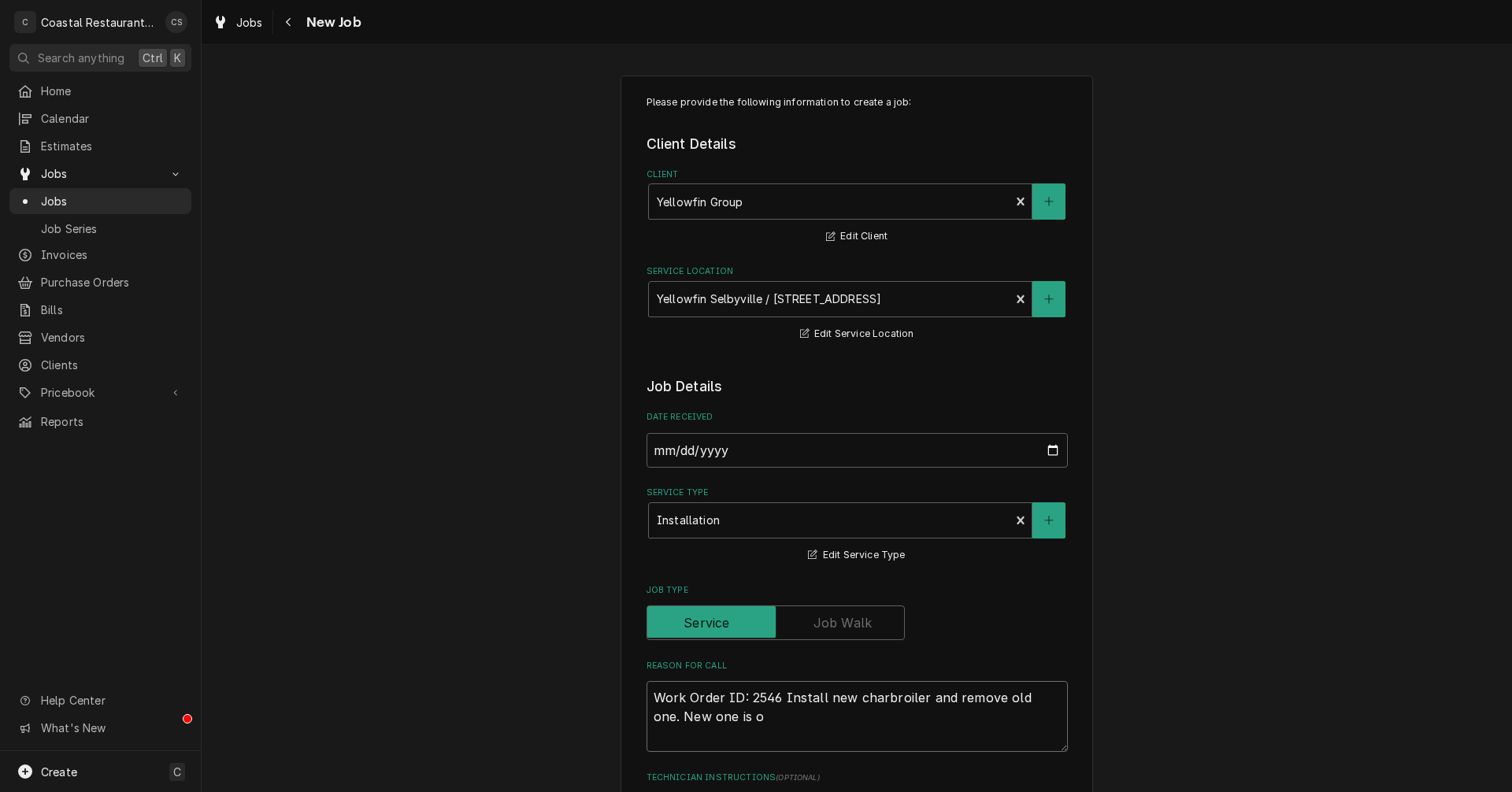
type textarea "Work Order ID: 2546 Install new charbroiler and remove old one. New one is on"
type textarea "x"
type textarea "Work Order ID: 2546 Install new charbroiler and remove old one. New one is on"
type textarea "x"
type textarea "Work Order ID: 2546 Install new charbroiler and remove old one. New one is on s"
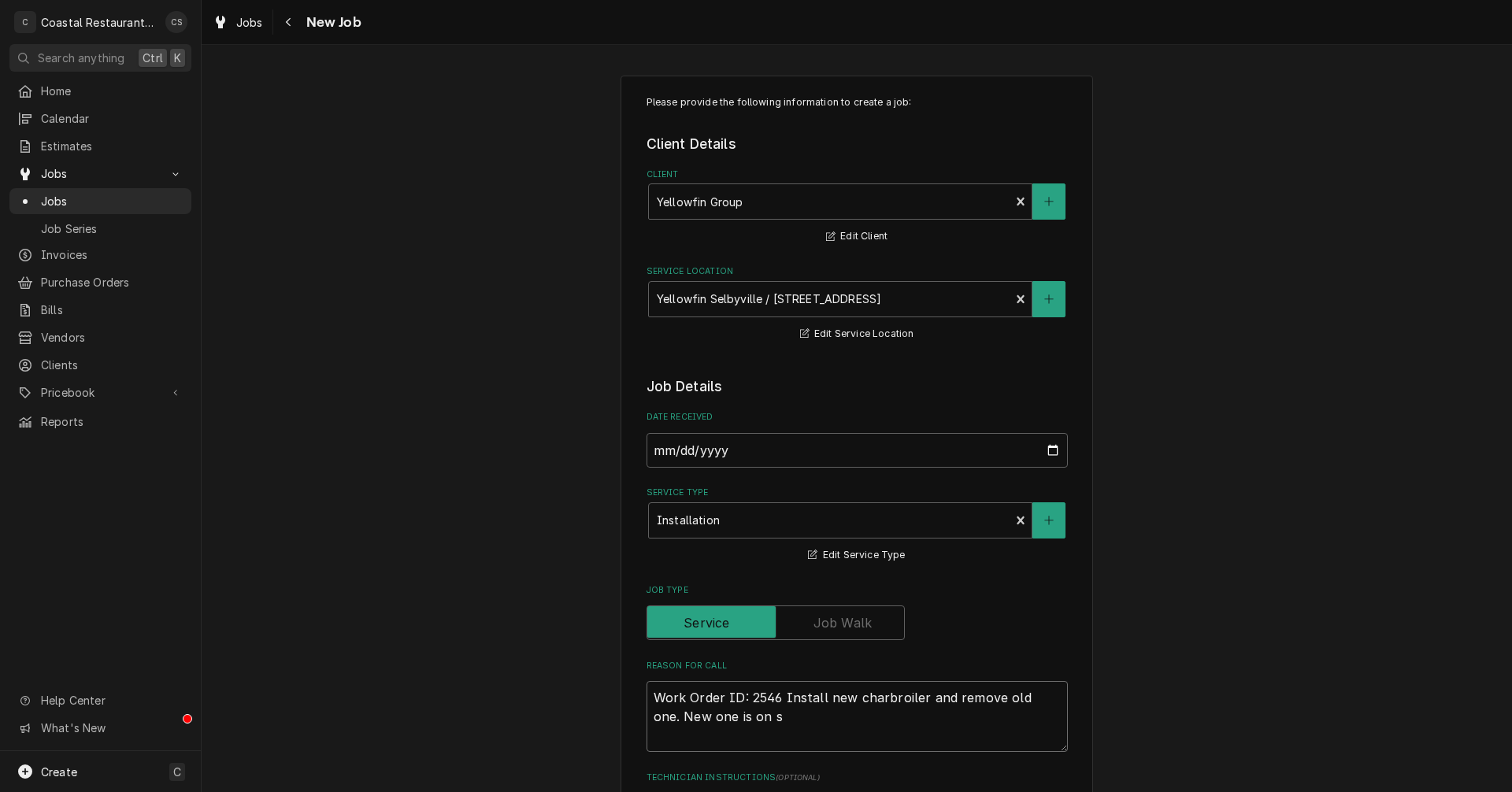
type textarea "x"
type textarea "Work Order ID: 2546 Install new charbroiler and remove old one. New one is on si"
type textarea "x"
type textarea "Work Order ID: 2546 Install new charbroiler and remove old one. New one is on s…"
type textarea "x"
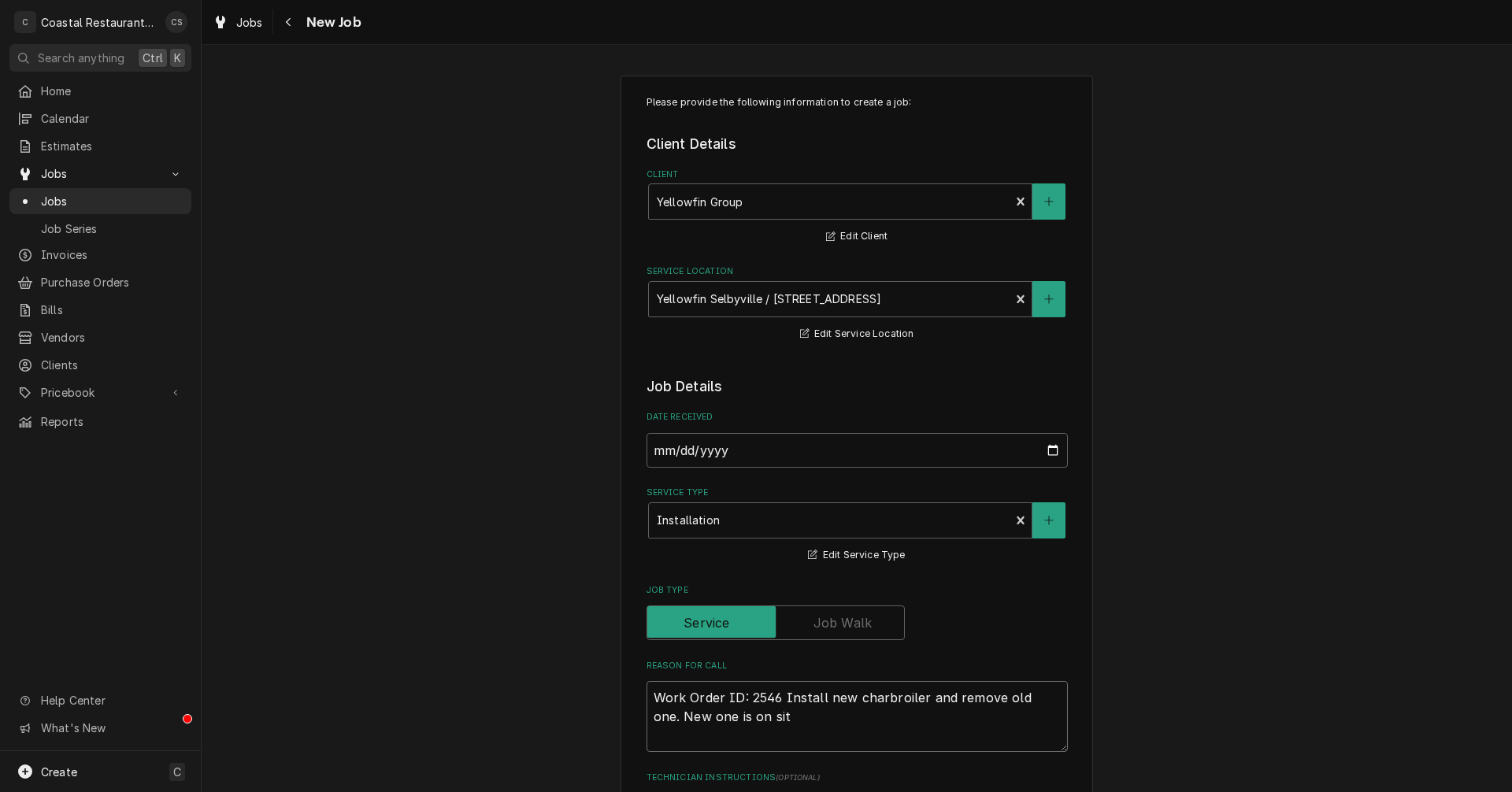
type textarea "Work Order ID: 2546 Install new charbroiler and remove old one. New one is on s…"
type textarea "x"
type textarea "Work Order ID: 2546 Install new charbroiler and remove old one. New one is on s…"
type textarea "x"
type textarea "Work Order ID: 2546 Install new charbroiler and remove old one. New one is on s…"
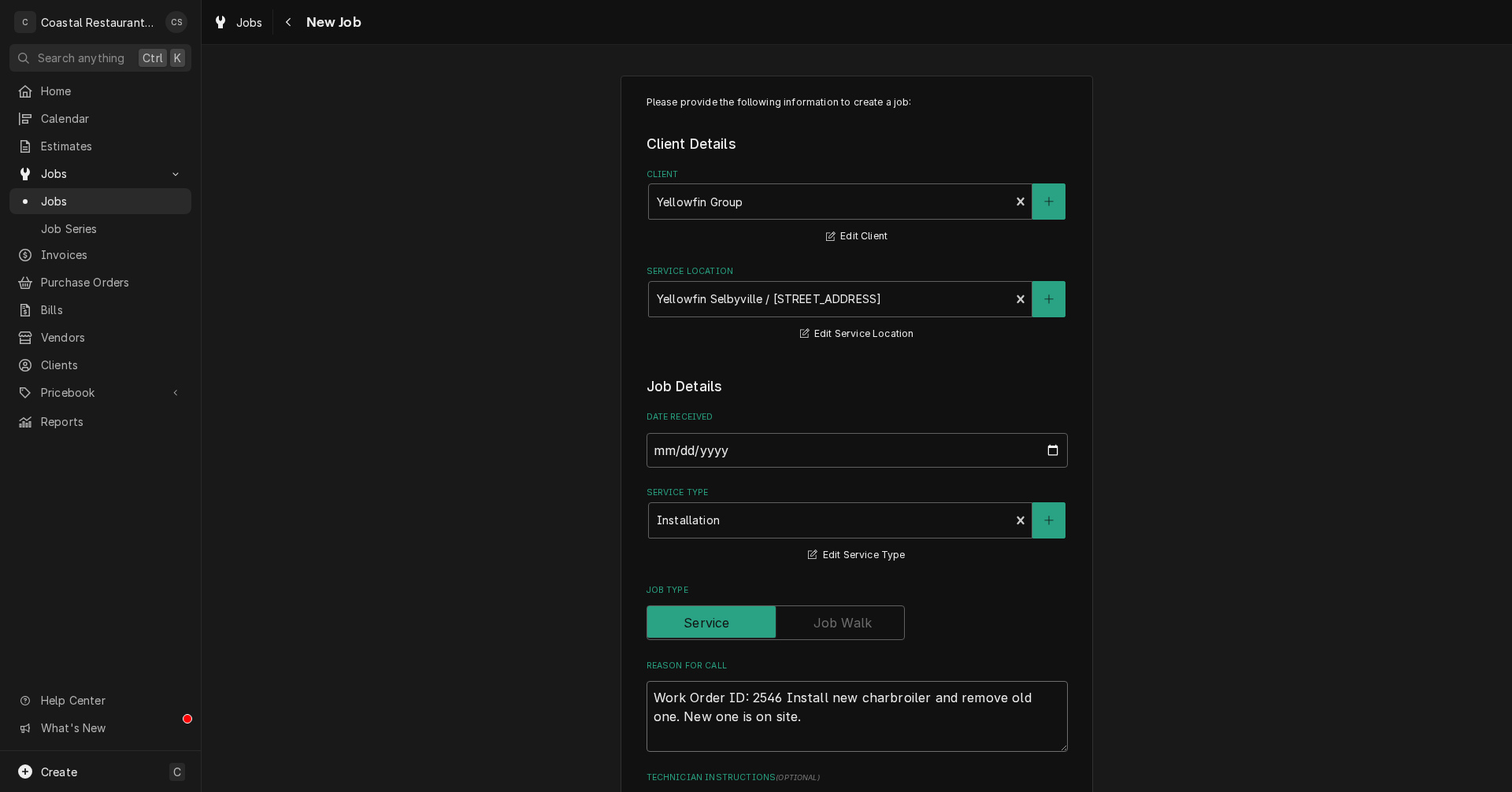
type textarea "x"
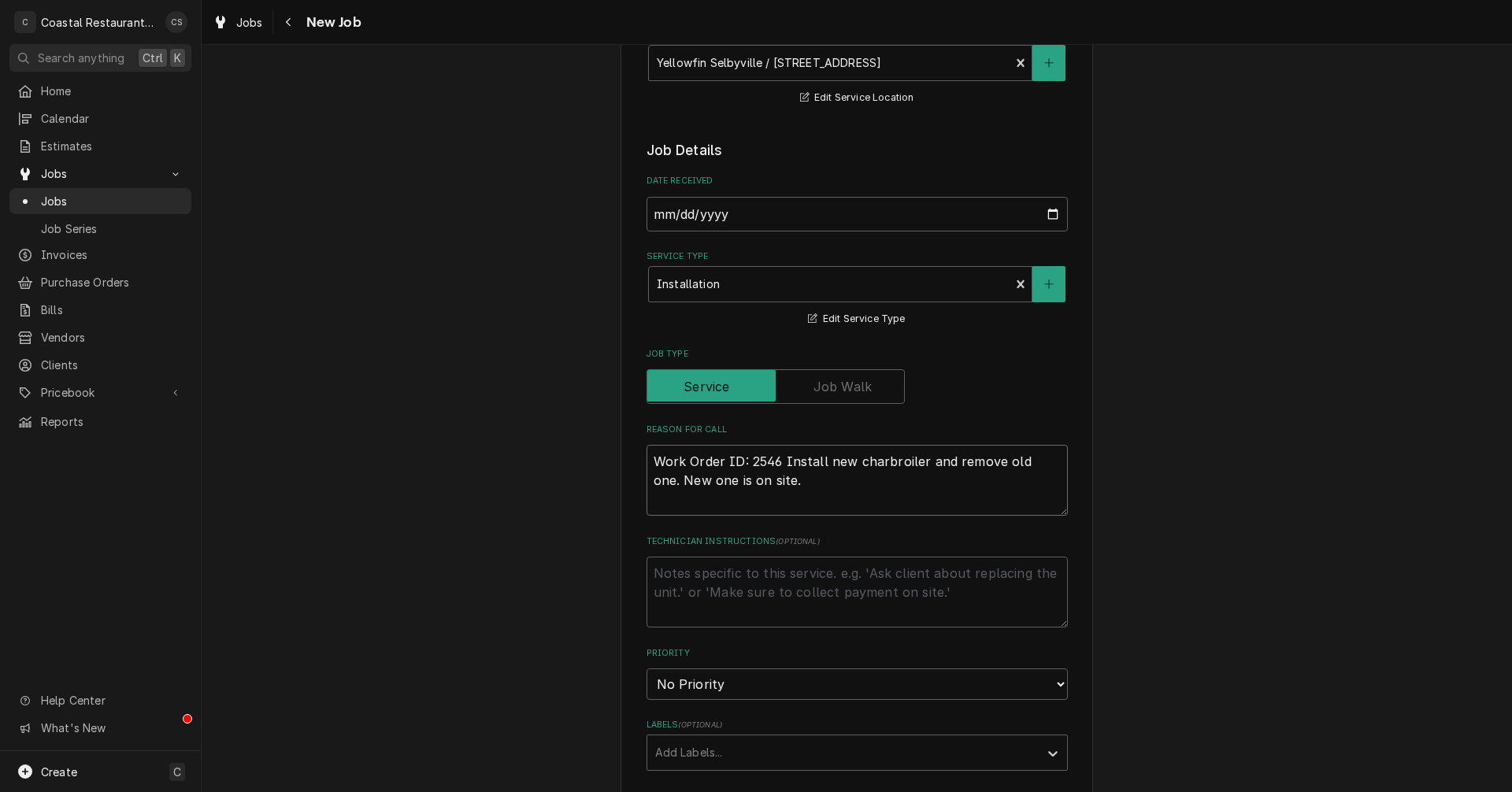
scroll to position [394, 0]
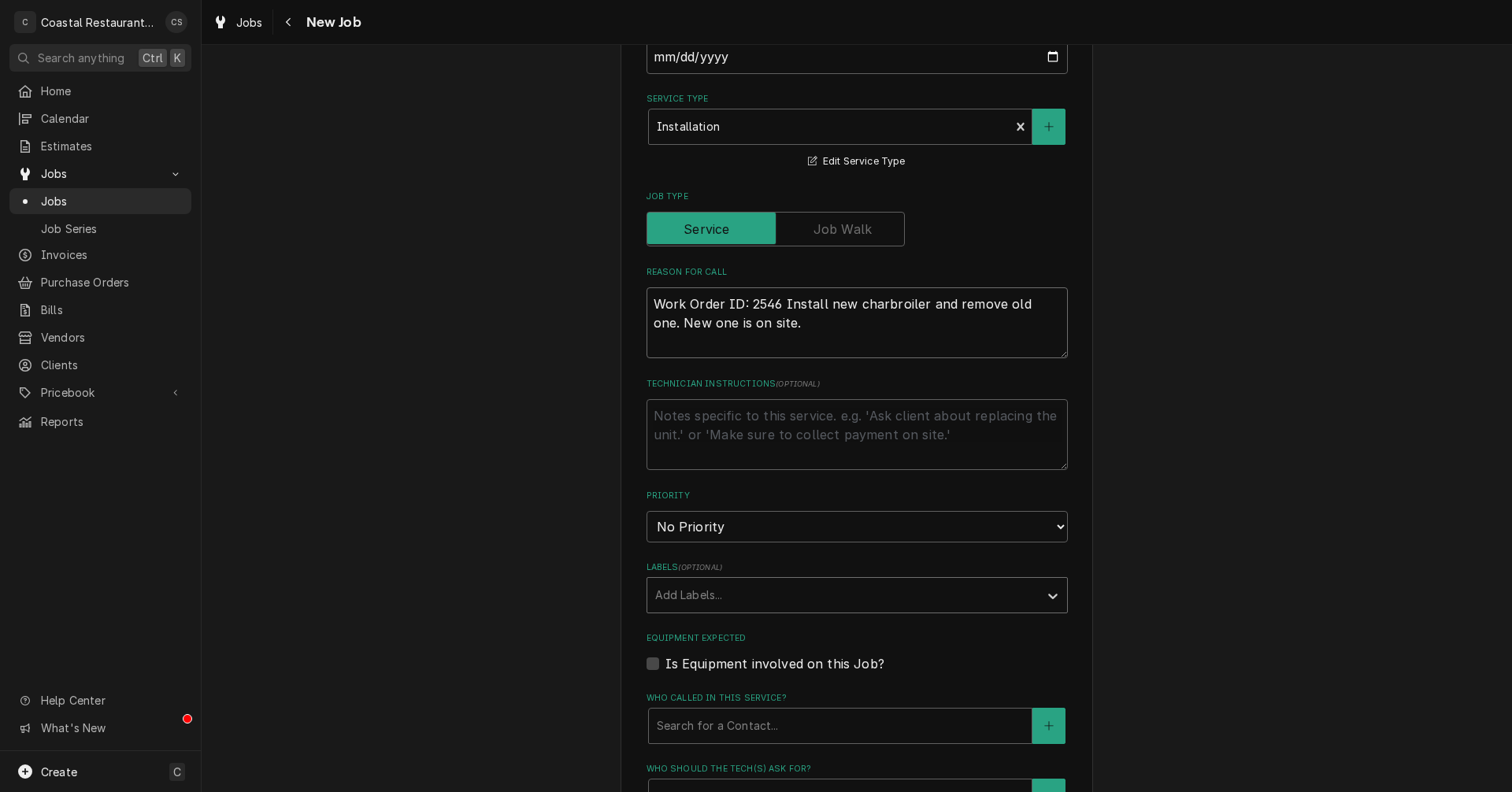
type textarea "Work Order ID: 2546 Install new charbroiler and remove old one. New one is on s…"
click at [717, 594] on div "Labels" at bounding box center [843, 595] width 376 height 28
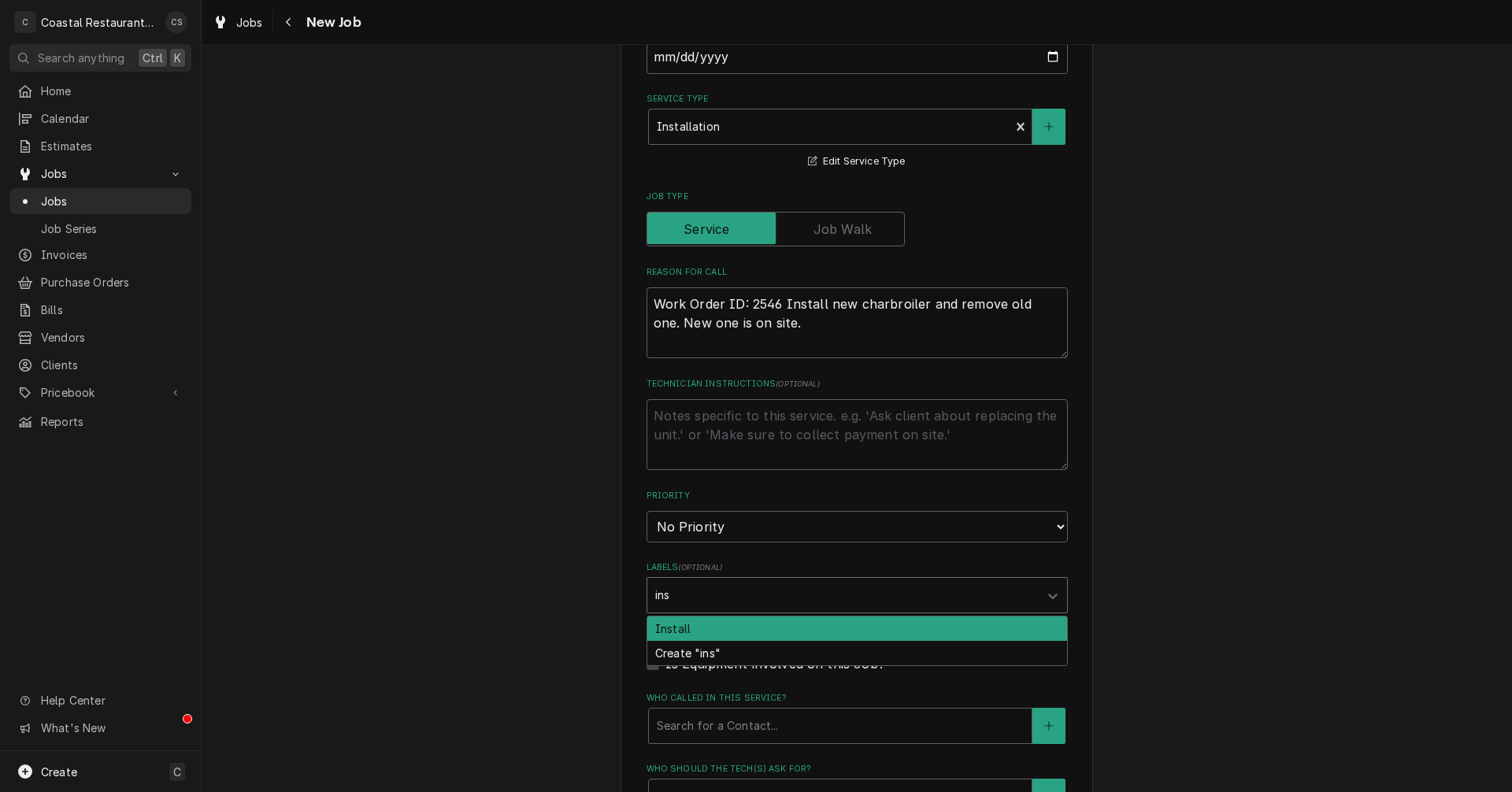
type input "inst"
click at [709, 631] on div "Install" at bounding box center [857, 628] width 420 height 24
type textarea "x"
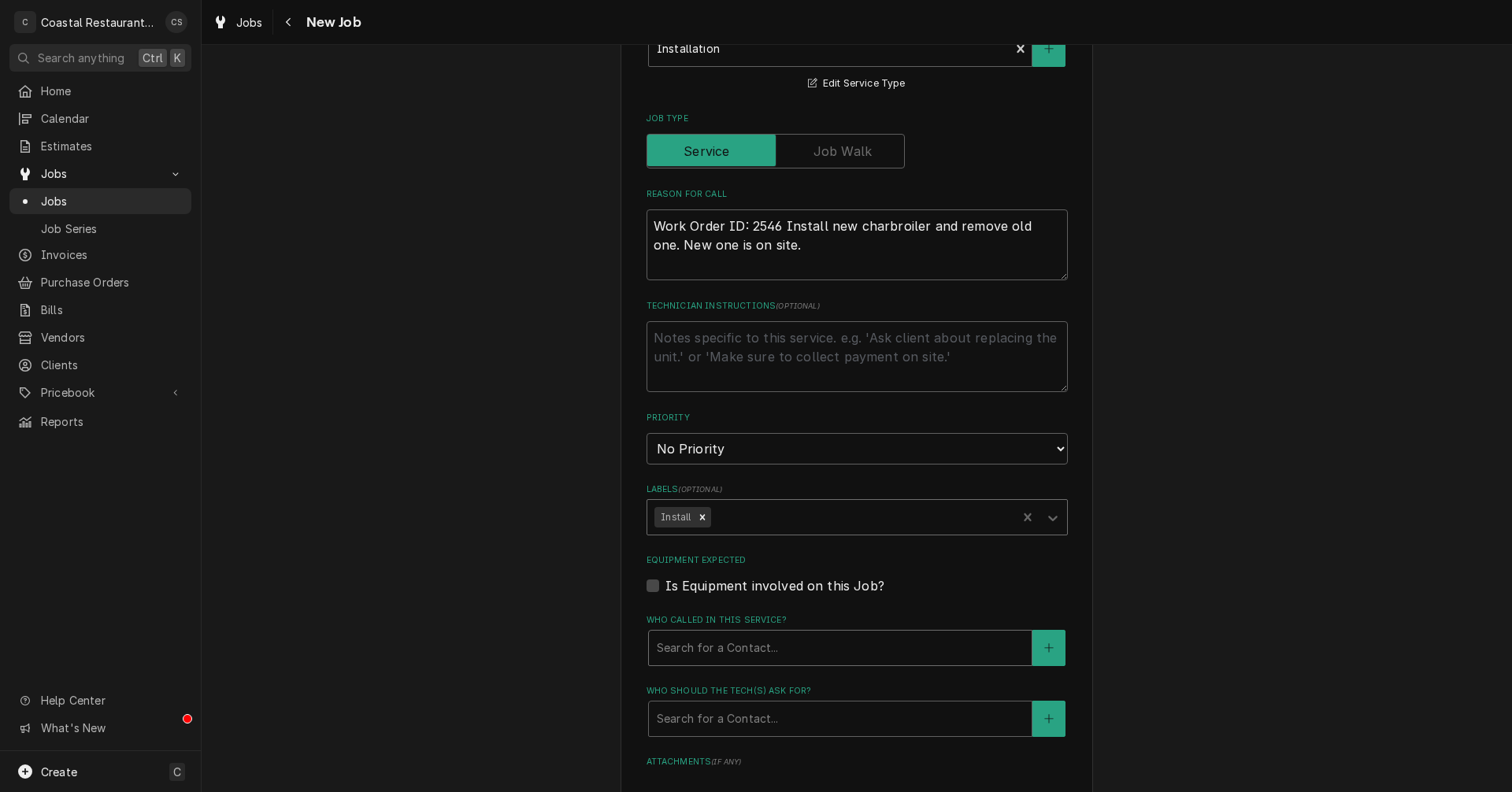
scroll to position [472, 0]
click at [715, 641] on div "Who called in this service?" at bounding box center [840, 647] width 367 height 28
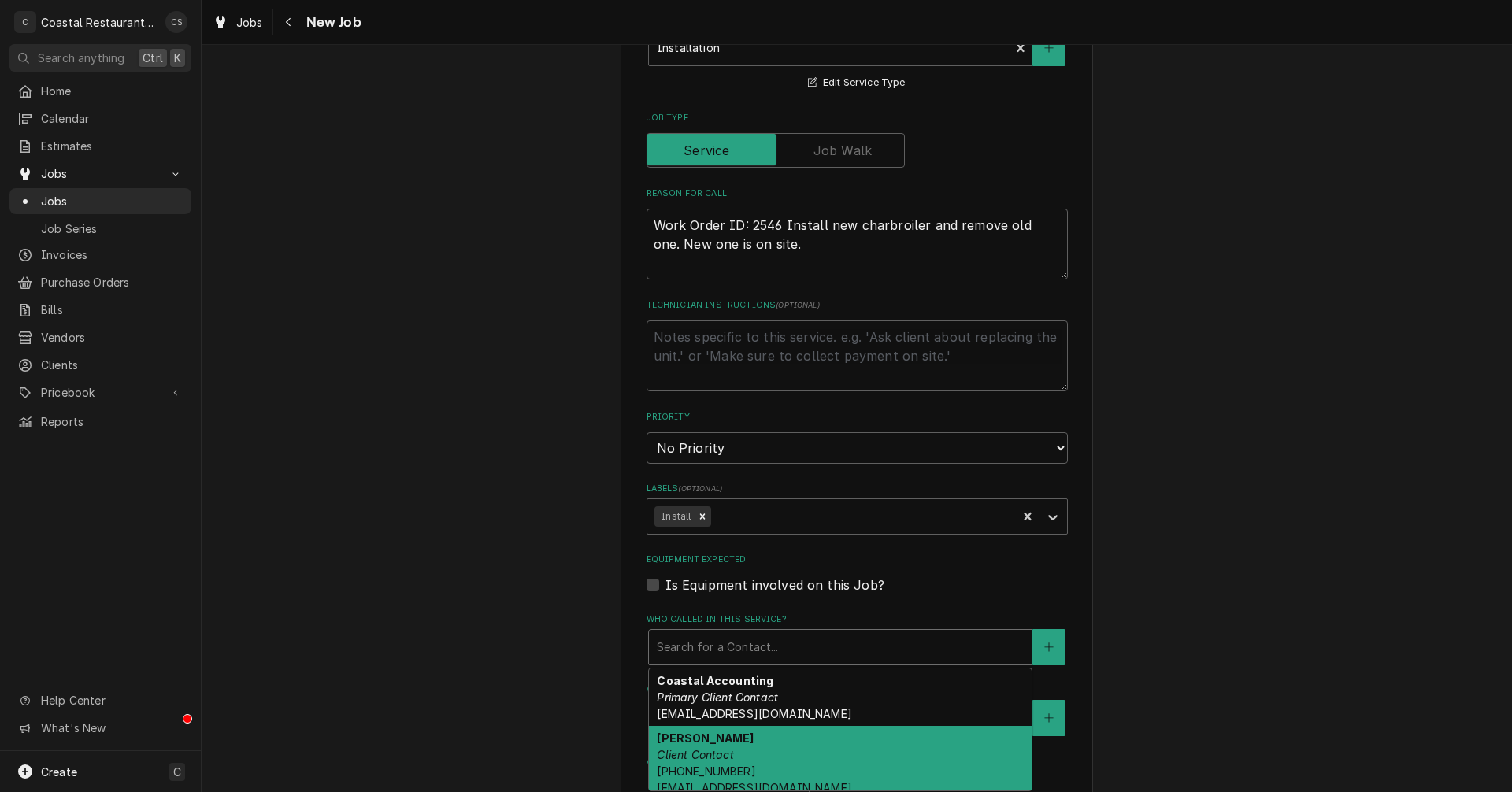
click at [713, 759] on em "Client Contact" at bounding box center [695, 754] width 76 height 13
click at [732, 650] on div "Who called in this service?" at bounding box center [829, 647] width 346 height 28
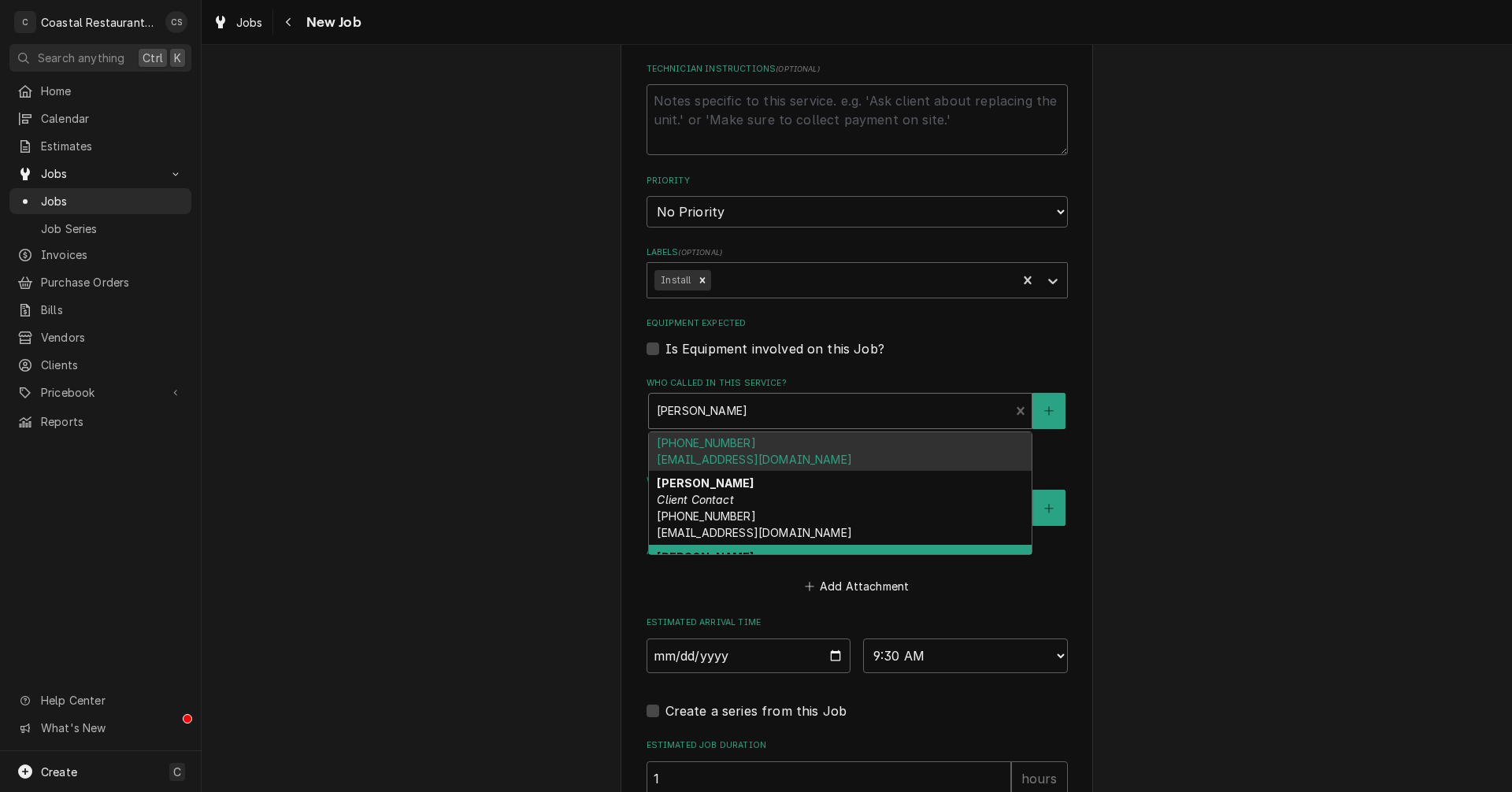
scroll to position [157, 0]
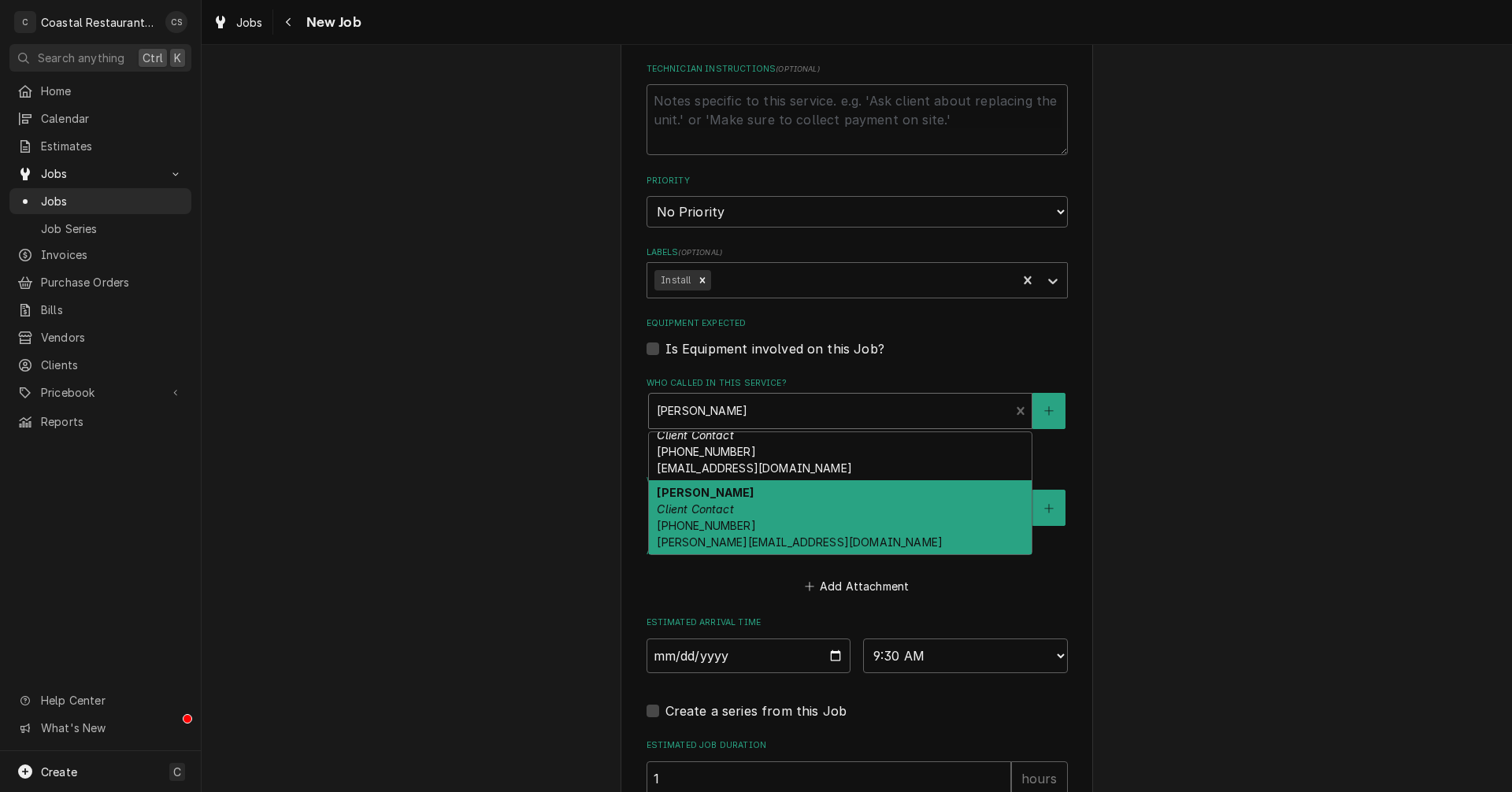
click at [737, 515] on div "Josh Client Contact (302) 381-2569 Josh.yellowfins@outlook.com" at bounding box center [840, 517] width 383 height 74
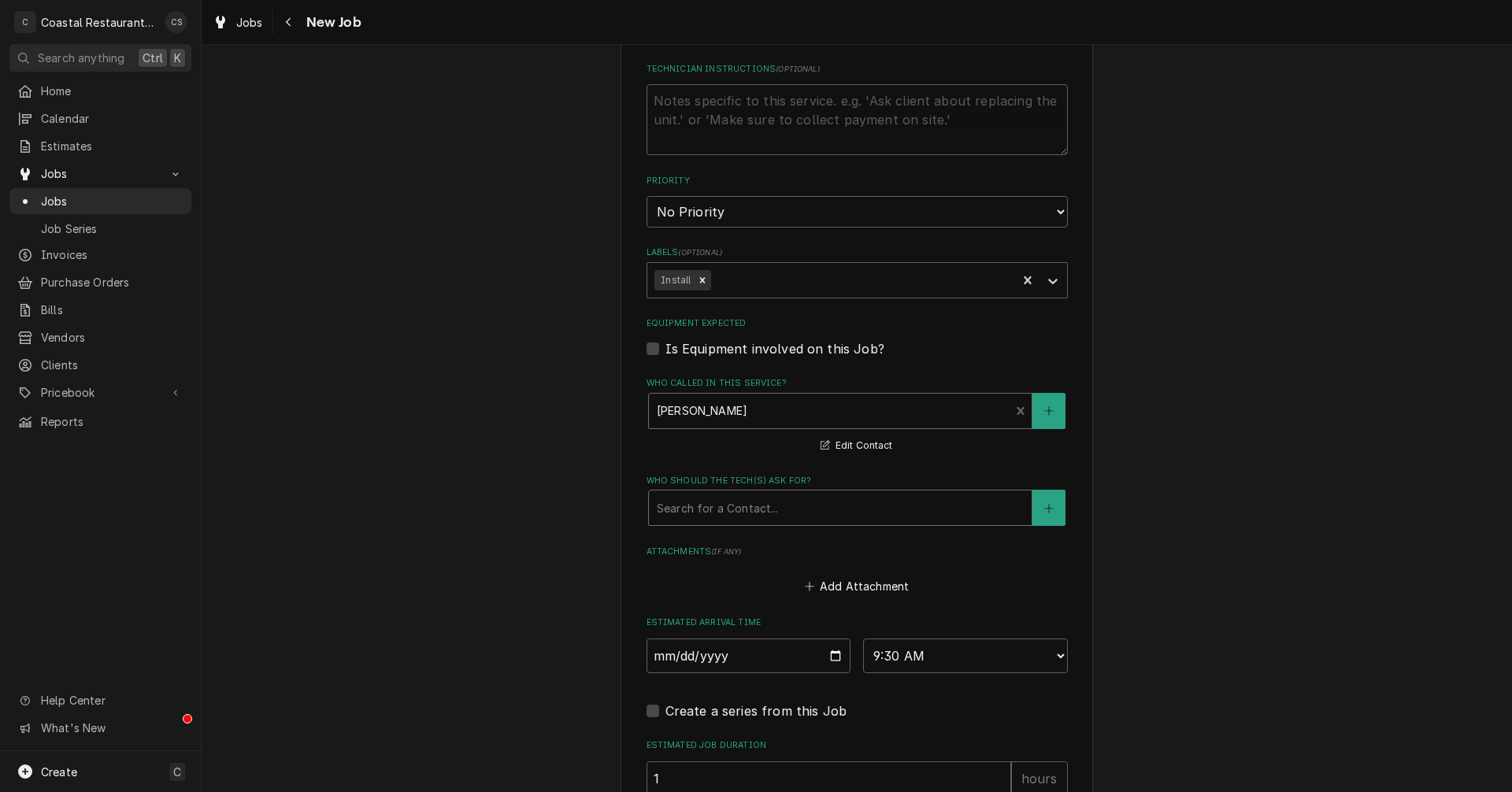
click at [732, 512] on div "Who should the tech(s) ask for?" at bounding box center [840, 508] width 367 height 28
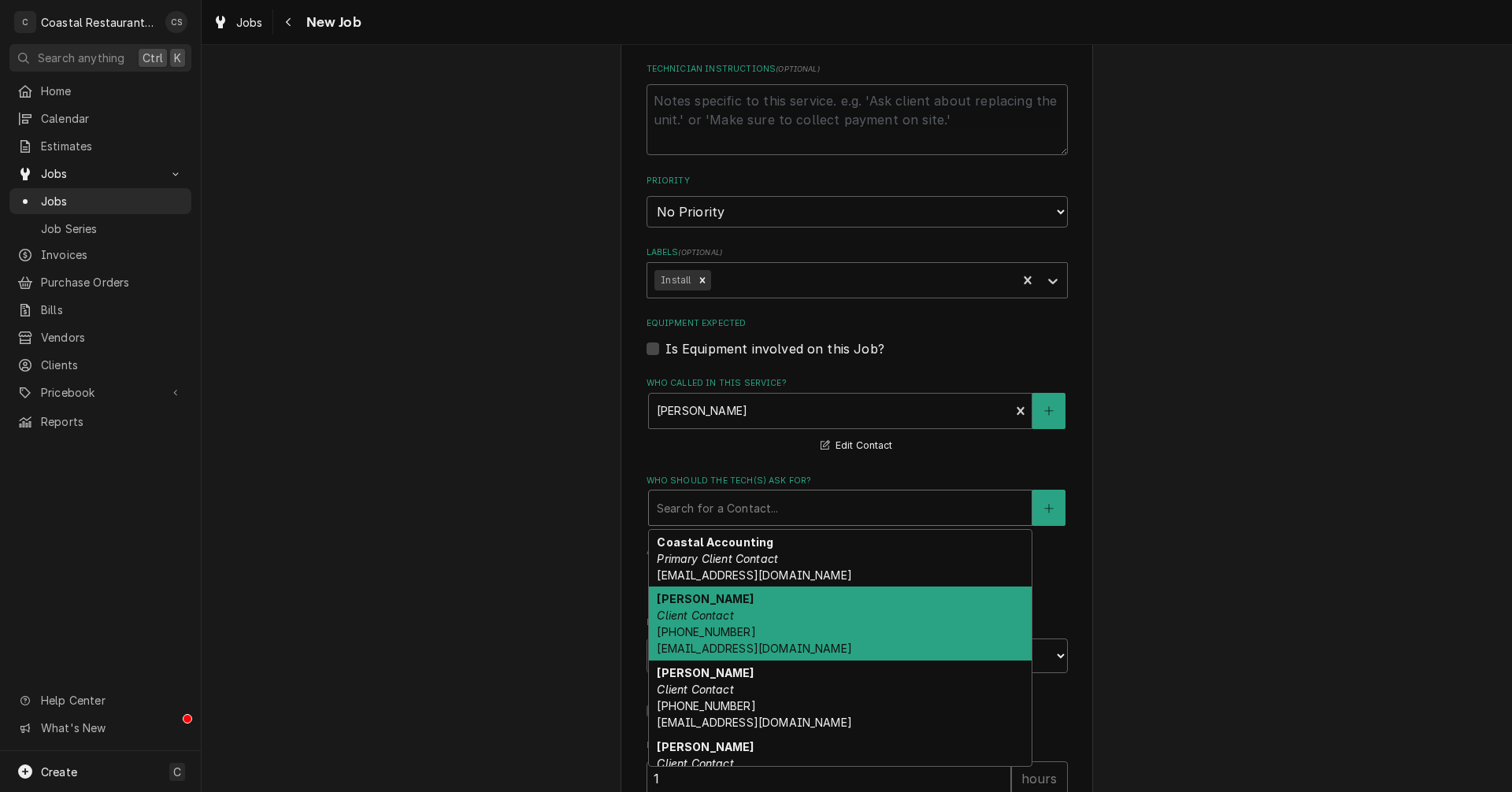
scroll to position [43, 0]
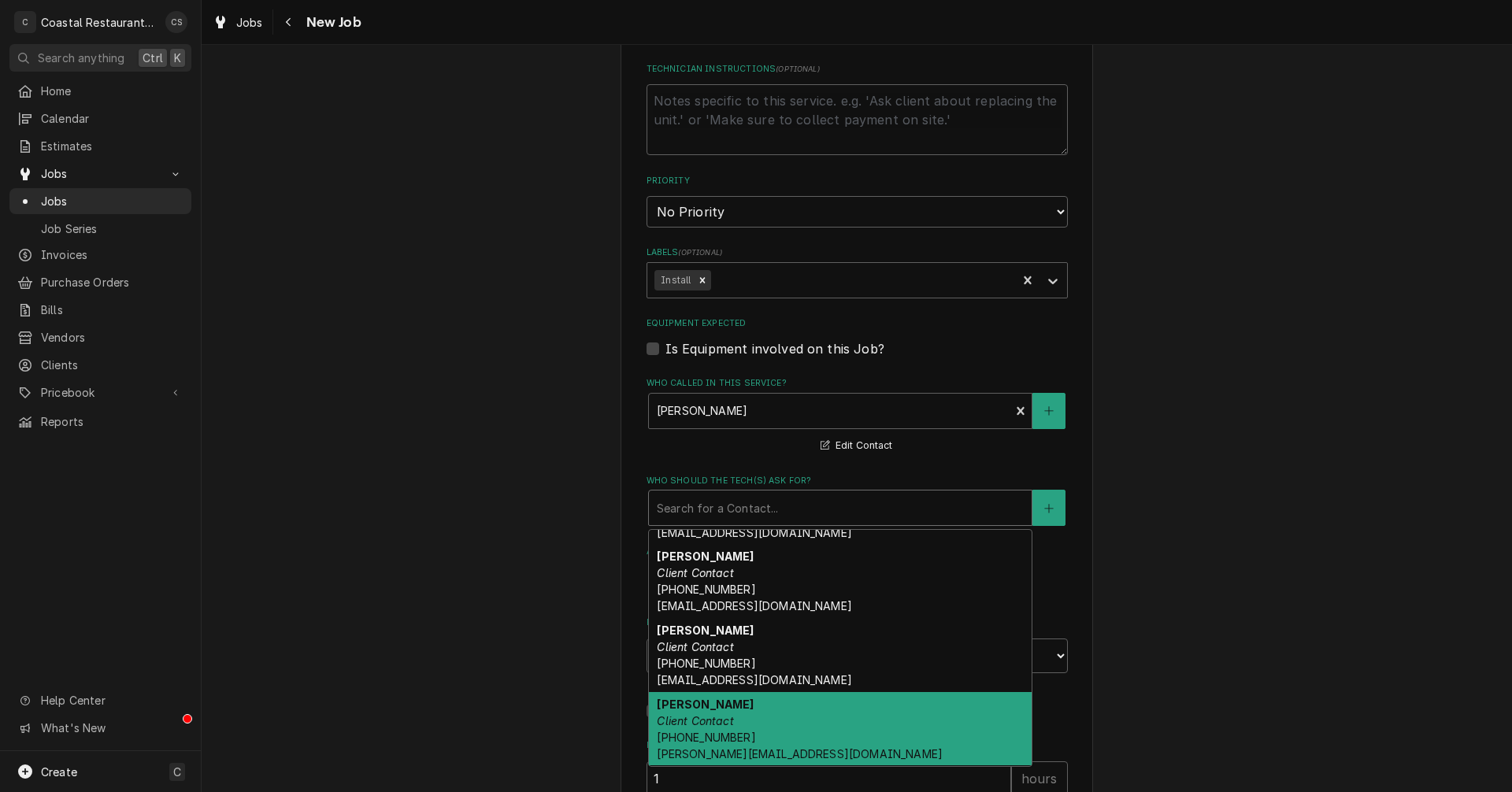
drag, startPoint x: 743, startPoint y: 719, endPoint x: 747, endPoint y: 687, distance: 32.2
click at [744, 720] on div "Josh Client Contact (302) 381-2569 Josh.yellowfins@outlook.com" at bounding box center [840, 729] width 383 height 74
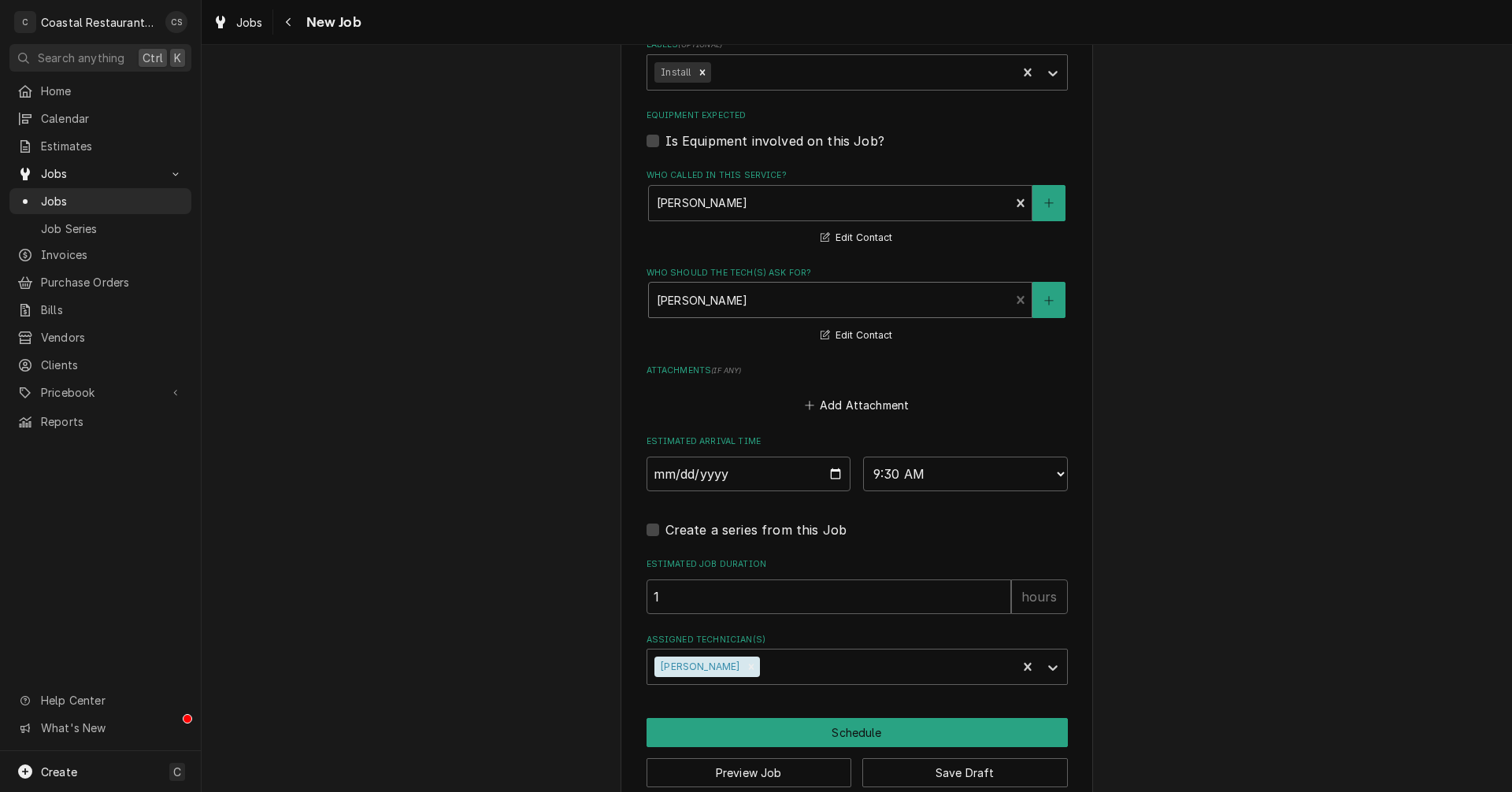
scroll to position [946, 0]
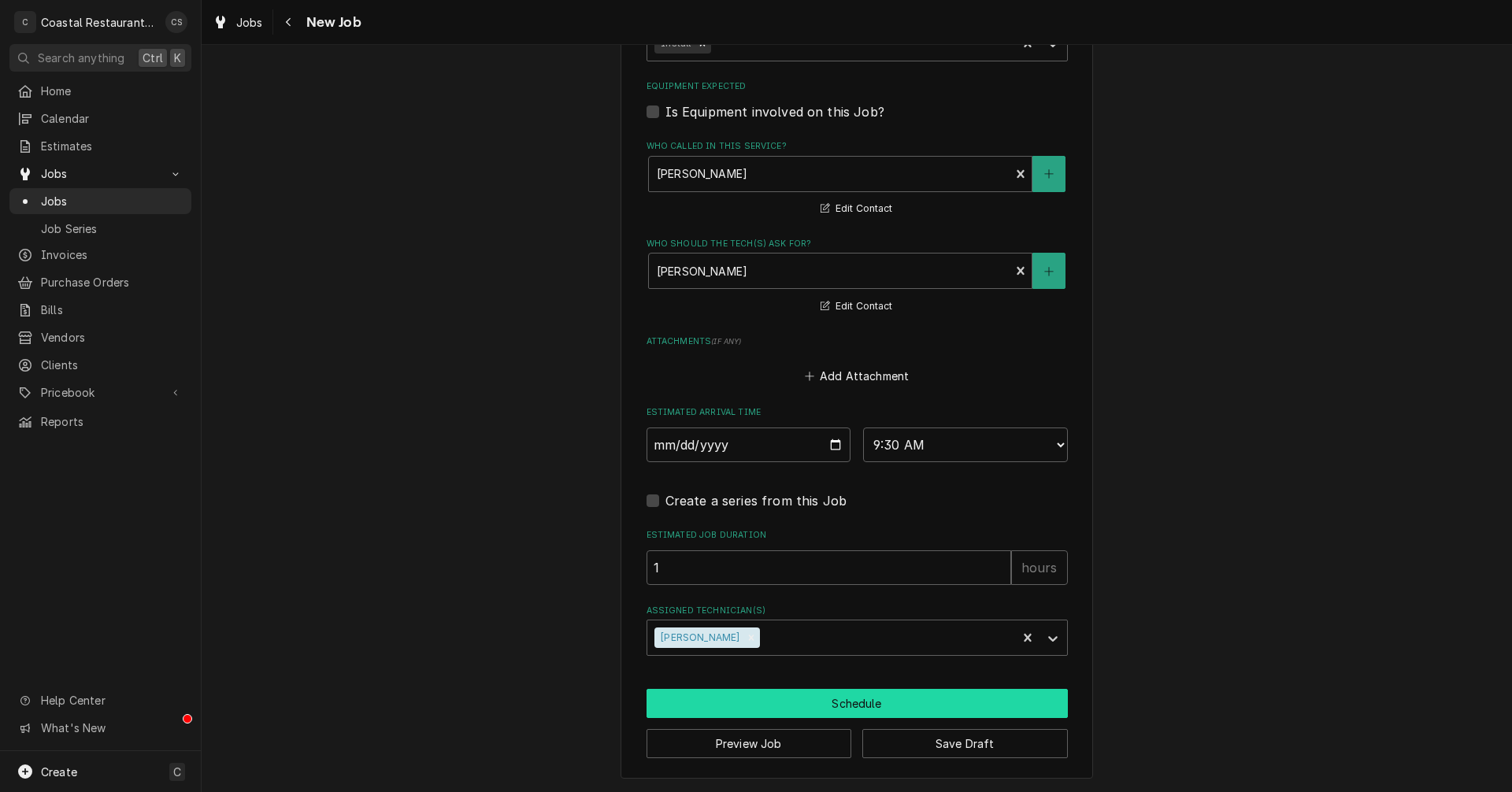
click at [831, 706] on button "Schedule" at bounding box center [857, 703] width 421 height 29
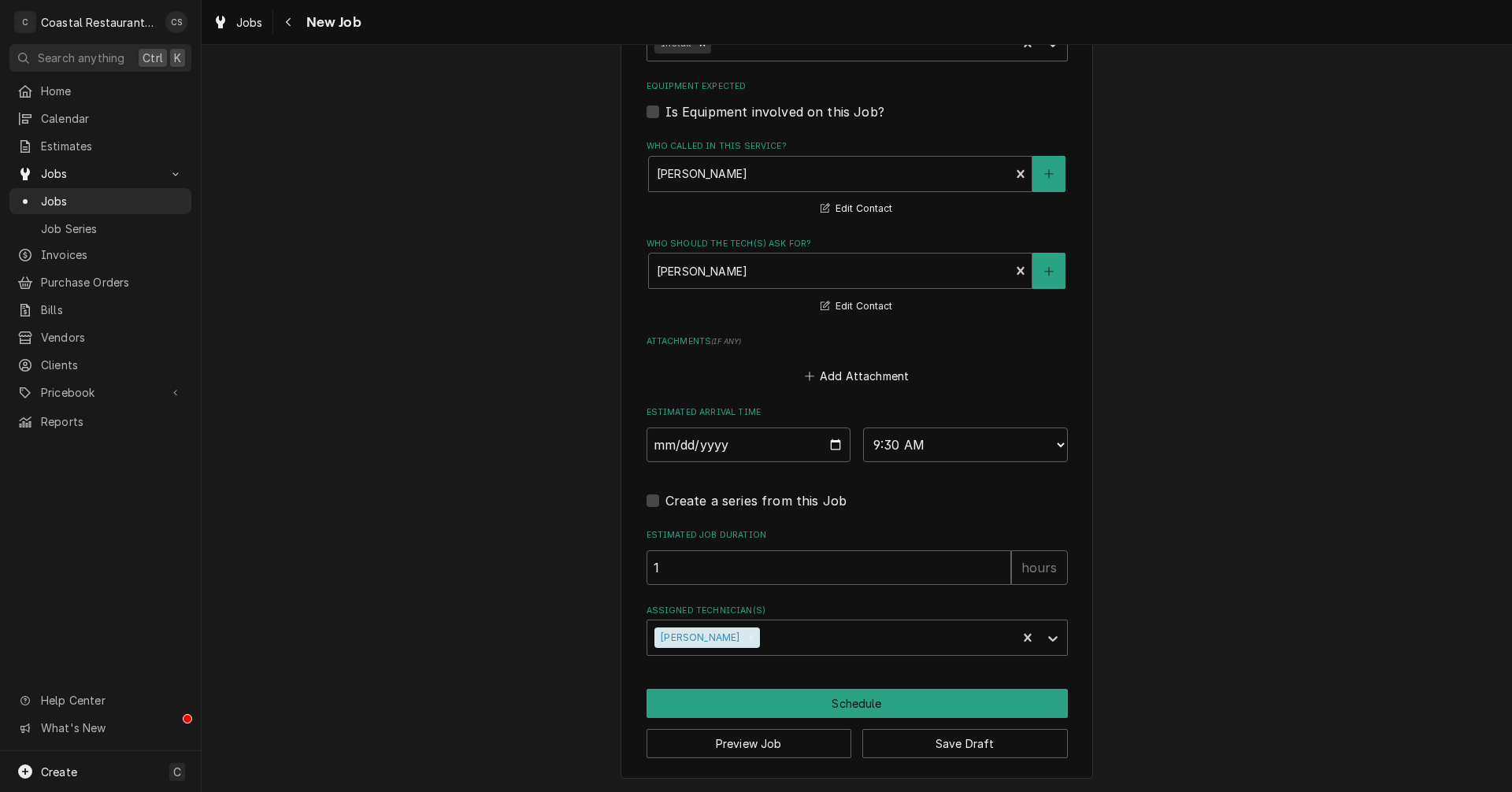
scroll to position [931, 0]
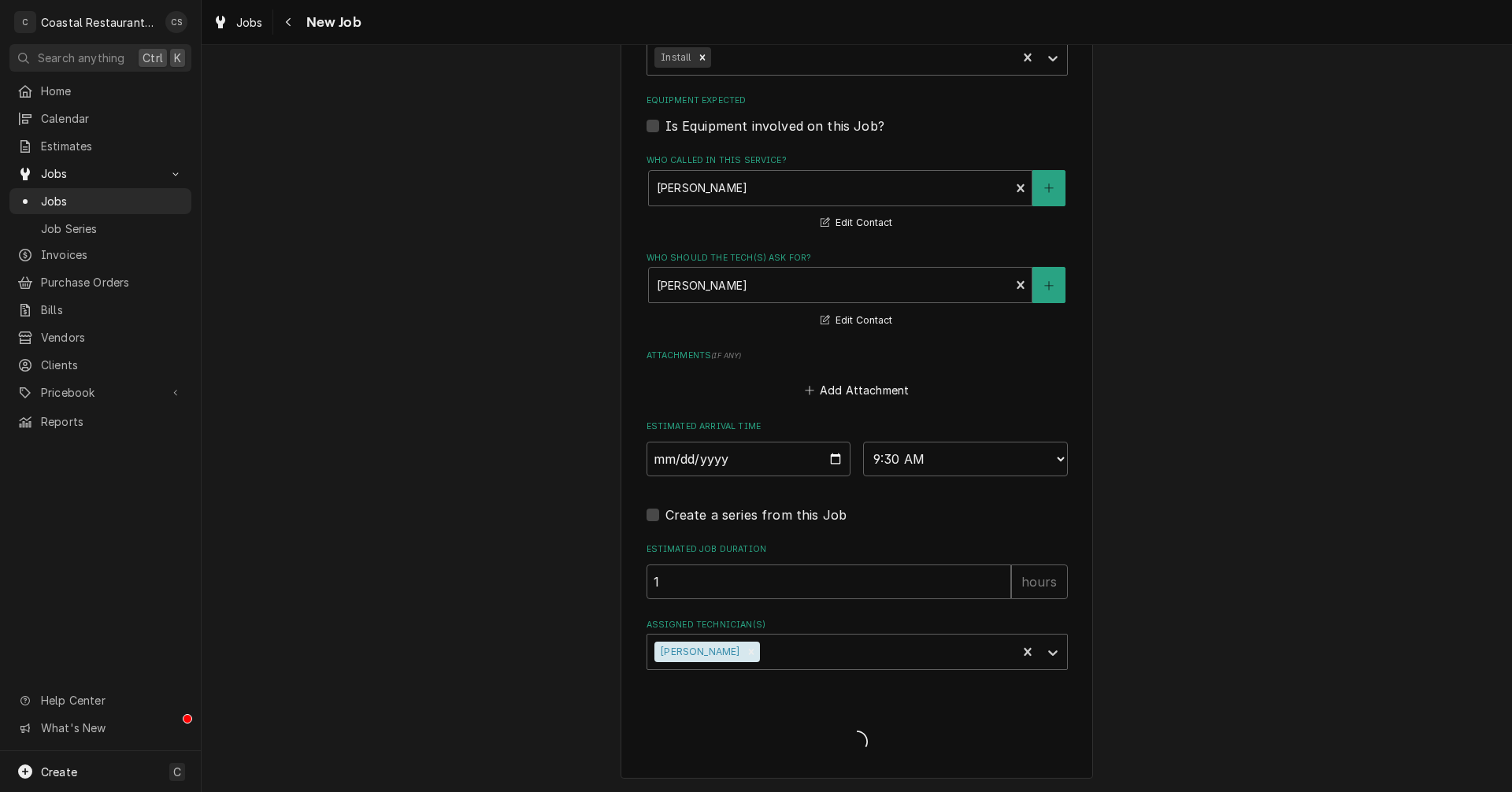
type textarea "x"
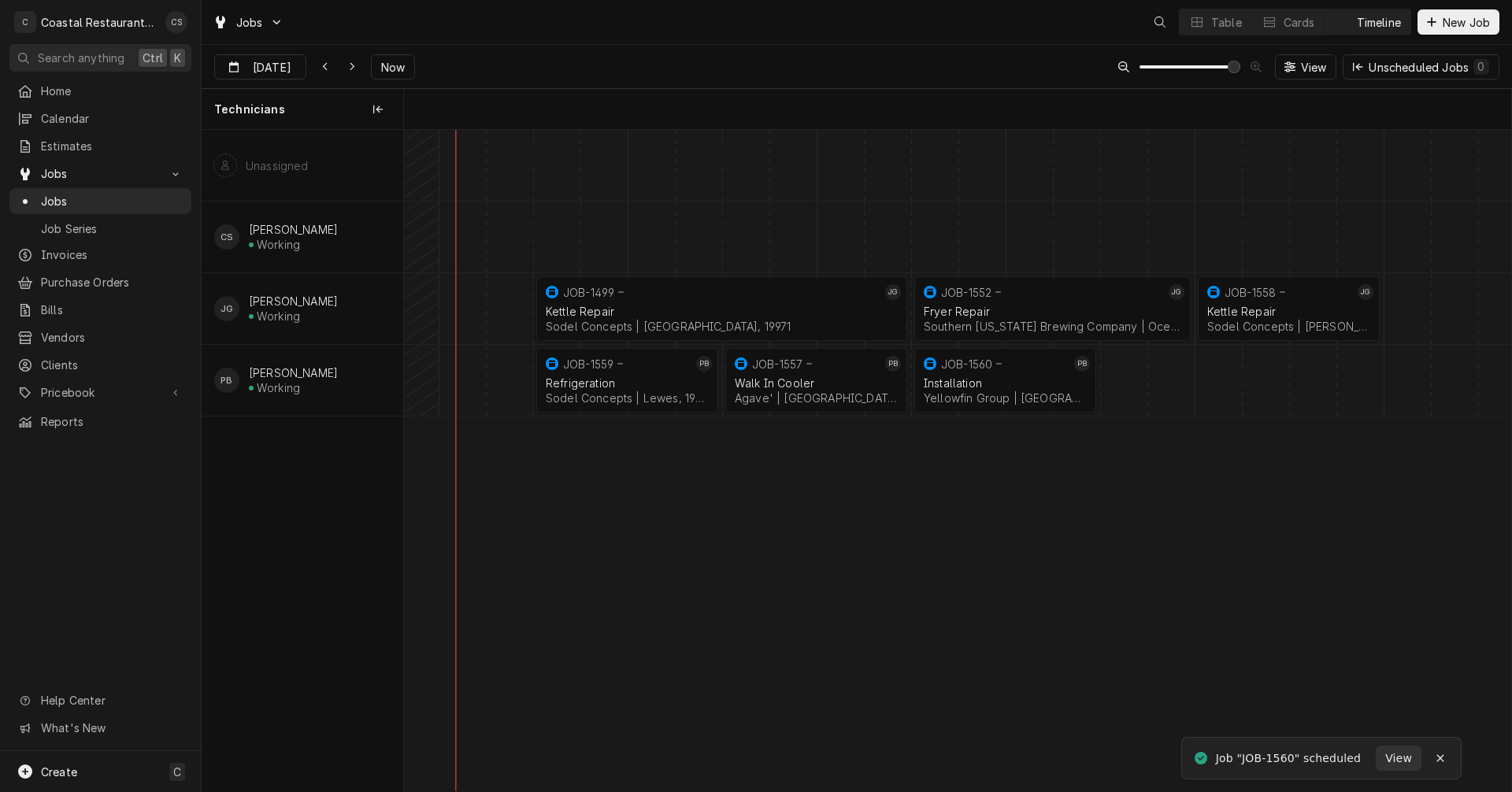
scroll to position [0, 21935]
drag, startPoint x: 1376, startPoint y: 300, endPoint x: 1462, endPoint y: 298, distance: 86.0
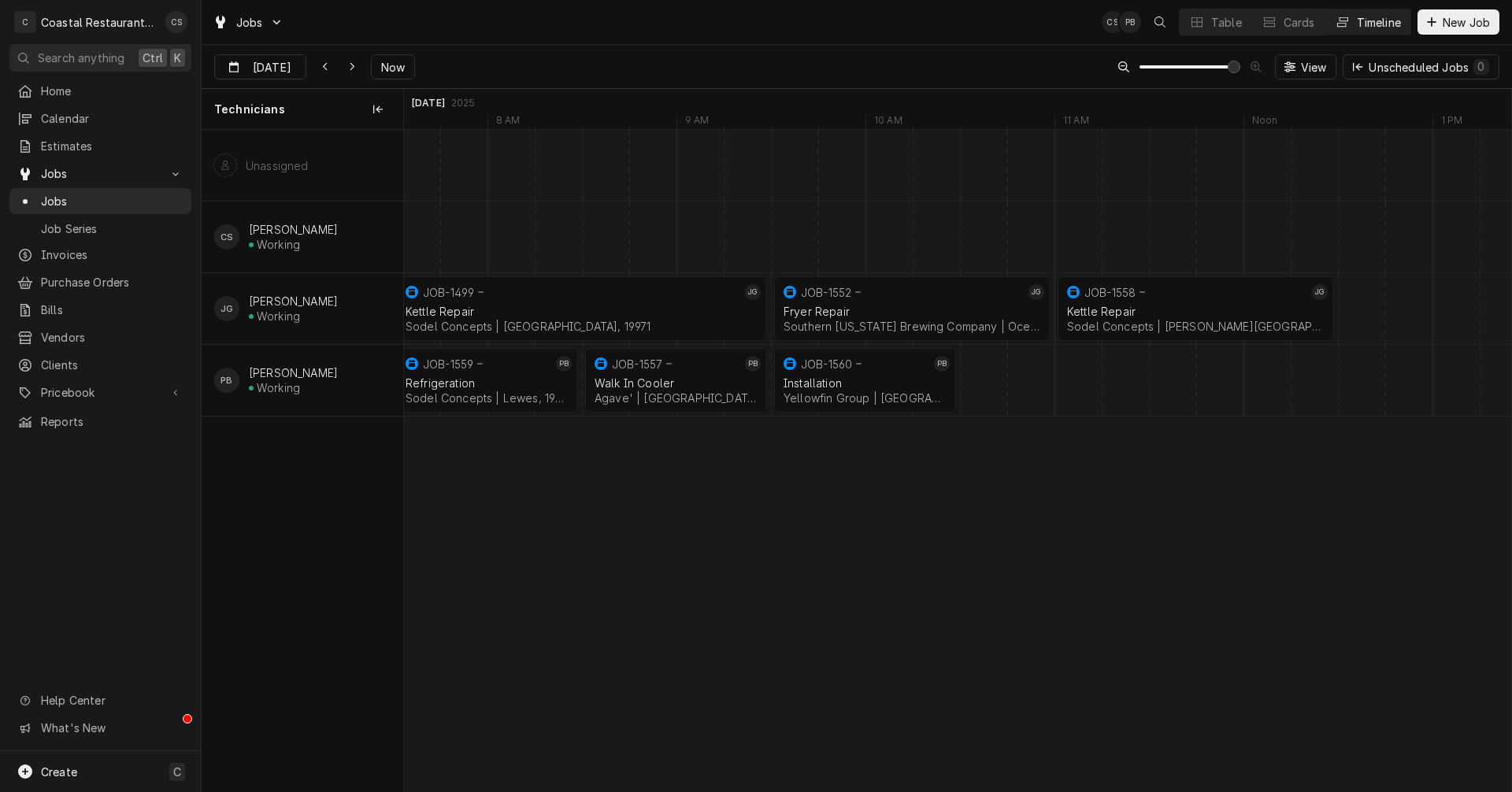
scroll to position [0, 0]
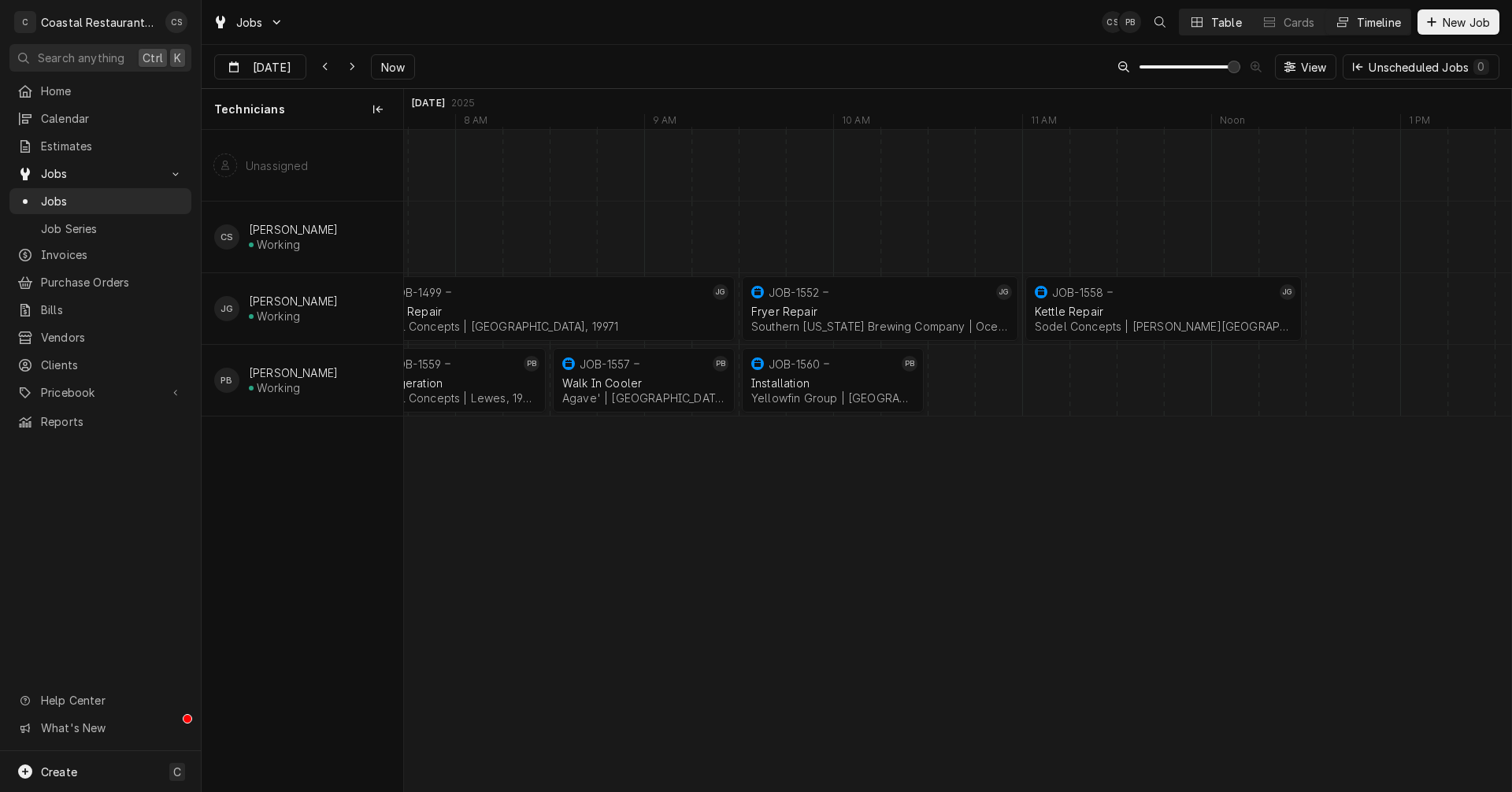
click at [1205, 17] on button "Table" at bounding box center [1215, 22] width 72 height 25
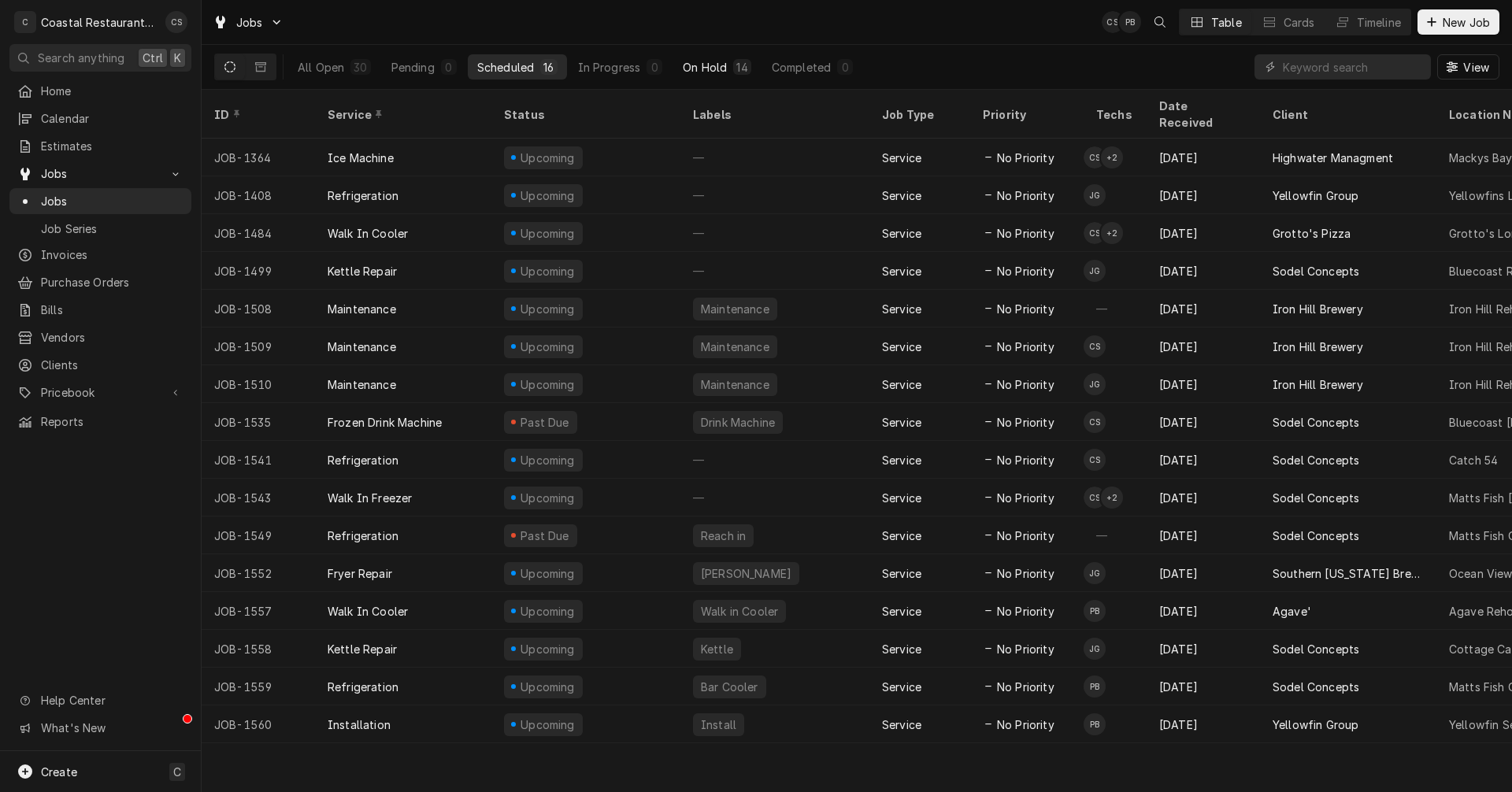
click at [704, 62] on div "On Hold" at bounding box center [705, 67] width 44 height 17
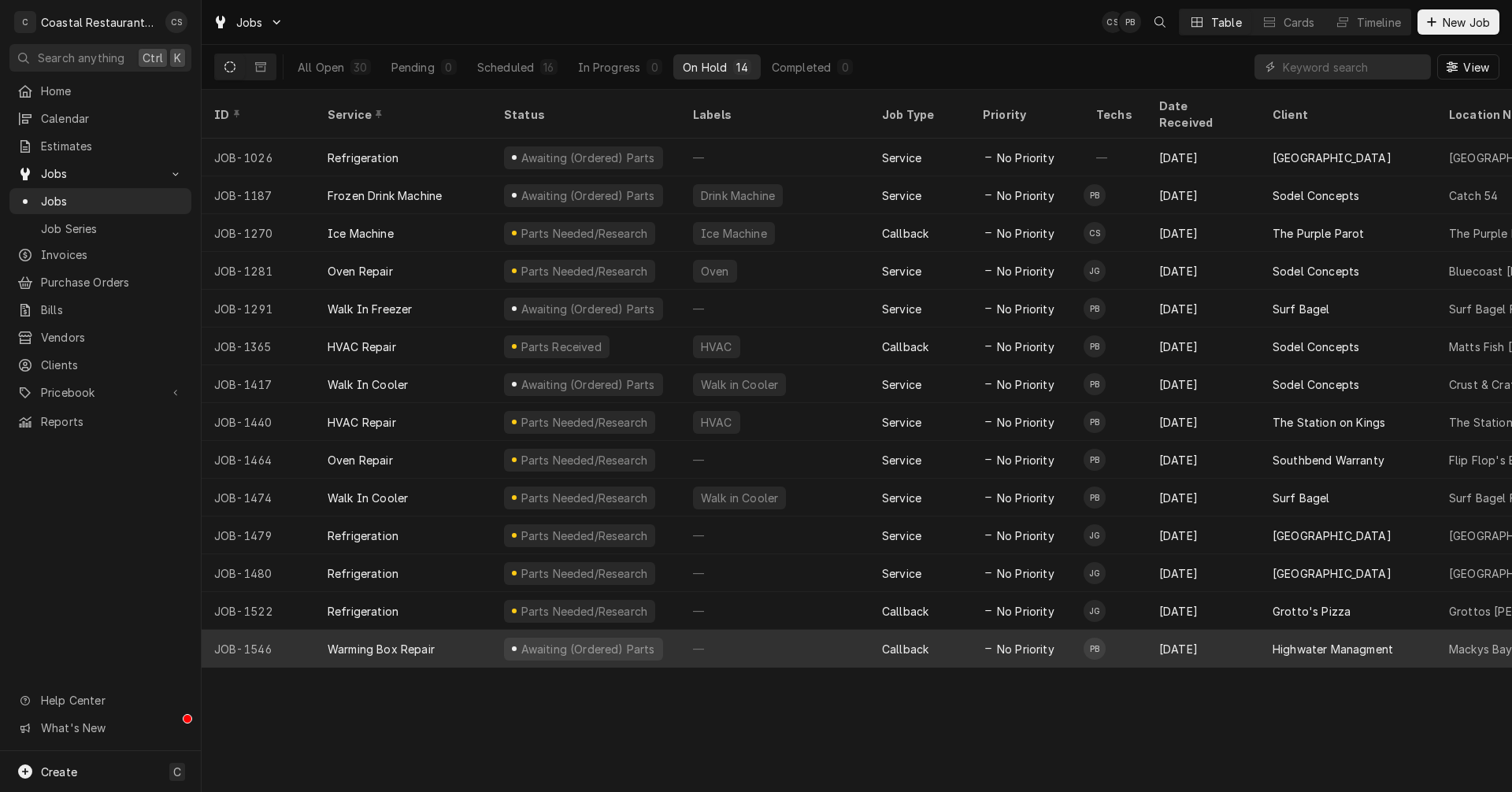
click at [816, 630] on div "—" at bounding box center [775, 649] width 189 height 38
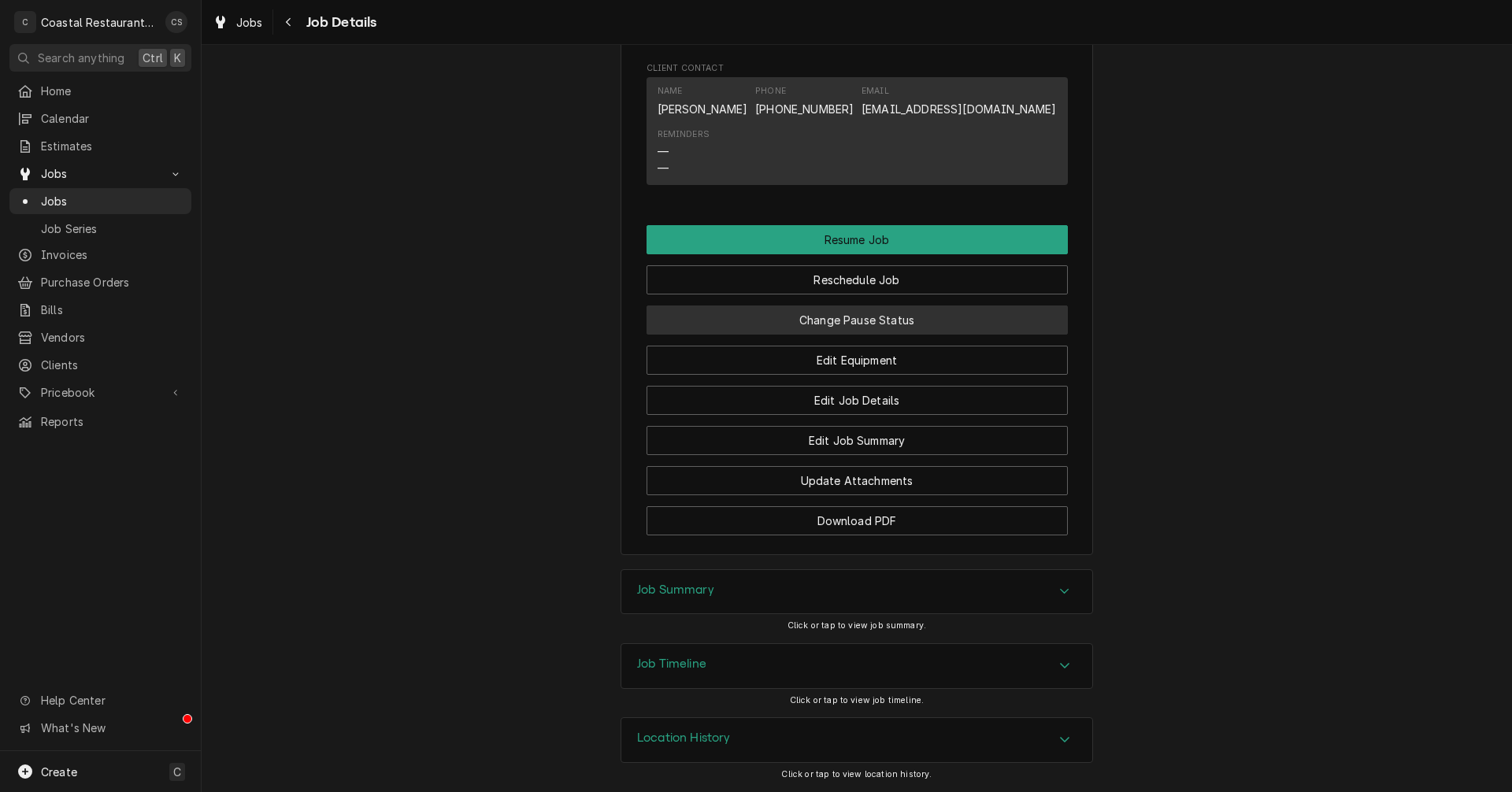
scroll to position [1516, 0]
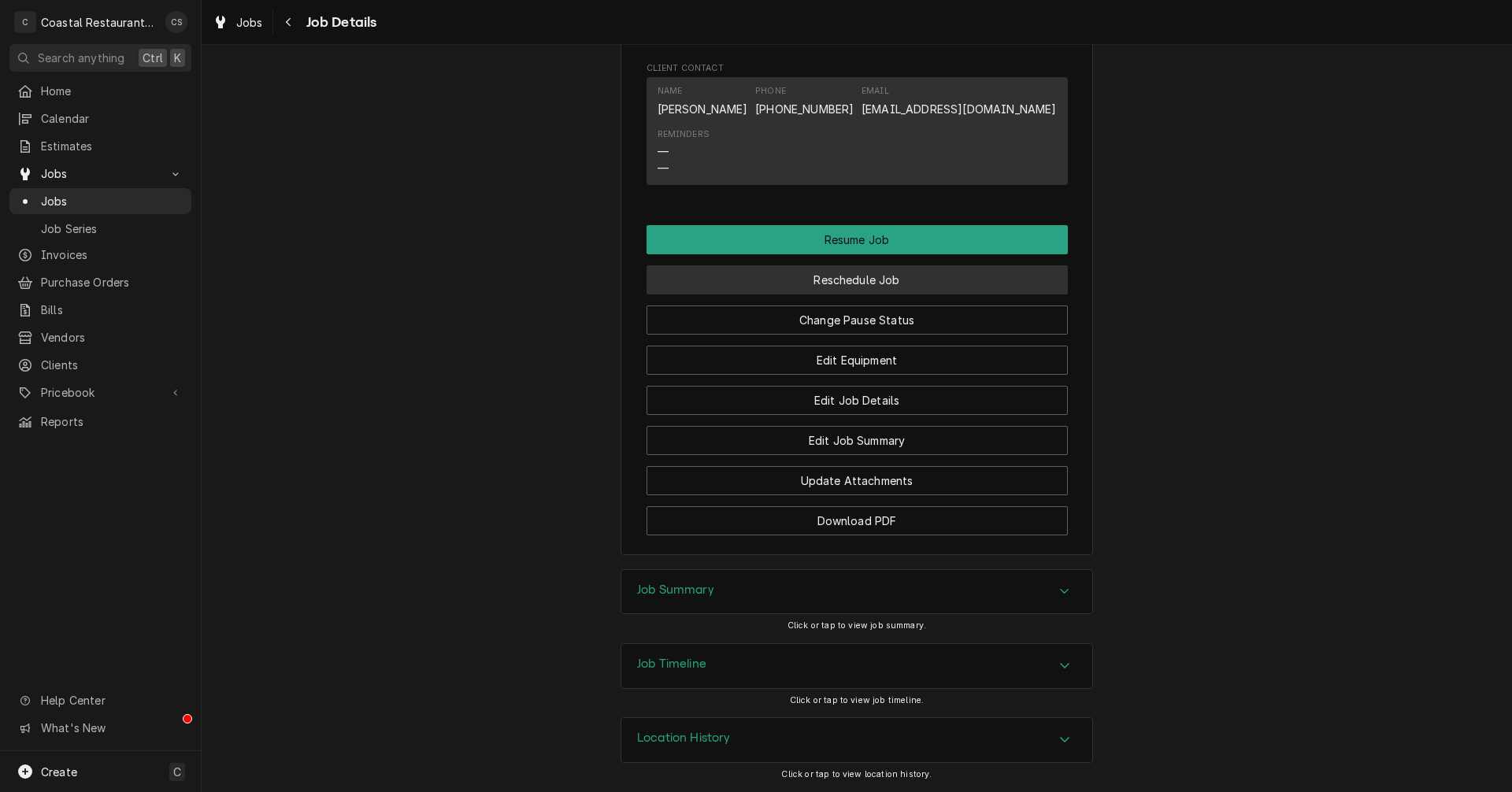
click at [856, 282] on button "Reschedule Job" at bounding box center [857, 279] width 421 height 29
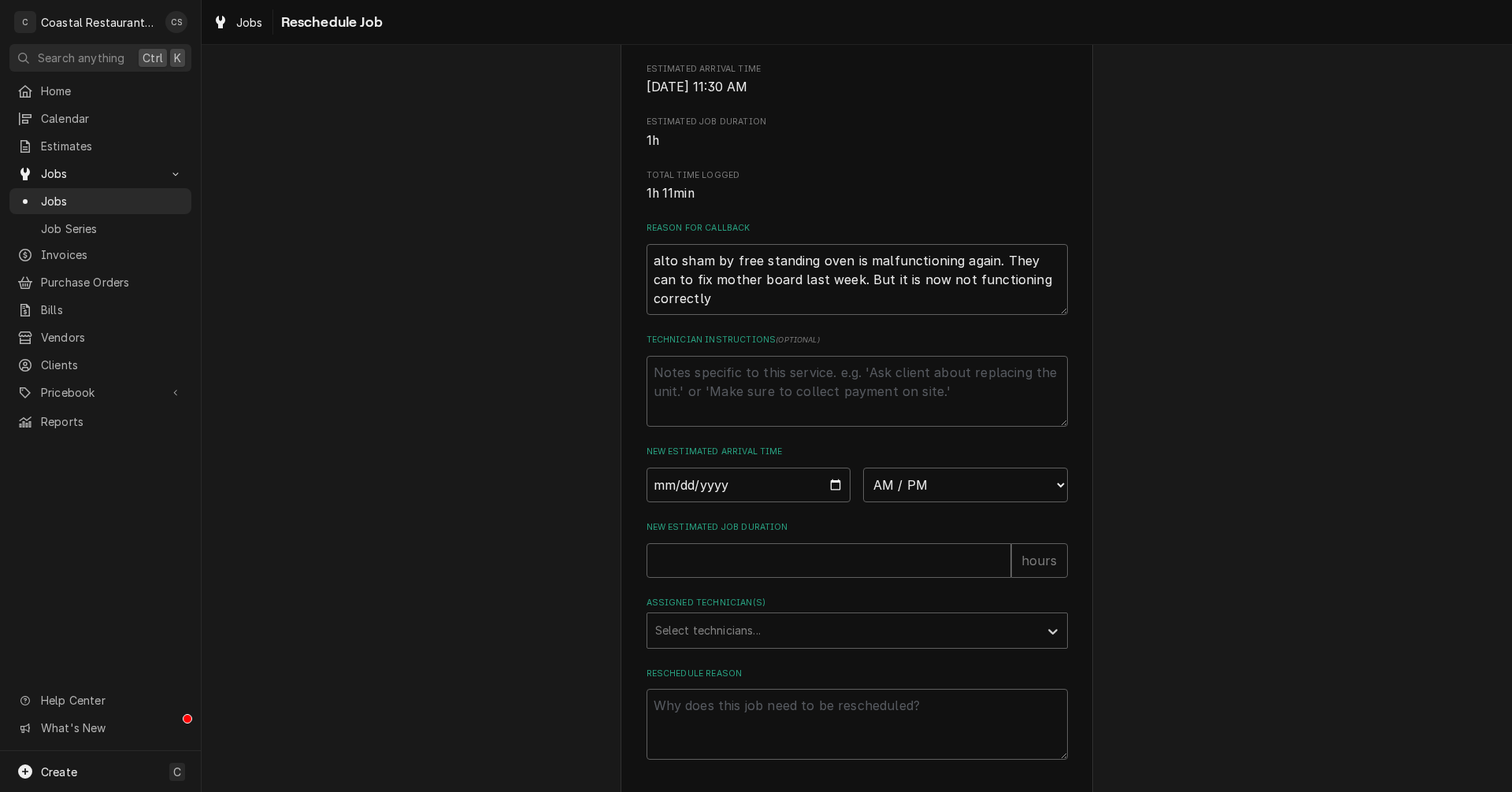
scroll to position [315, 0]
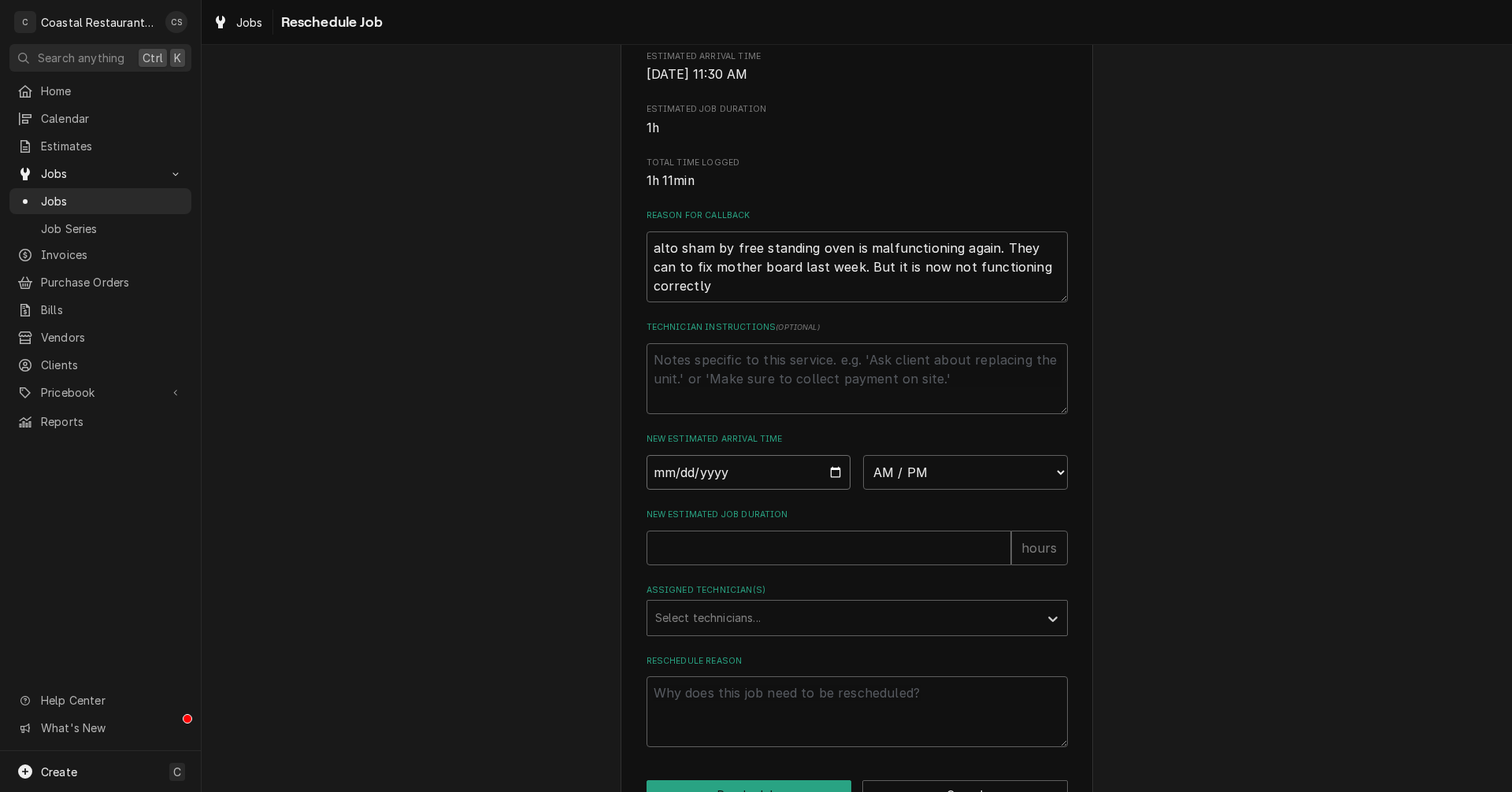
click at [831, 484] on input "Date" at bounding box center [749, 472] width 205 height 35
type textarea "x"
type input "[DATE]"
click at [910, 485] on select "AM / PM 6:00 AM 6:15 AM 6:30 AM 6:45 AM 7:00 AM 7:15 AM 7:30 AM 7:45 AM 8:00 AM…" at bounding box center [965, 472] width 205 height 35
select select "13:15:00"
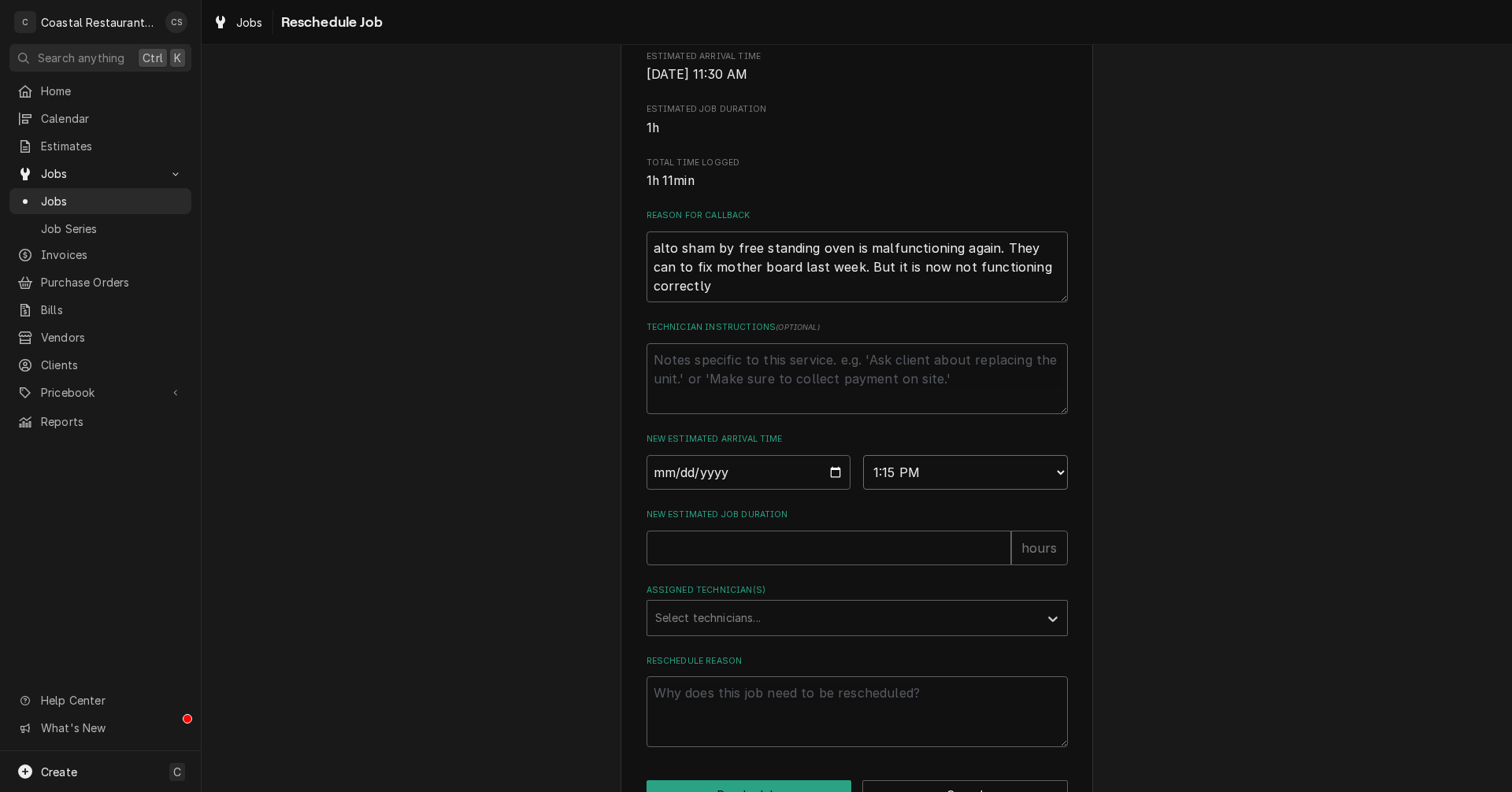
click at [863, 473] on select "AM / PM 6:00 AM 6:15 AM 6:30 AM 6:45 AM 7:00 AM 7:15 AM 7:30 AM 7:45 AM 8:00 AM…" at bounding box center [965, 472] width 205 height 35
click at [736, 560] on input "New Estimated Job Duration" at bounding box center [828, 548] width 365 height 35
type textarea "x"
type input "1"
click at [725, 629] on div "Assigned Technician(s)" at bounding box center [843, 618] width 376 height 28
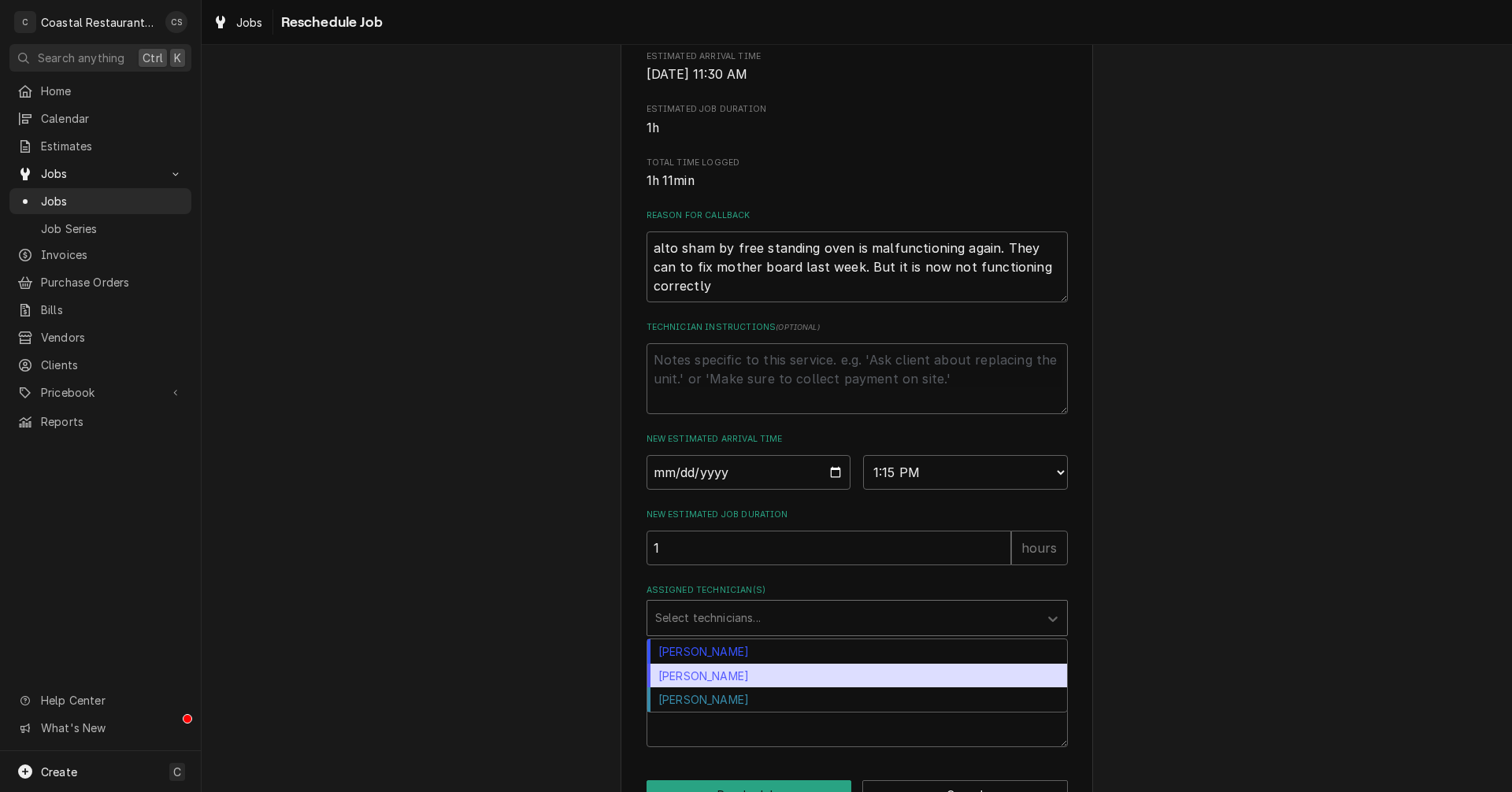
click at [723, 688] on div "[PERSON_NAME]" at bounding box center [857, 675] width 420 height 24
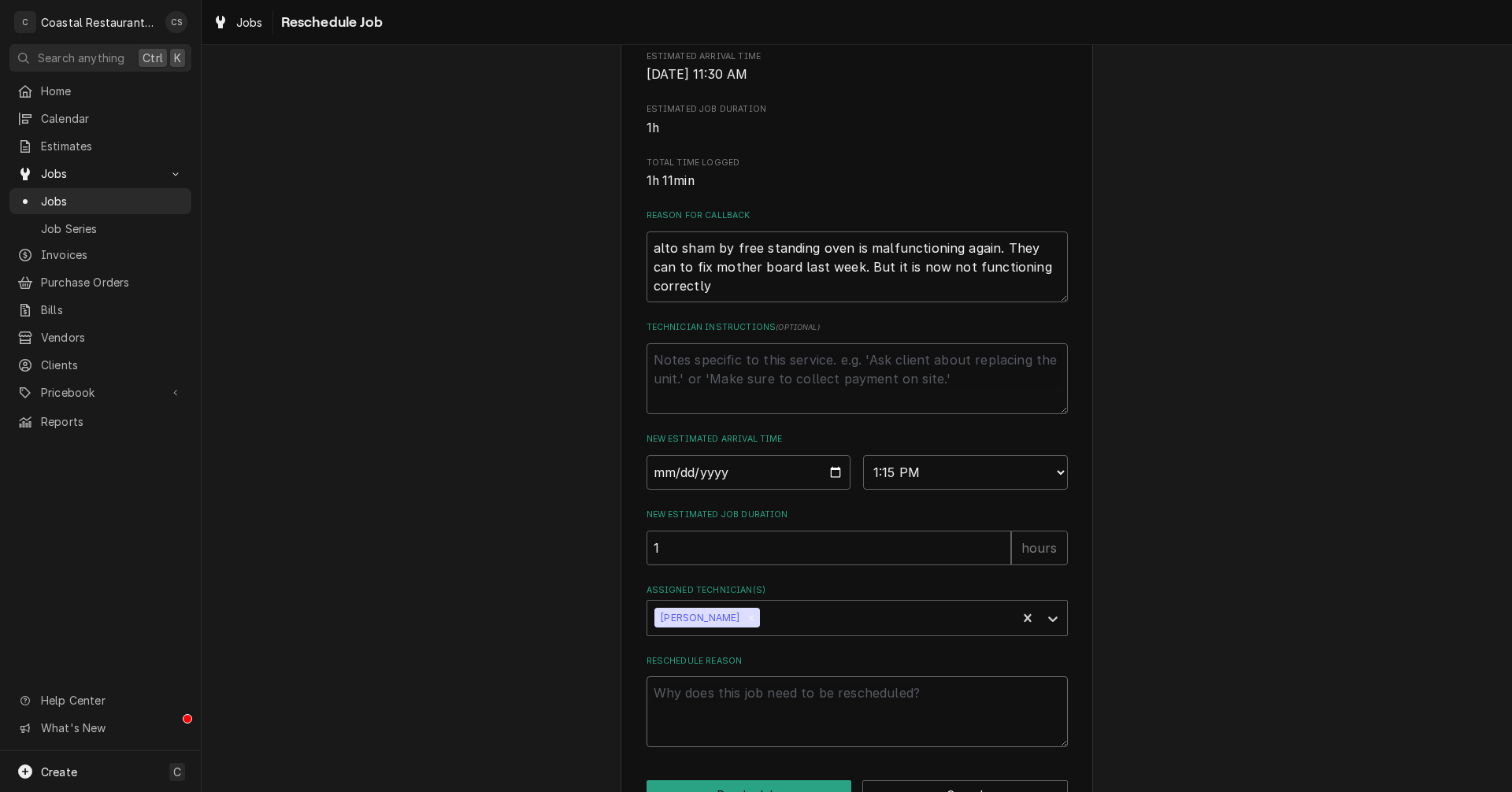
click at [747, 720] on textarea "Reschedule Reason" at bounding box center [857, 712] width 421 height 71
type textarea "x"
type textarea "P"
type textarea "x"
type textarea "Pa"
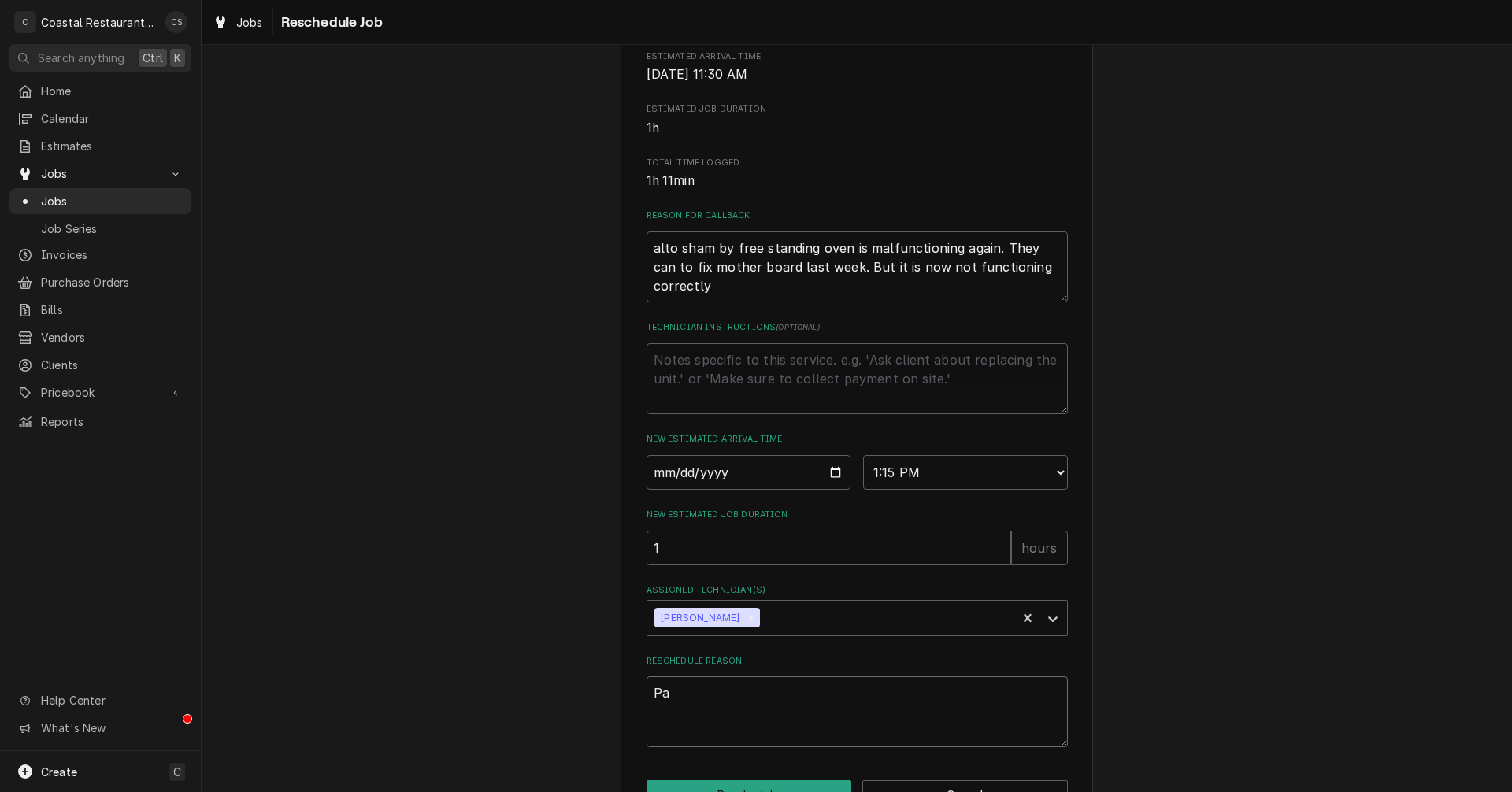
type textarea "x"
type textarea "Par"
type textarea "x"
type textarea "Part"
type textarea "x"
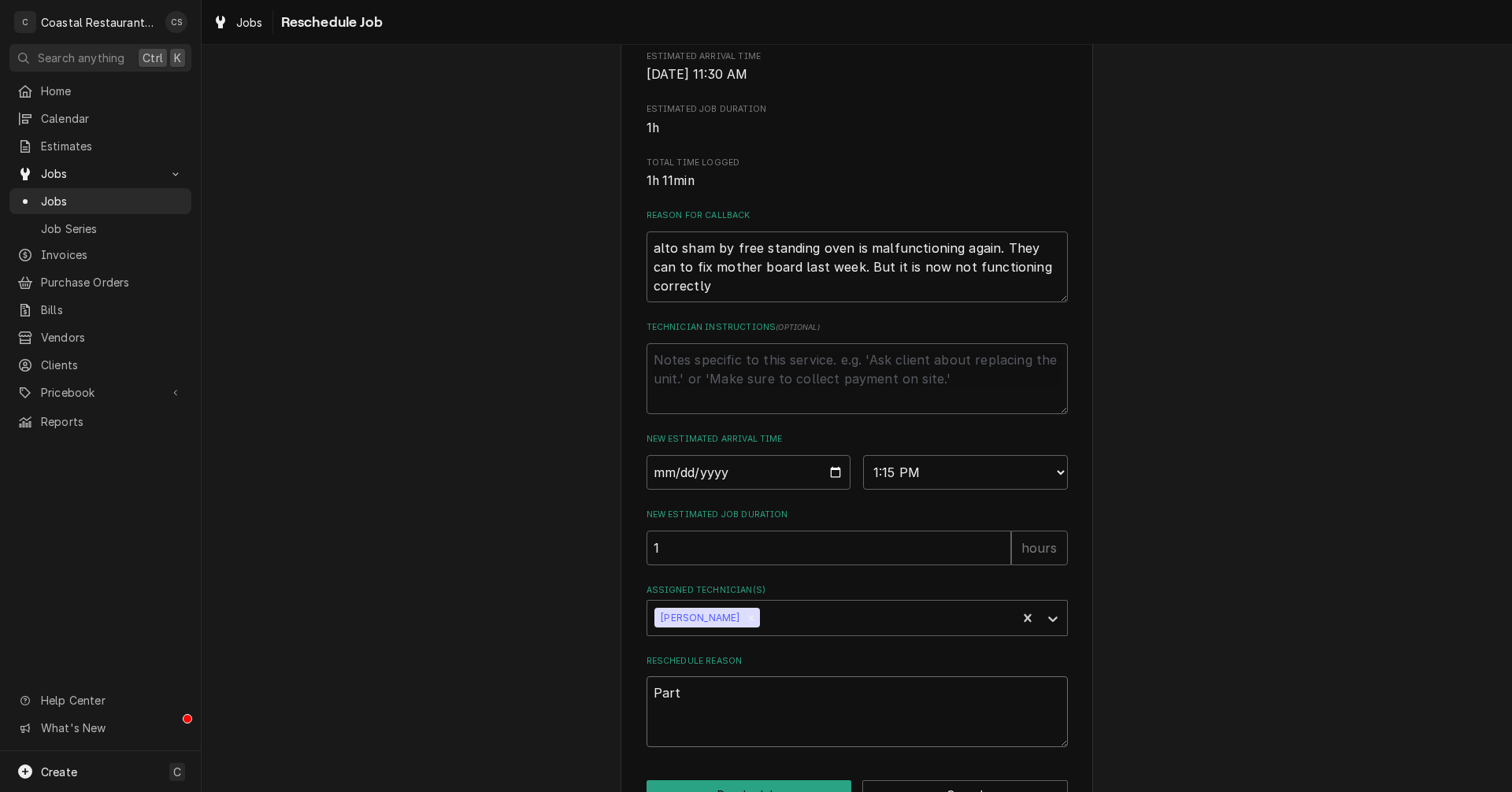
type textarea "Parts"
type textarea "x"
type textarea "Parts"
type textarea "x"
type textarea "Parts A"
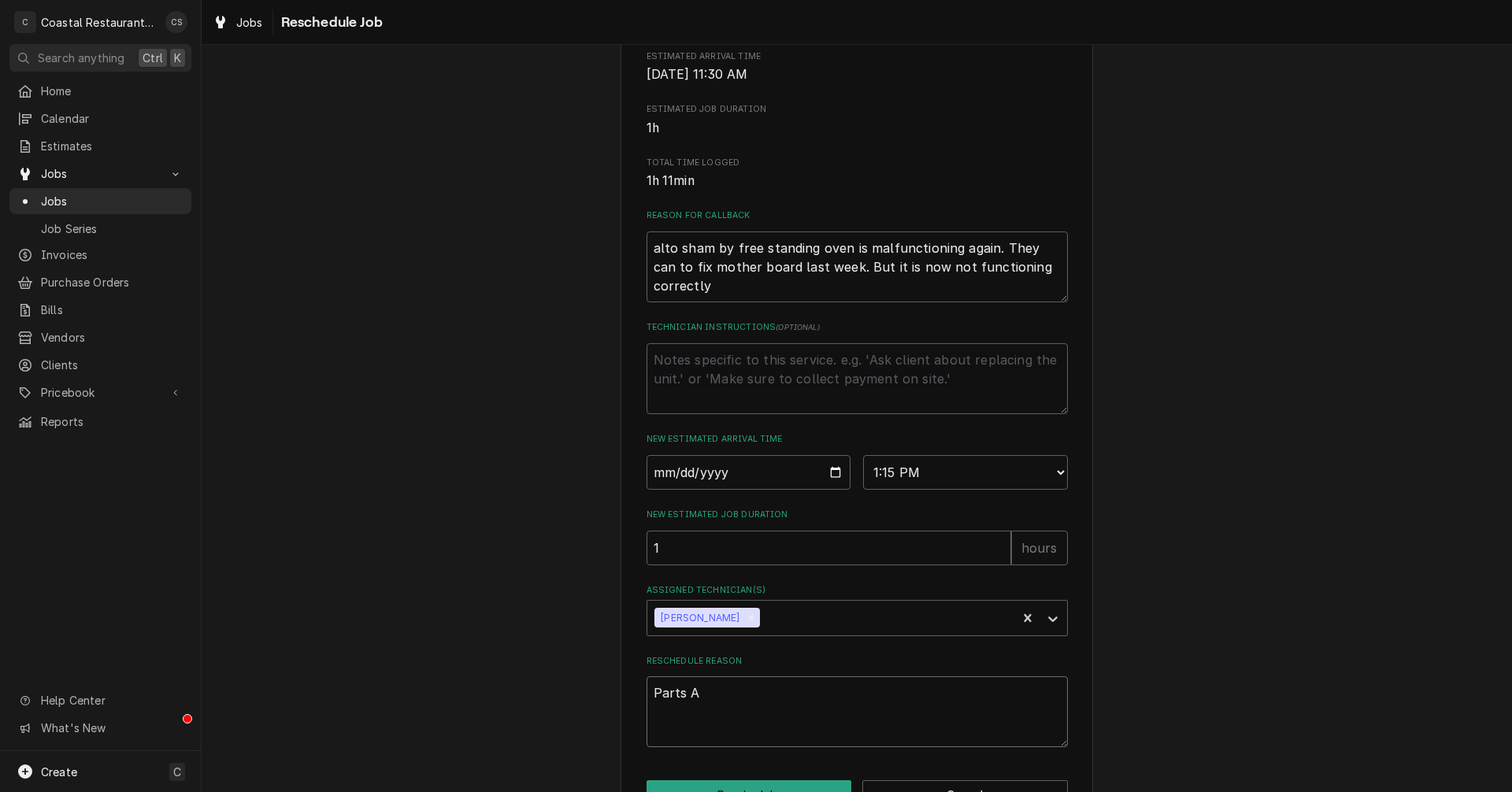
type textarea "x"
type textarea "Parts Ar"
type textarea "x"
type textarea "Parts Arr"
type textarea "x"
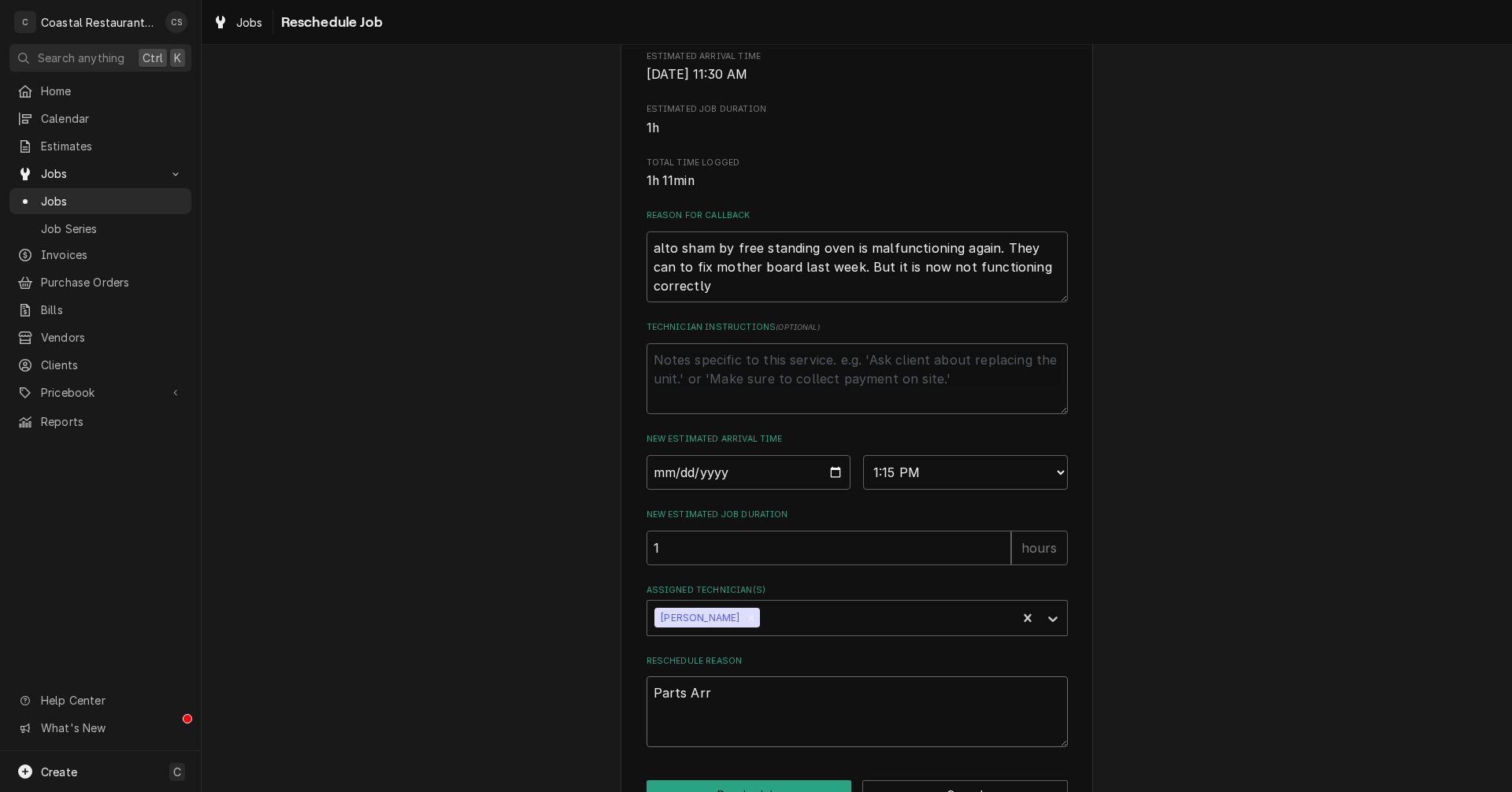
type textarea "Parts Arri"
type textarea "x"
type textarea "Parts Arriv"
type textarea "x"
type textarea "Parts Arrive"
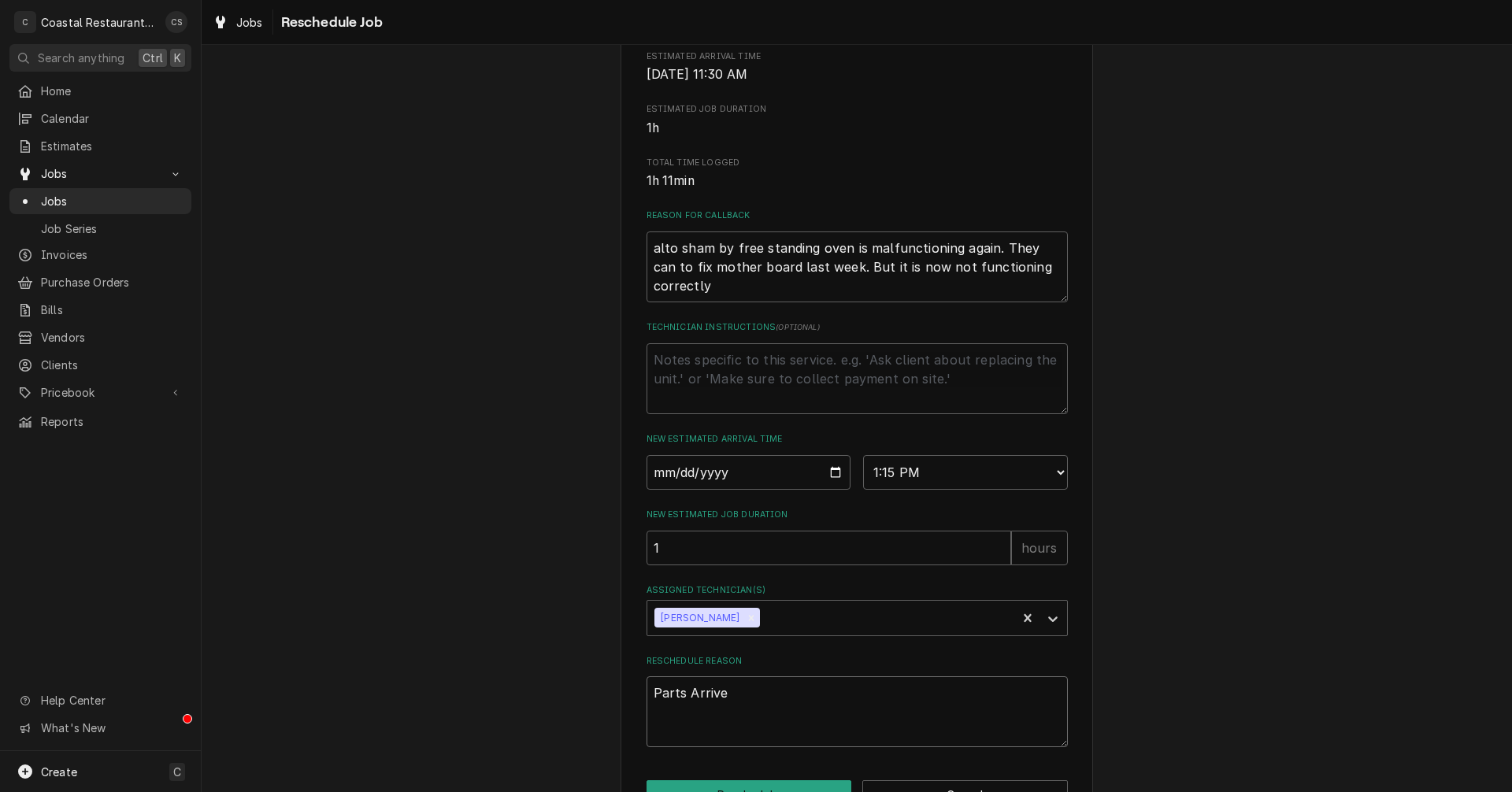
type textarea "x"
type textarea "Parts Arrived"
type textarea "x"
type textarea "Parts Arrived."
type textarea "x"
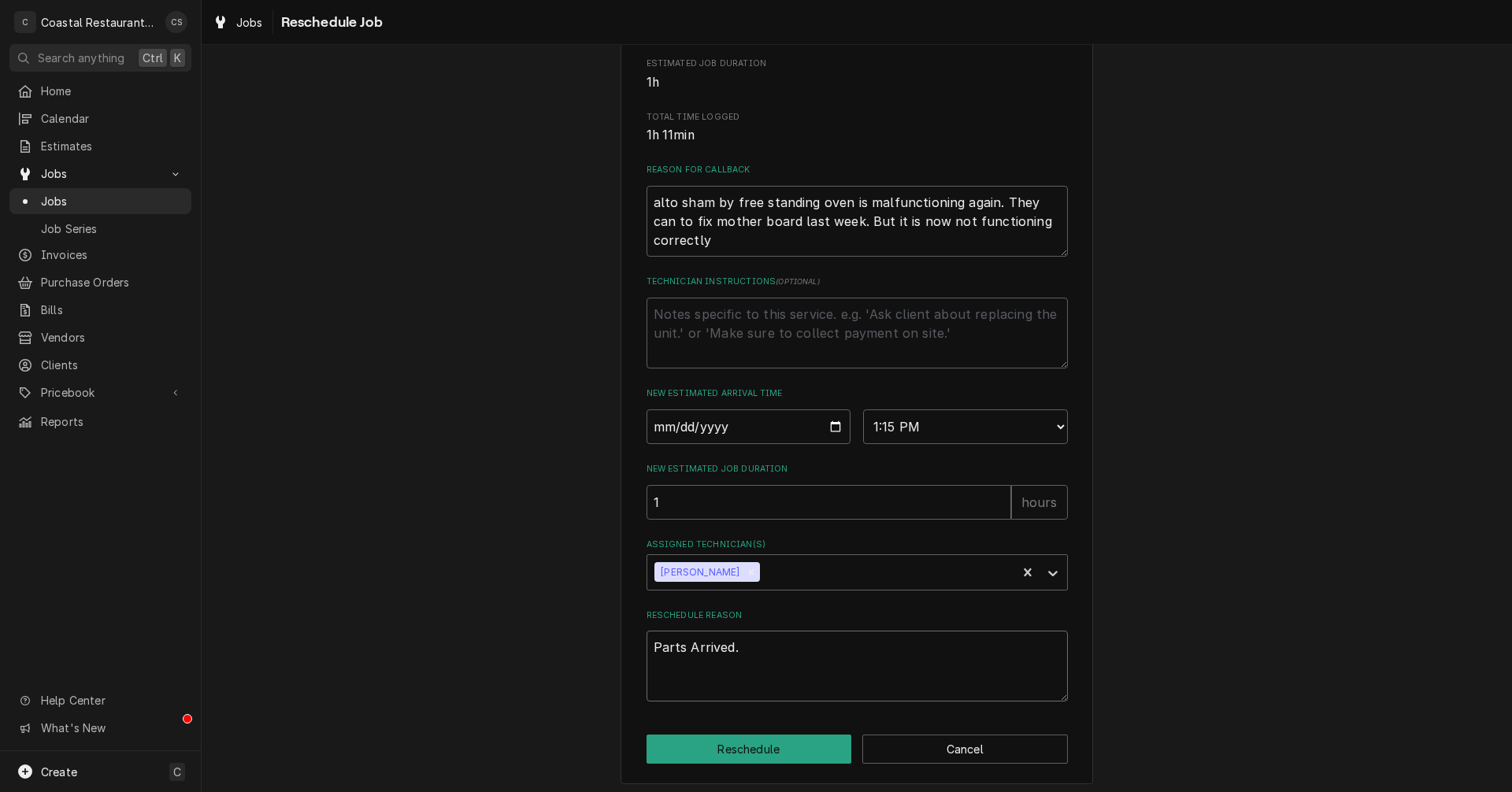
scroll to position [385, 0]
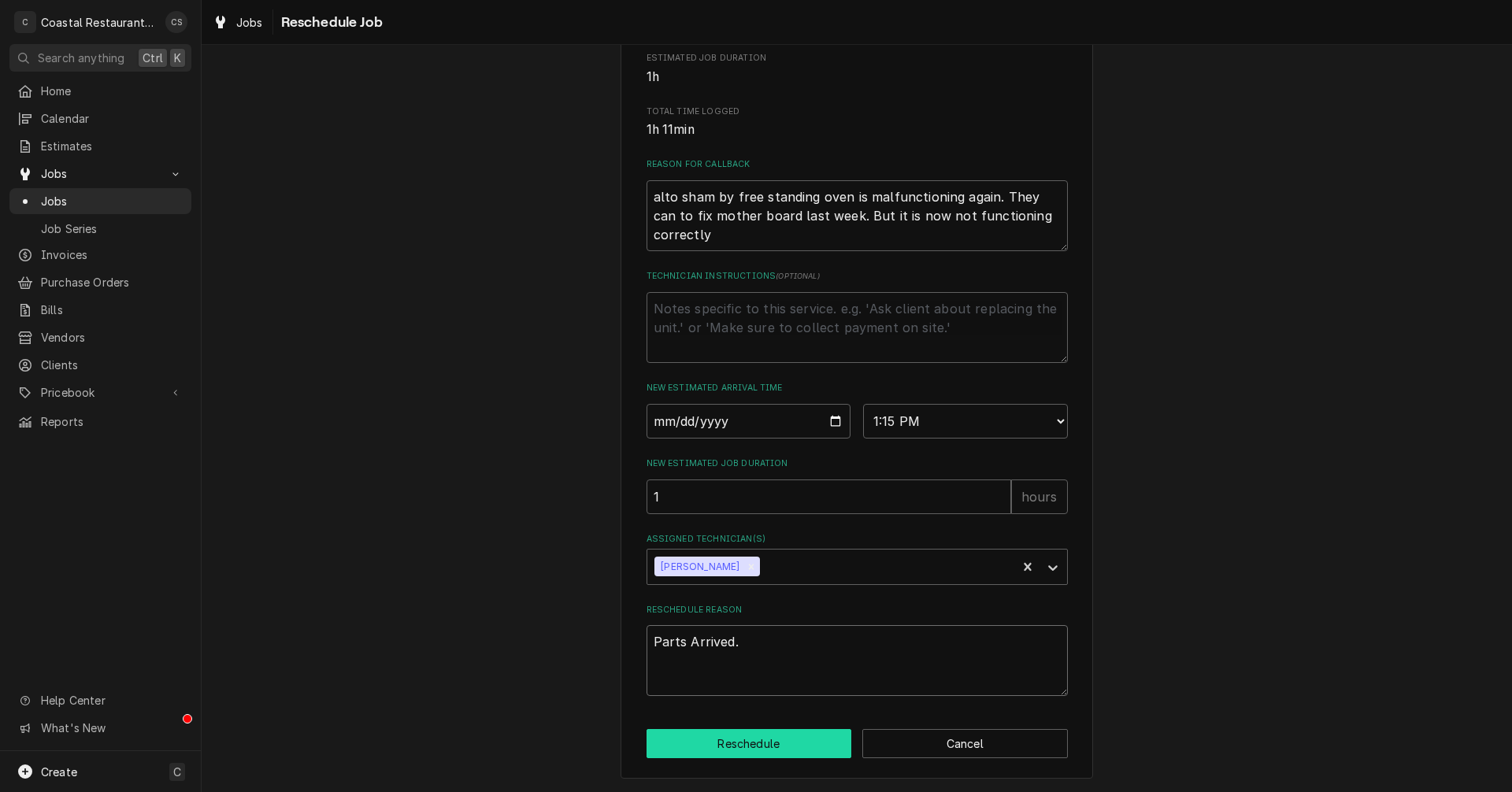
type textarea "Parts Arrived."
click at [775, 750] on button "Reschedule" at bounding box center [749, 743] width 206 height 29
type textarea "x"
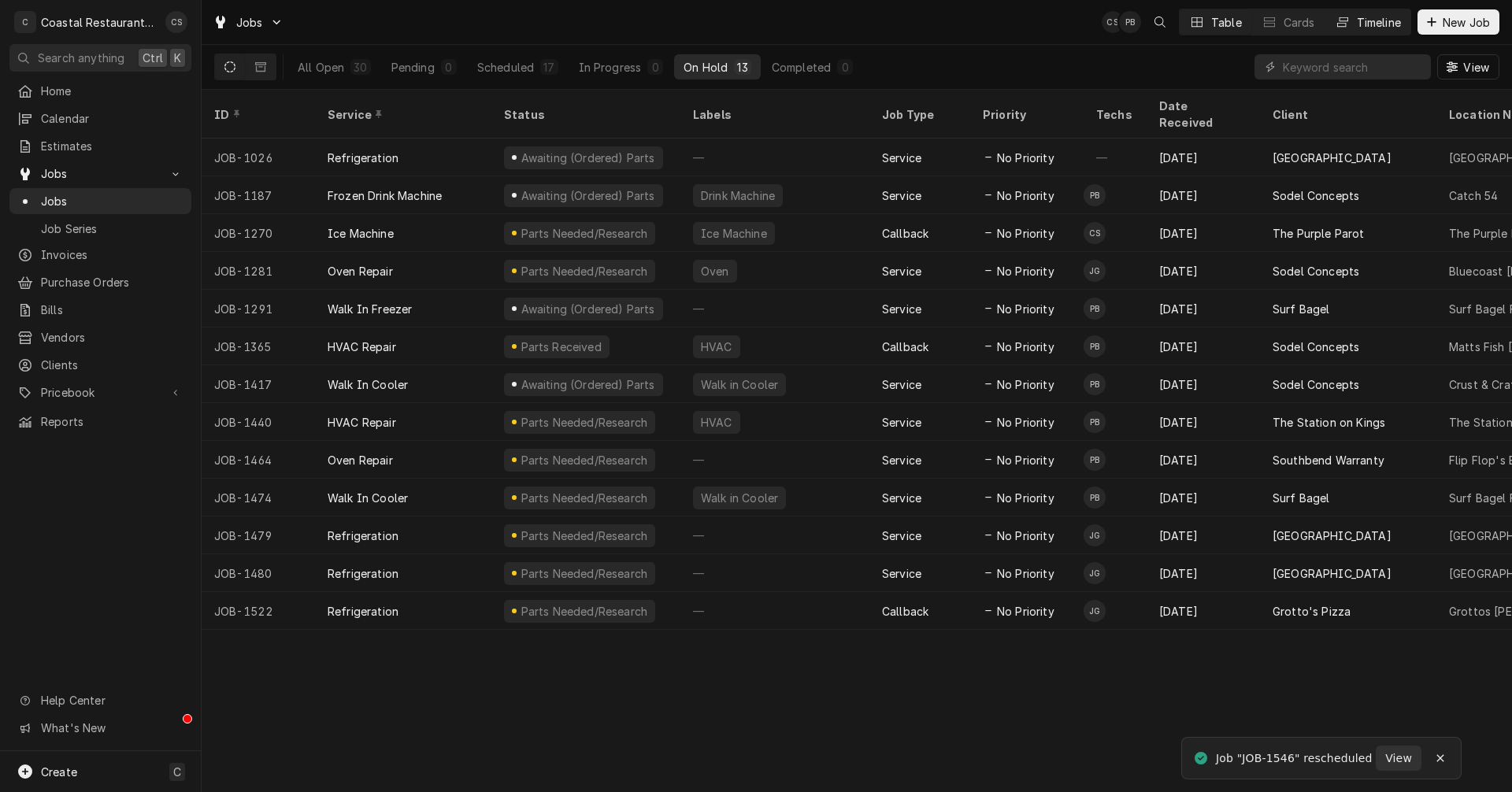
click at [1375, 17] on div "Timeline" at bounding box center [1379, 22] width 44 height 17
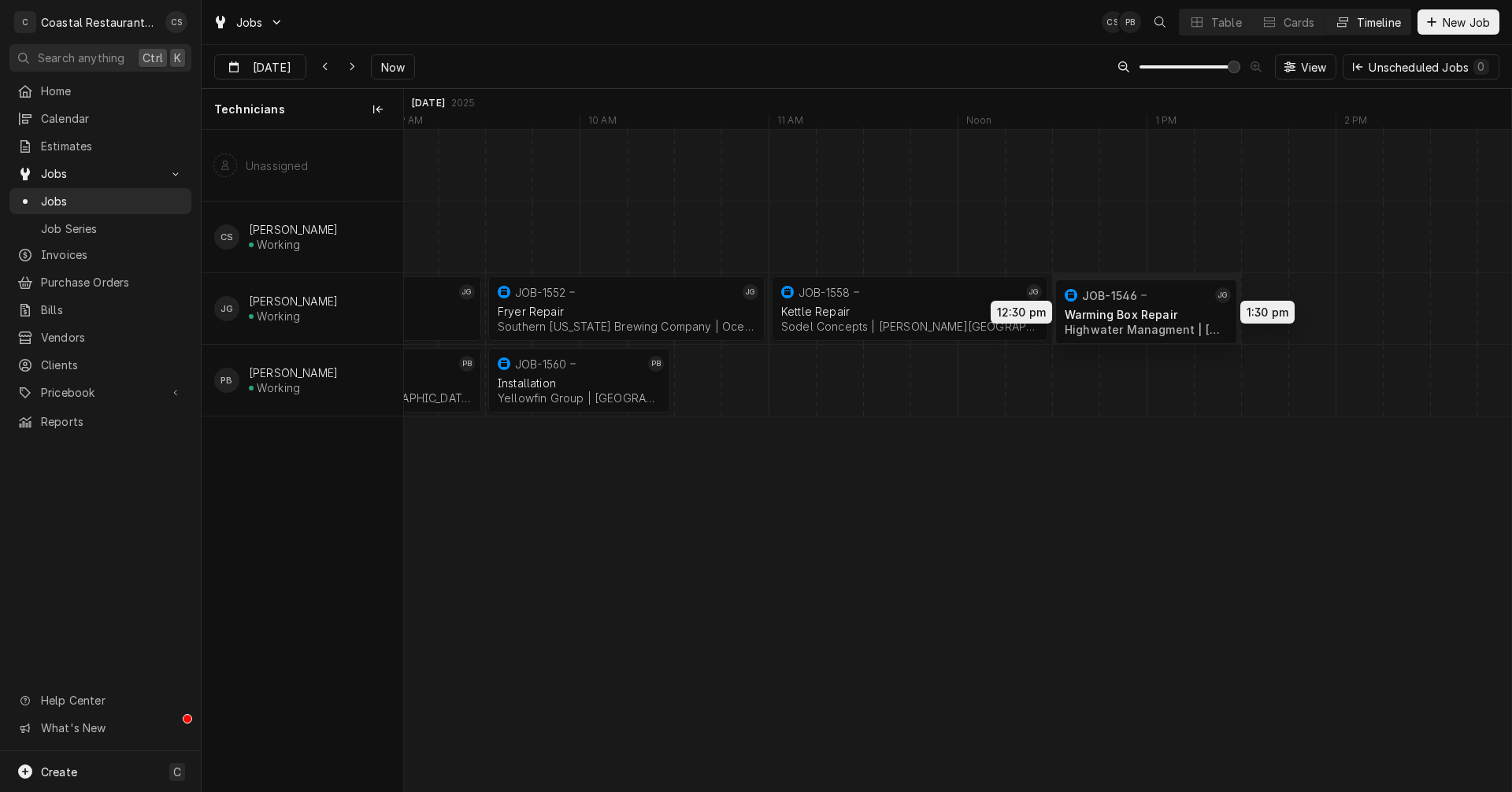
drag, startPoint x: 1262, startPoint y: 303, endPoint x: 1135, endPoint y: 306, distance: 127.0
click at [1135, 306] on div "7:30 AM 9:30 AM JOB-1499 [PERSON_NAME] Repair Sodel Concepts | [GEOGRAPHIC_DATA…" at bounding box center [958, 461] width 1107 height 661
